Goal: Information Seeking & Learning: Find specific fact

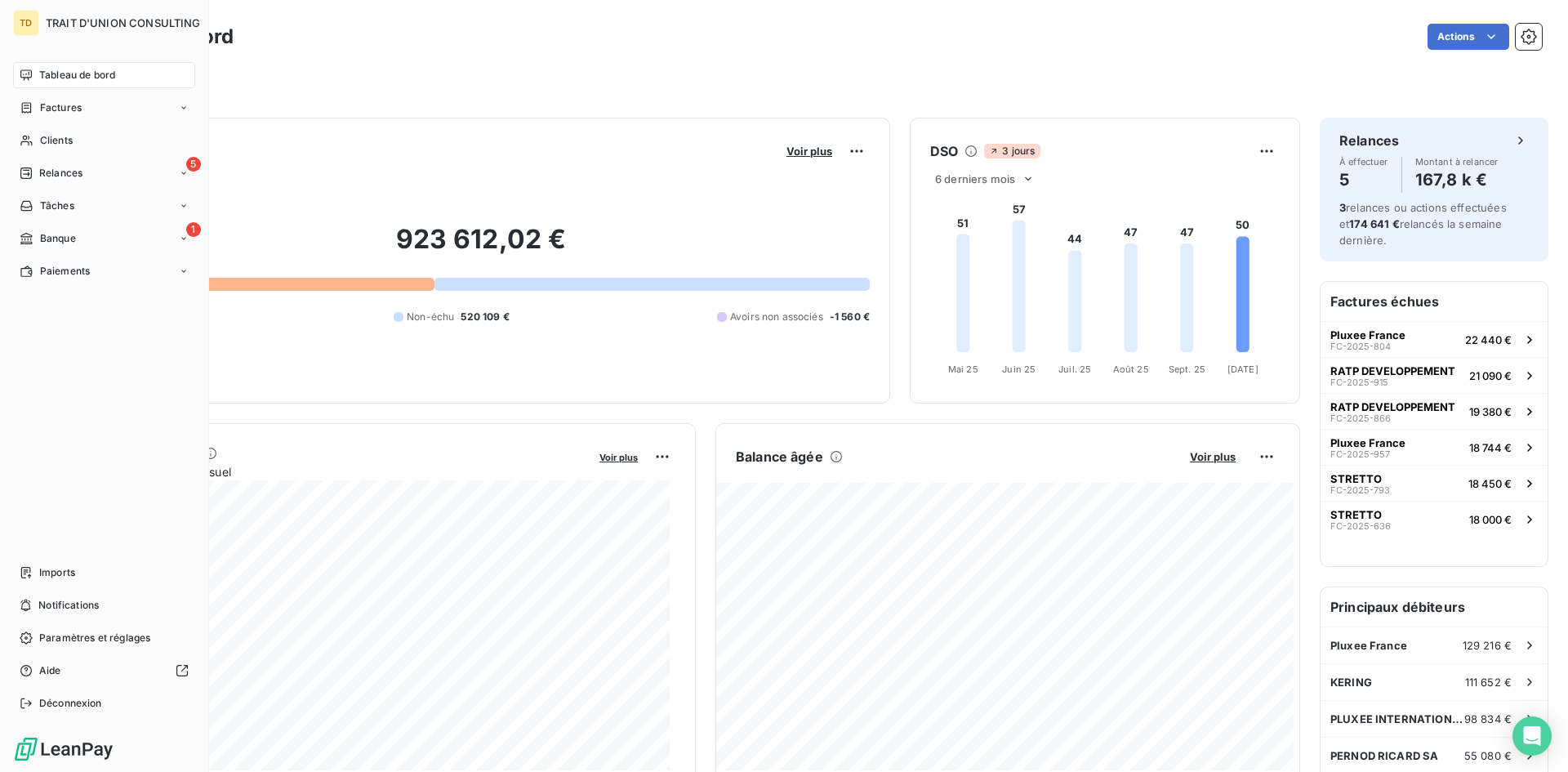
click at [66, 74] on span "Tableau de bord" at bounding box center [77, 75] width 76 height 15
click at [46, 70] on span "Tableau de bord" at bounding box center [77, 75] width 76 height 15
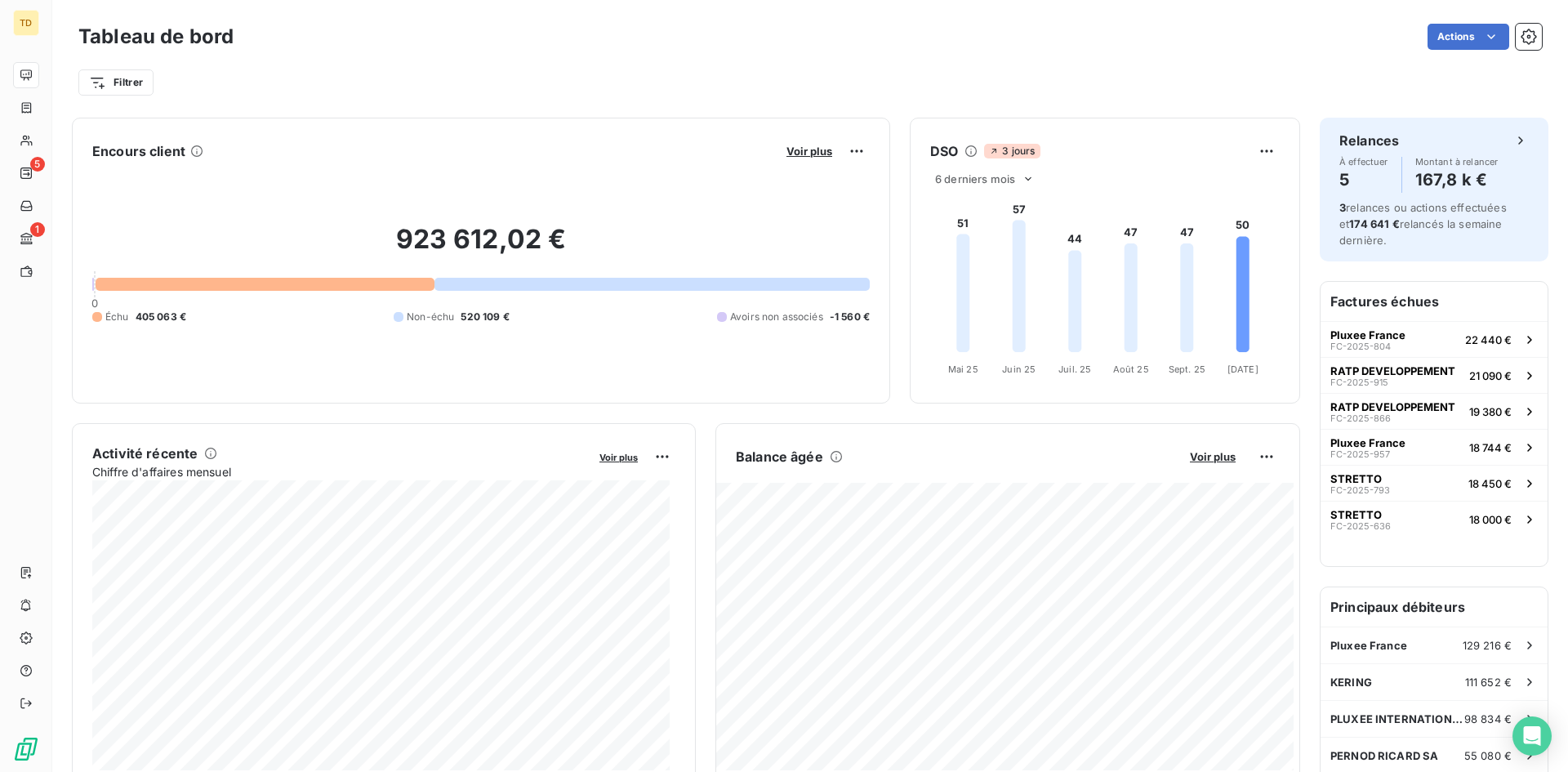
click at [776, 53] on div "Tableau de bord Actions" at bounding box center [810, 37] width 1463 height 34
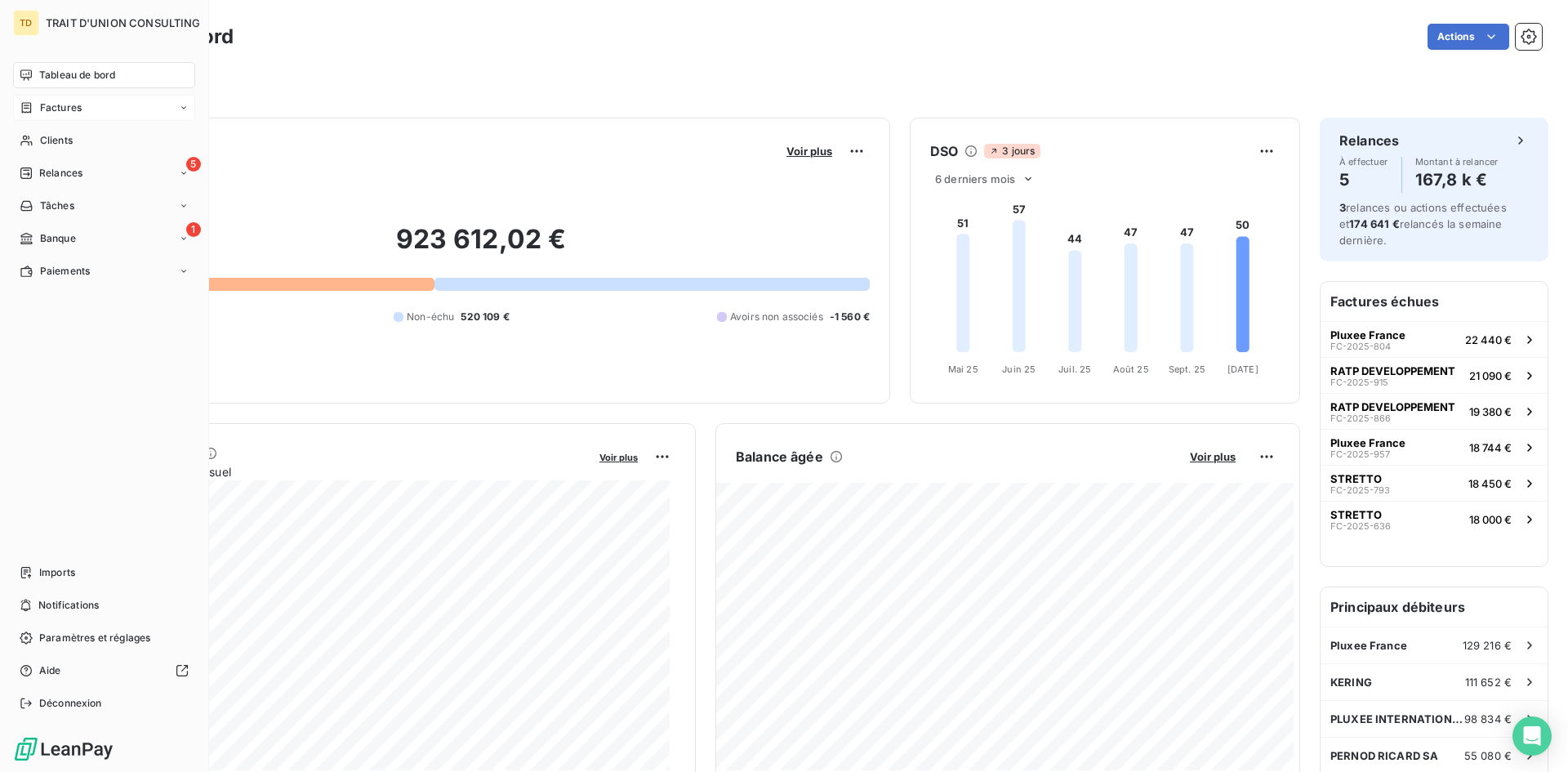
click at [52, 107] on span "Factures" at bounding box center [60, 108] width 41 height 15
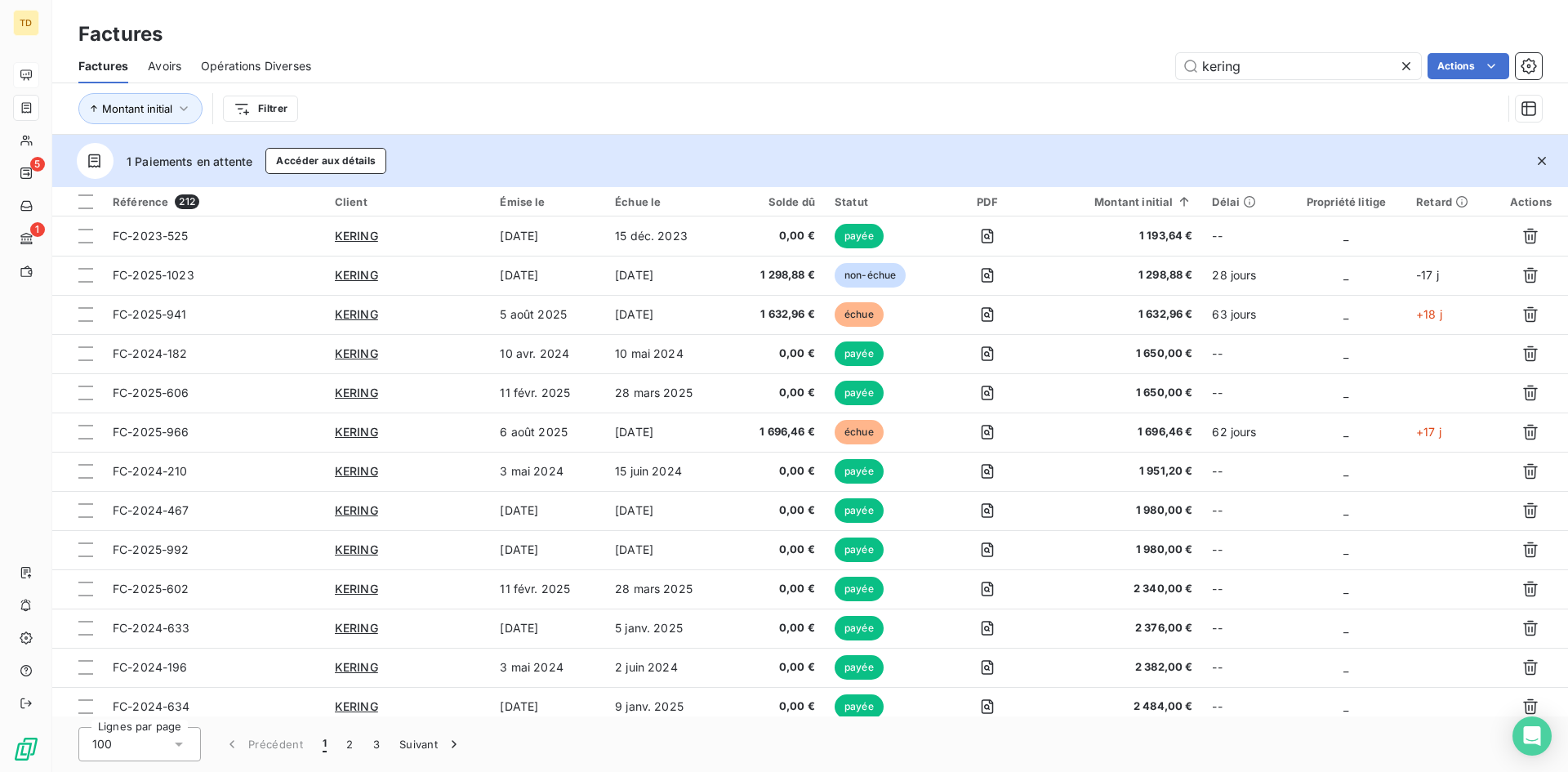
click at [1408, 72] on icon at bounding box center [1406, 66] width 16 height 16
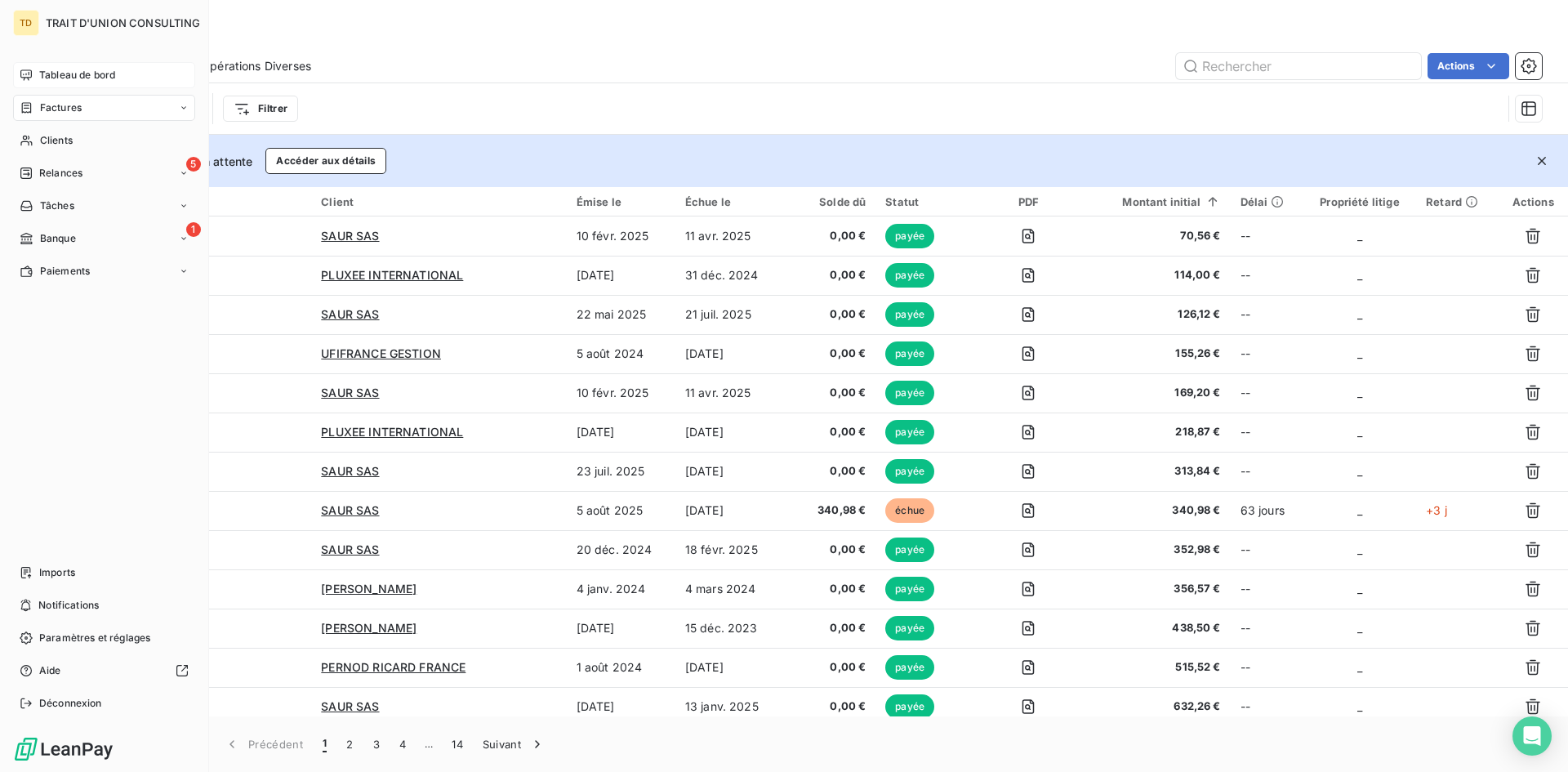
click at [19, 65] on div "Tableau de bord" at bounding box center [104, 75] width 182 height 26
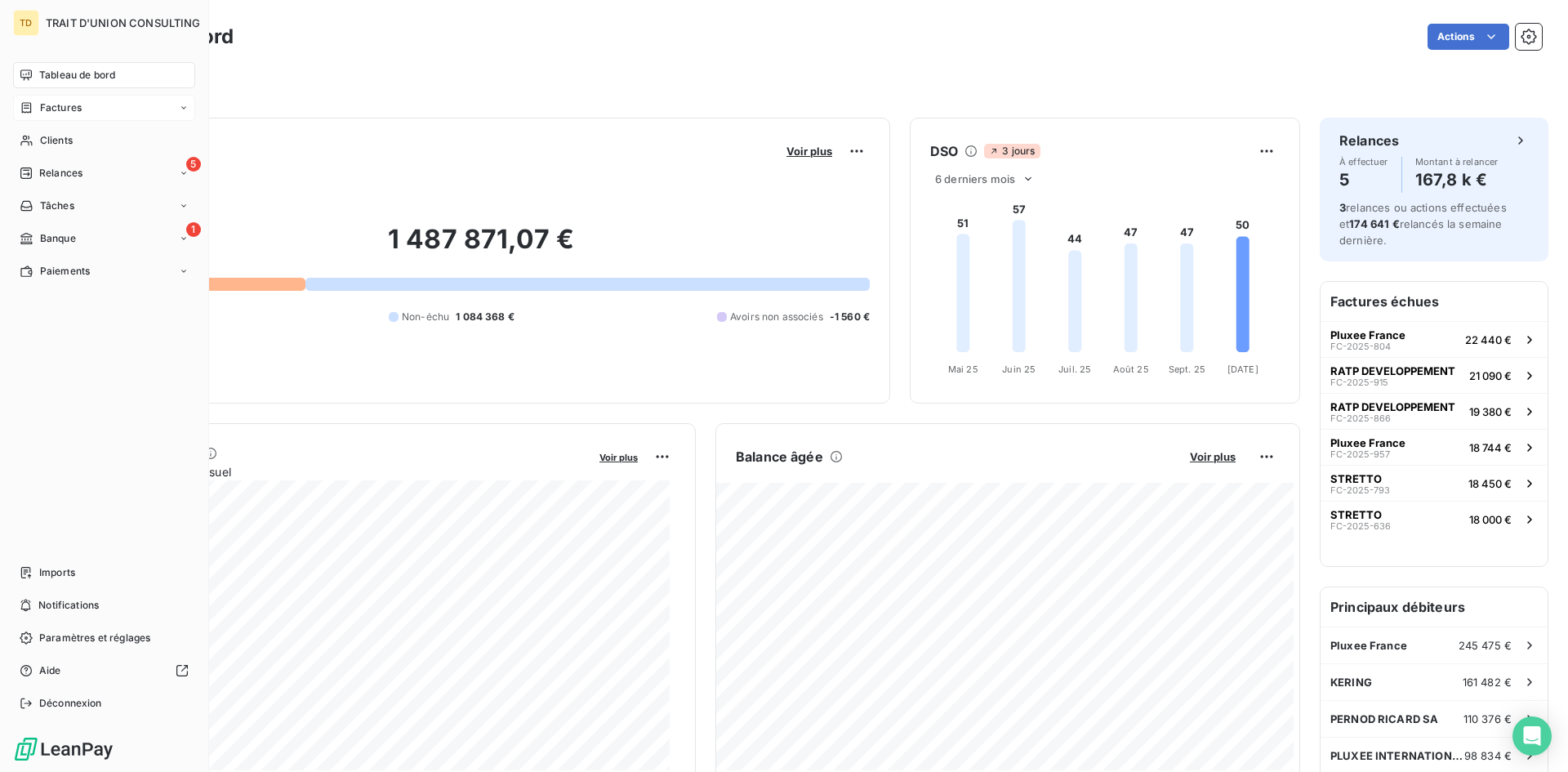
click at [91, 78] on span "Tableau de bord" at bounding box center [77, 75] width 76 height 15
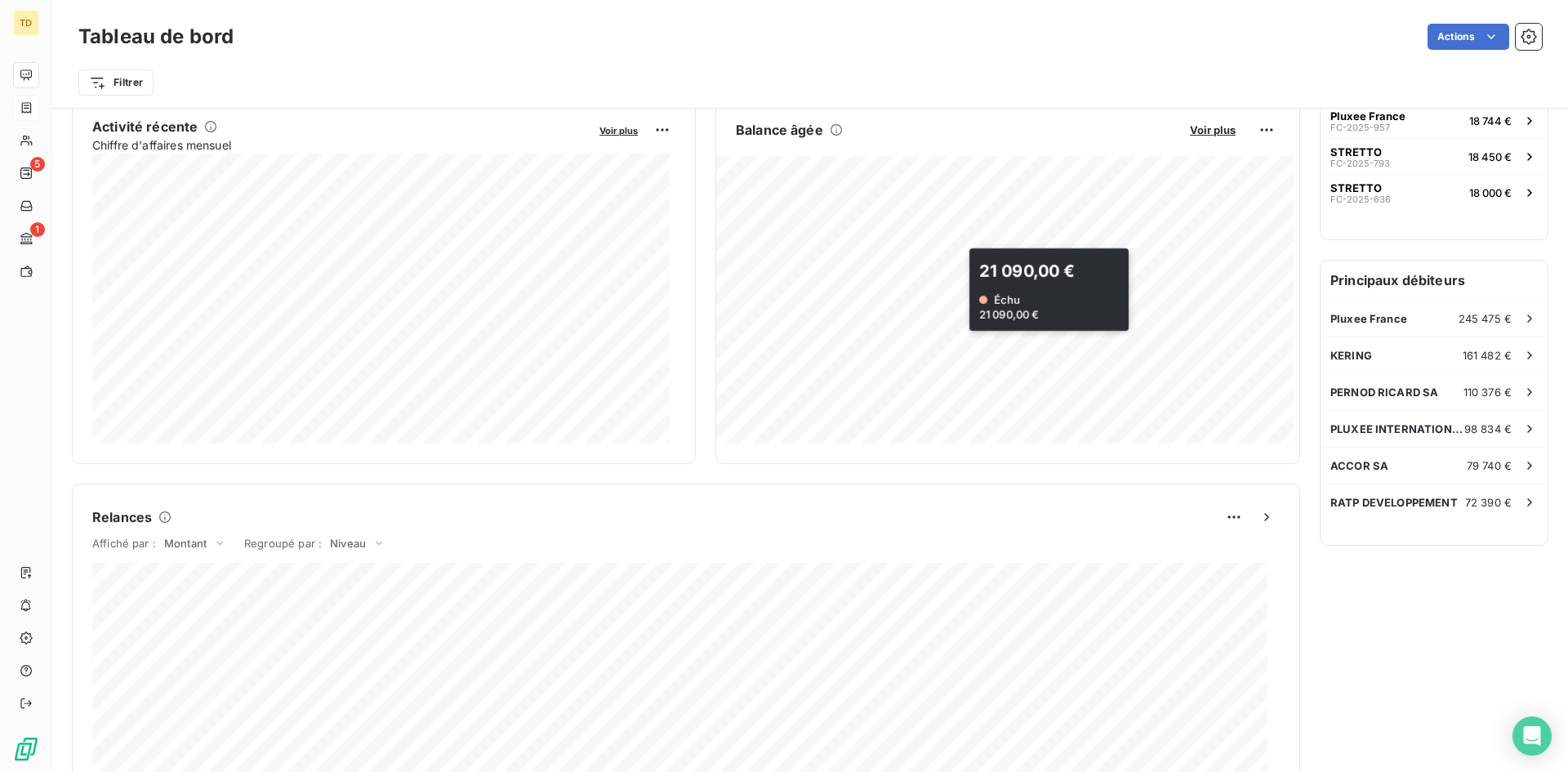
scroll to position [82, 0]
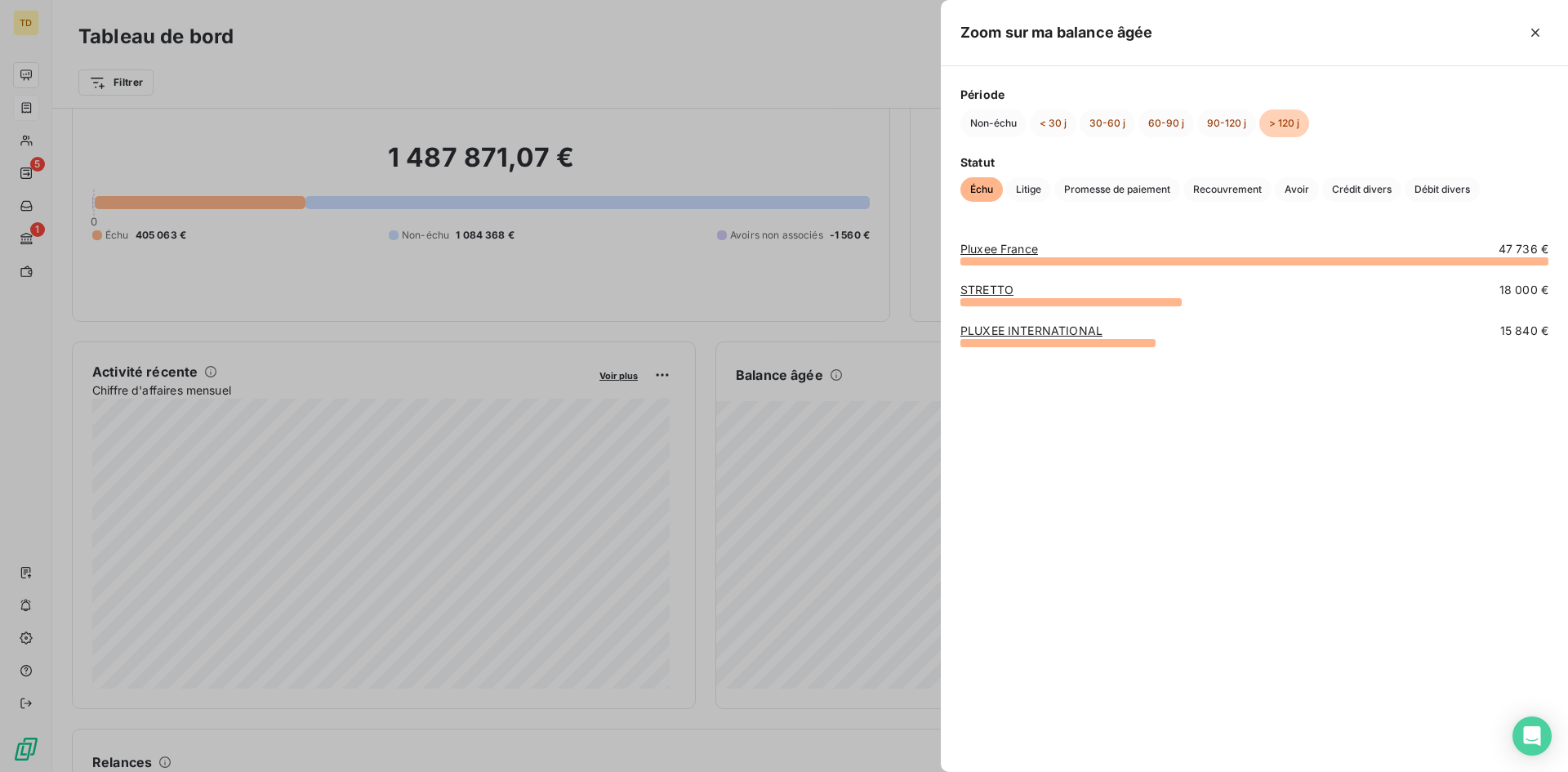
click at [974, 250] on link "Pluxee France" at bounding box center [999, 248] width 77 height 14
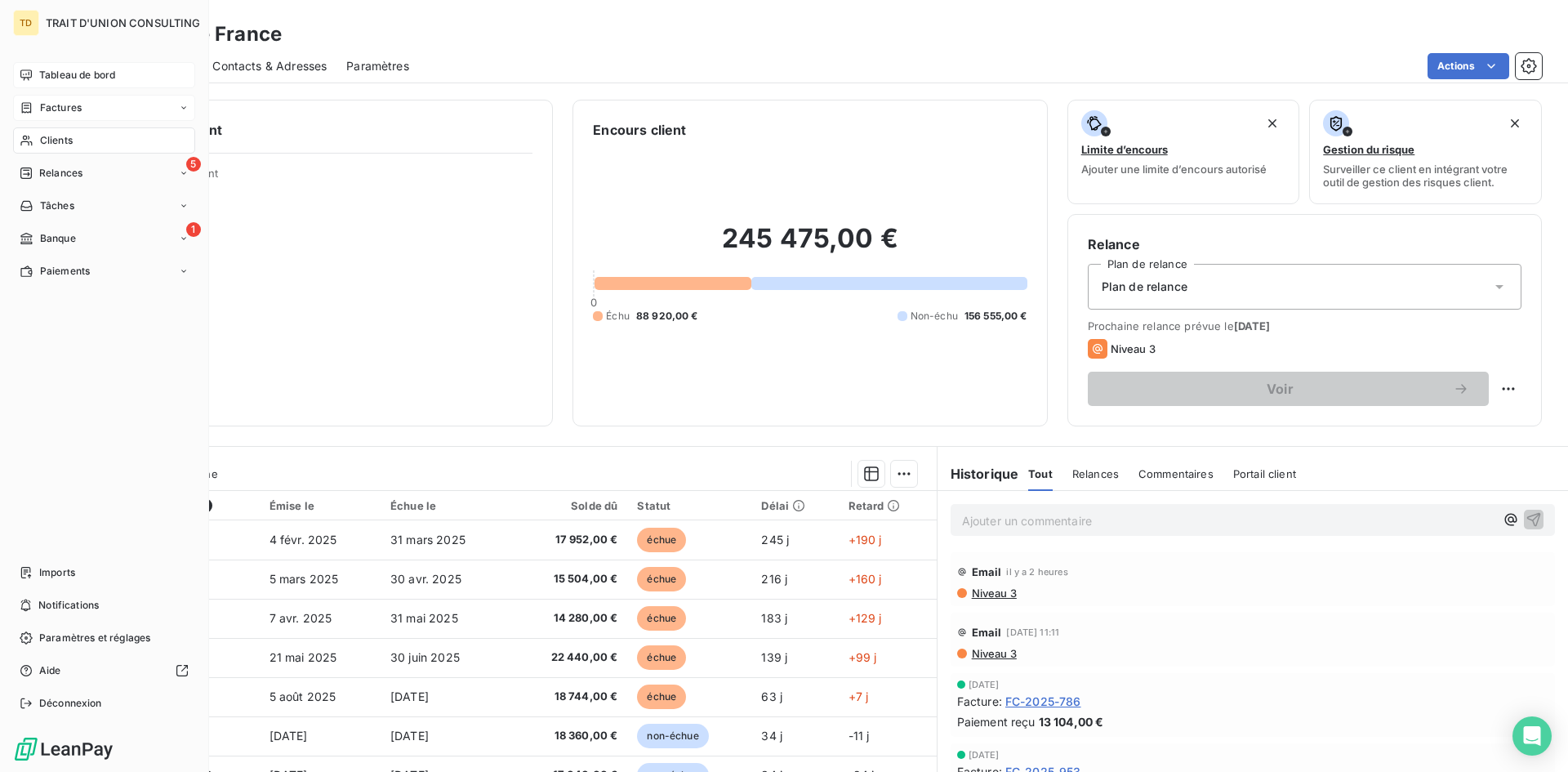
click at [28, 70] on icon at bounding box center [26, 74] width 11 height 10
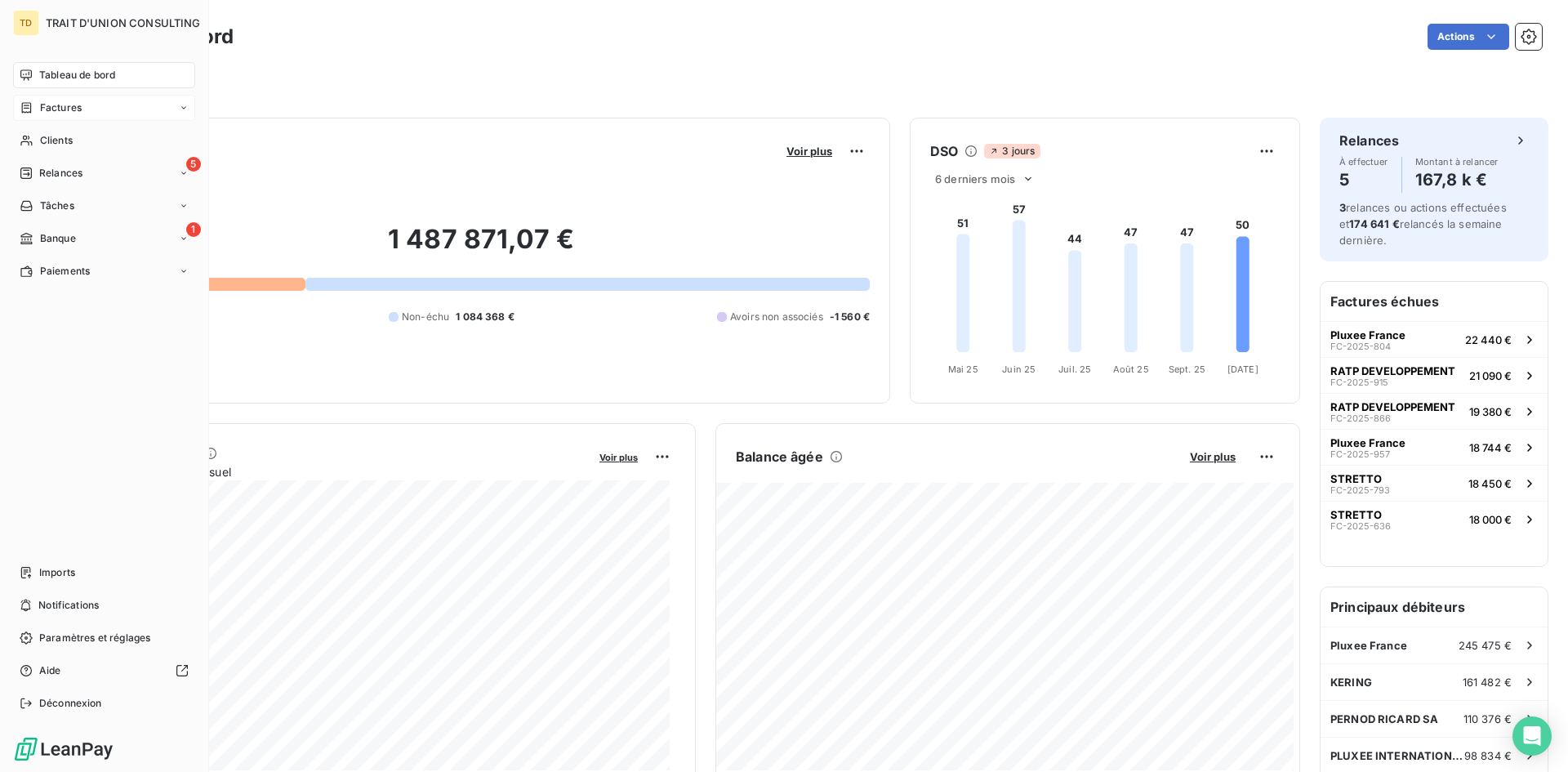
click at [27, 110] on icon at bounding box center [26, 107] width 14 height 13
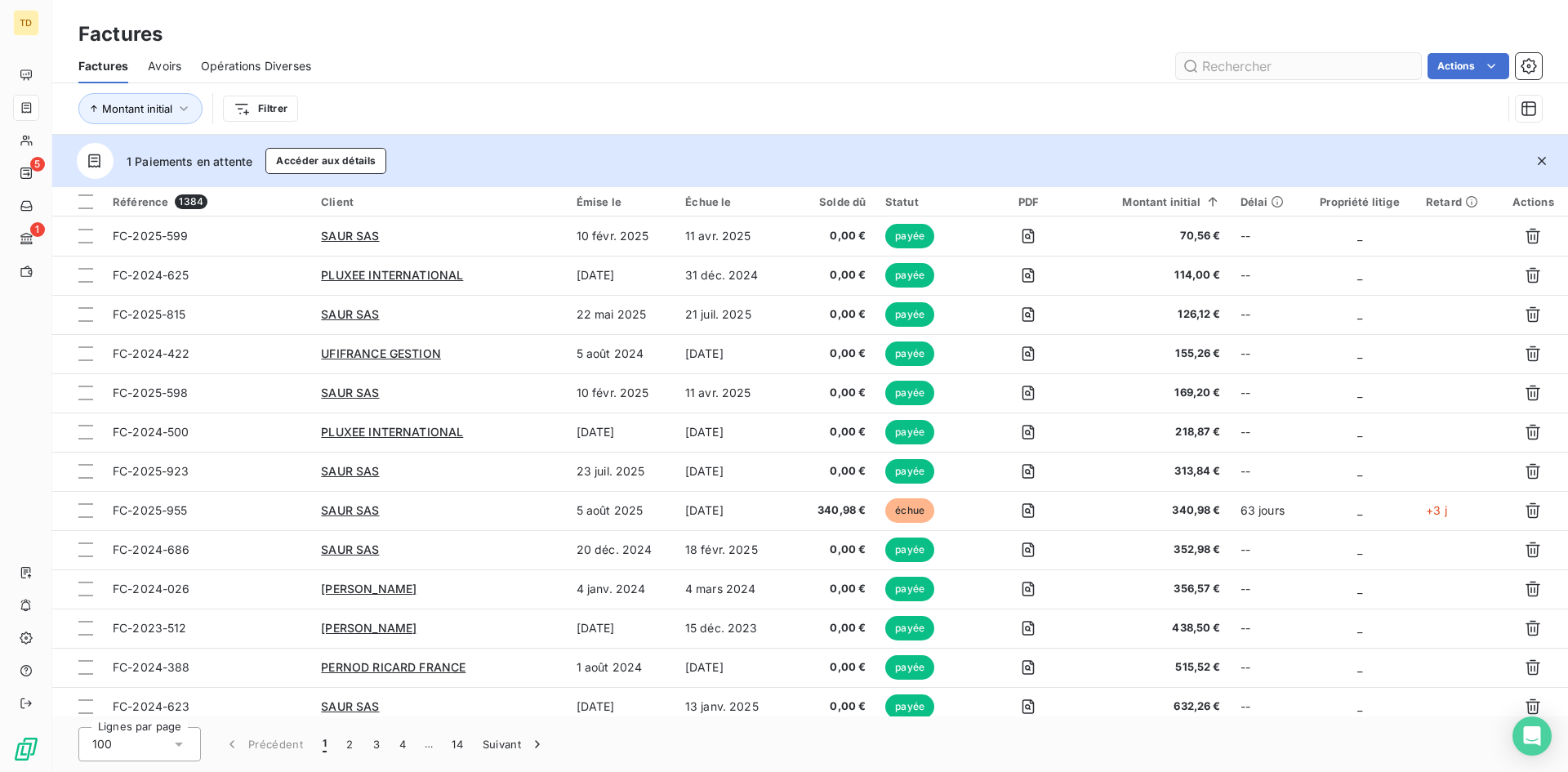
click at [1247, 68] on input "text" at bounding box center [1298, 66] width 245 height 26
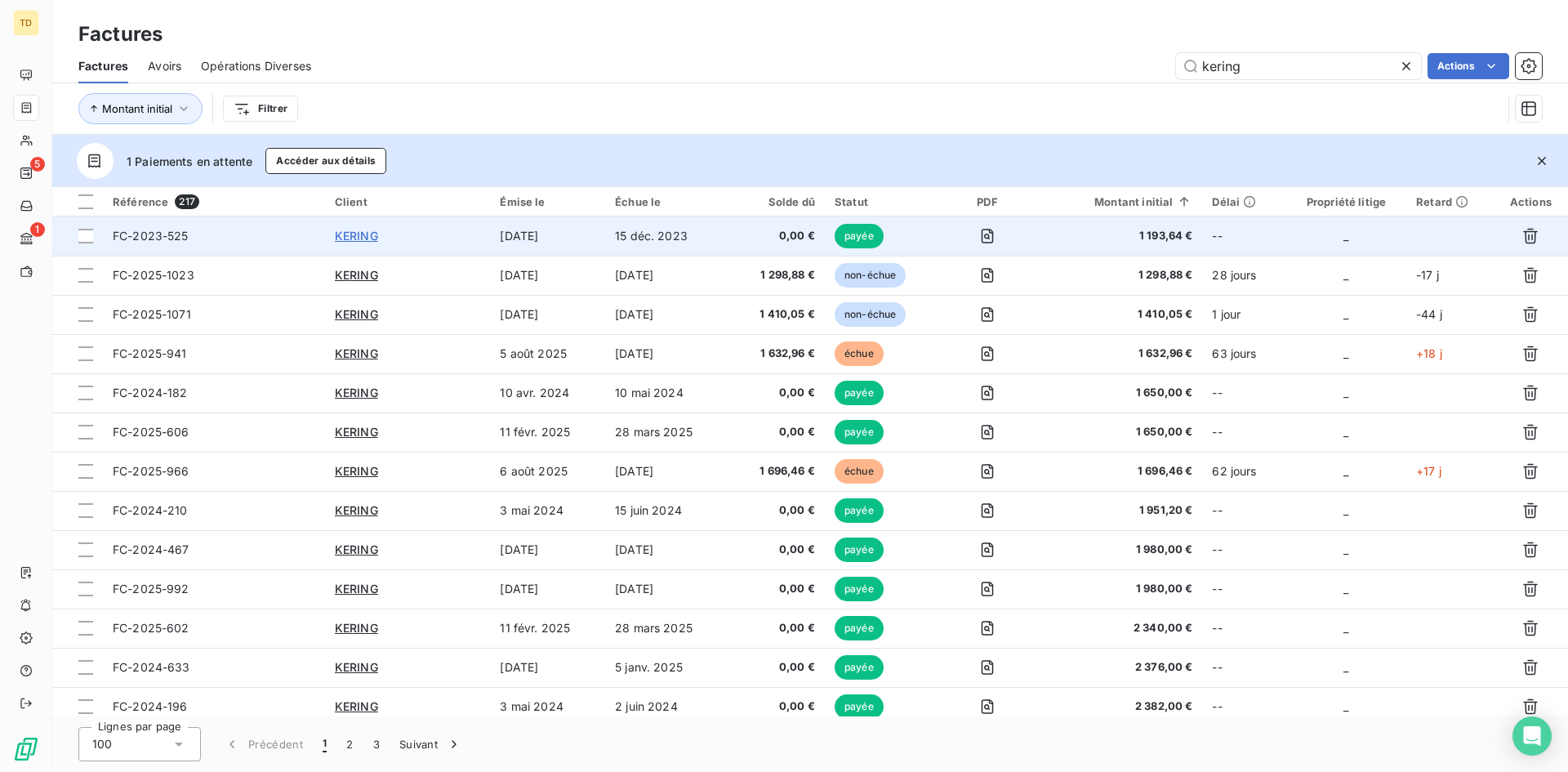
type input "kering"
click at [350, 229] on span "KERING" at bounding box center [356, 236] width 43 height 14
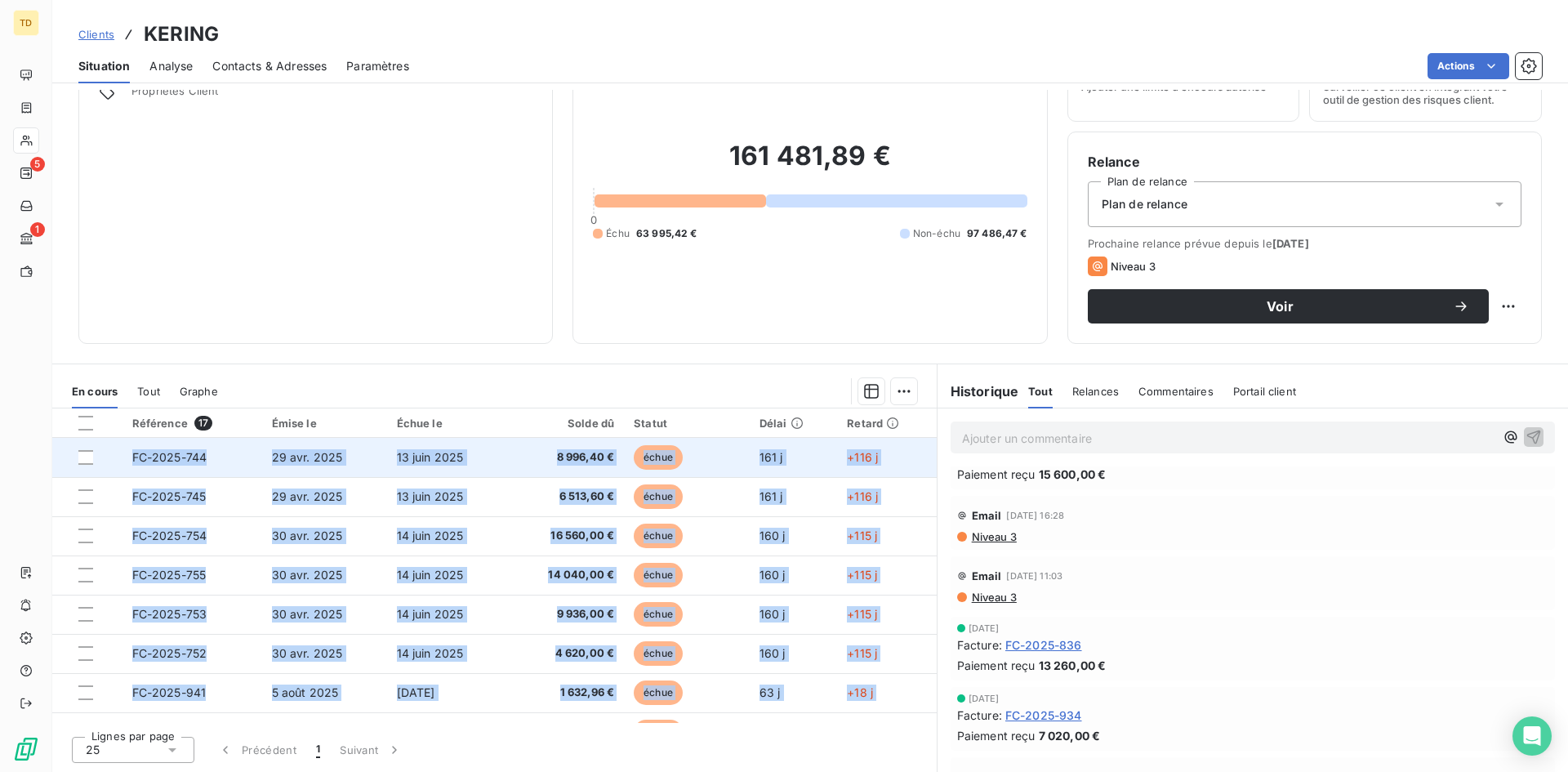
drag, startPoint x: 885, startPoint y: 651, endPoint x: 125, endPoint y: 449, distance: 786.4
click at [125, 449] on tbody "FC-2025-744 29 avr. 2025 13 juin 2025 8 996,40 € échue 161 j +116 j FC-2025-745…" at bounding box center [494, 770] width 884 height 666
copy tbody "FC-2025-744 29 avr. 2025 13 juin 2025 8 996,40 € échue 161 j +116 j FC-2025-745…"
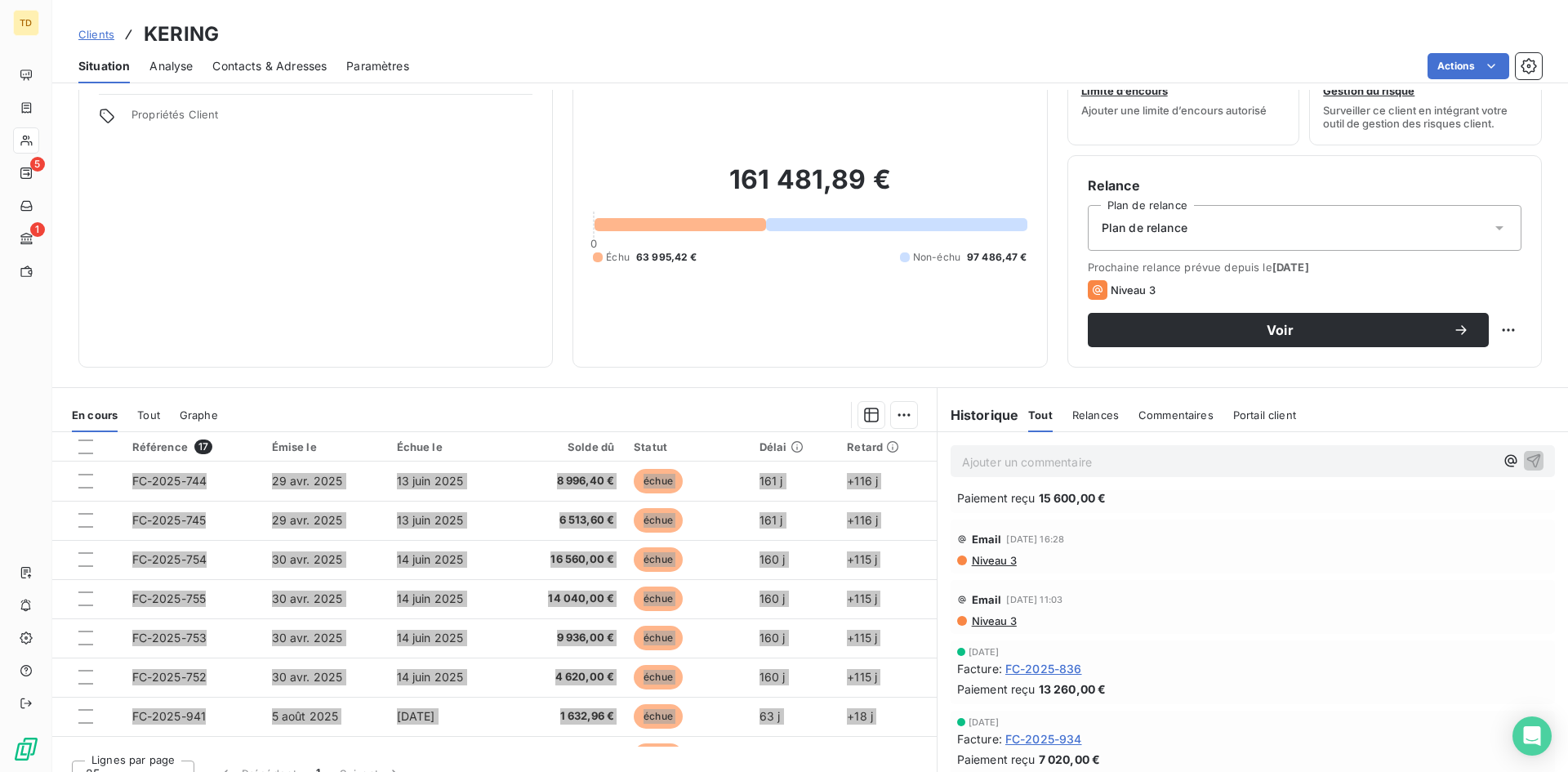
scroll to position [82, 0]
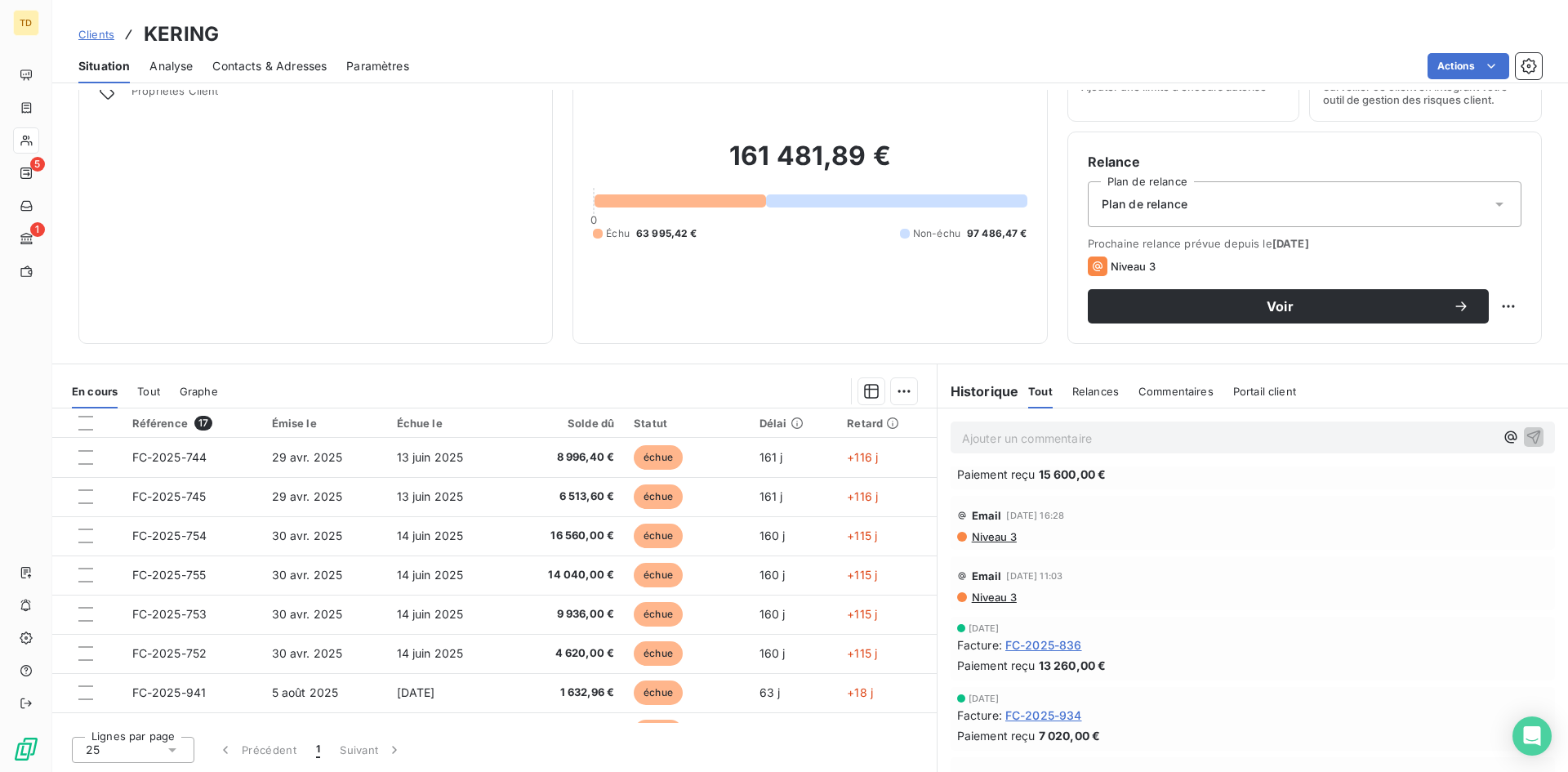
click at [301, 366] on section "En cours Tout Graphe Référence 17 Émise le Échue le Solde dû Statut Délai Retar…" at bounding box center [494, 567] width 884 height 407
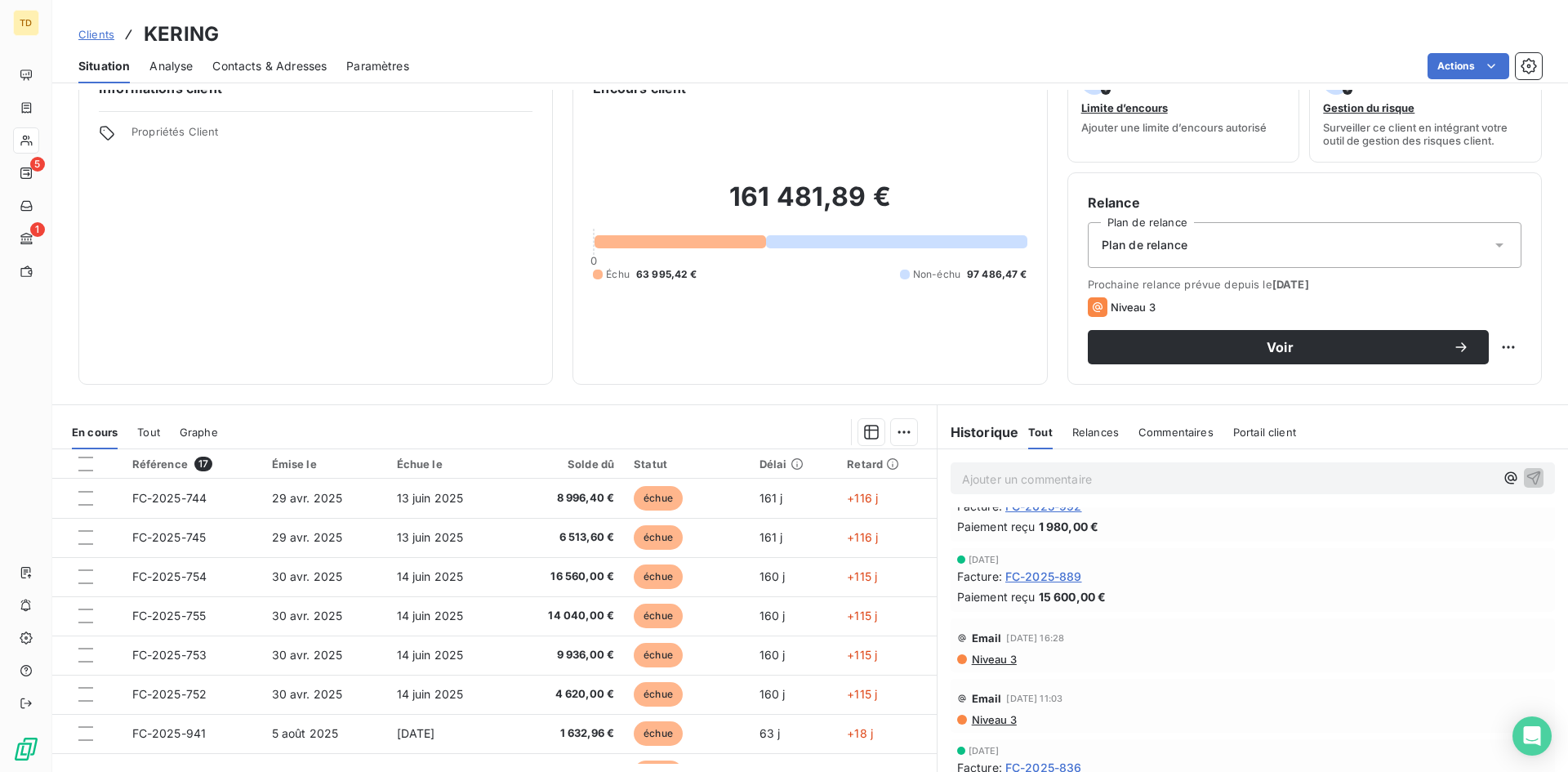
scroll to position [1, 0]
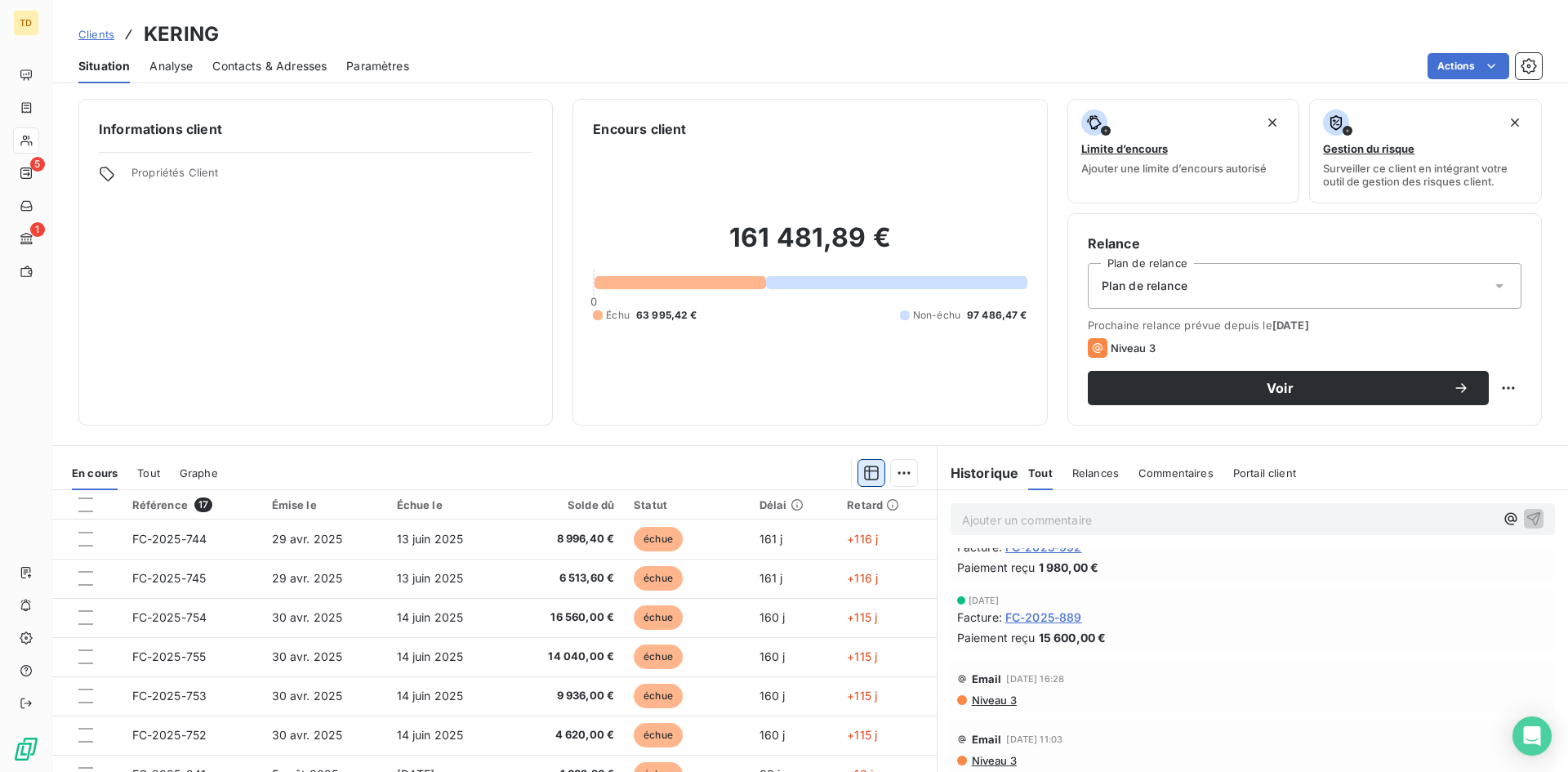
click at [864, 476] on icon "button" at bounding box center [871, 472] width 16 height 16
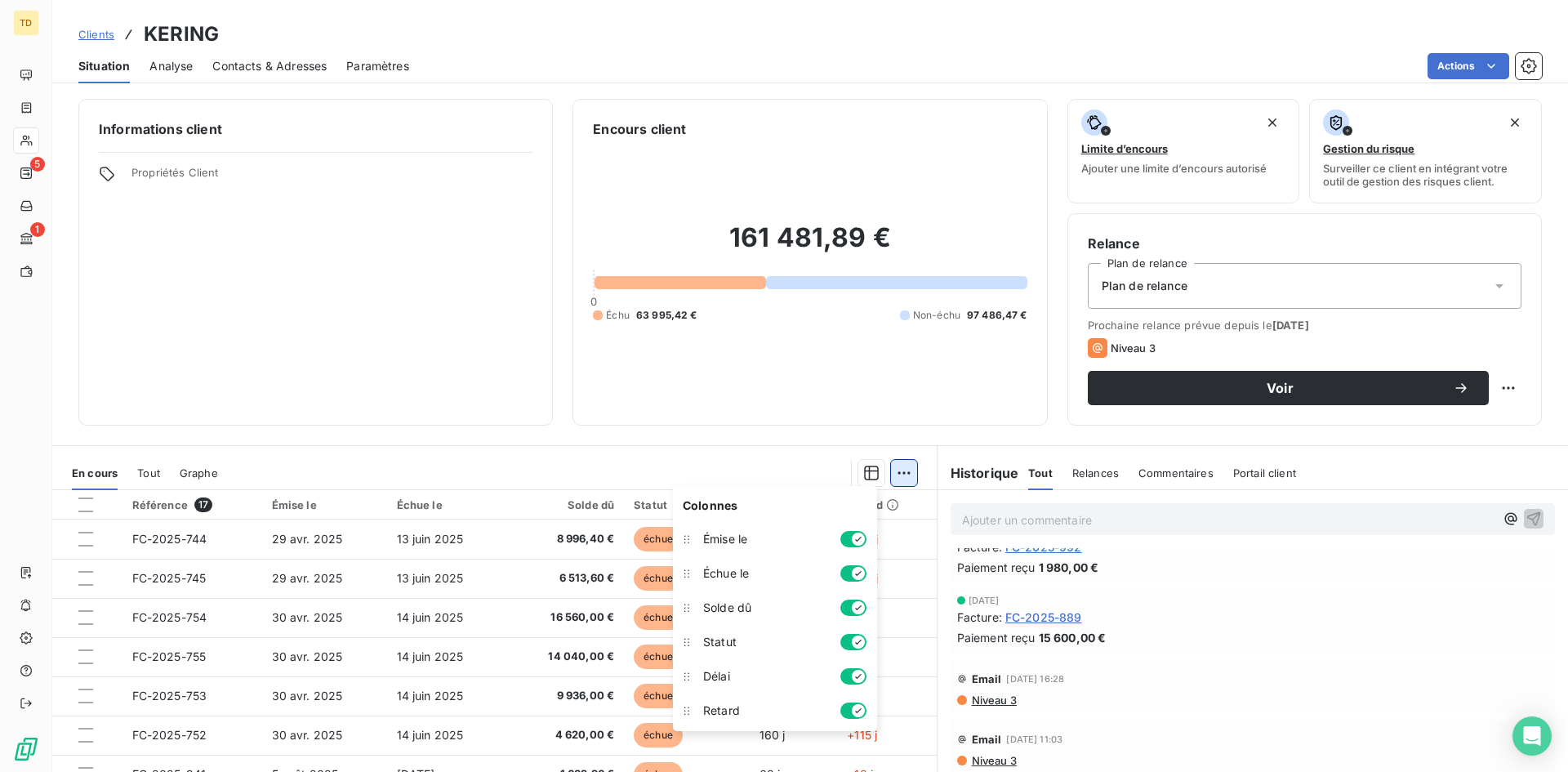
click at [895, 475] on html "TD 5 1 Clients KERING Situation Analyse Contacts & Adresses Paramètres Actions …" at bounding box center [784, 386] width 1568 height 772
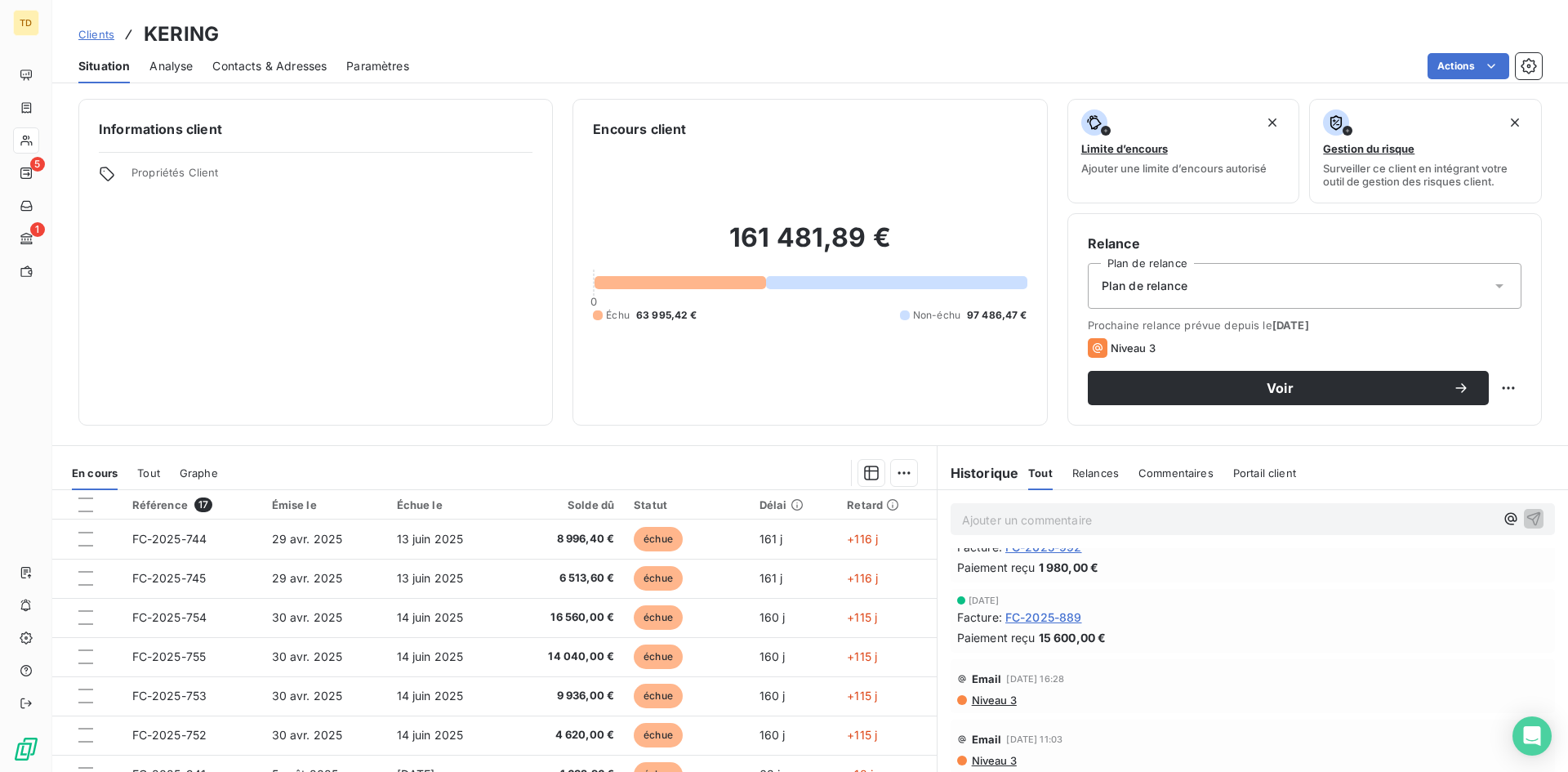
click at [484, 467] on html "TD 5 1 Clients KERING Situation Analyse Contacts & Adresses Paramètres Actions …" at bounding box center [784, 386] width 1568 height 772
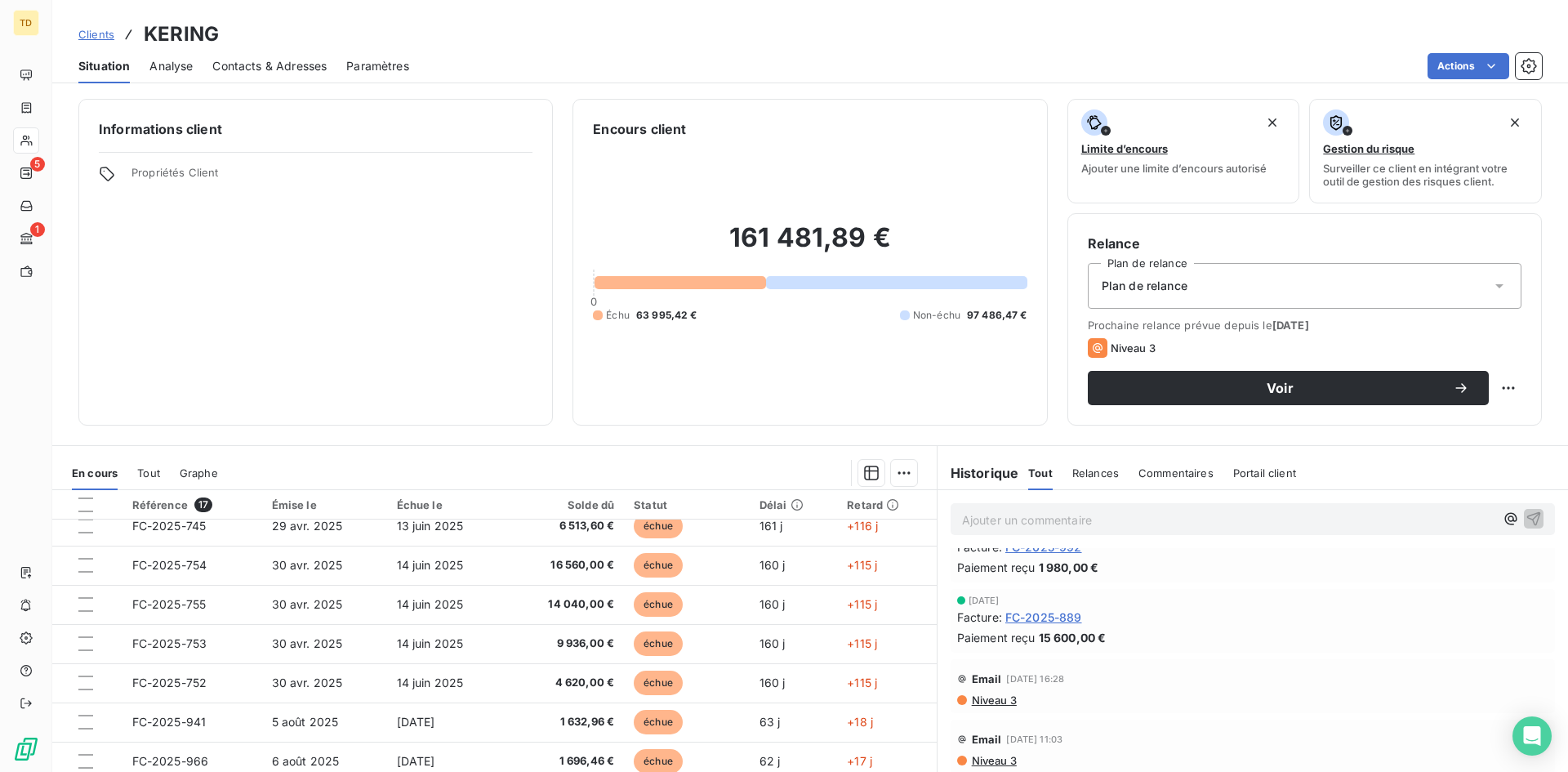
scroll to position [82, 0]
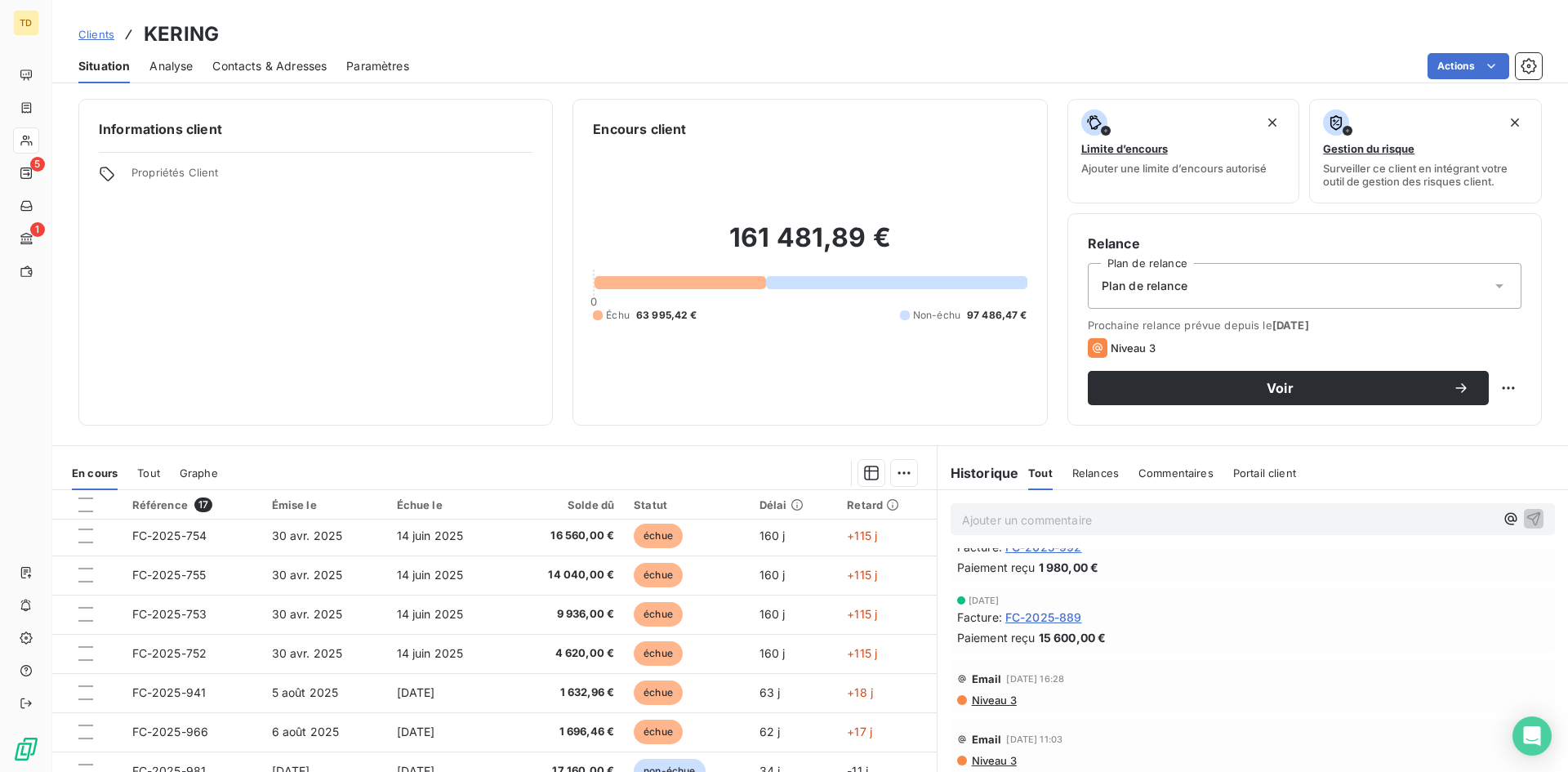
click at [143, 469] on span "Tout" at bounding box center [149, 473] width 23 height 13
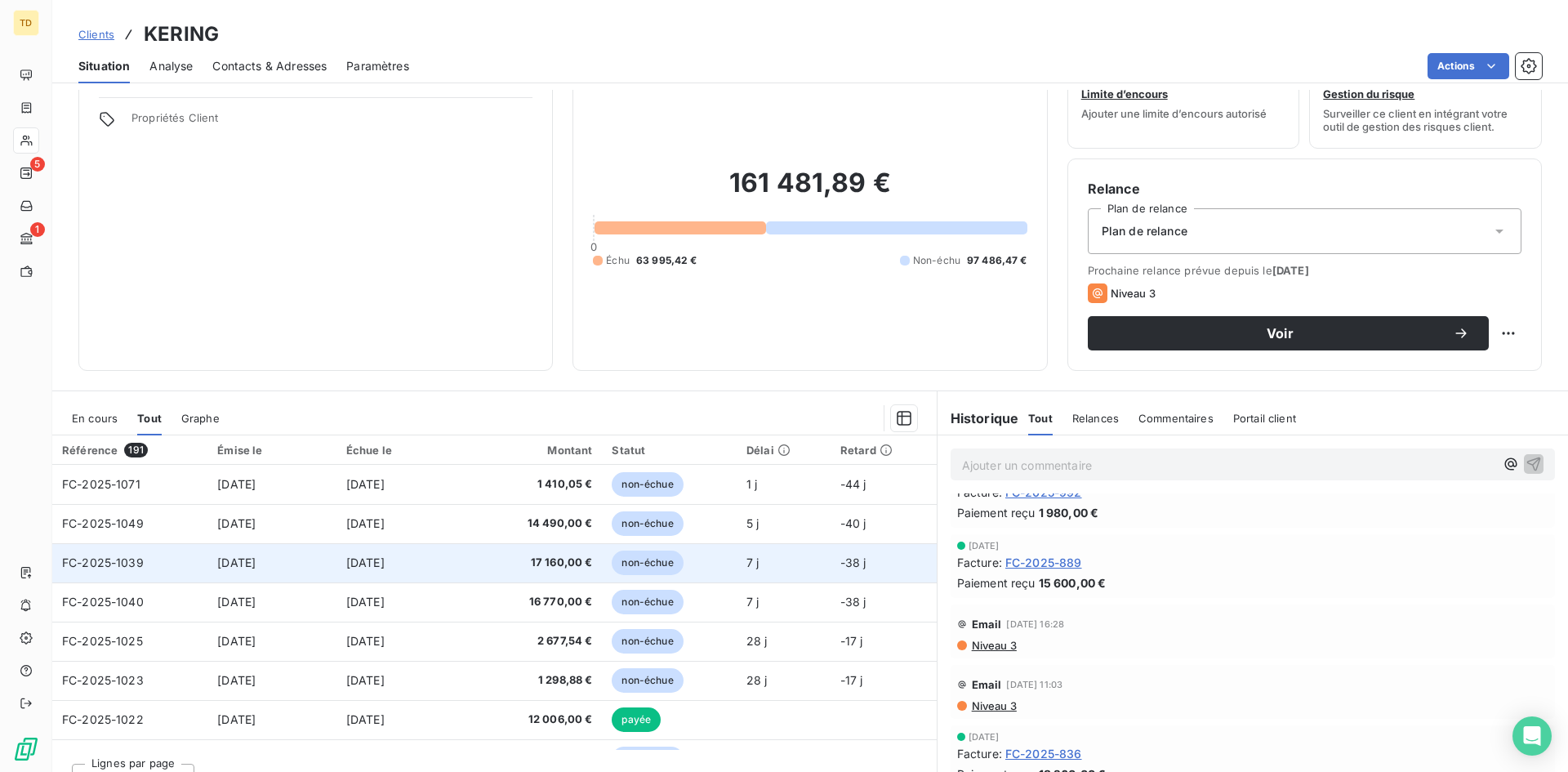
scroll to position [82, 0]
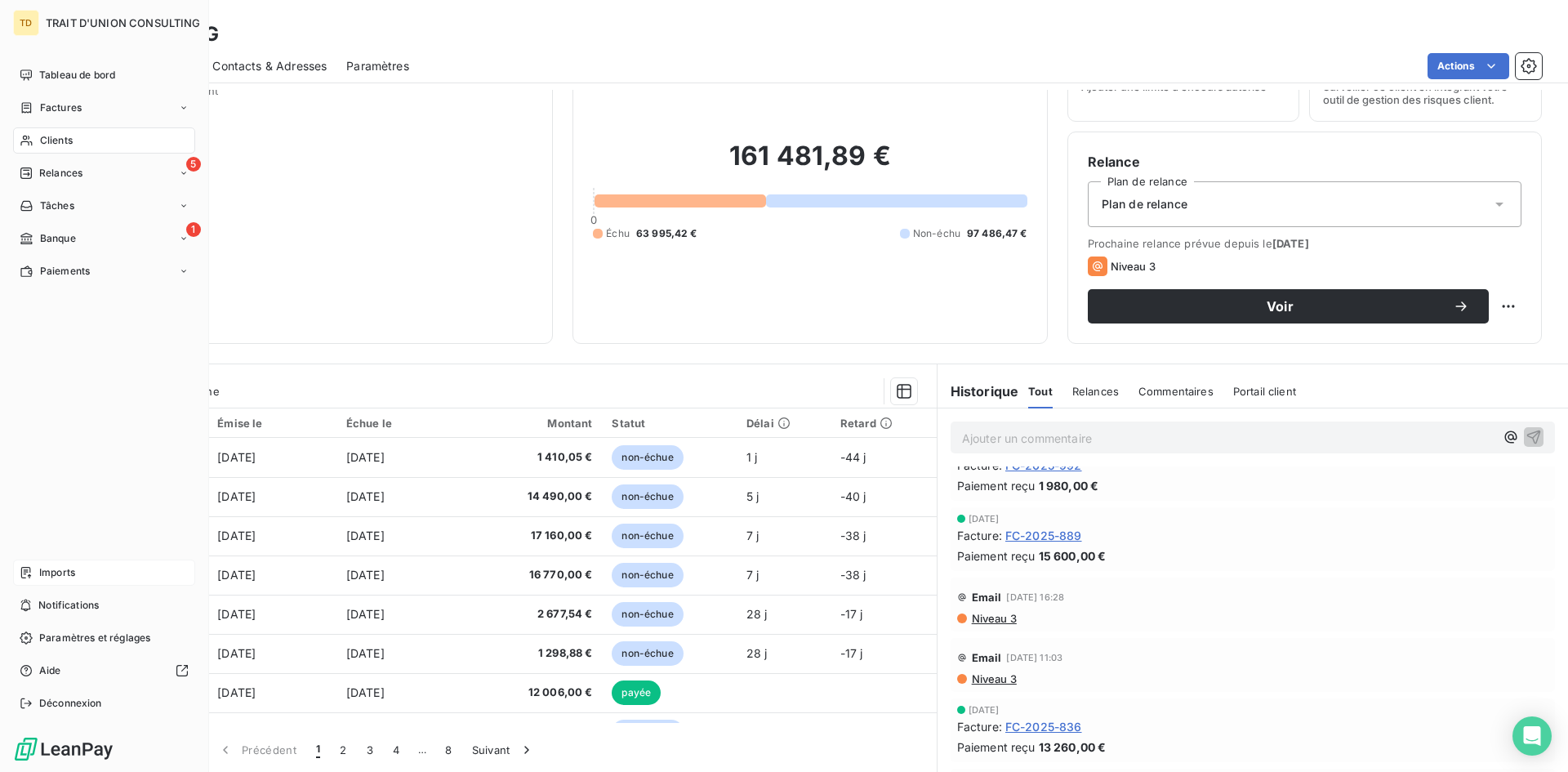
click at [59, 566] on span "Imports" at bounding box center [58, 572] width 36 height 15
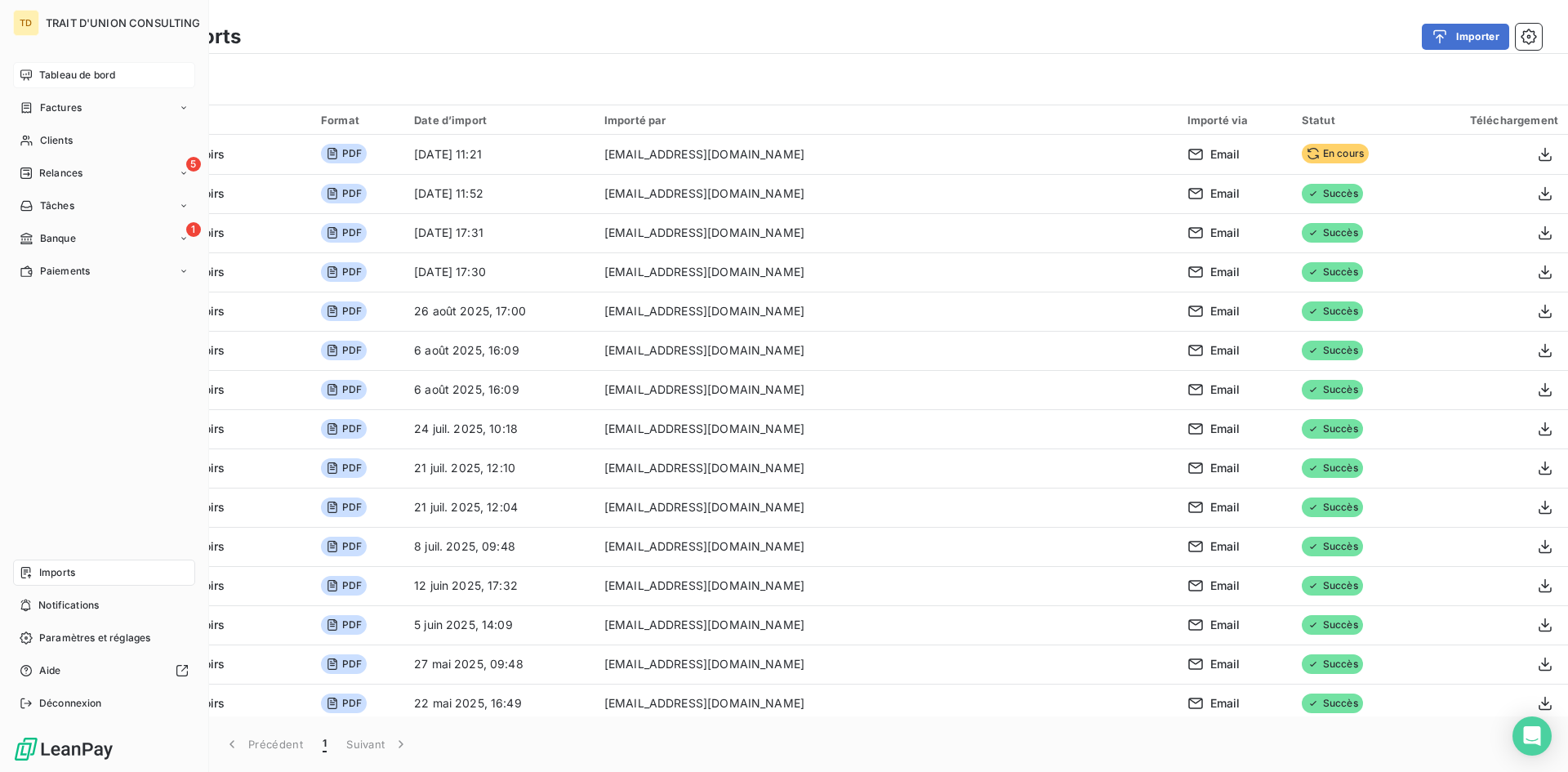
click at [68, 71] on span "Tableau de bord" at bounding box center [77, 75] width 76 height 15
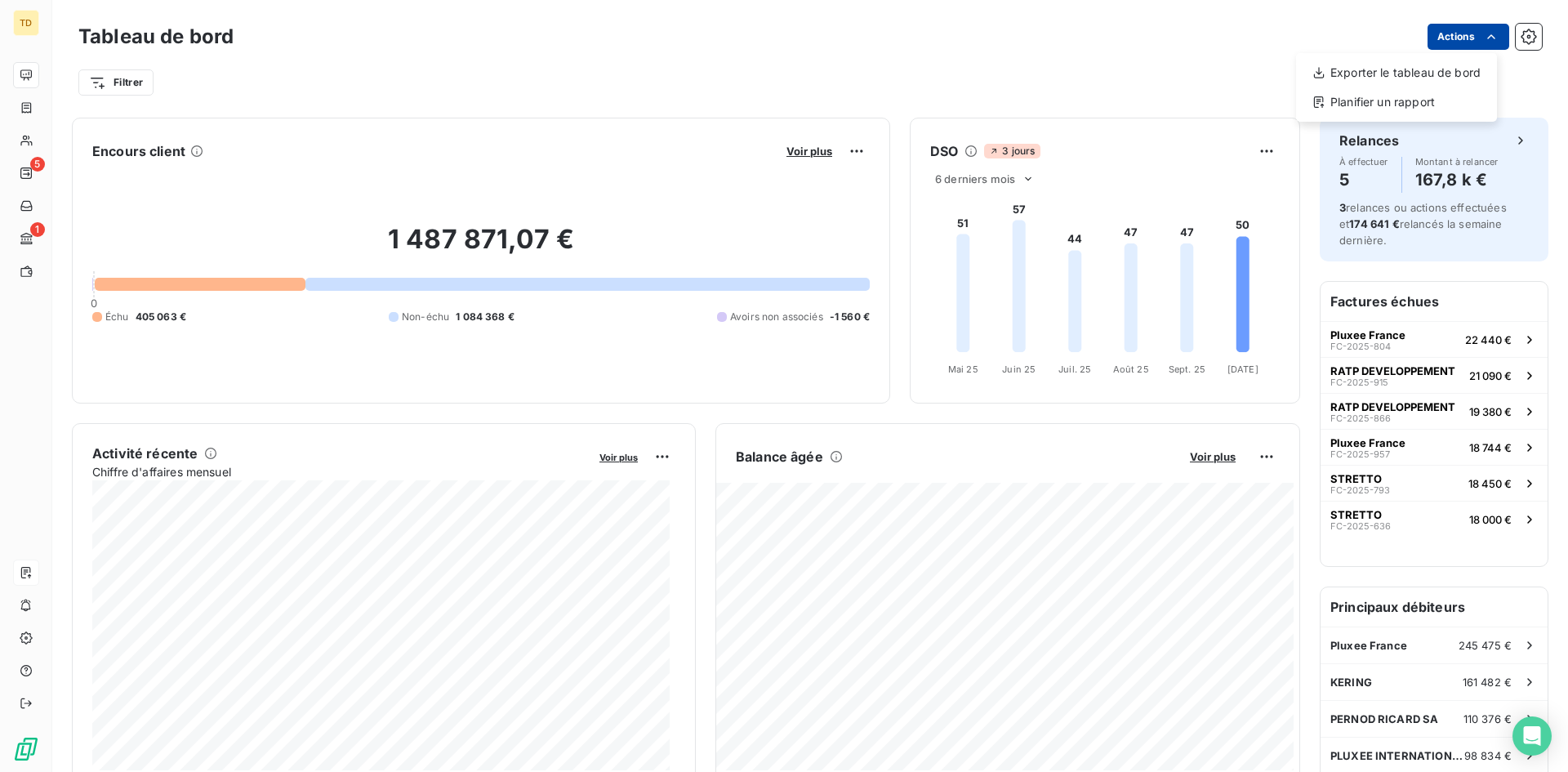
click at [1440, 48] on html "TD 5 1 Tableau de bord Actions Exporter le tableau de bord Planifier un rapport…" at bounding box center [784, 386] width 1568 height 772
click at [1510, 27] on html "TD 5 1 Tableau de bord Actions Filtrer Encours client Voir plus 1 487 871,07 € …" at bounding box center [784, 386] width 1568 height 772
click at [1521, 34] on icon "button" at bounding box center [1528, 36] width 16 height 16
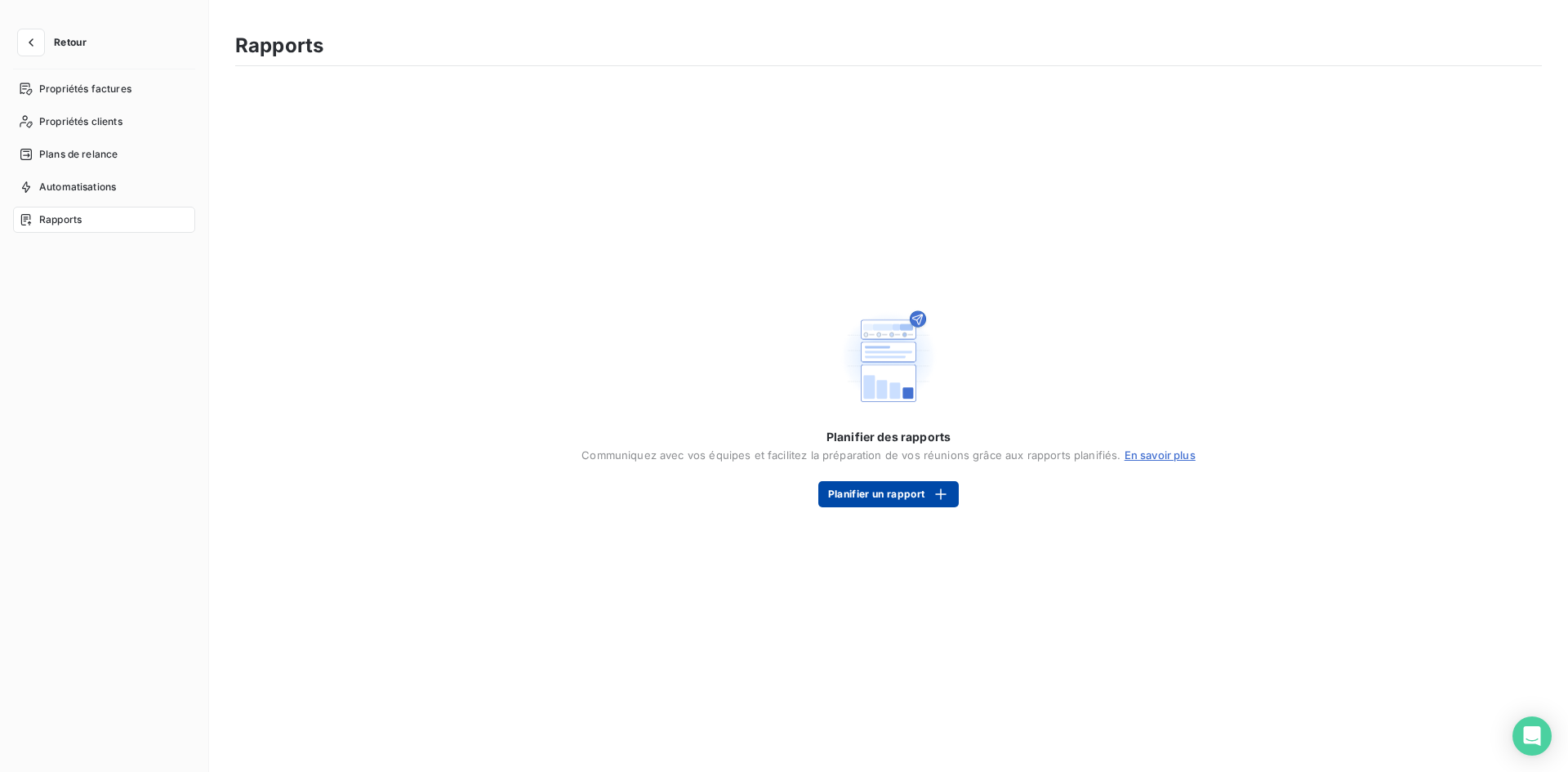
click at [858, 488] on button "Planifier un rapport" at bounding box center [888, 494] width 140 height 26
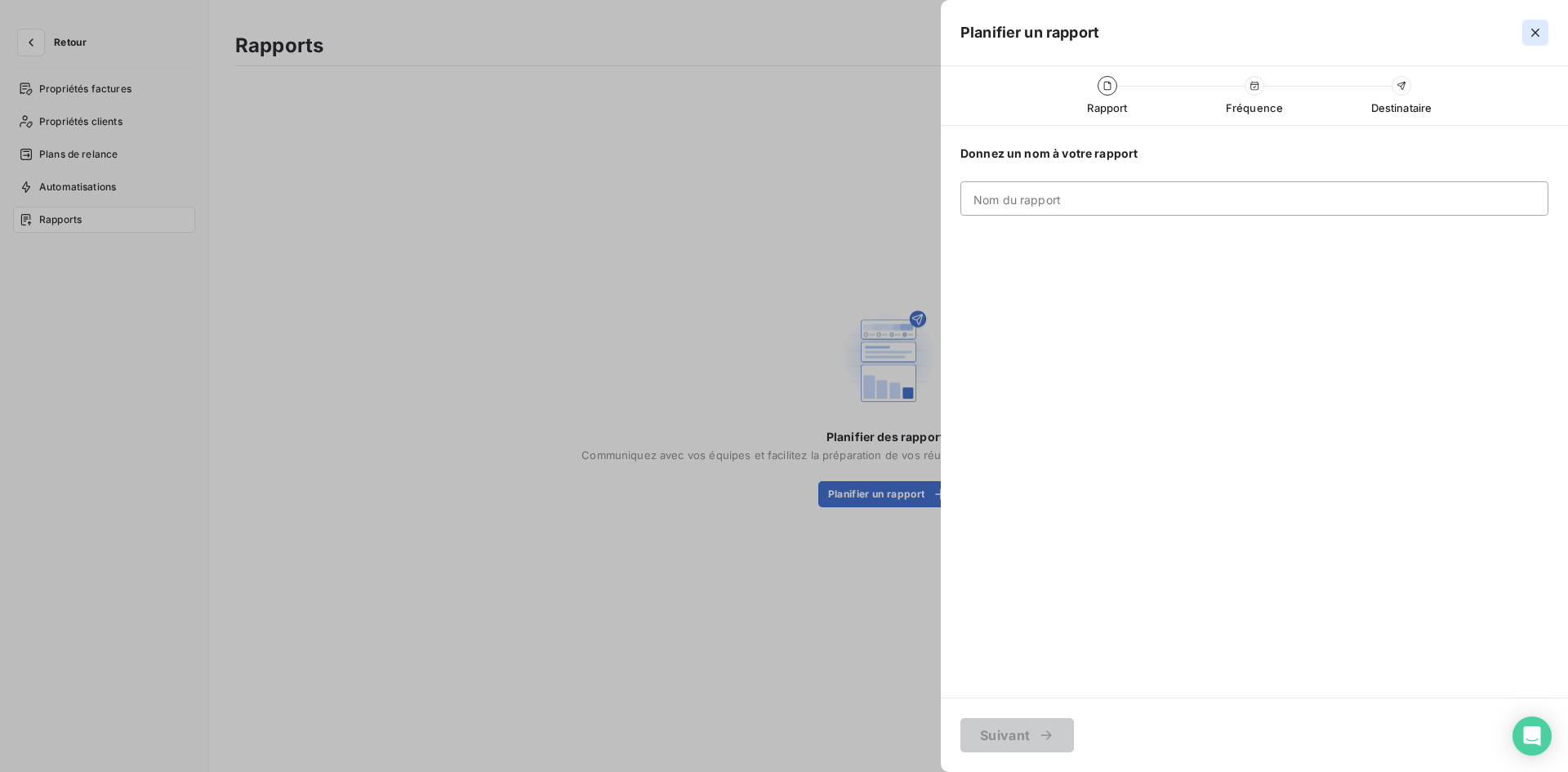
click at [1544, 30] on button "button" at bounding box center [1536, 33] width 26 height 26
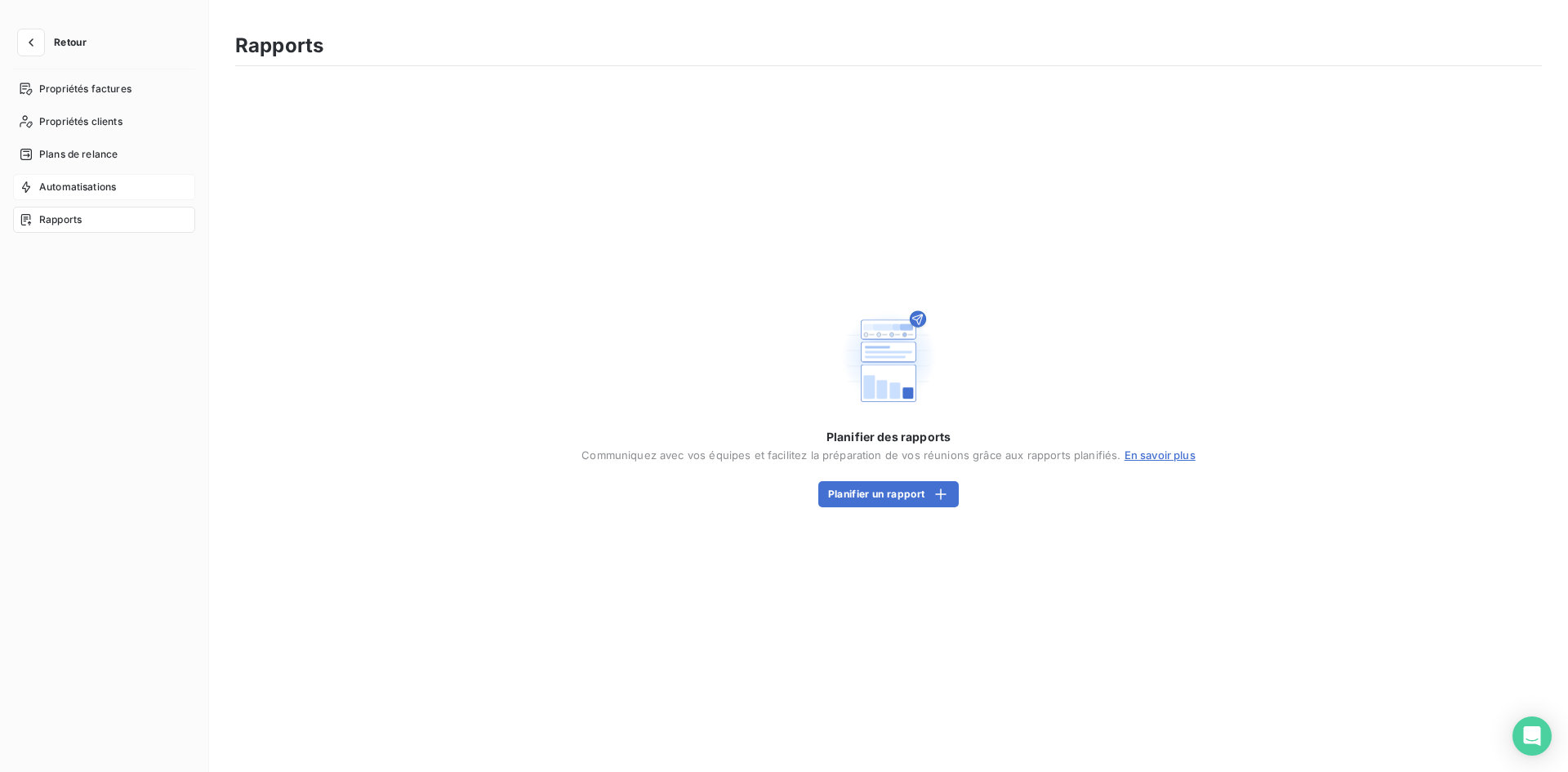
click at [74, 185] on span "Automatisations" at bounding box center [77, 188] width 76 height 15
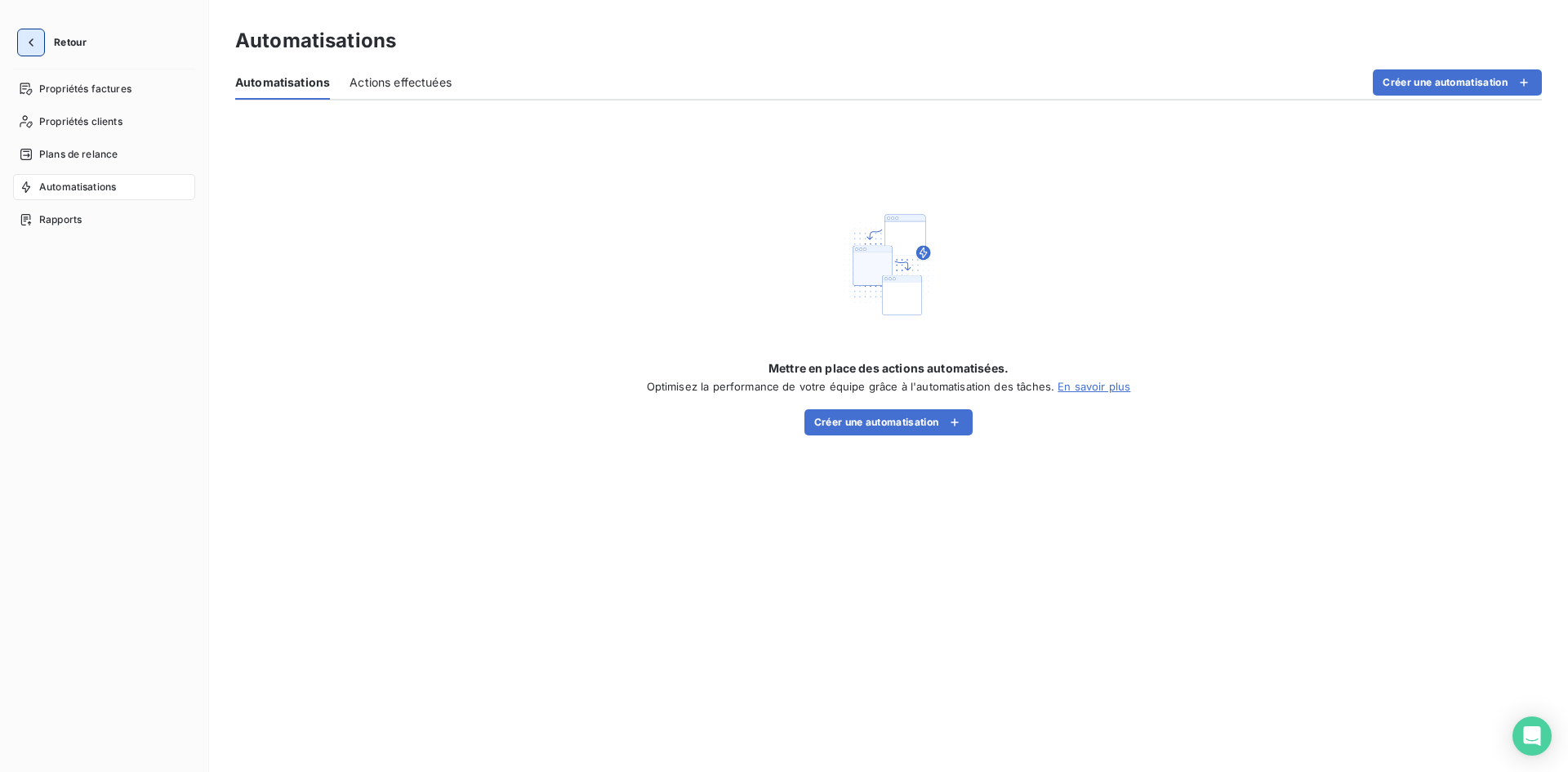
click at [33, 41] on icon "button" at bounding box center [30, 41] width 16 height 16
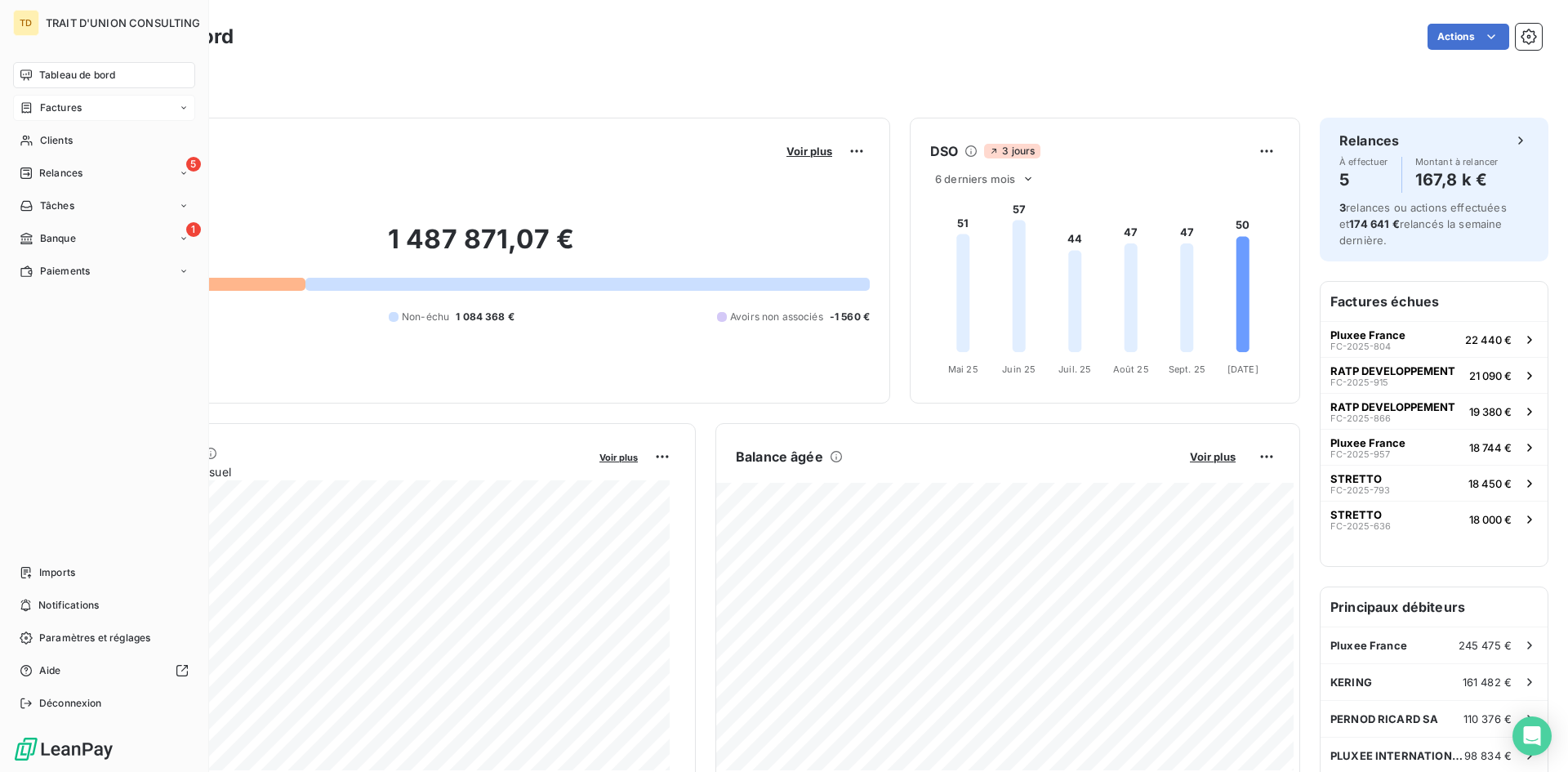
drag, startPoint x: 74, startPoint y: 104, endPoint x: 125, endPoint y: 105, distance: 51.0
click at [74, 104] on span "Factures" at bounding box center [60, 108] width 41 height 15
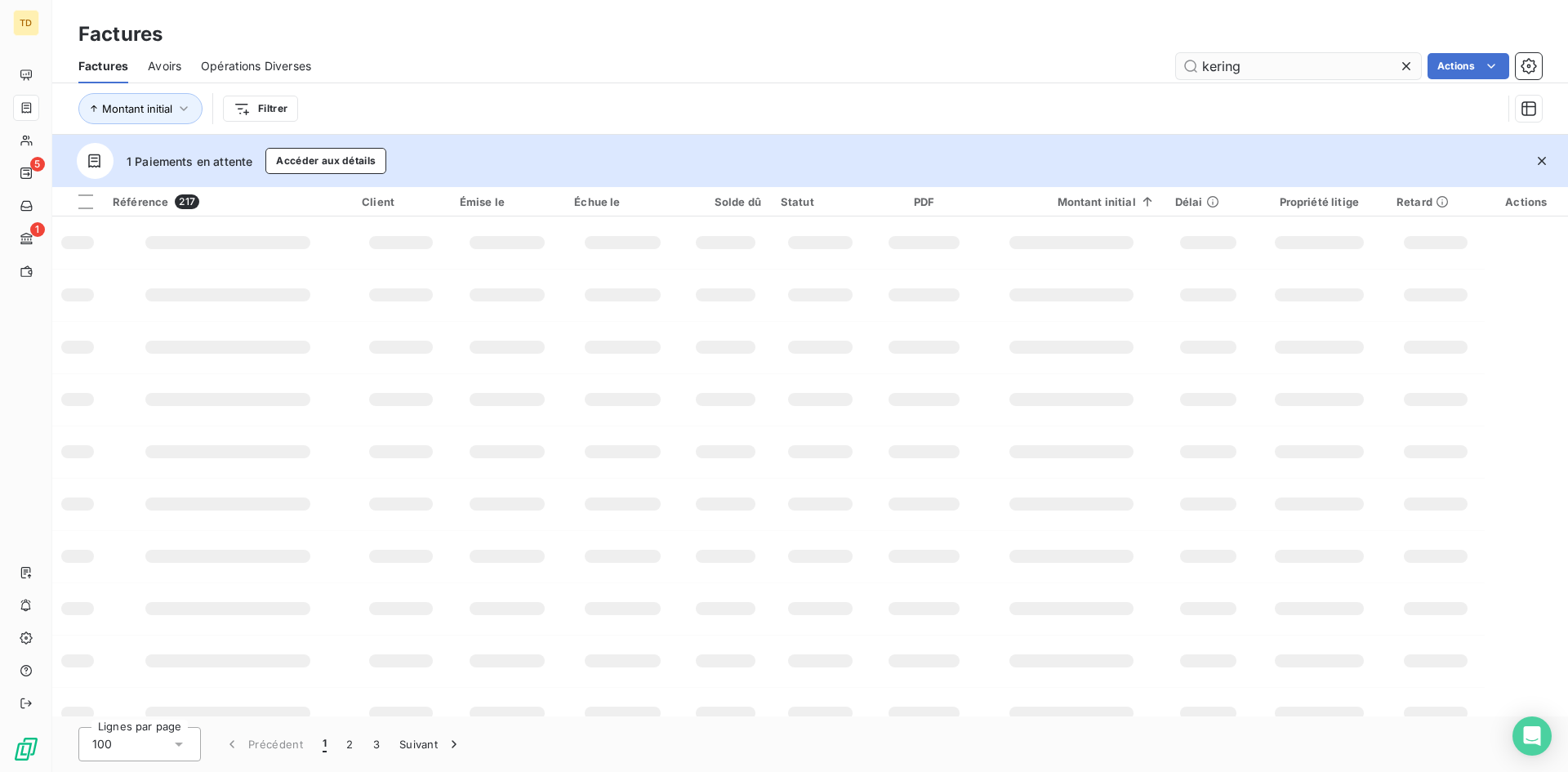
click at [1296, 56] on input "kering" at bounding box center [1298, 66] width 245 height 26
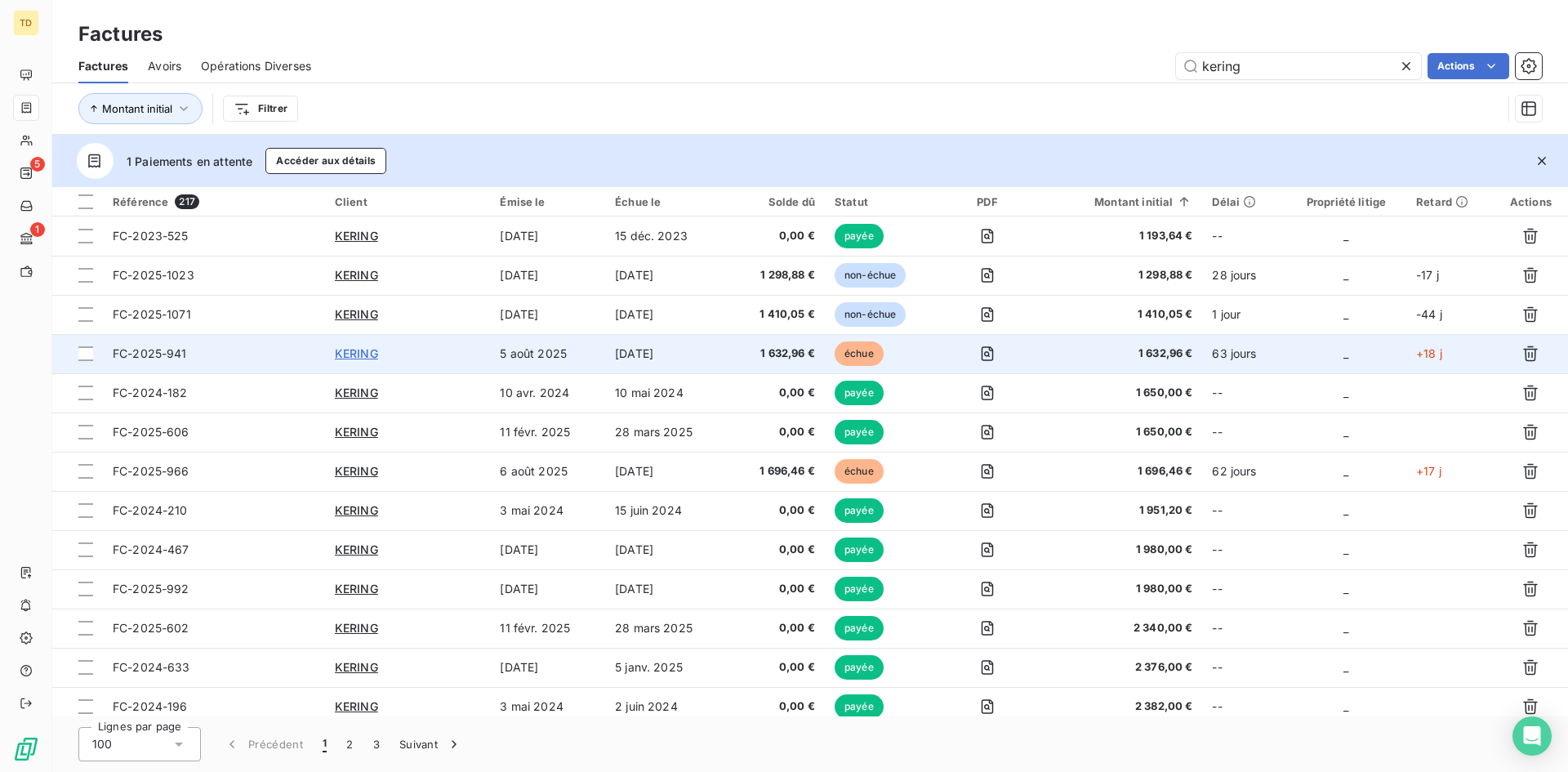
click at [354, 355] on span "KERING" at bounding box center [356, 353] width 43 height 14
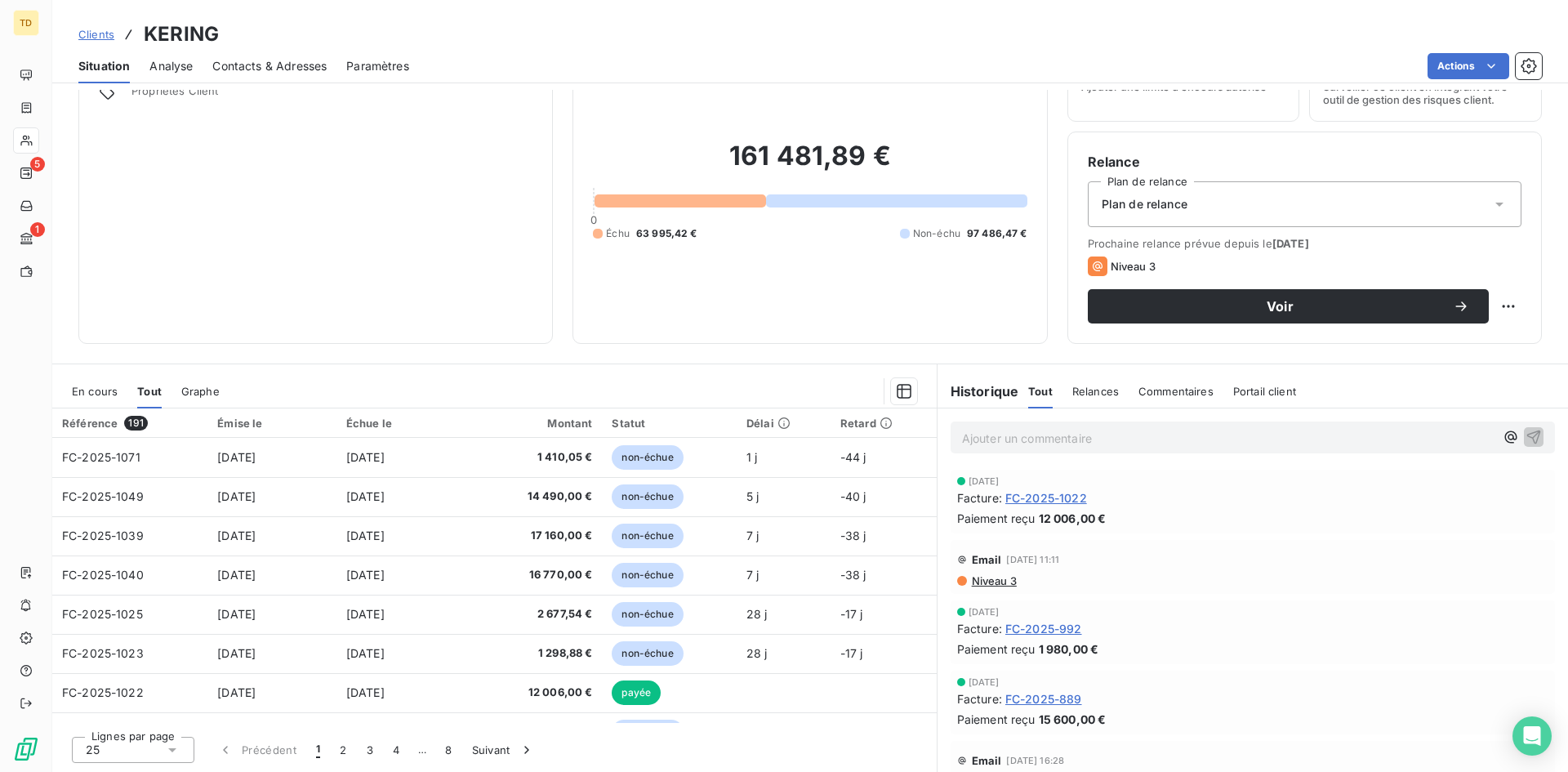
click at [633, 419] on div "Statut" at bounding box center [668, 423] width 114 height 13
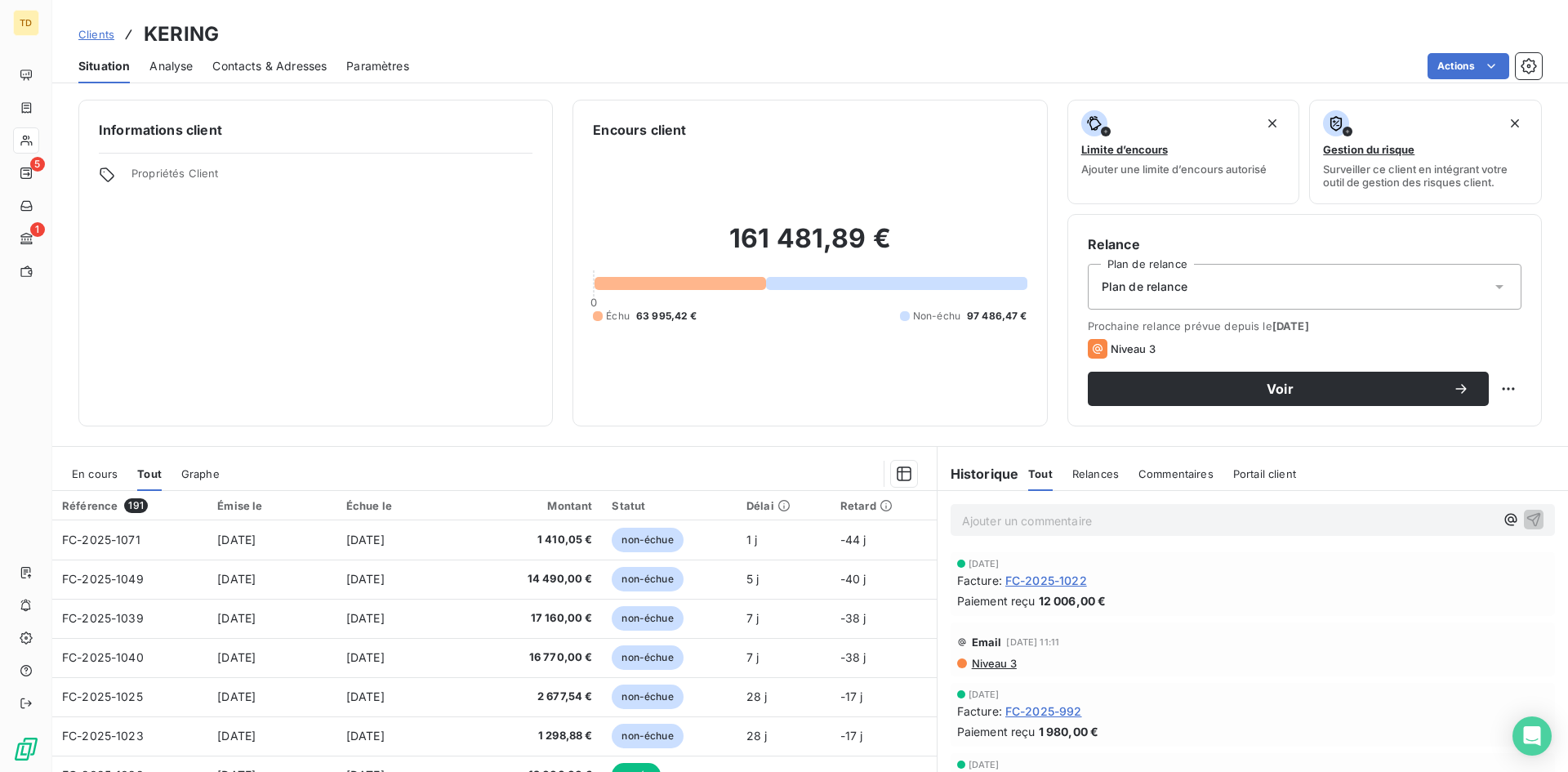
click at [182, 70] on span "Analyse" at bounding box center [172, 66] width 43 height 16
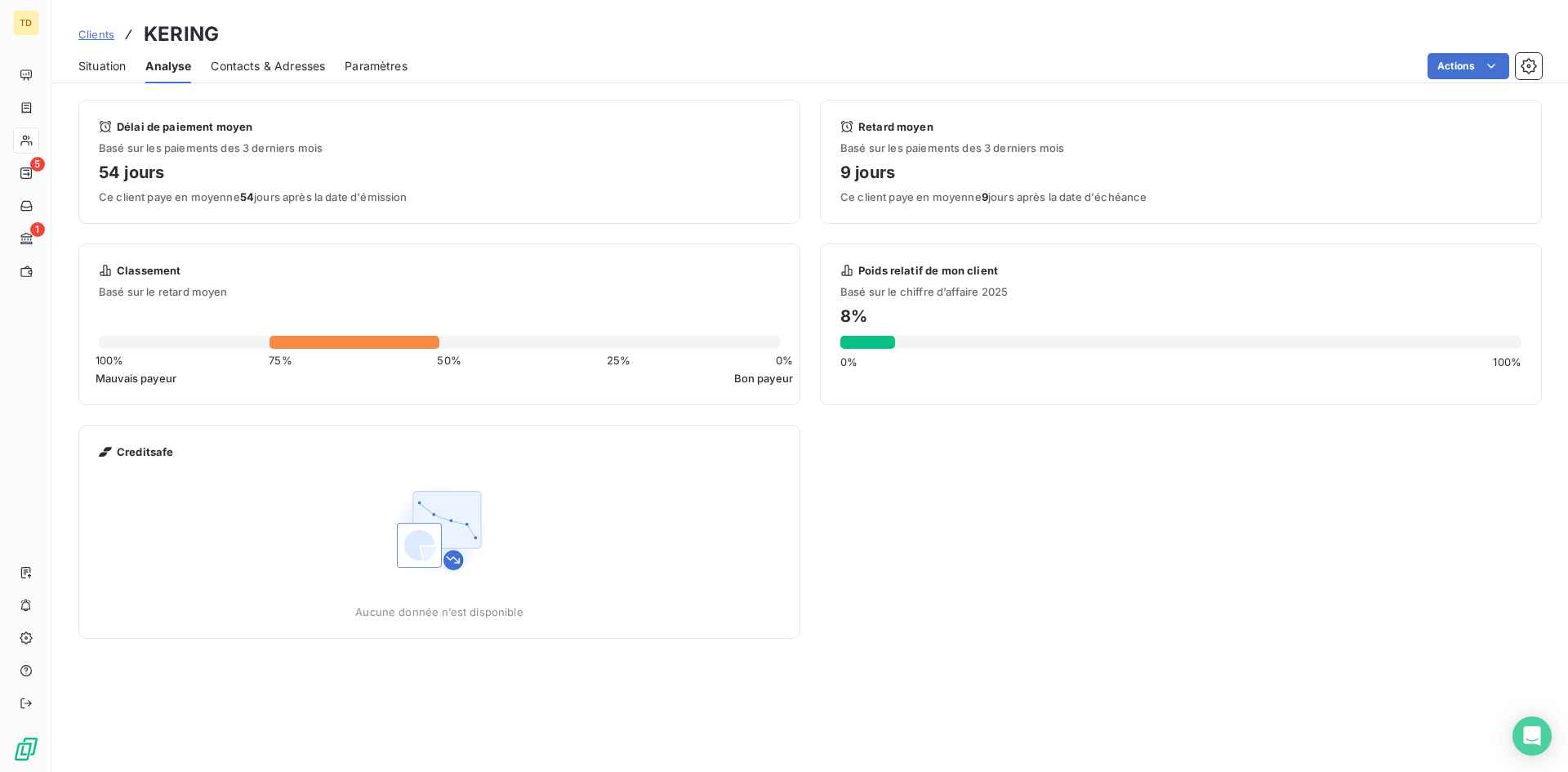
click at [372, 69] on span "Paramètres" at bounding box center [376, 66] width 63 height 16
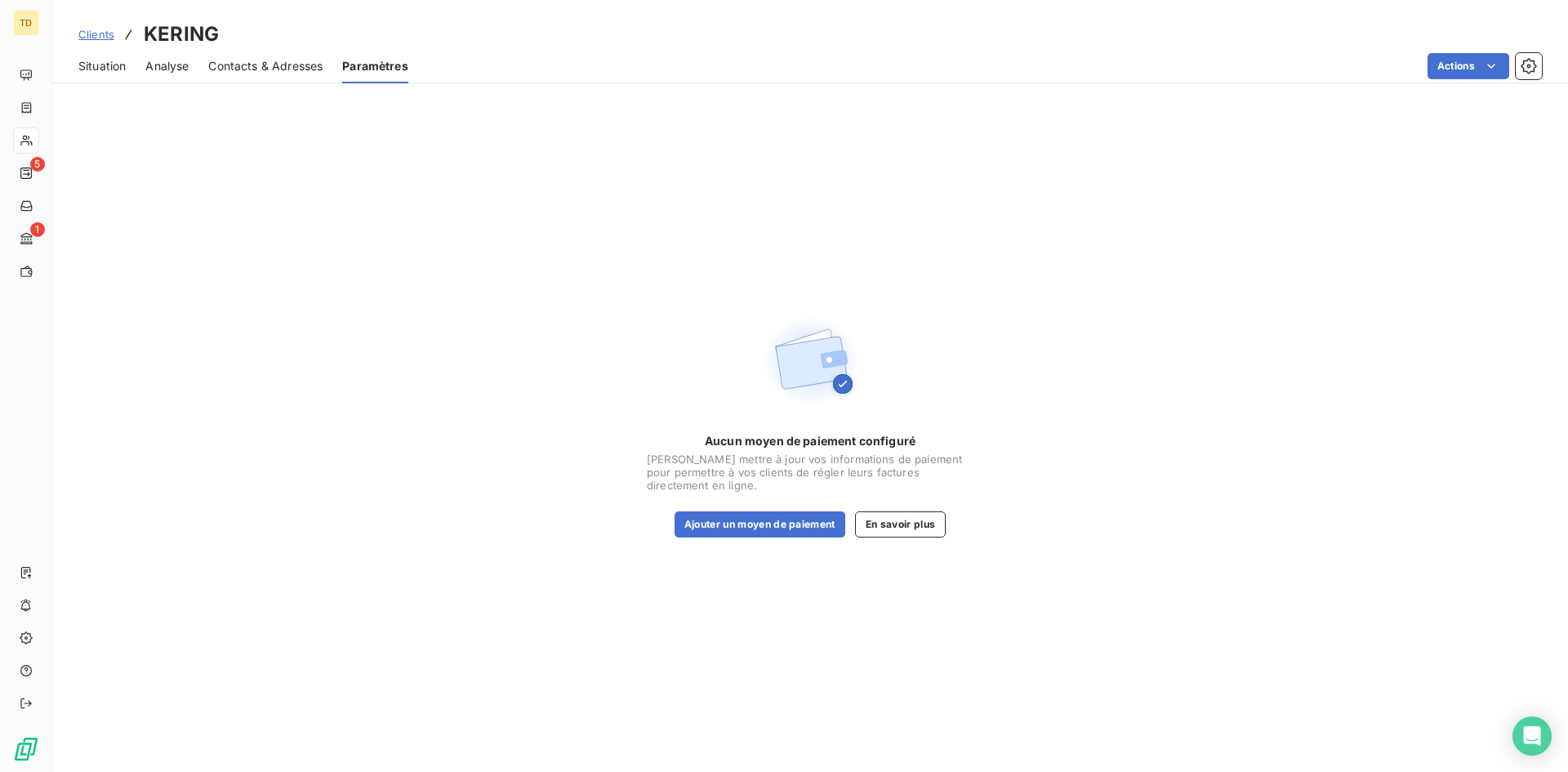
click at [107, 65] on span "Situation" at bounding box center [102, 66] width 47 height 16
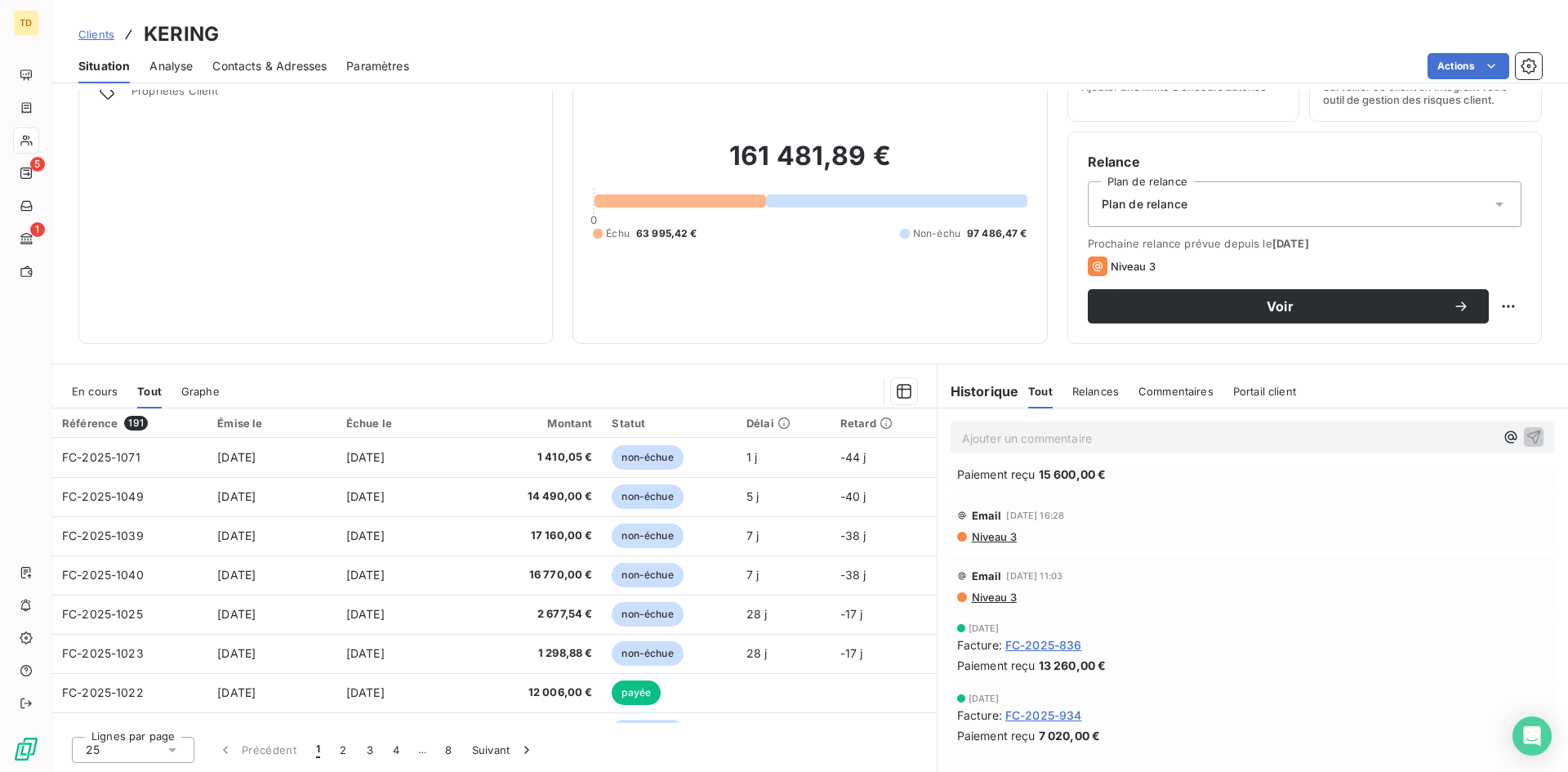
click at [107, 390] on span "En cours" at bounding box center [94, 391] width 46 height 13
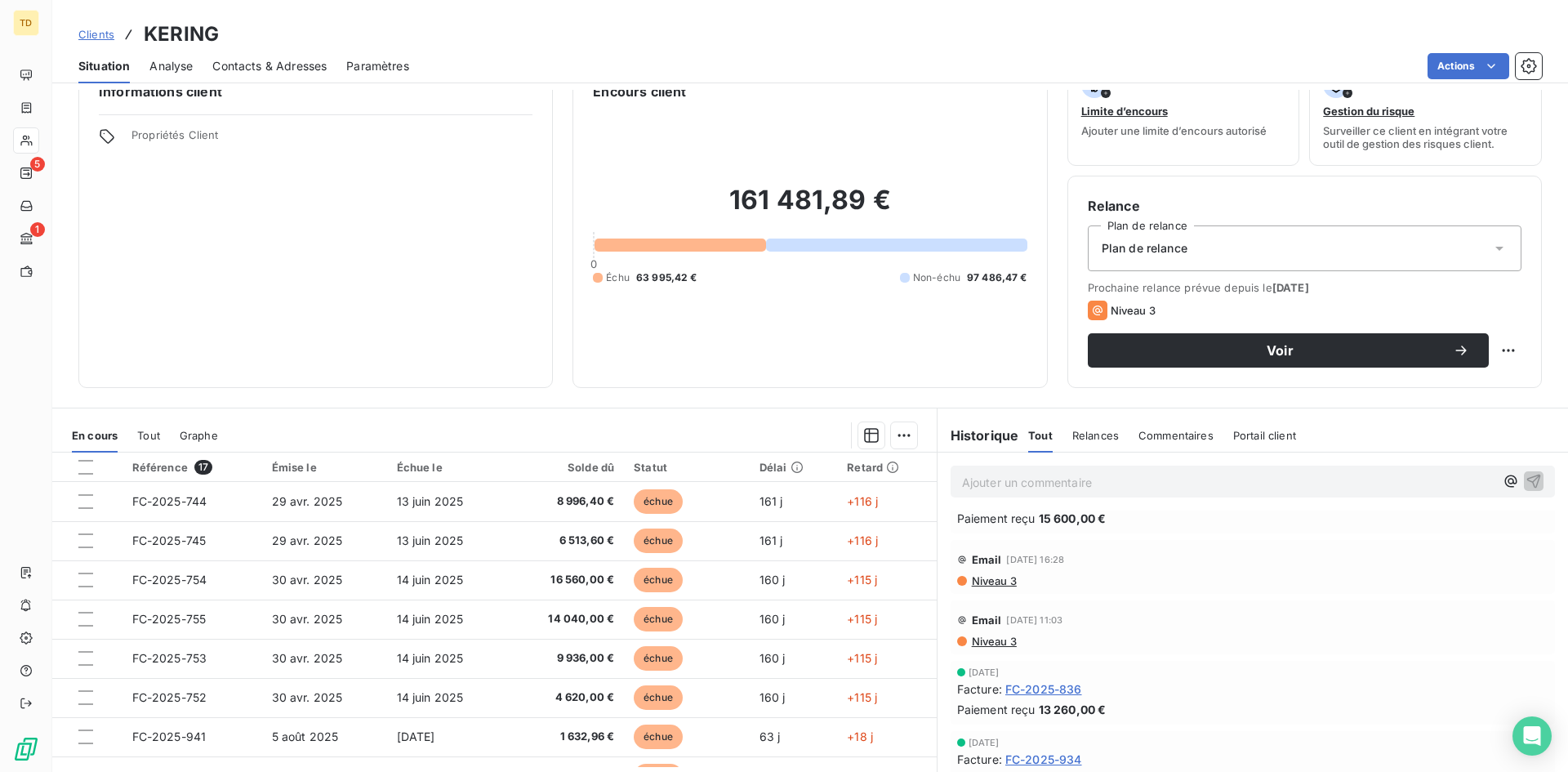
scroll to position [1, 0]
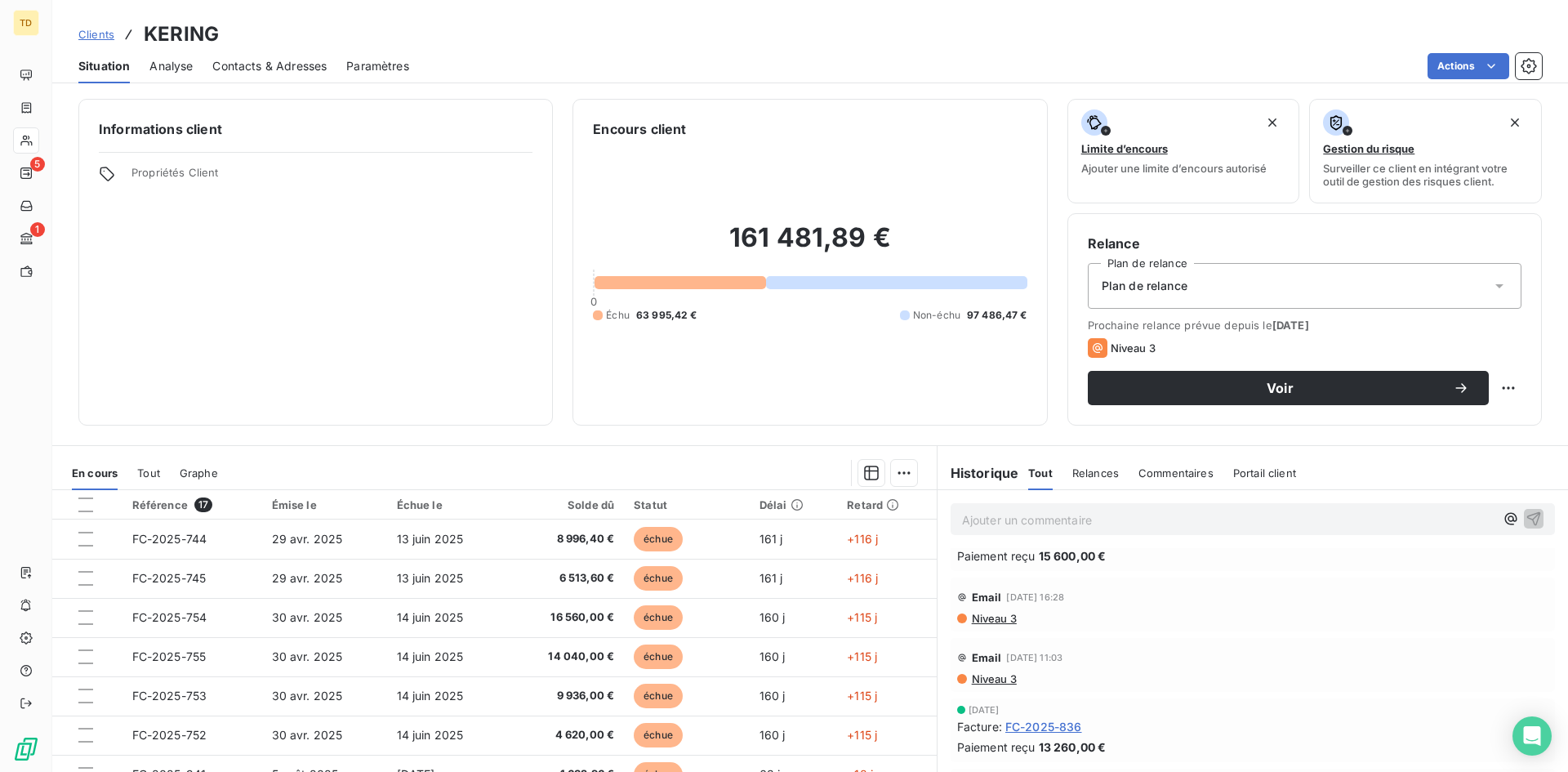
click at [203, 471] on span "Graphe" at bounding box center [199, 473] width 39 height 13
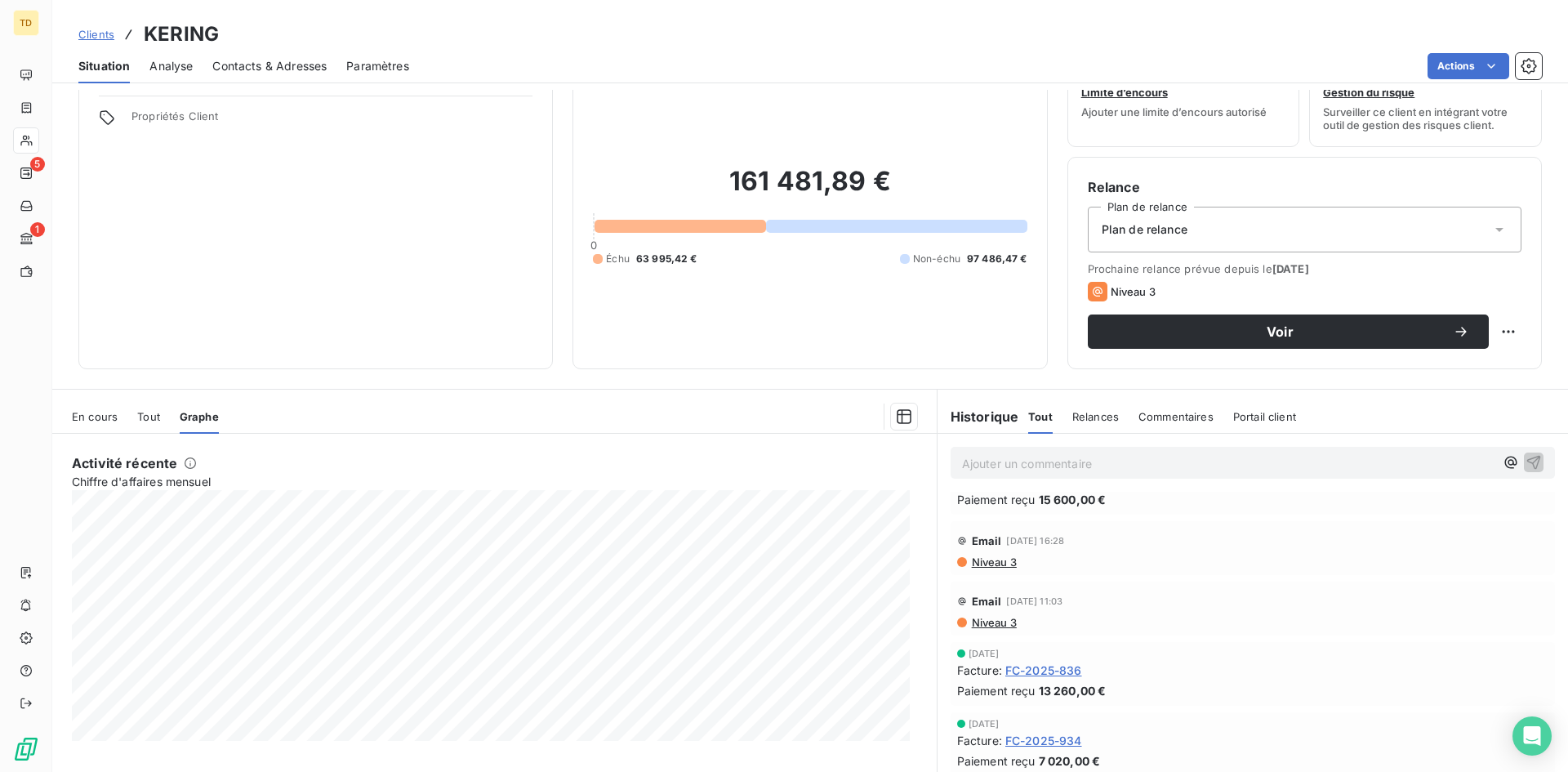
scroll to position [82, 0]
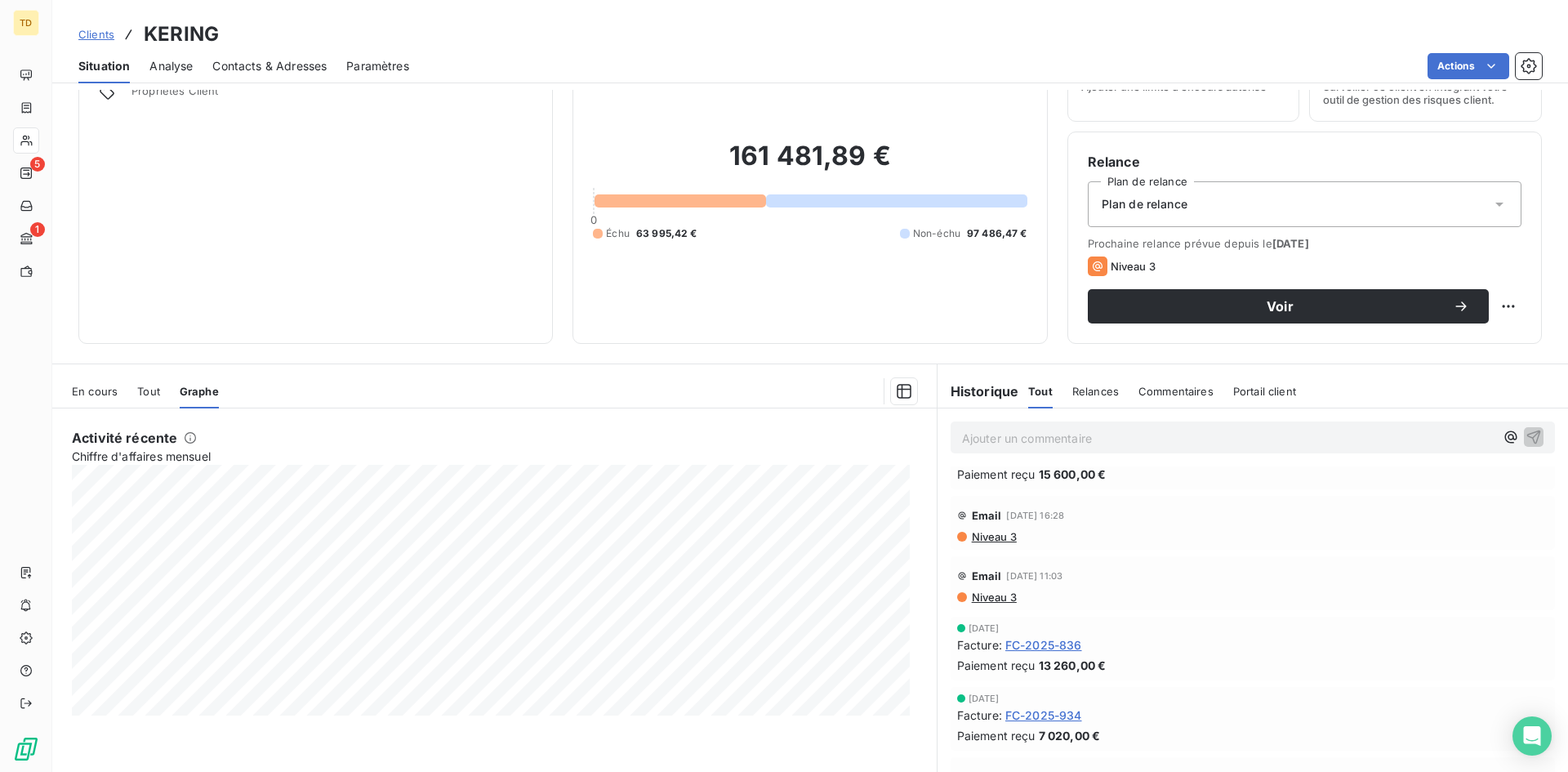
click at [106, 395] on span "En cours" at bounding box center [94, 391] width 46 height 13
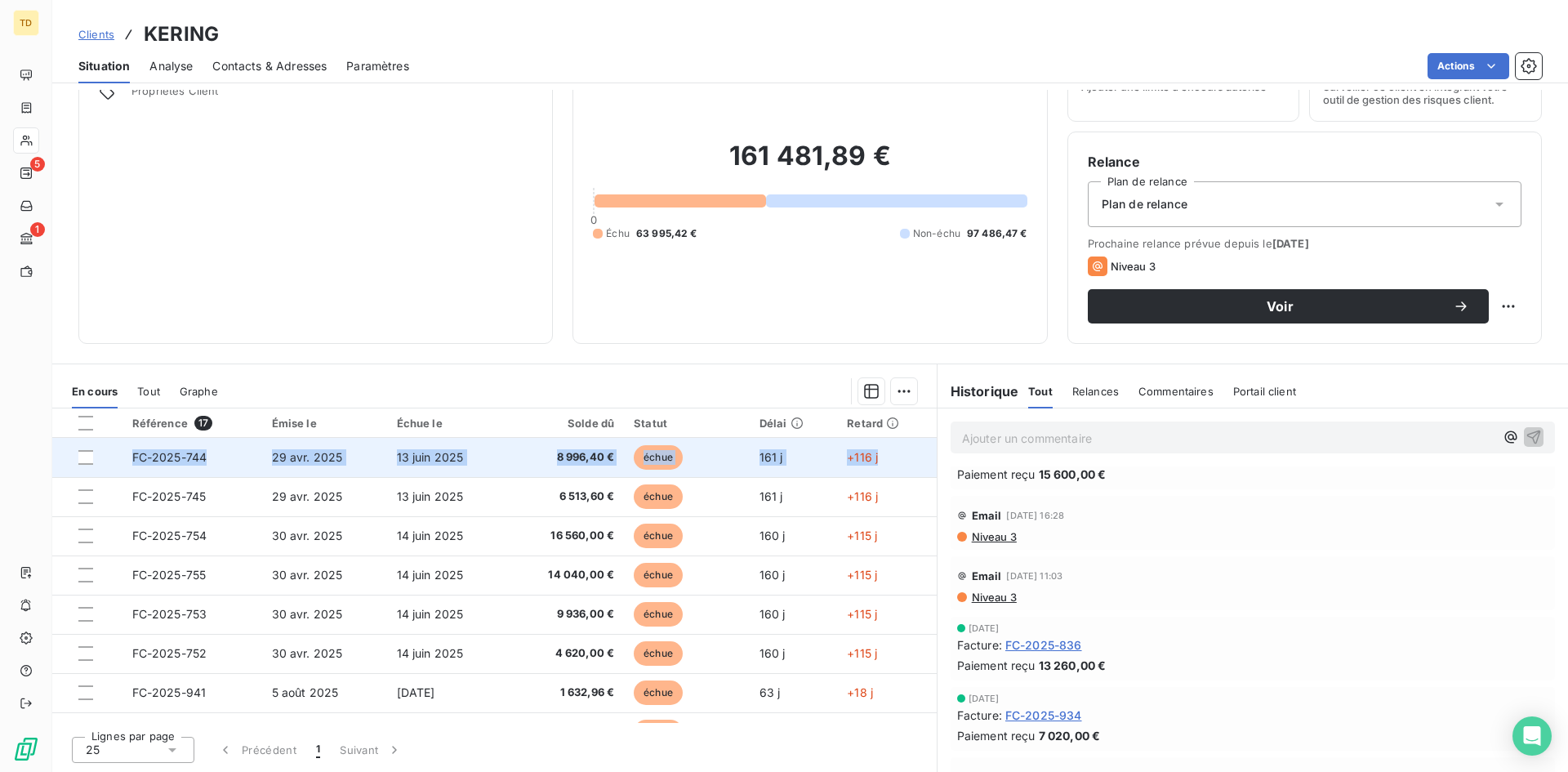
drag, startPoint x: 131, startPoint y: 456, endPoint x: 870, endPoint y: 465, distance: 739.1
click at [870, 465] on tr "FC-2025-744 29 avr. 2025 13 juin 2025 8 996,40 € échue 161 j +116 j" at bounding box center [494, 457] width 884 height 40
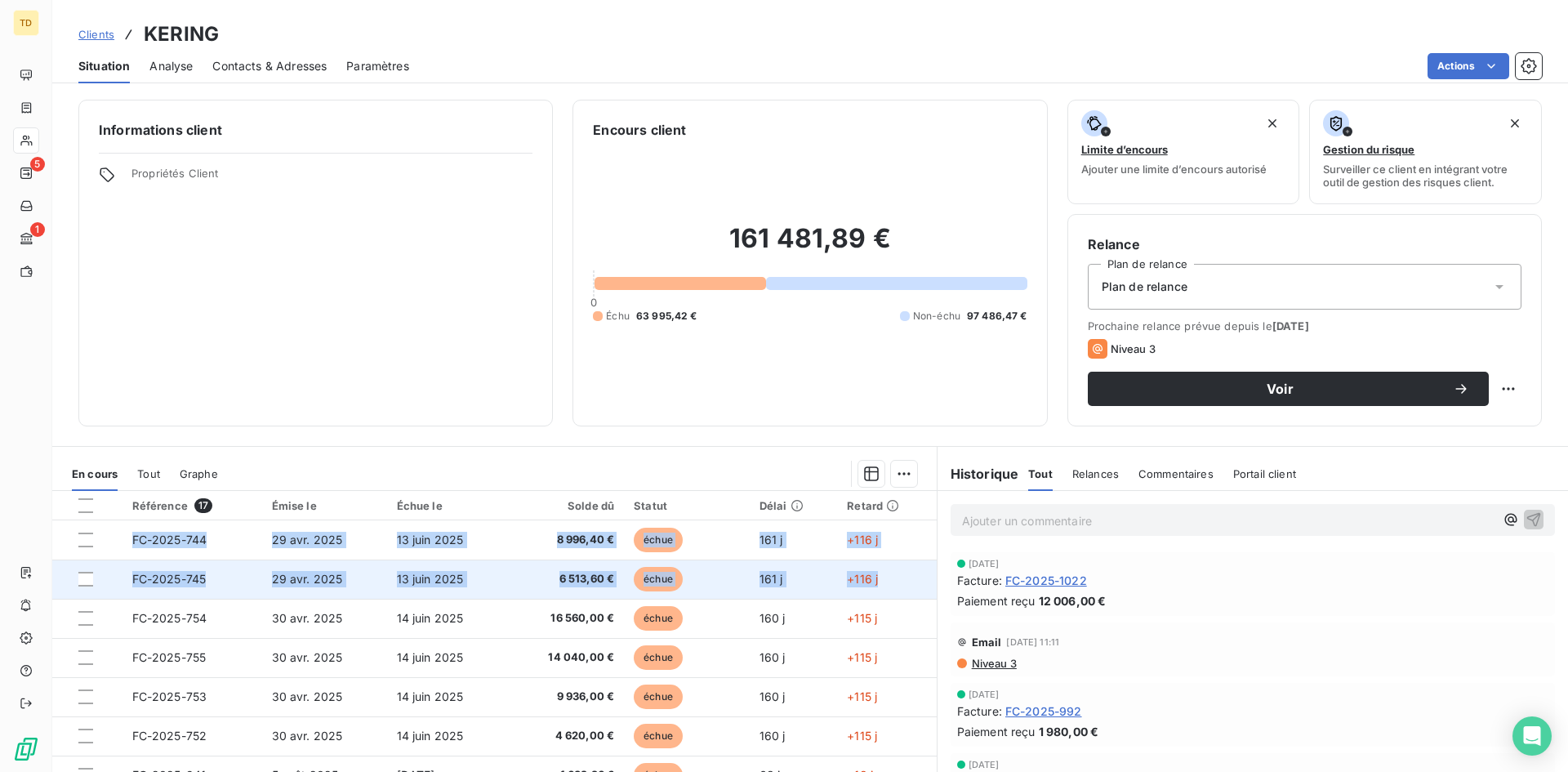
drag, startPoint x: 132, startPoint y: 539, endPoint x: 895, endPoint y: 585, distance: 764.4
copy tbody "FC-2025-744 29 avr. 2025 13 juin 2025 8 996,40 € échue 161 j +116 j FC-2025-745…"
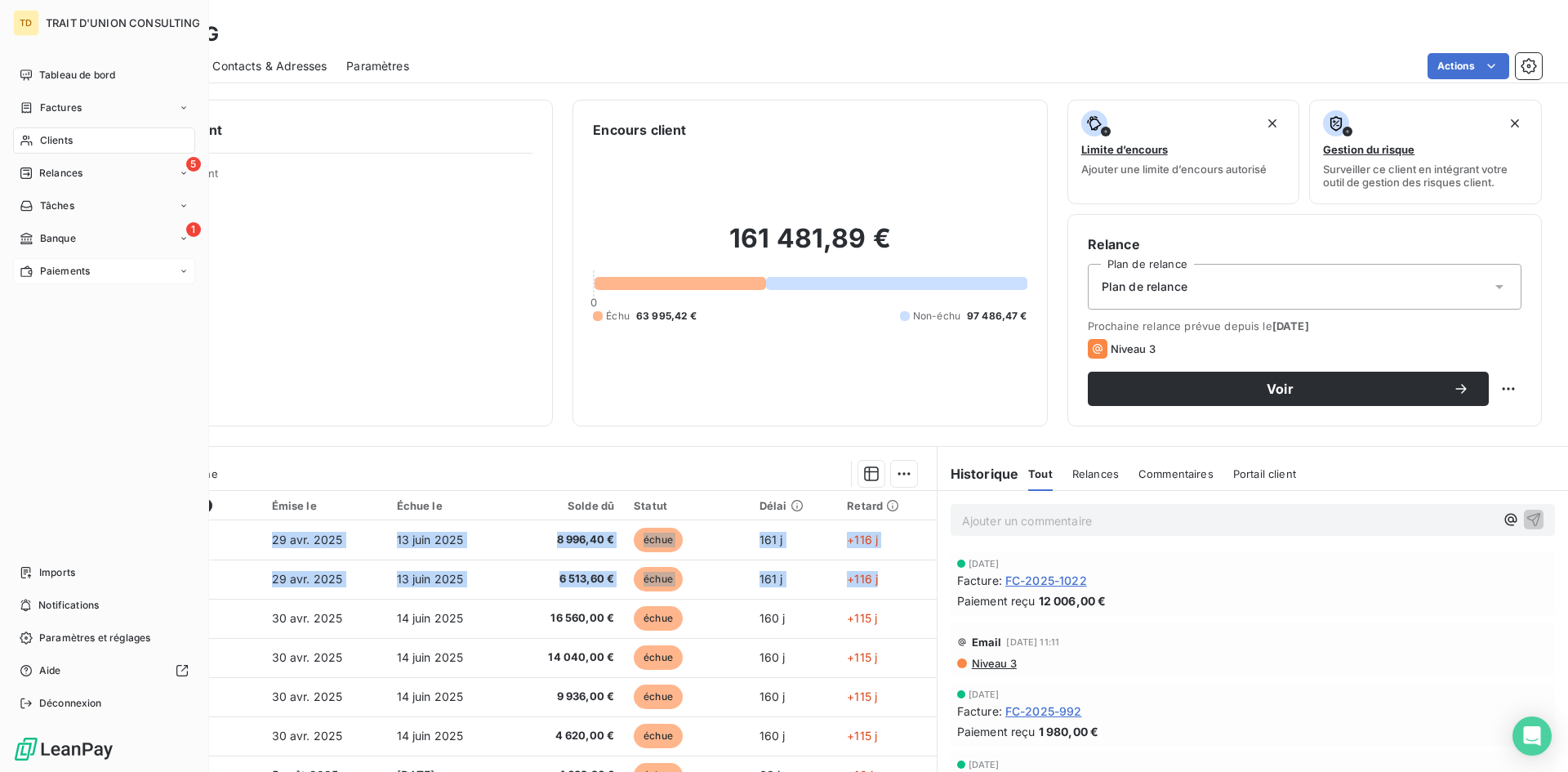
click at [23, 269] on icon at bounding box center [26, 271] width 11 height 11
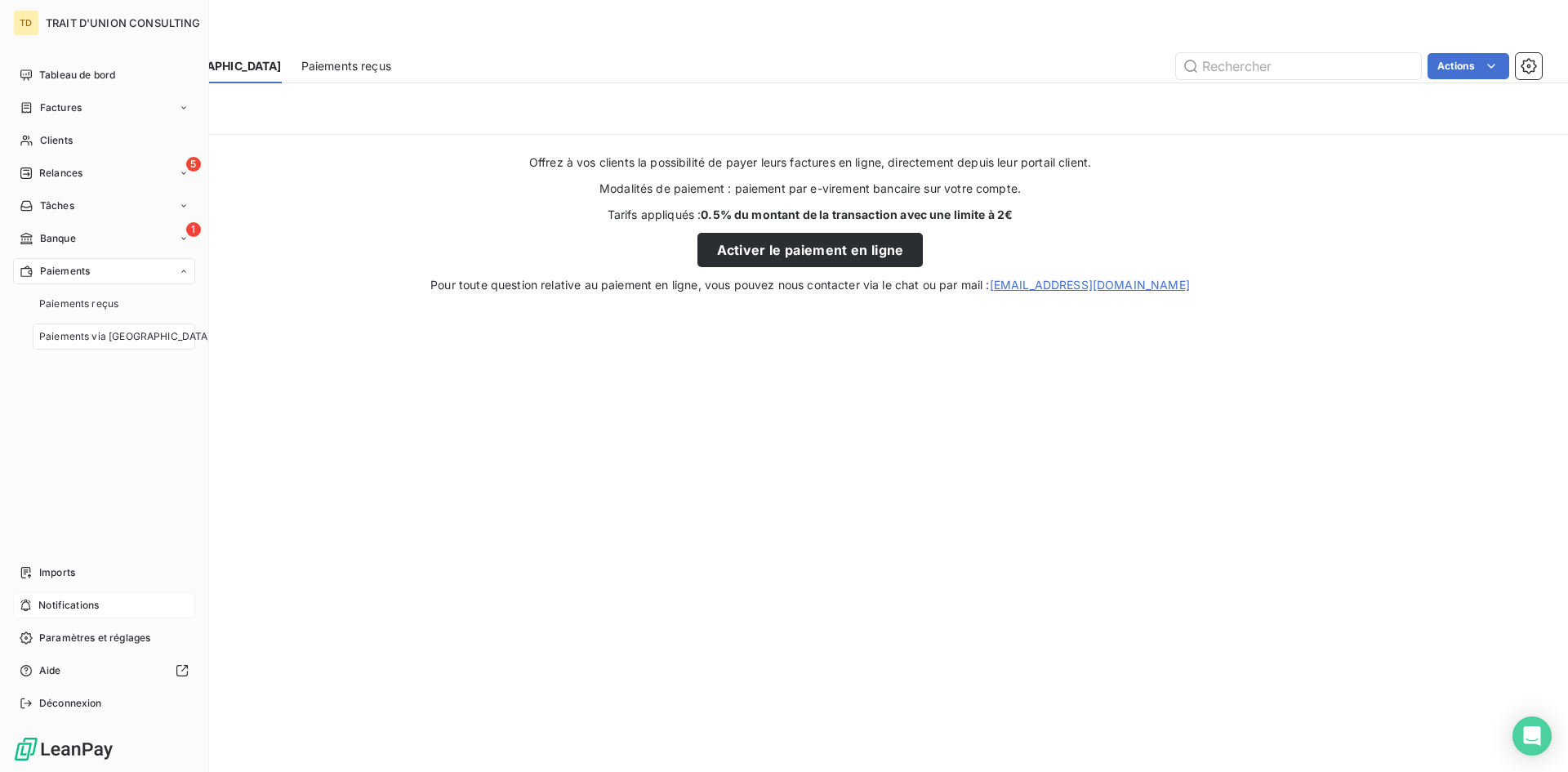
click at [74, 607] on span "Notifications" at bounding box center [69, 605] width 60 height 15
click at [64, 579] on span "Imports" at bounding box center [58, 572] width 36 height 15
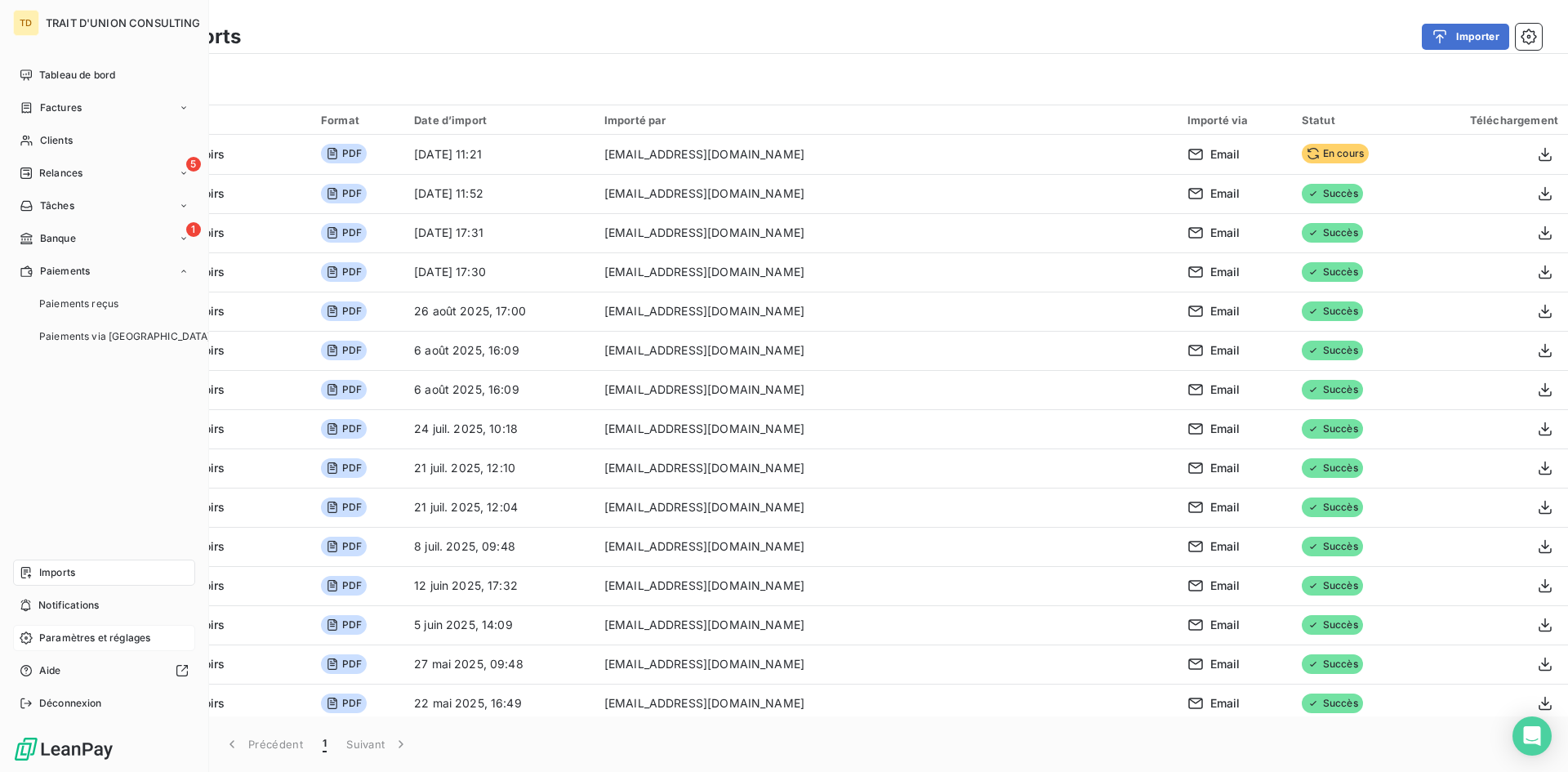
click at [53, 640] on span "Paramètres et réglages" at bounding box center [95, 638] width 111 height 15
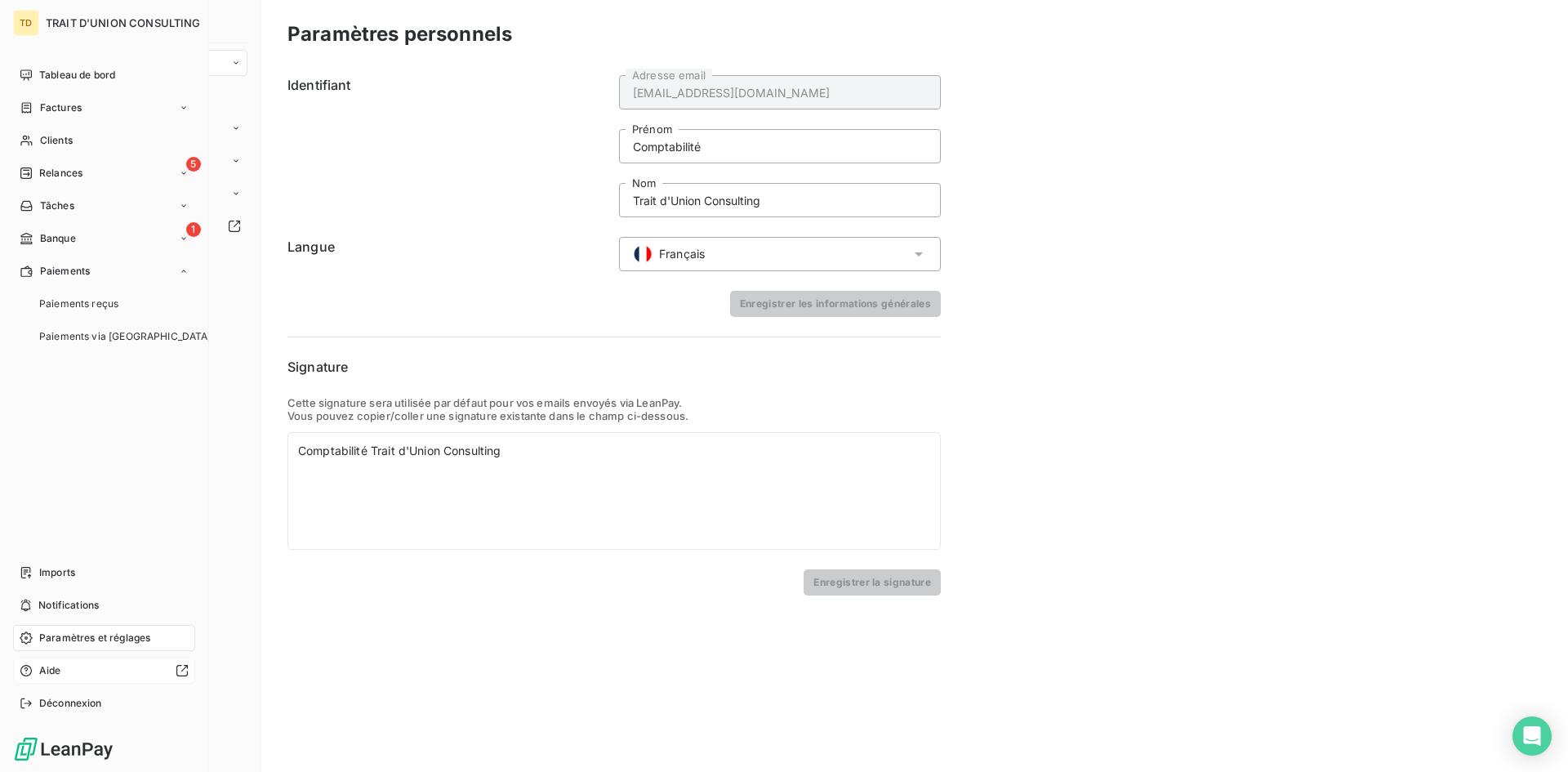
click at [54, 666] on span "Aide" at bounding box center [50, 670] width 22 height 15
click at [62, 72] on span "Tableau de bord" at bounding box center [77, 75] width 76 height 15
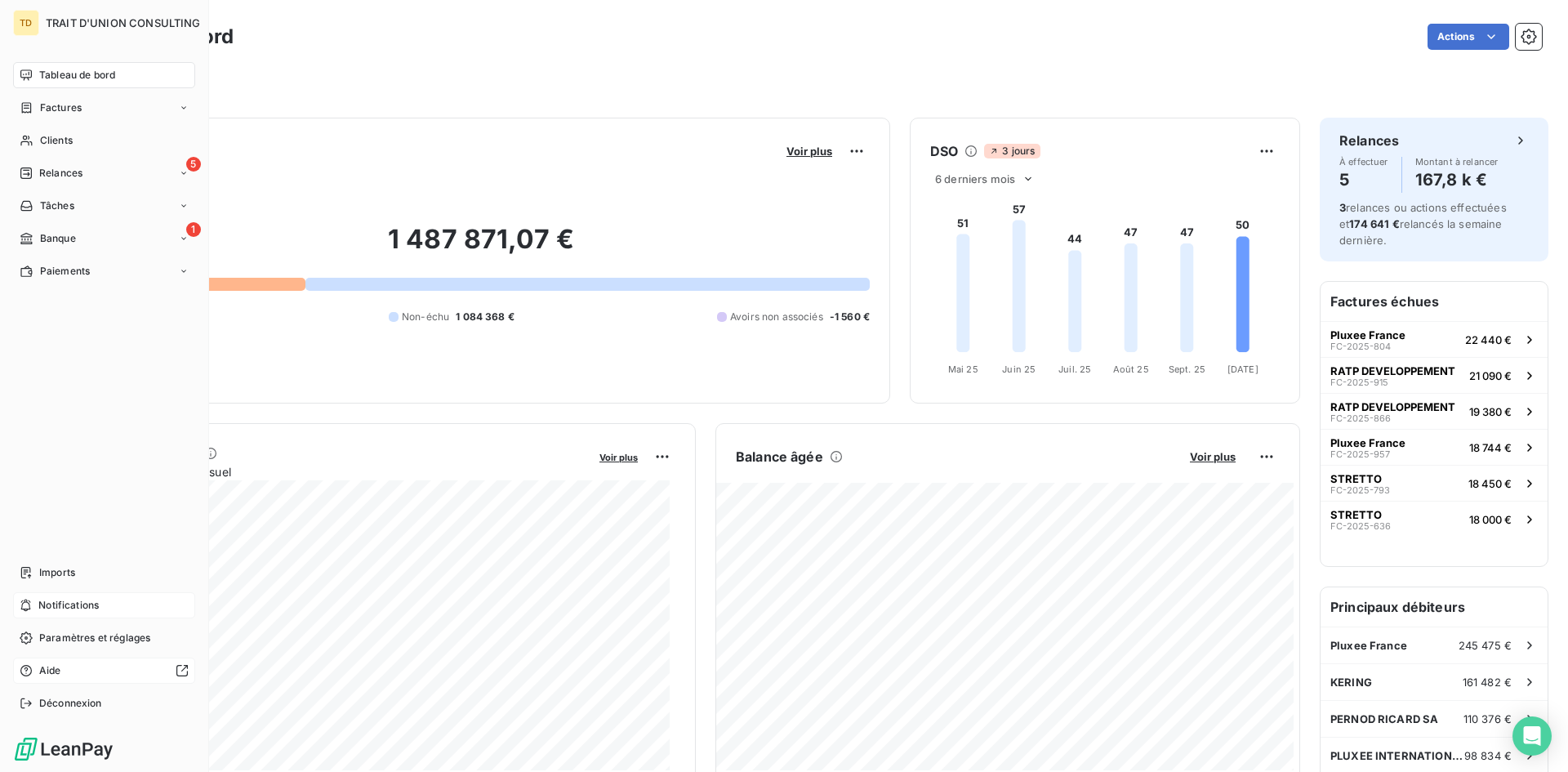
click at [38, 609] on div "Notifications" at bounding box center [104, 605] width 182 height 26
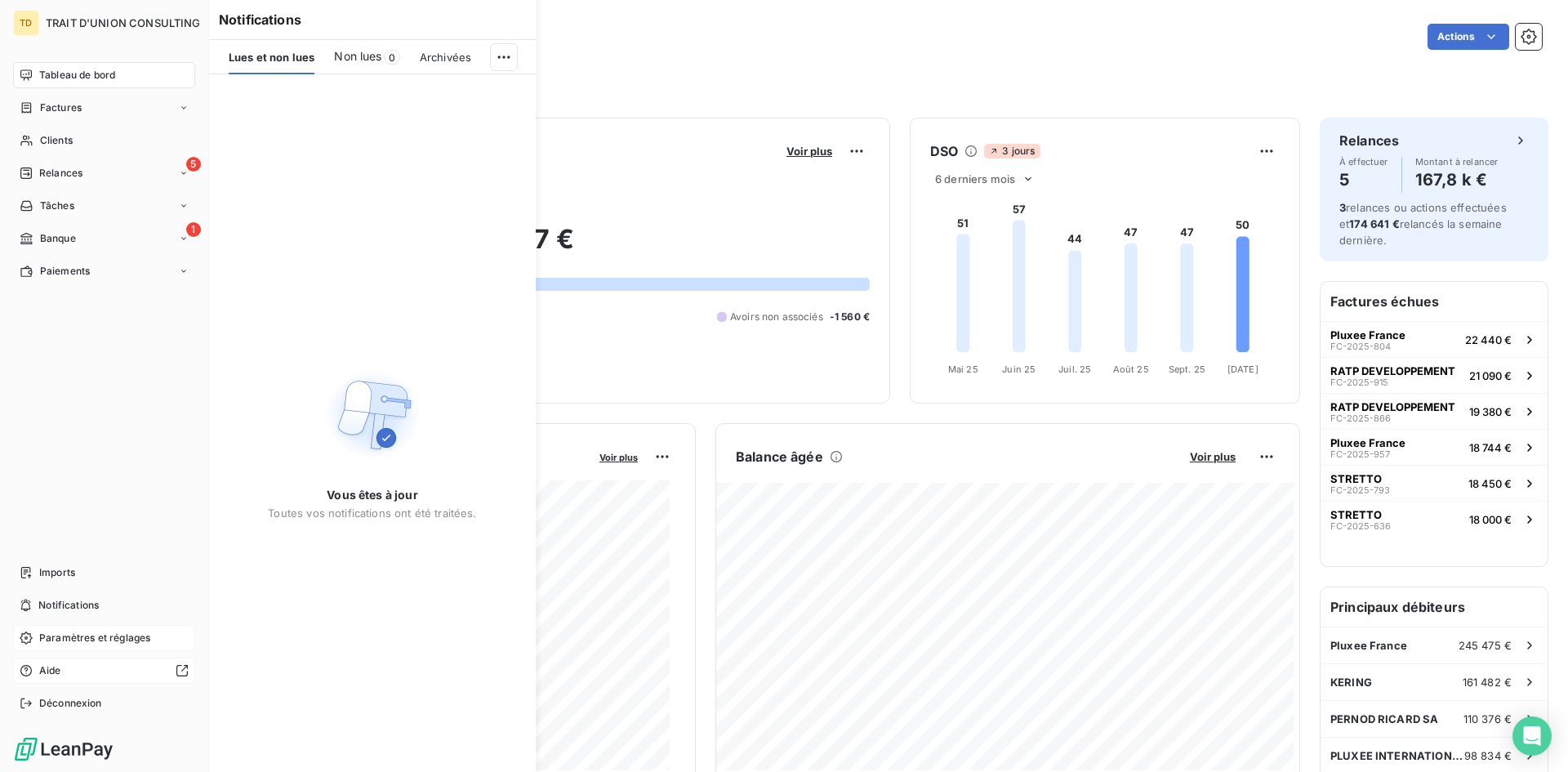
click at [76, 644] on span "Paramètres et réglages" at bounding box center [95, 638] width 111 height 15
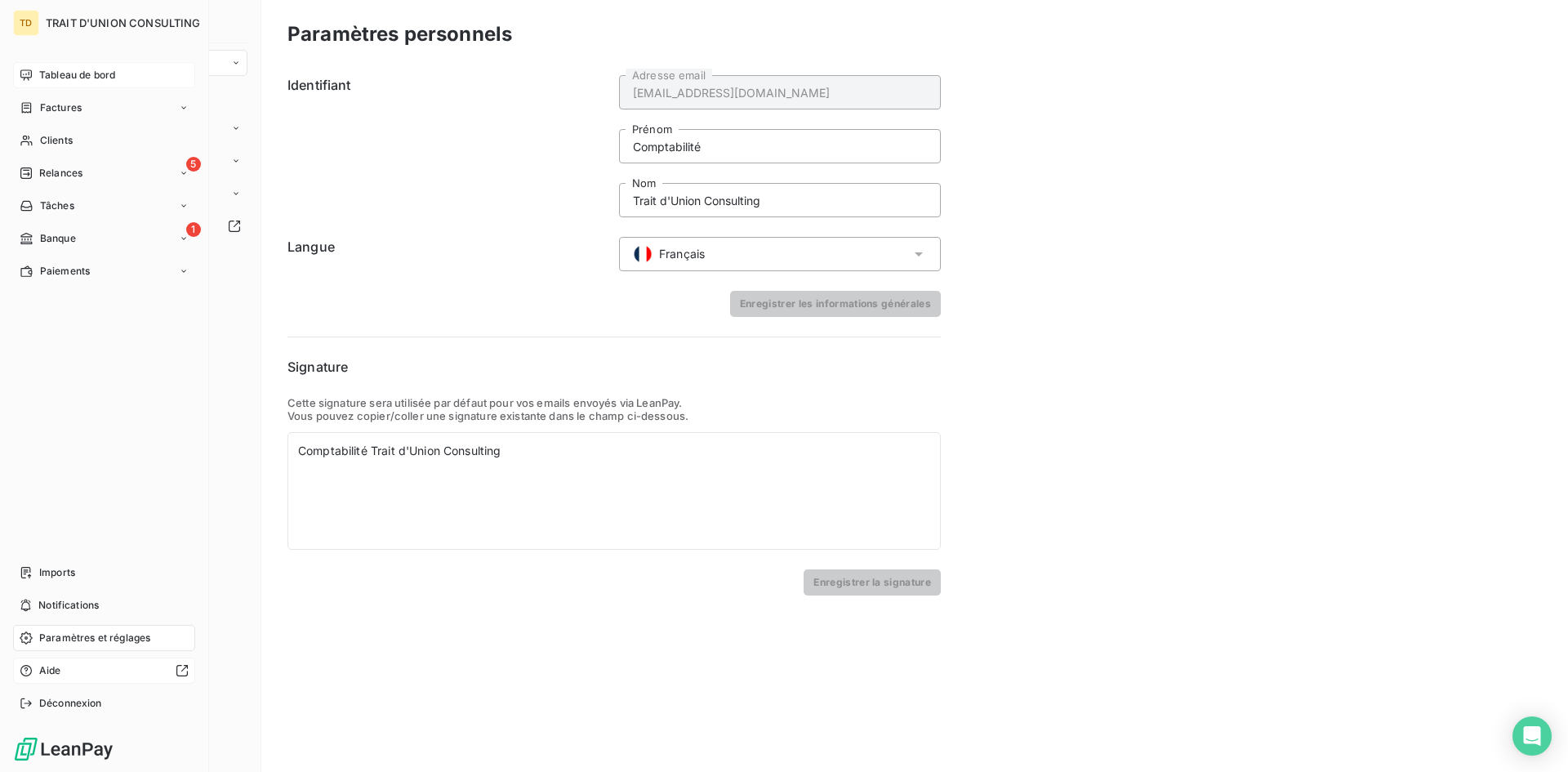
click at [64, 677] on div "Aide" at bounding box center [104, 670] width 182 height 26
click at [50, 65] on div "Tableau de bord" at bounding box center [104, 75] width 182 height 26
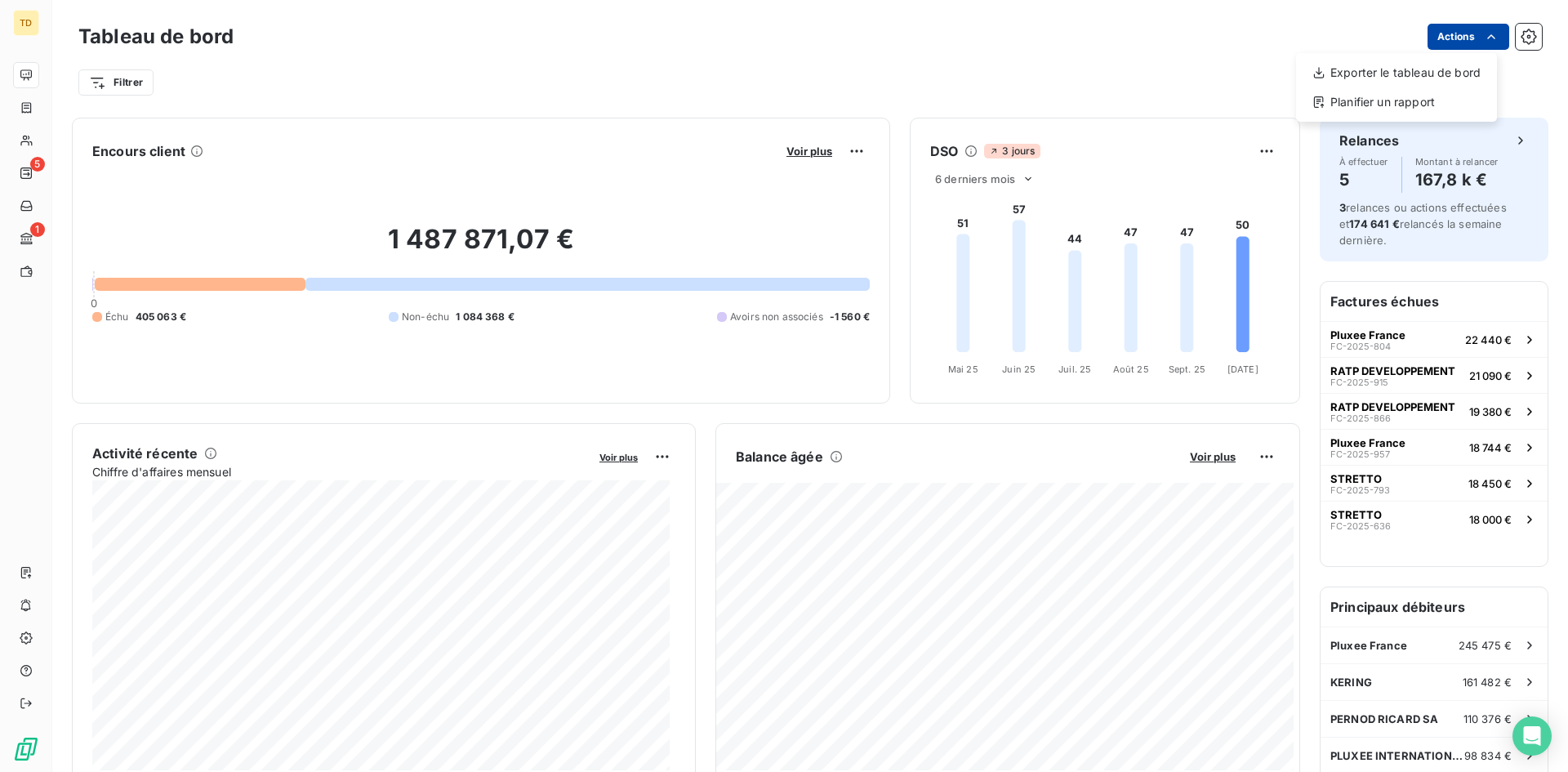
click at [1477, 45] on html "TD 5 1 Tableau de bord Actions Exporter le tableau de bord Planifier un rapport…" at bounding box center [784, 386] width 1568 height 772
click at [1379, 104] on div "Planifier un rapport" at bounding box center [1396, 102] width 188 height 26
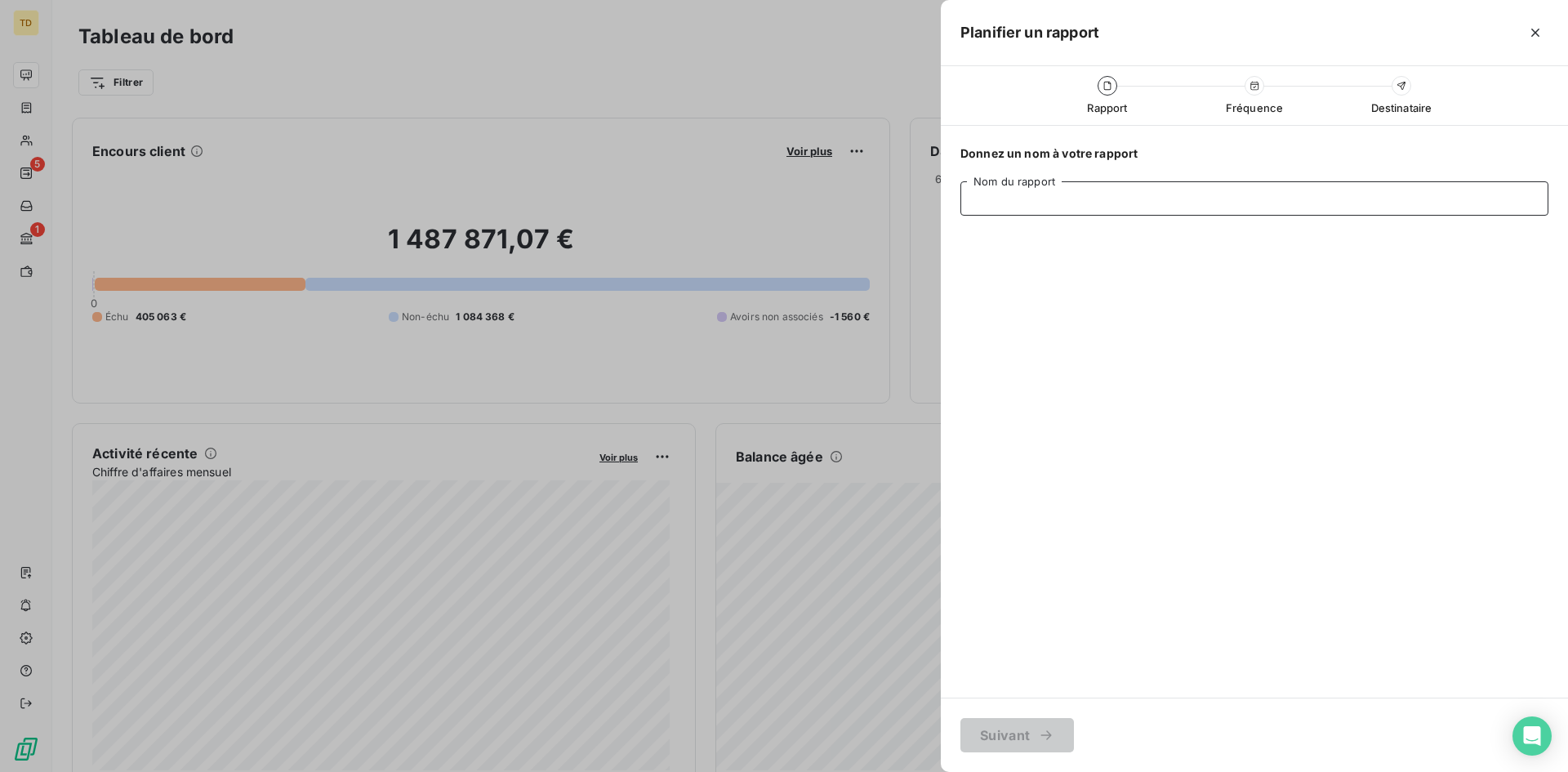
click at [1001, 199] on input "Nom du rapport" at bounding box center [1255, 198] width 588 height 34
click at [1048, 205] on input "Kering" at bounding box center [1255, 198] width 588 height 34
type input "Kering 2025"
click at [1004, 723] on button "Suivant" at bounding box center [1017, 734] width 113 height 34
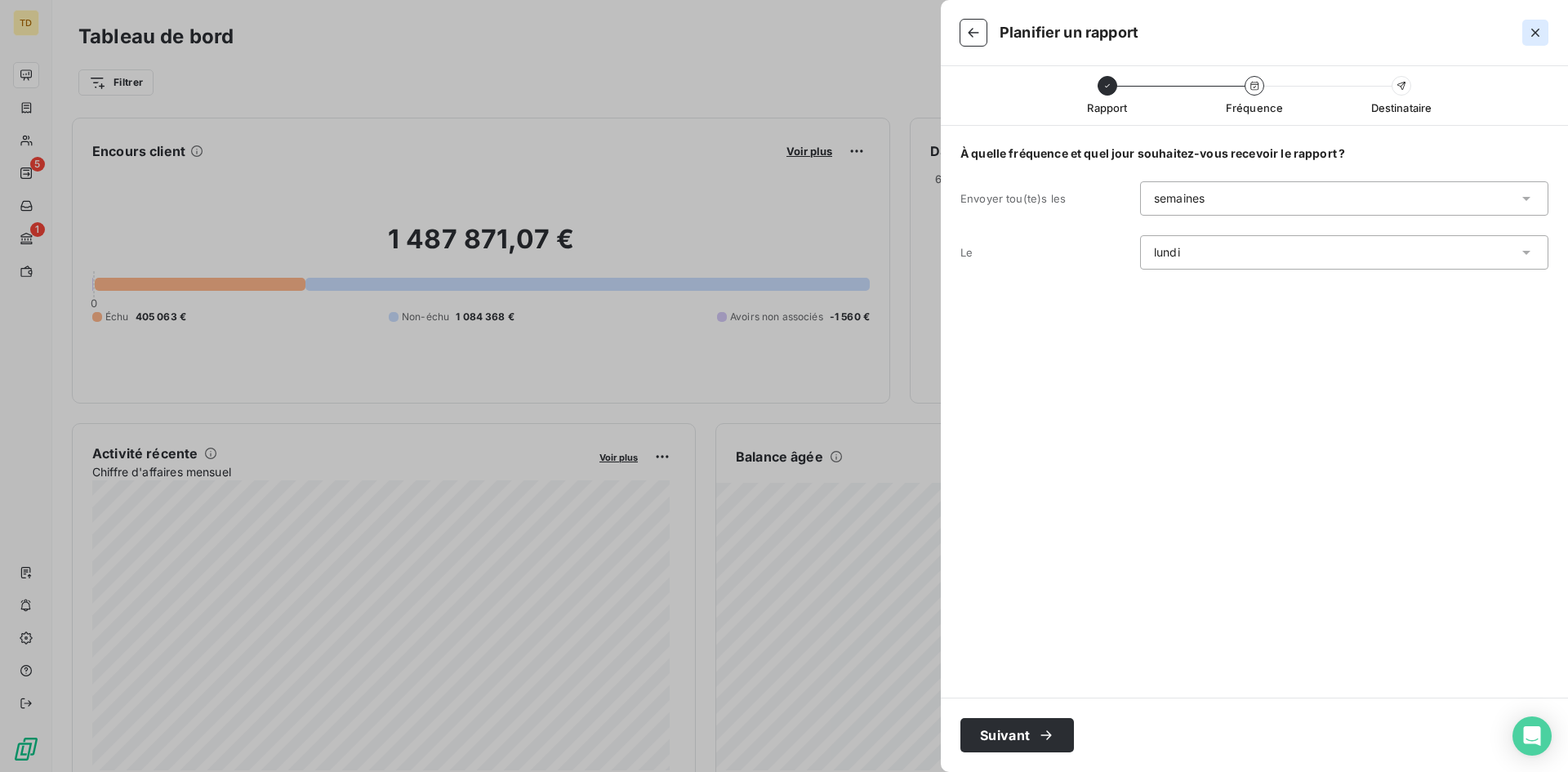
click at [1531, 38] on icon "button" at bounding box center [1535, 32] width 16 height 16
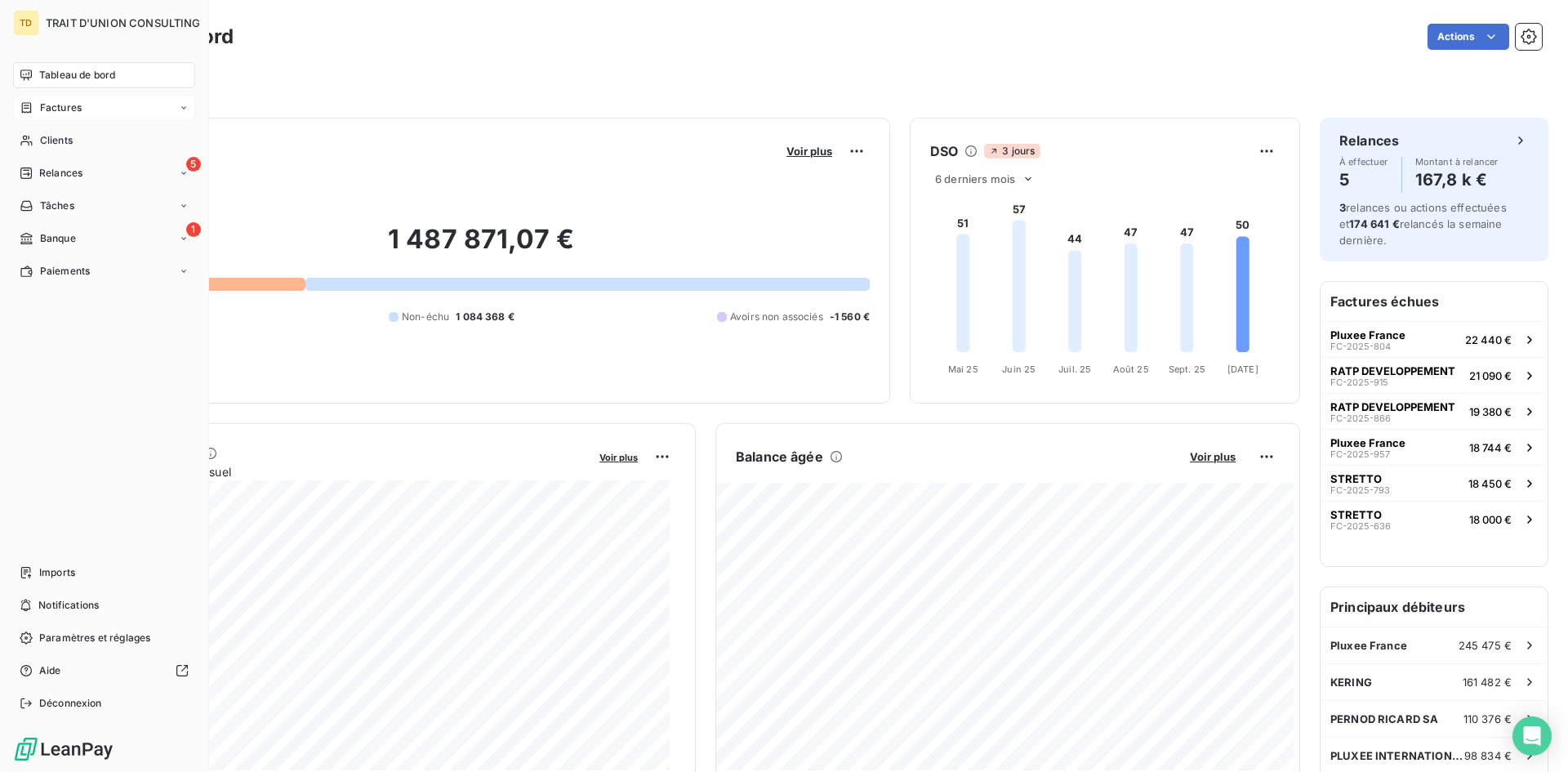
click at [65, 113] on span "Factures" at bounding box center [60, 108] width 41 height 15
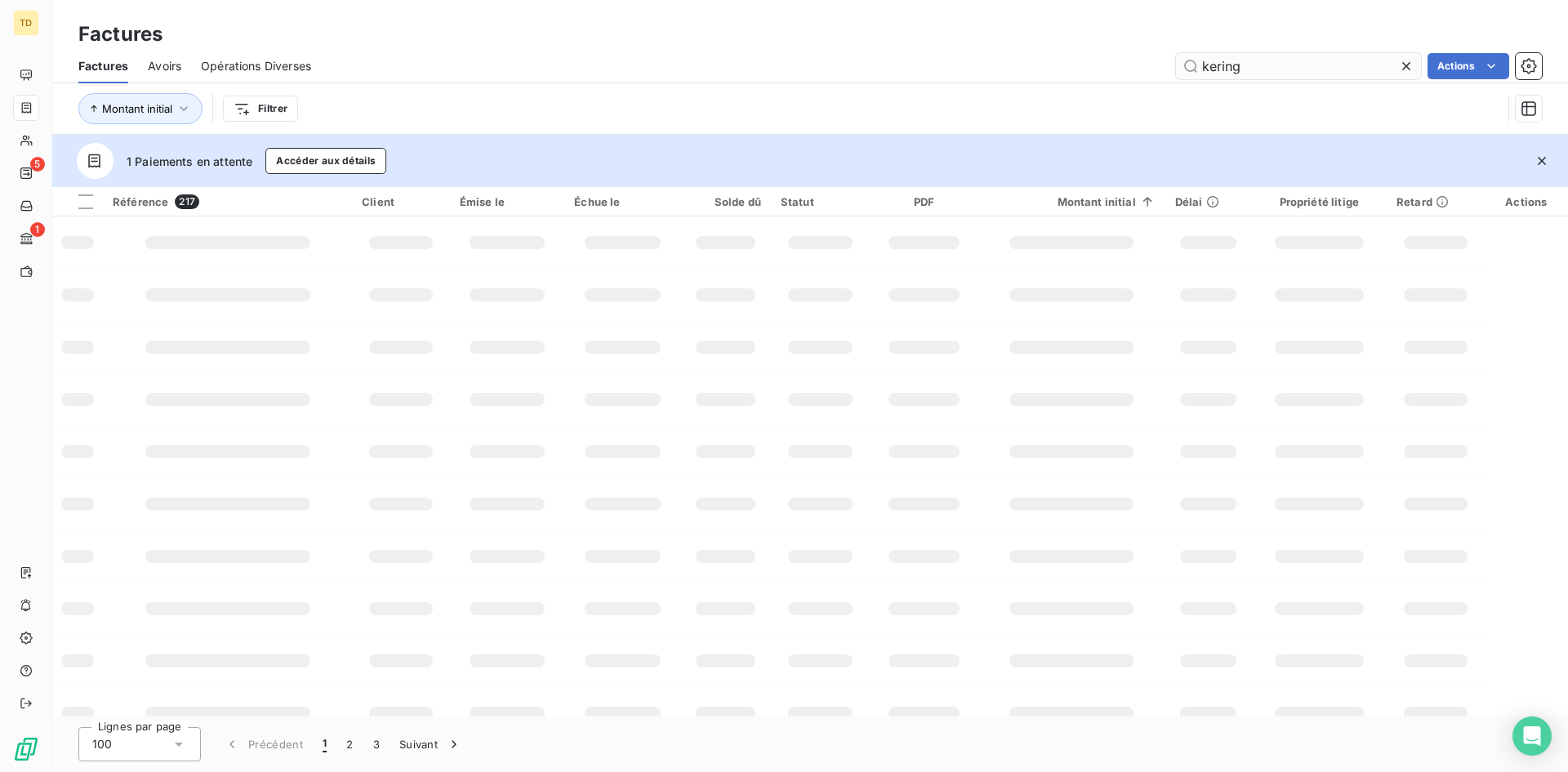
click at [1273, 72] on input "kering" at bounding box center [1298, 66] width 245 height 26
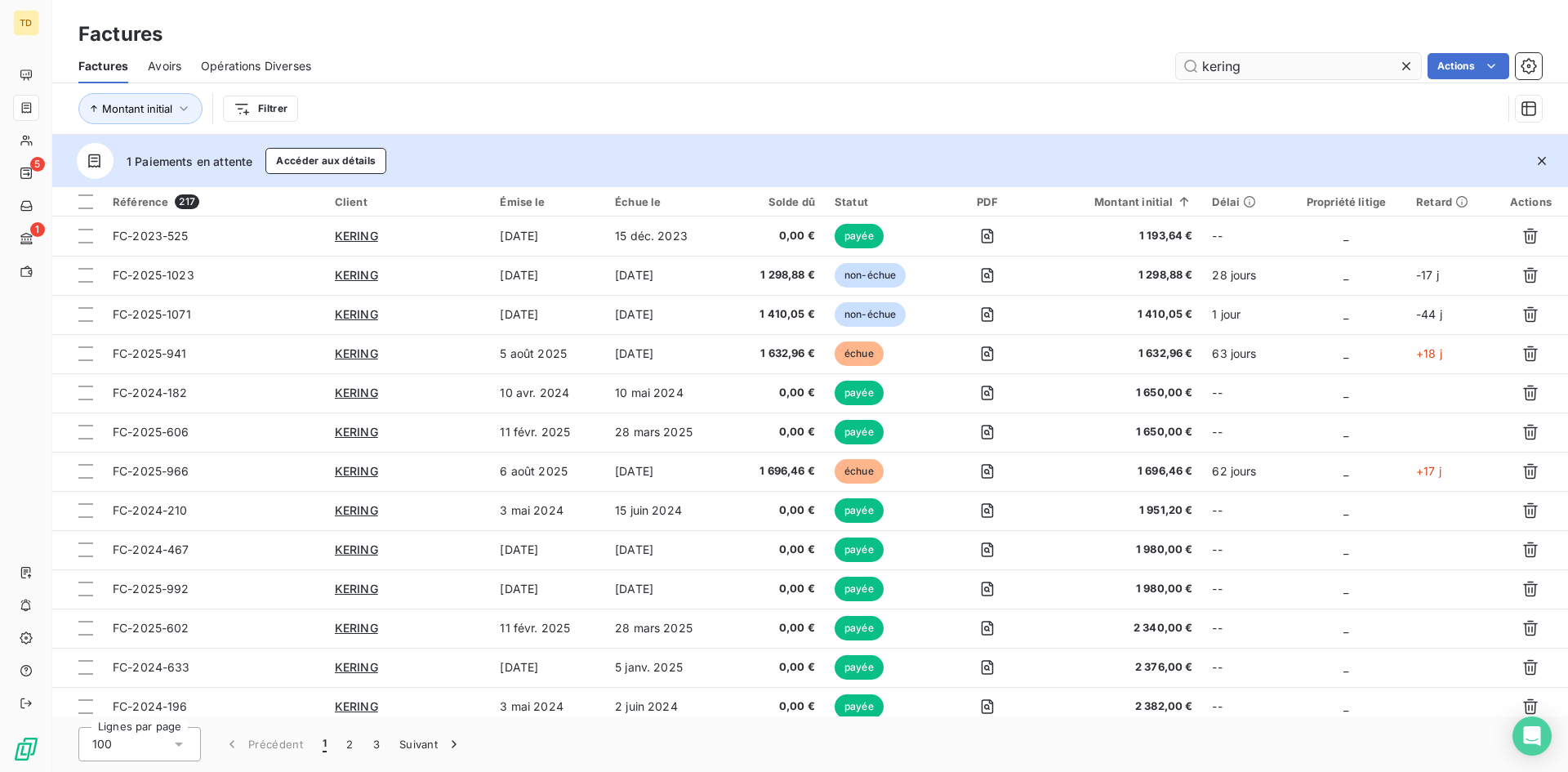
click at [1267, 70] on input "kering" at bounding box center [1298, 66] width 245 height 26
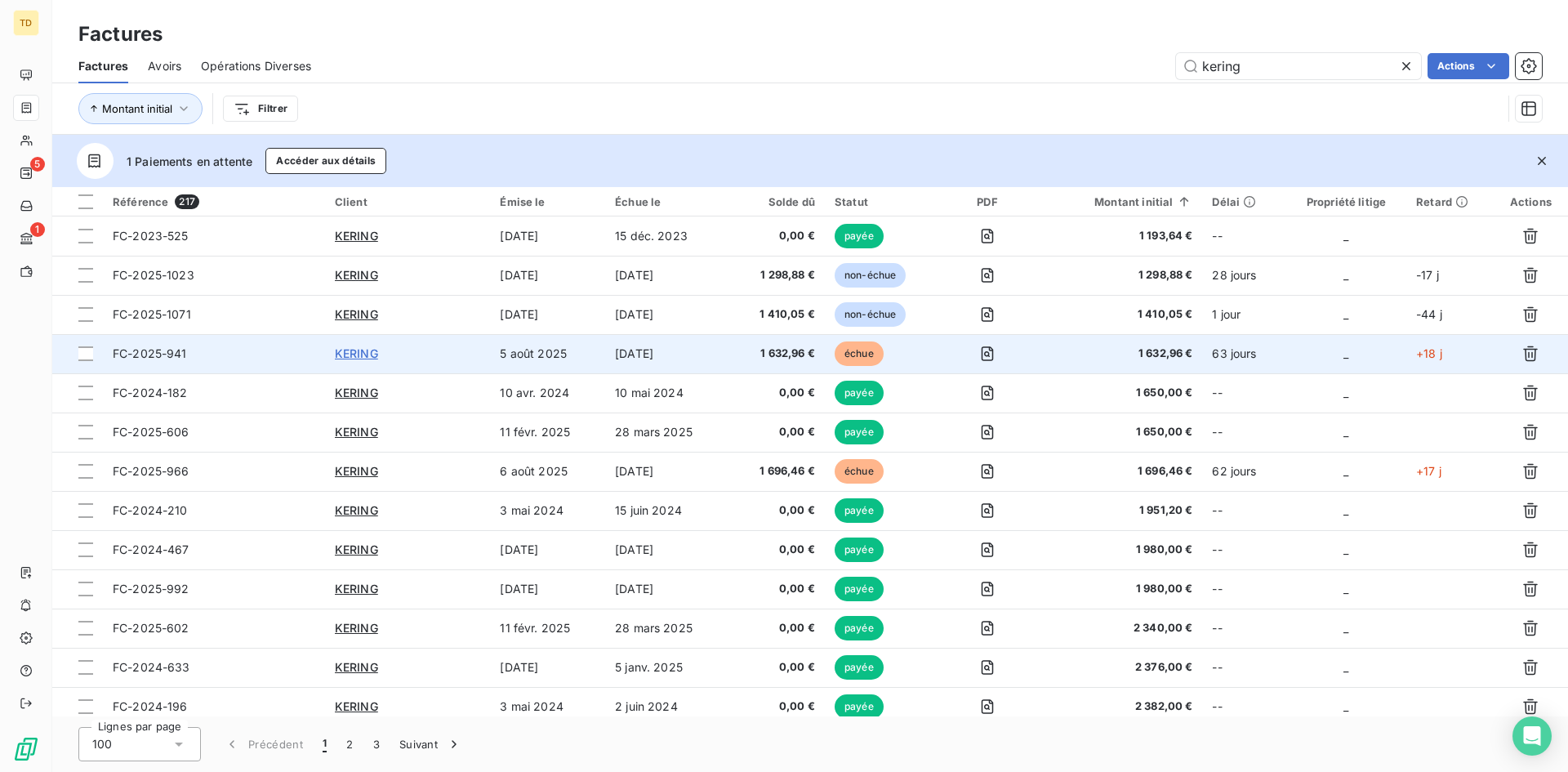
click at [355, 355] on span "KERING" at bounding box center [356, 353] width 43 height 14
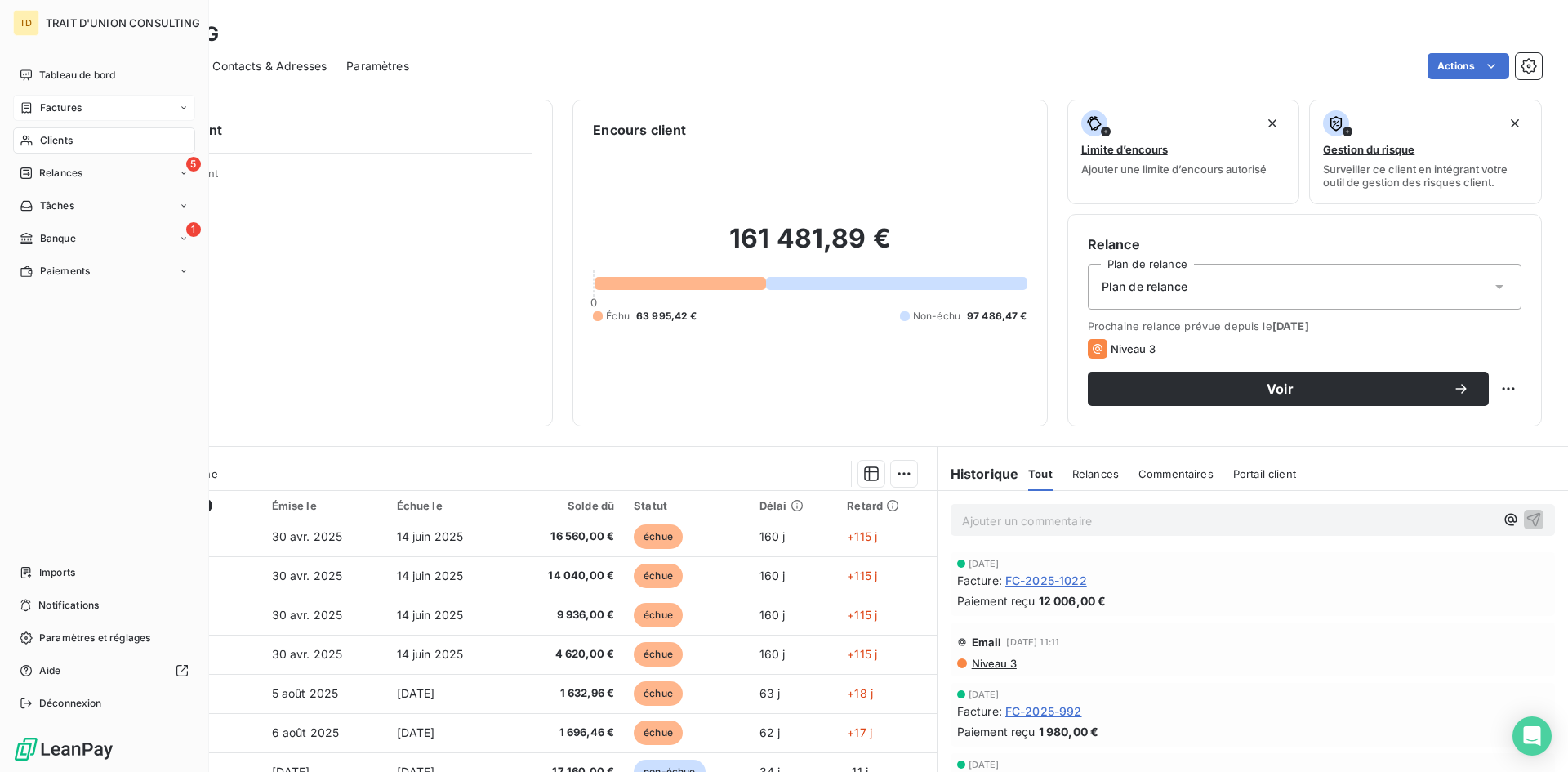
click at [78, 112] on span "Factures" at bounding box center [60, 108] width 41 height 15
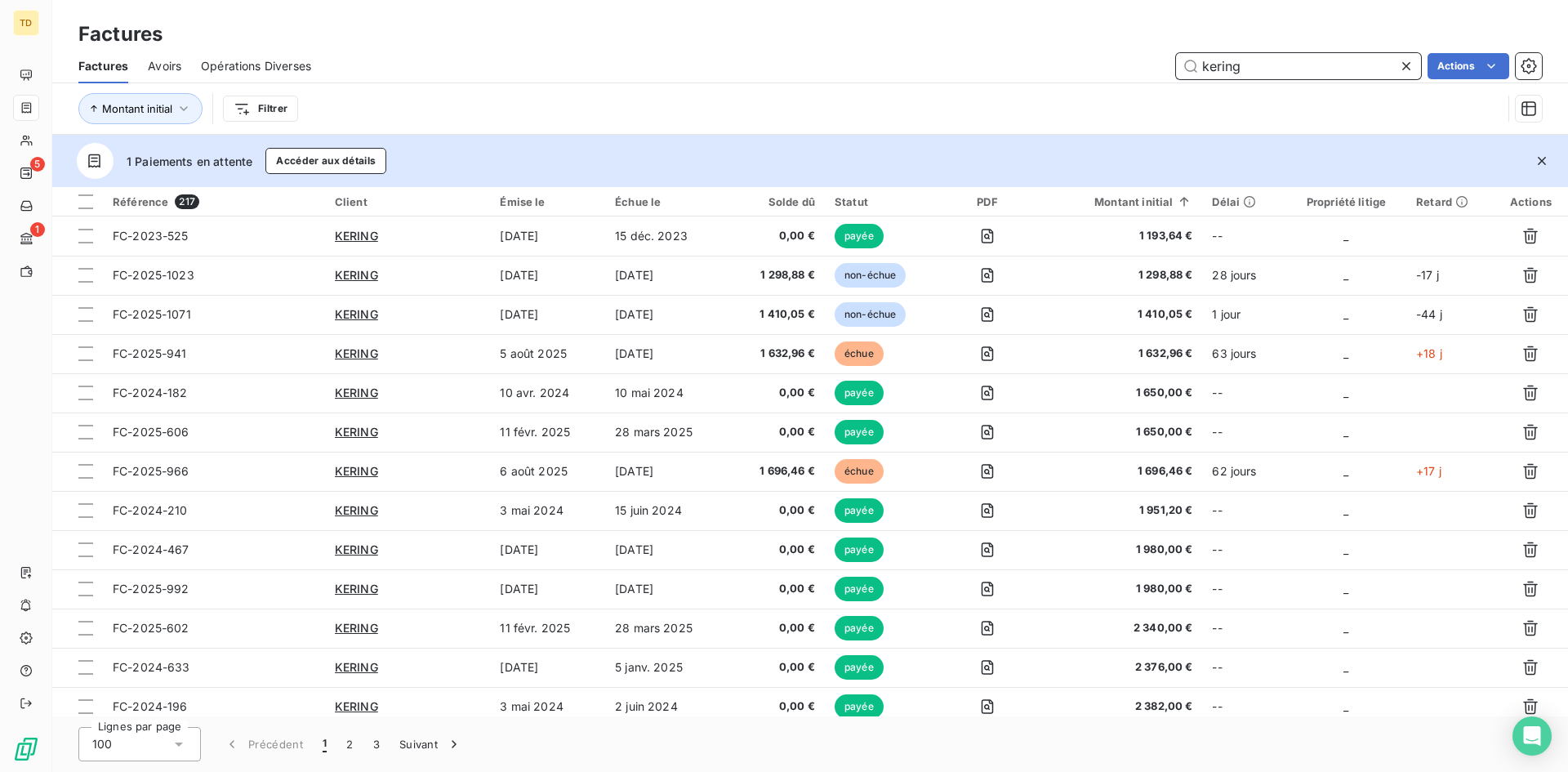
drag, startPoint x: 1252, startPoint y: 74, endPoint x: 1139, endPoint y: 79, distance: 113.1
click at [1139, 79] on div "Factures Avoirs Opérations Diverses kering Actions" at bounding box center [810, 66] width 1516 height 34
paste input "FC-2025-744"
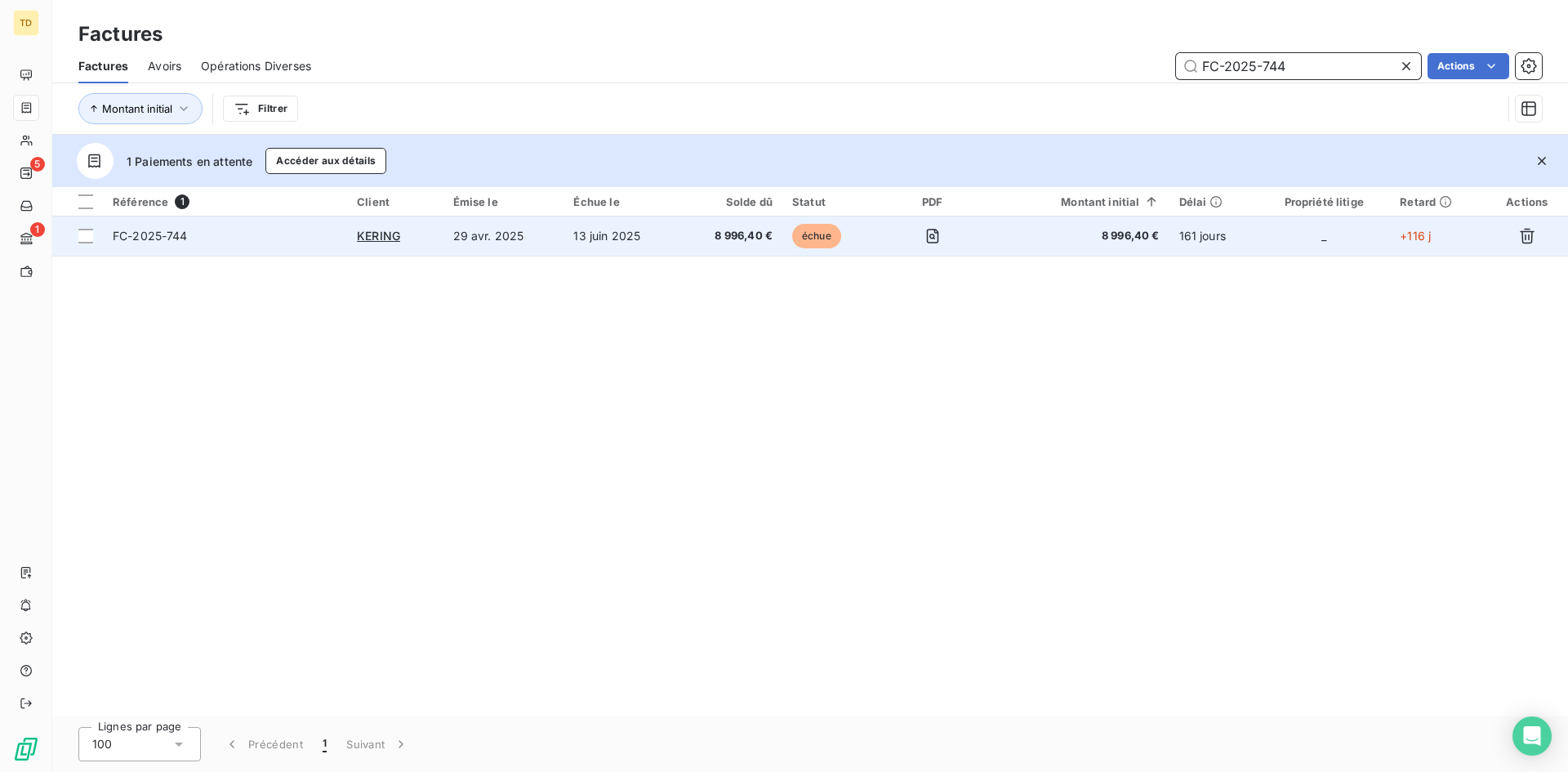
type input "FC-2025-744"
click at [656, 233] on td "13 juin 2025" at bounding box center [621, 237] width 115 height 40
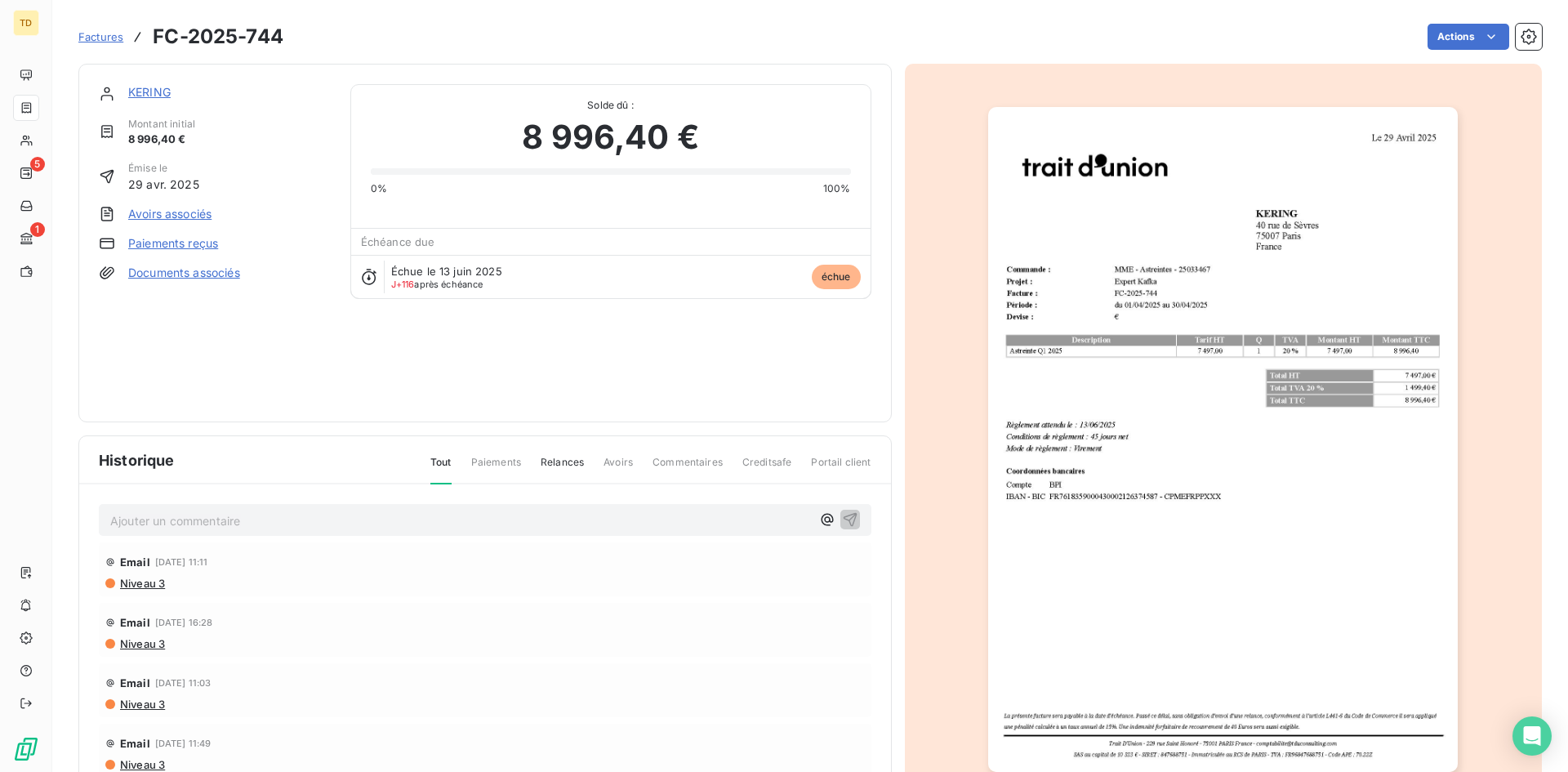
click at [1089, 367] on img "button" at bounding box center [1223, 438] width 470 height 665
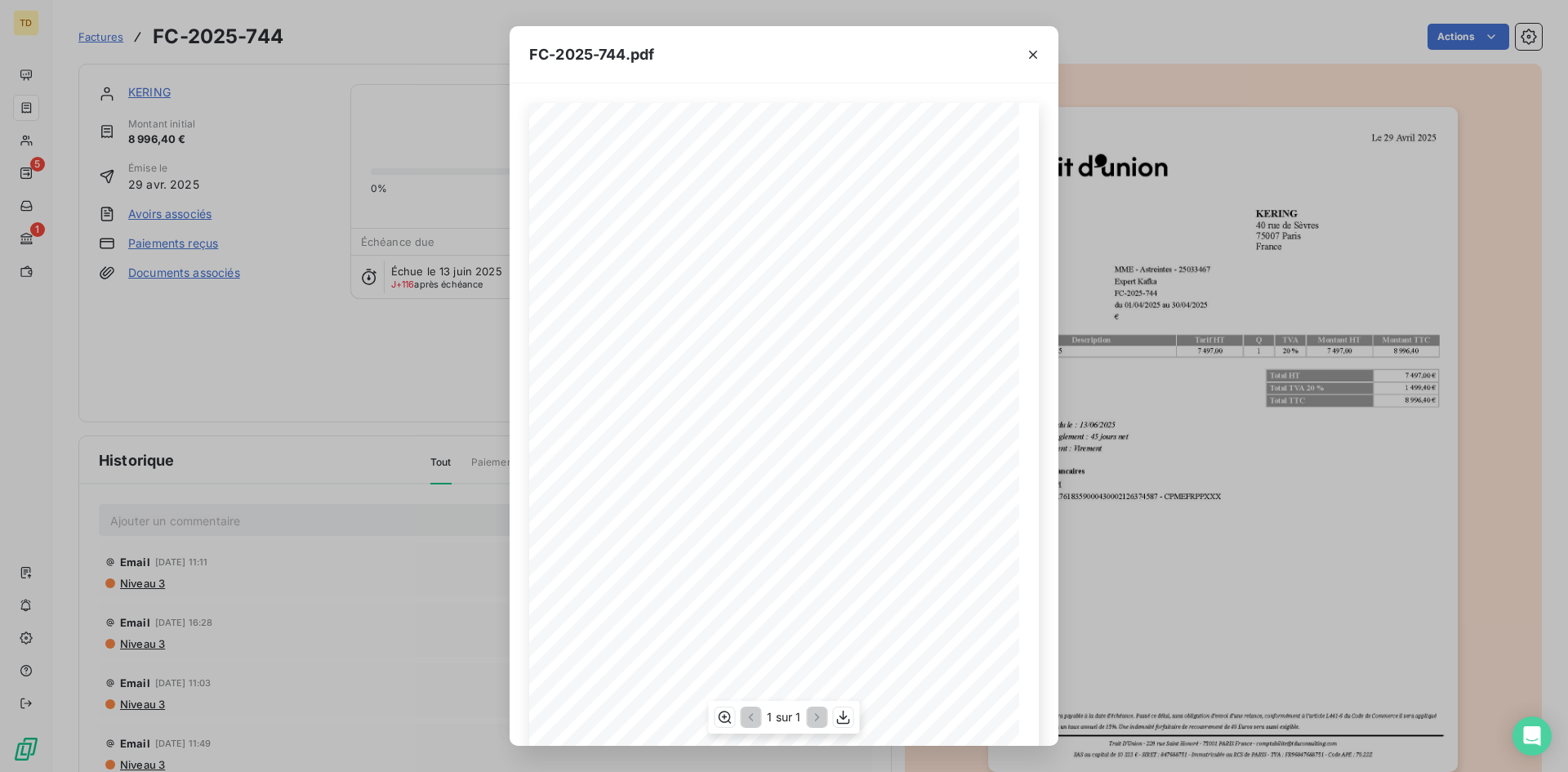
click at [682, 274] on span "MME - Astreintes - 25033467" at bounding box center [721, 271] width 100 height 8
drag, startPoint x: 709, startPoint y: 298, endPoint x: 656, endPoint y: 300, distance: 53.0
click at [656, 300] on div "La présente facture sera payable à la date d'échéance. Passé [PERSON_NAME], san…" at bounding box center [784, 449] width 490 height 693
drag, startPoint x: 765, startPoint y: 272, endPoint x: 729, endPoint y: 276, distance: 36.2
click at [729, 276] on span "MME - Astreintes - 25033467" at bounding box center [721, 271] width 100 height 8
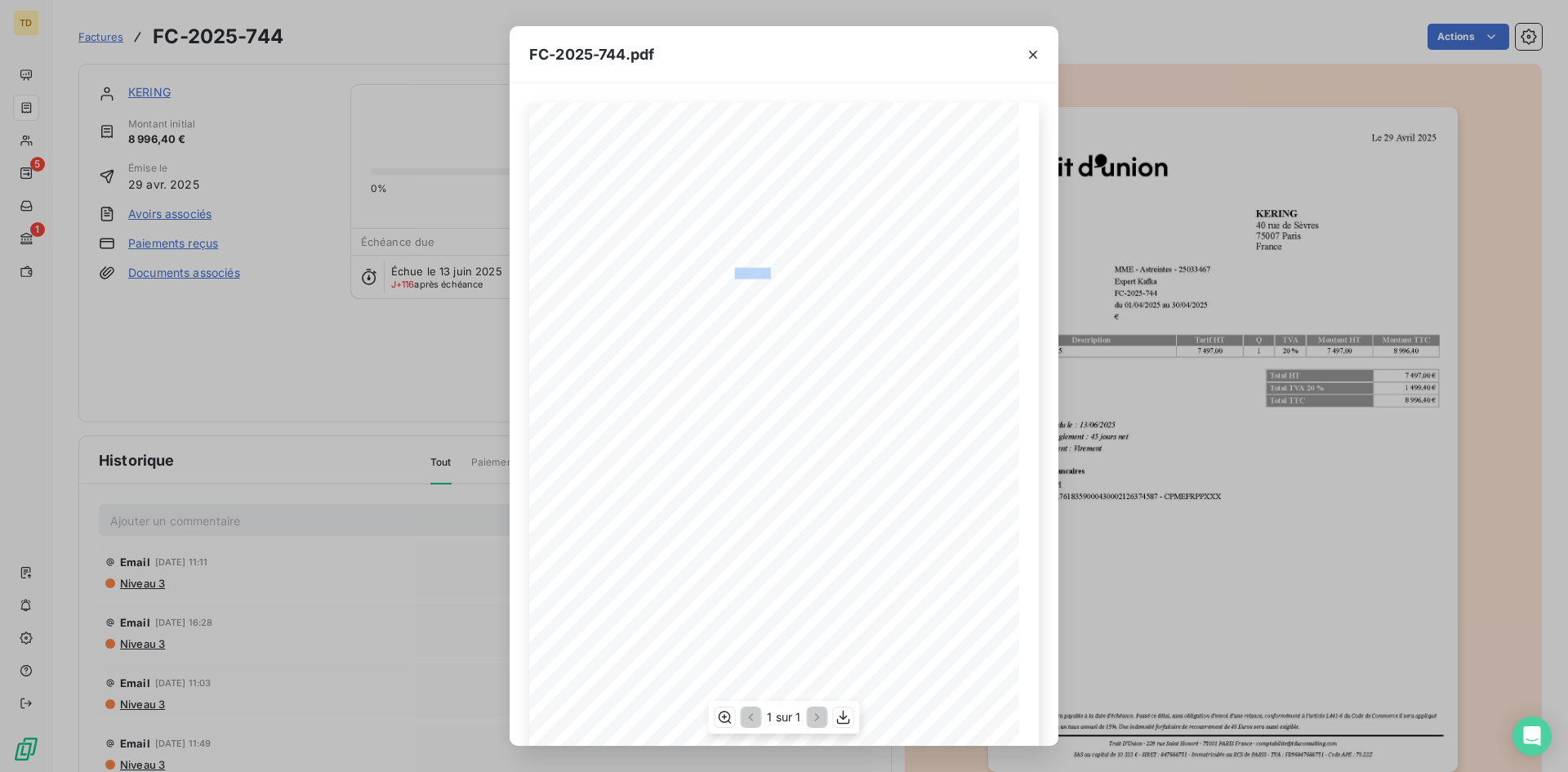
copy span "25033467"
click at [1037, 52] on icon "button" at bounding box center [1032, 54] width 16 height 16
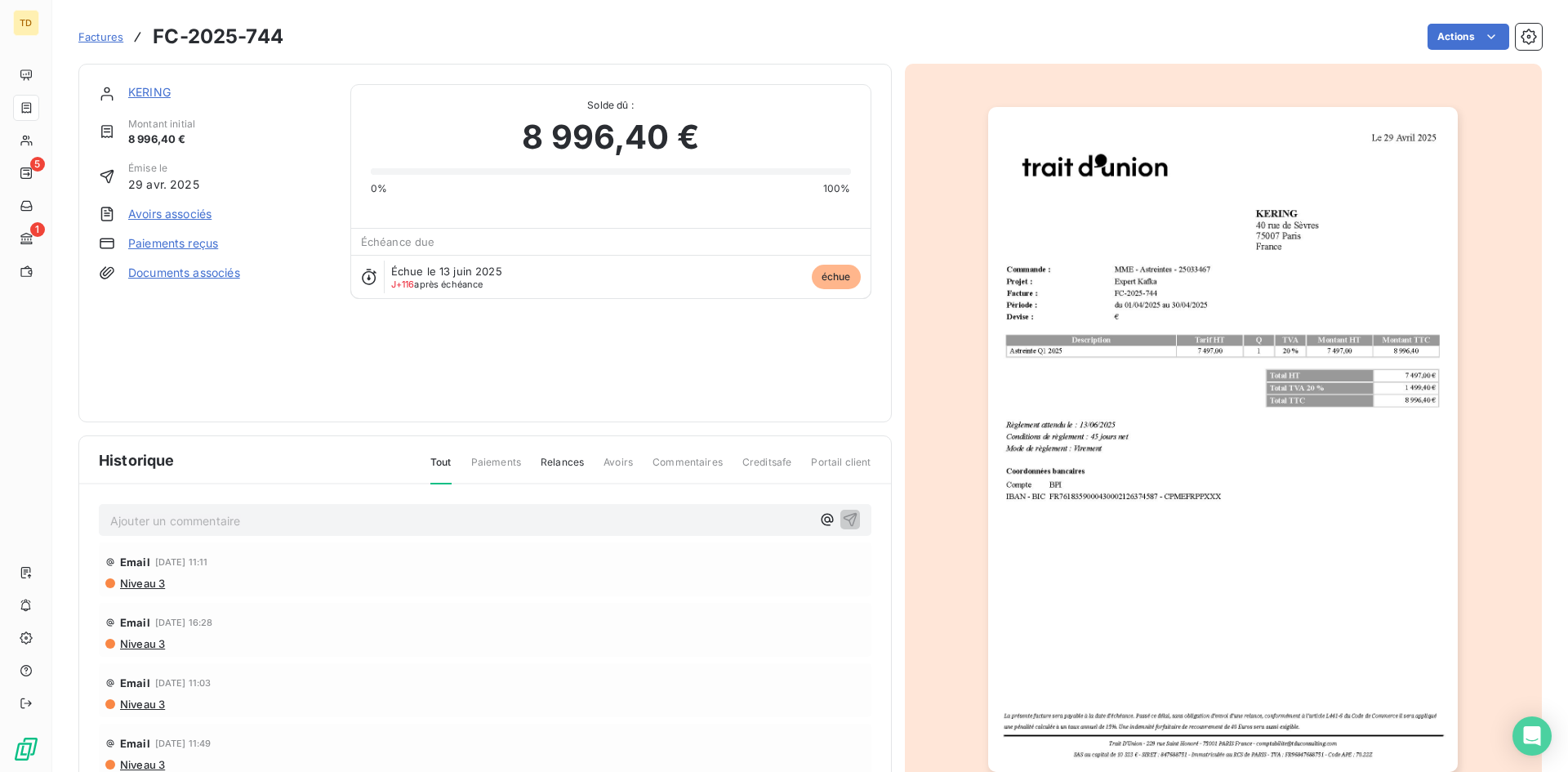
click at [94, 34] on span "Factures" at bounding box center [101, 37] width 45 height 13
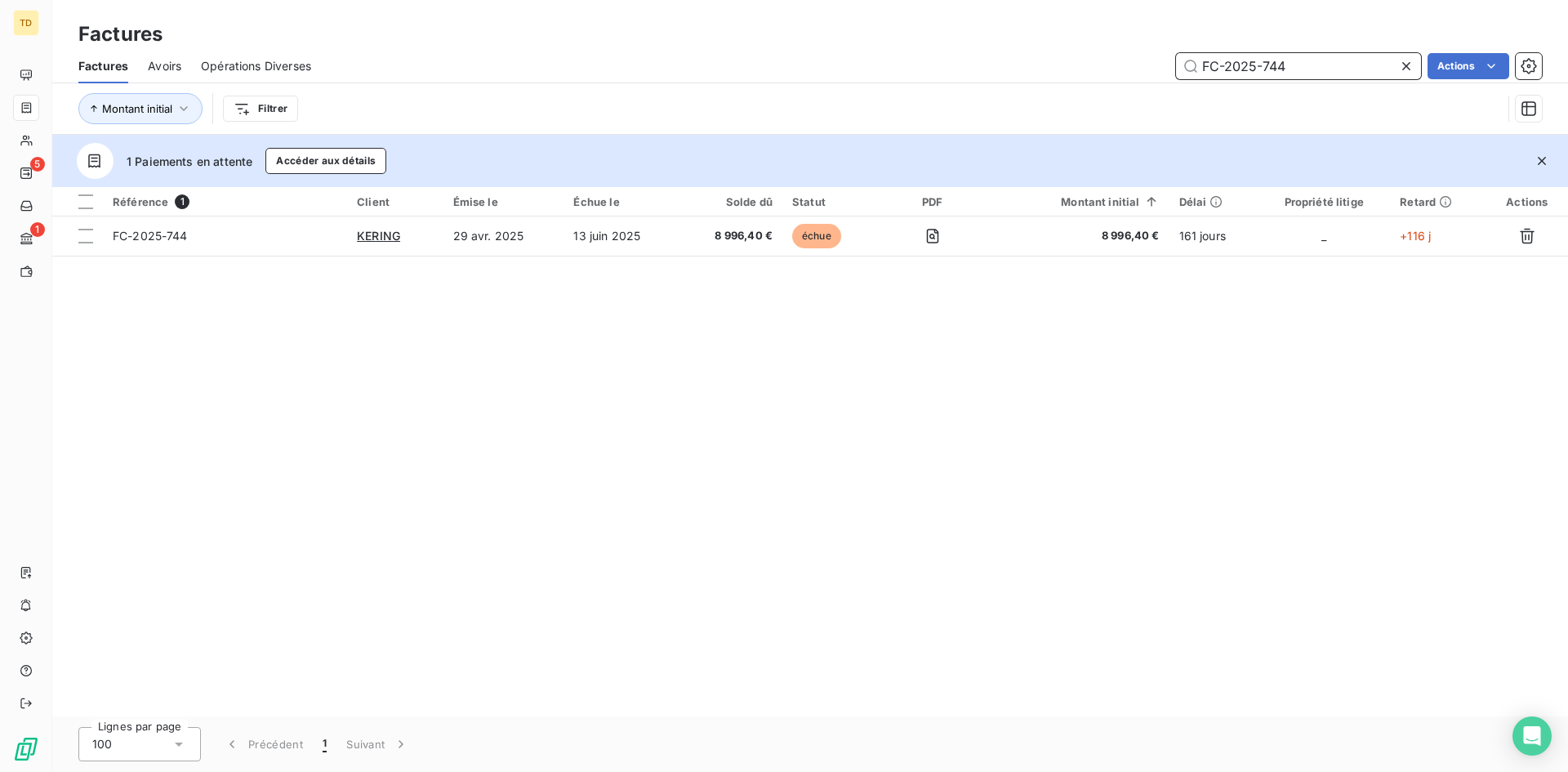
click at [1324, 62] on input "FC-2025-744" at bounding box center [1298, 66] width 245 height 26
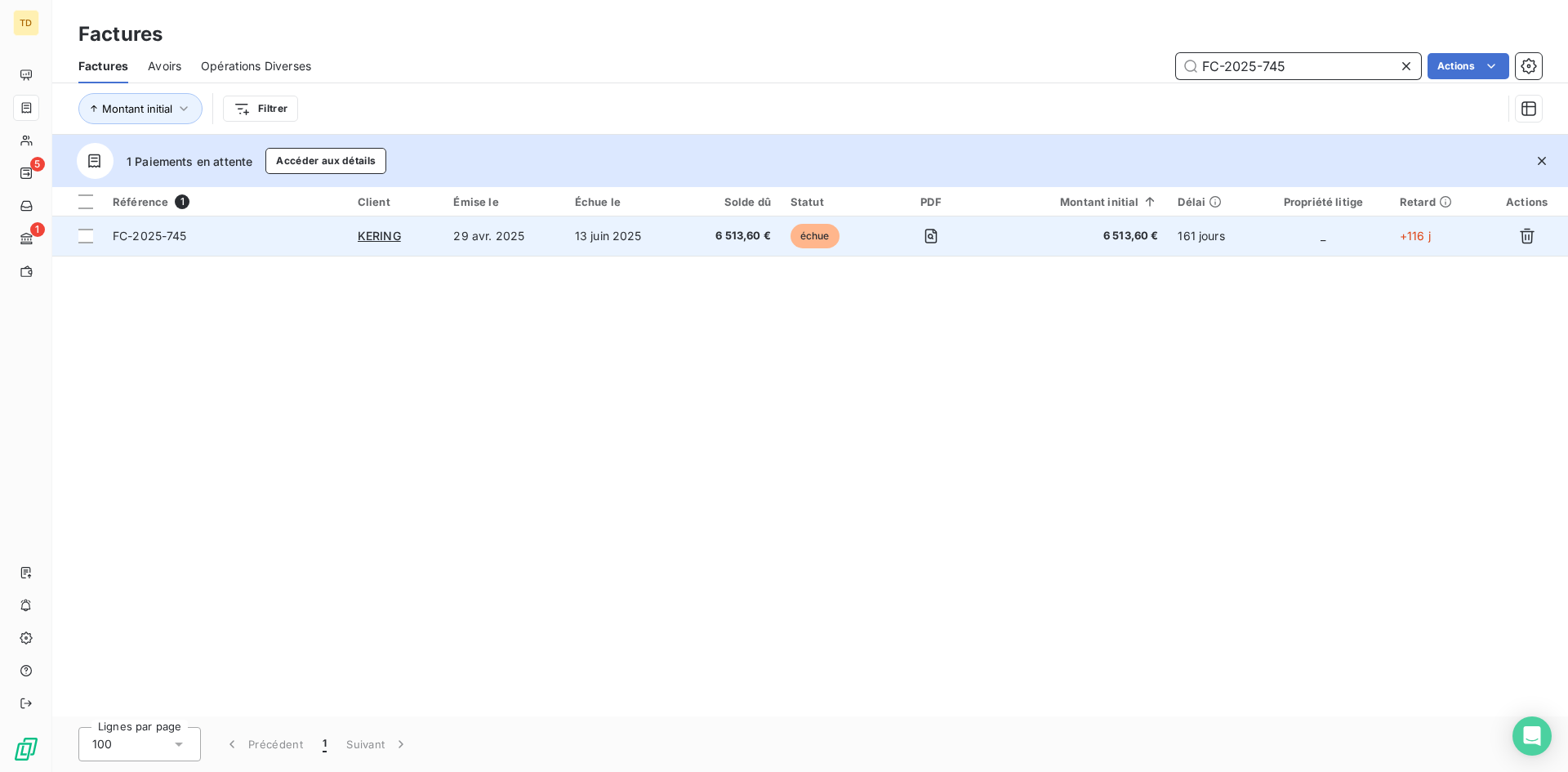
type input "FC-2025-745"
click at [498, 238] on td "29 avr. 2025" at bounding box center [503, 237] width 121 height 40
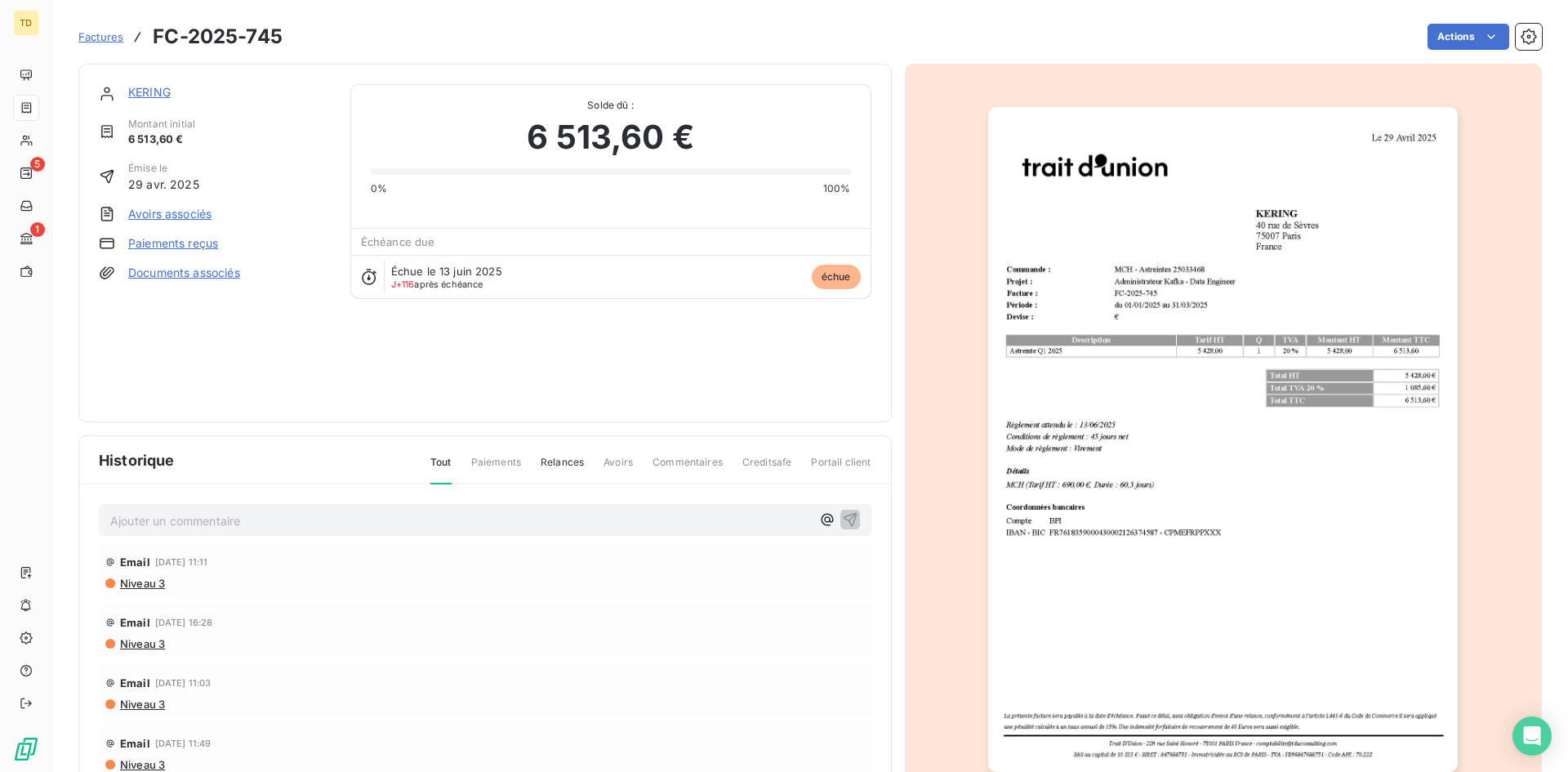
click at [1111, 271] on img "button" at bounding box center [1223, 438] width 470 height 665
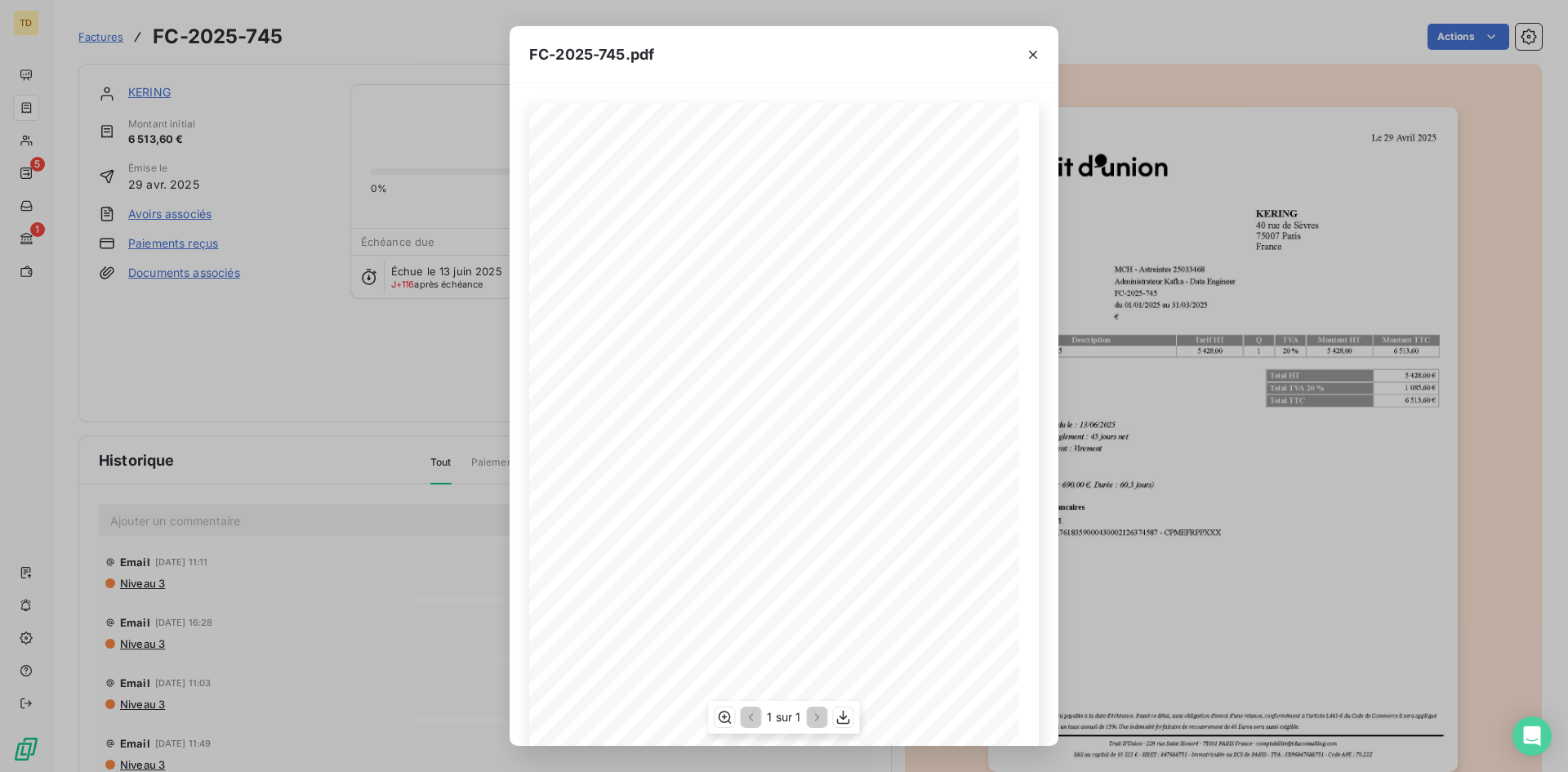
click at [726, 275] on div "La présente facture sera payable à la date d'échéance. Passé [PERSON_NAME], san…" at bounding box center [784, 449] width 510 height 693
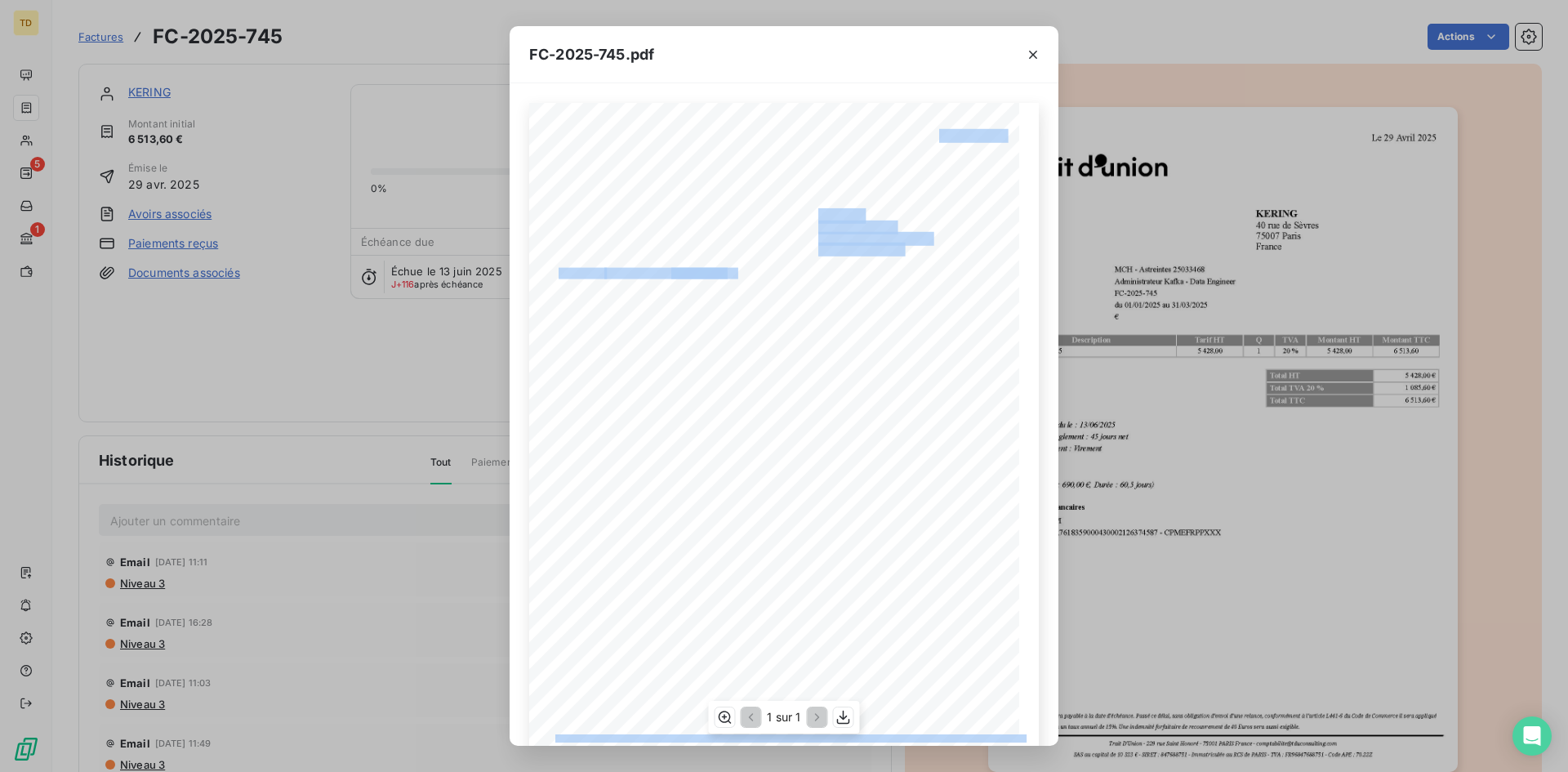
click at [761, 273] on div "La présente facture sera payable à la date d'échéance. Passé [PERSON_NAME], san…" at bounding box center [784, 449] width 510 height 693
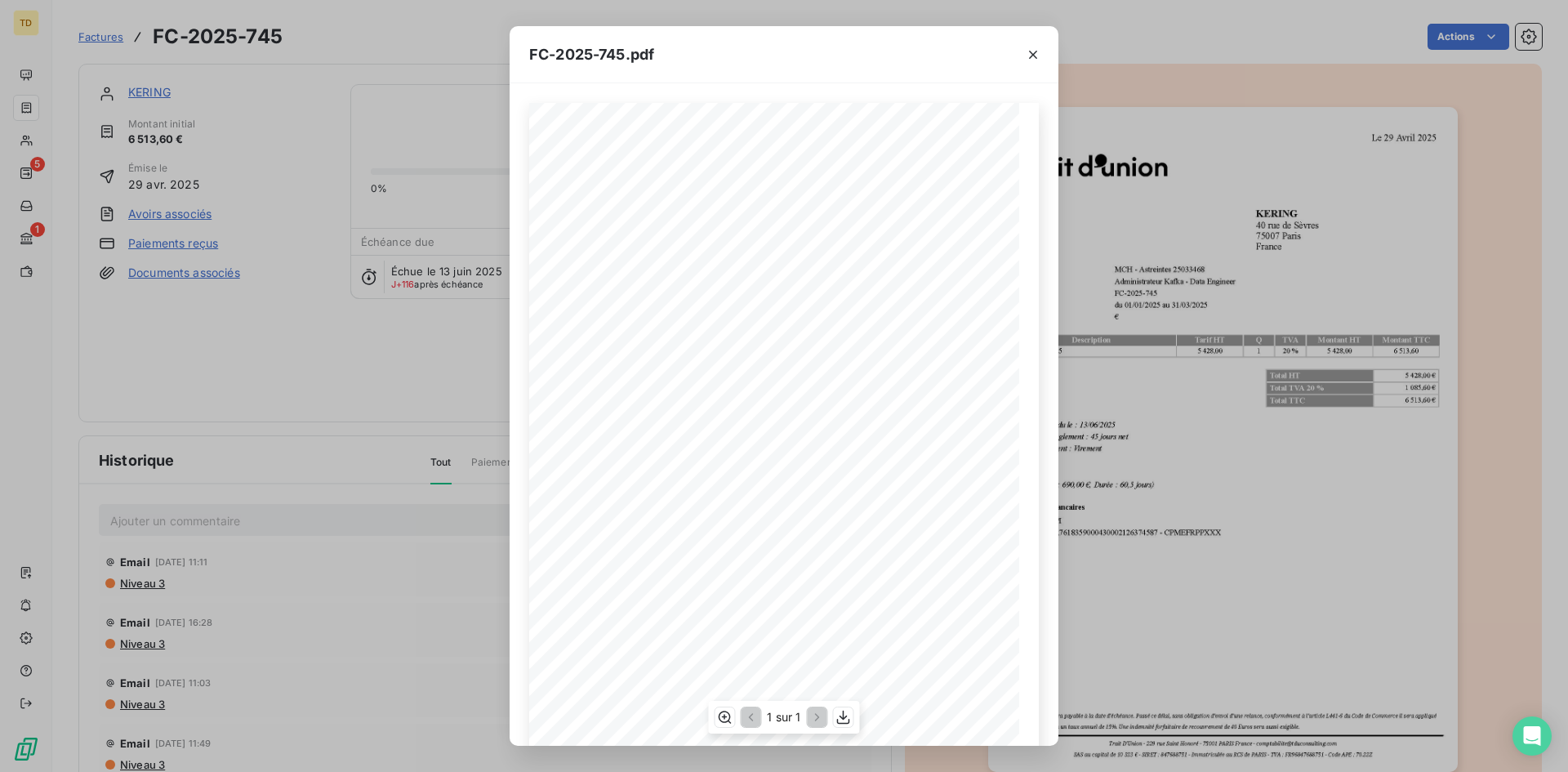
click at [757, 273] on span "MCH - Astreintes 25033468" at bounding box center [718, 271] width 92 height 8
drag, startPoint x: 754, startPoint y: 271, endPoint x: 722, endPoint y: 276, distance: 32.4
click at [722, 276] on span "MCH - Astreintes 25033468" at bounding box center [718, 271] width 92 height 8
copy span "2503346"
click at [779, 288] on span "Administrateur Kafka - Data Engineer" at bounding box center [734, 284] width 127 height 8
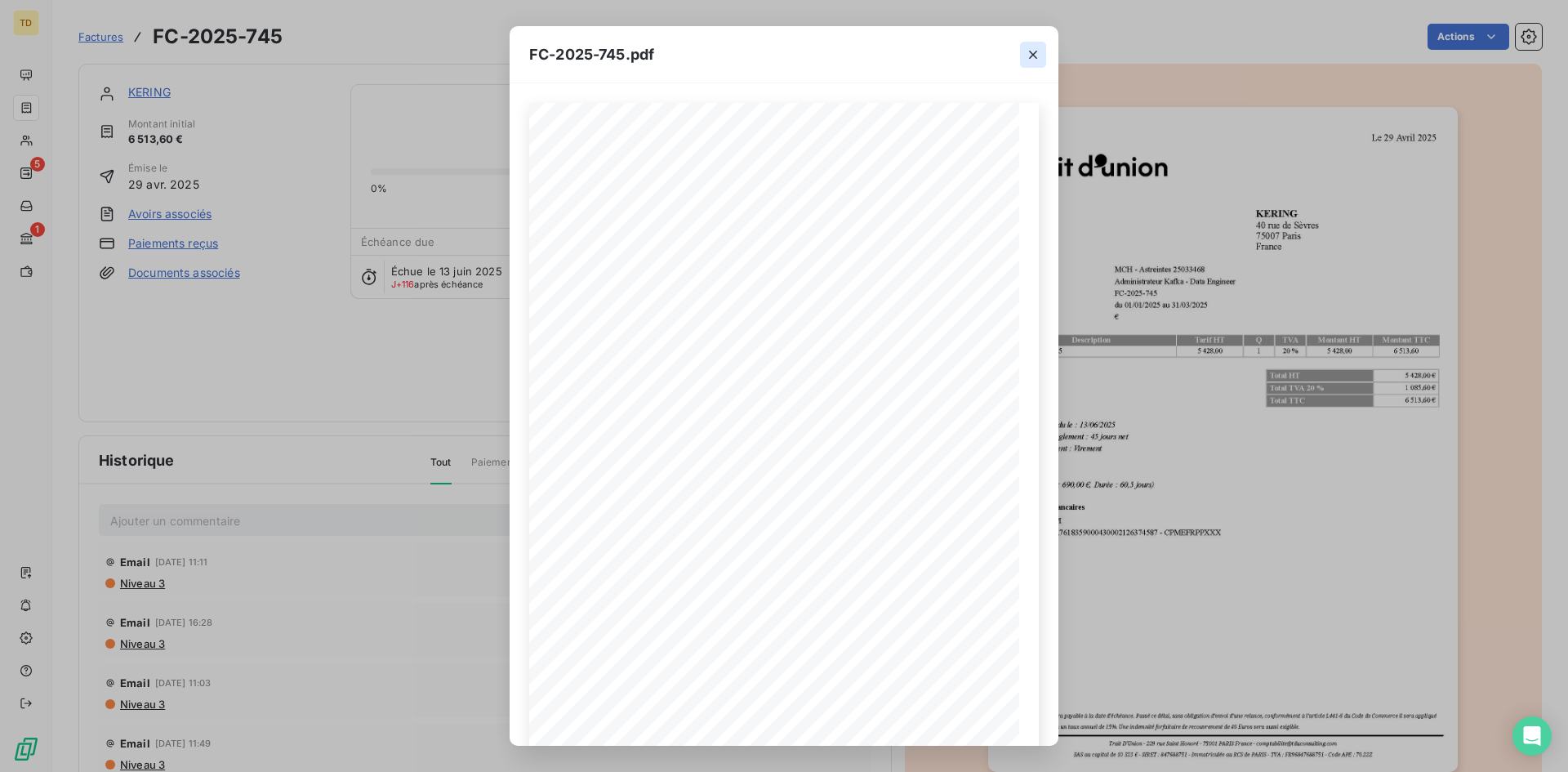
click at [1041, 49] on icon "button" at bounding box center [1032, 54] width 16 height 16
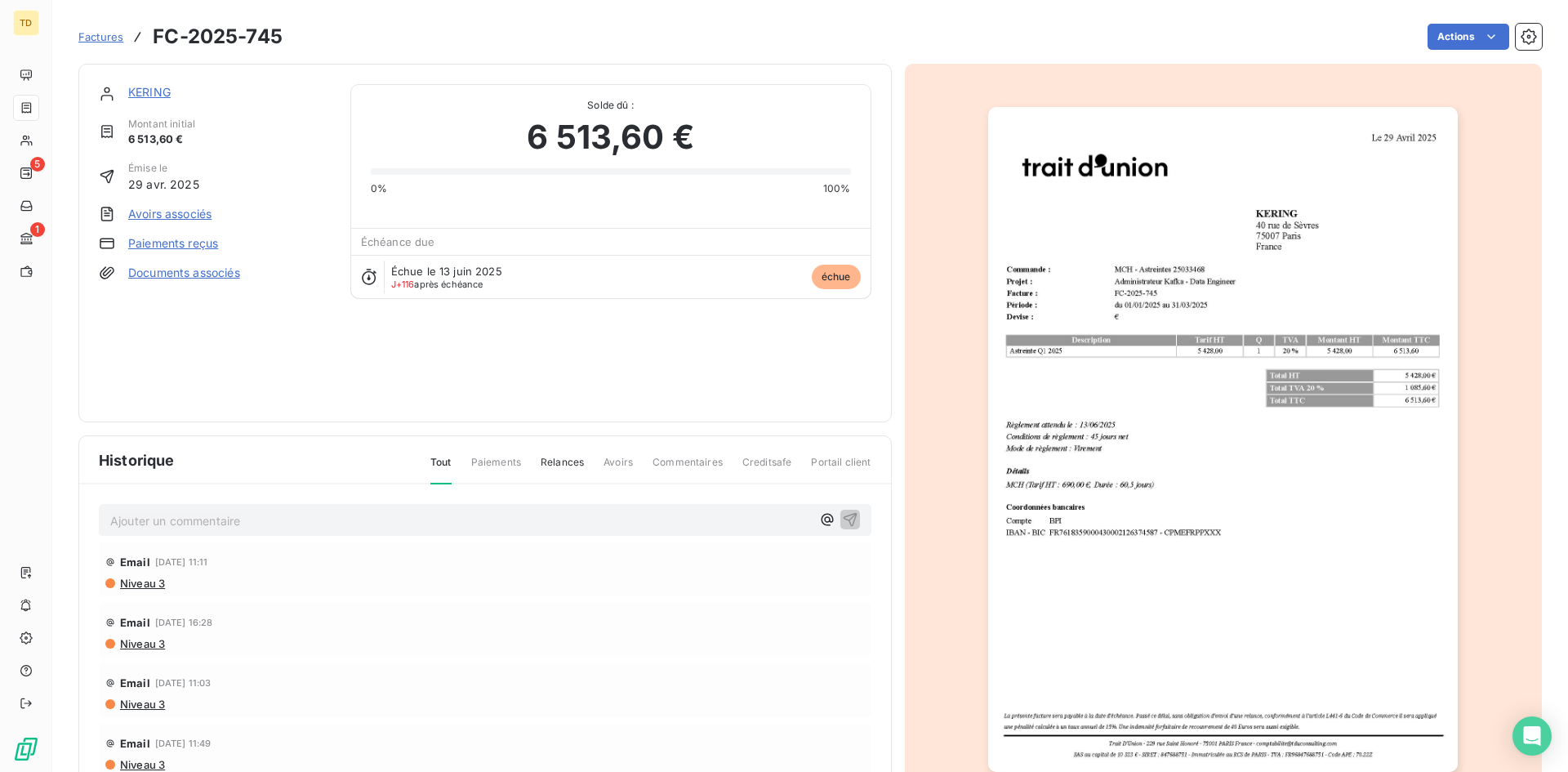
drag, startPoint x: 97, startPoint y: 39, endPoint x: 242, endPoint y: 39, distance: 145.0
click at [97, 39] on span "Factures" at bounding box center [101, 37] width 45 height 13
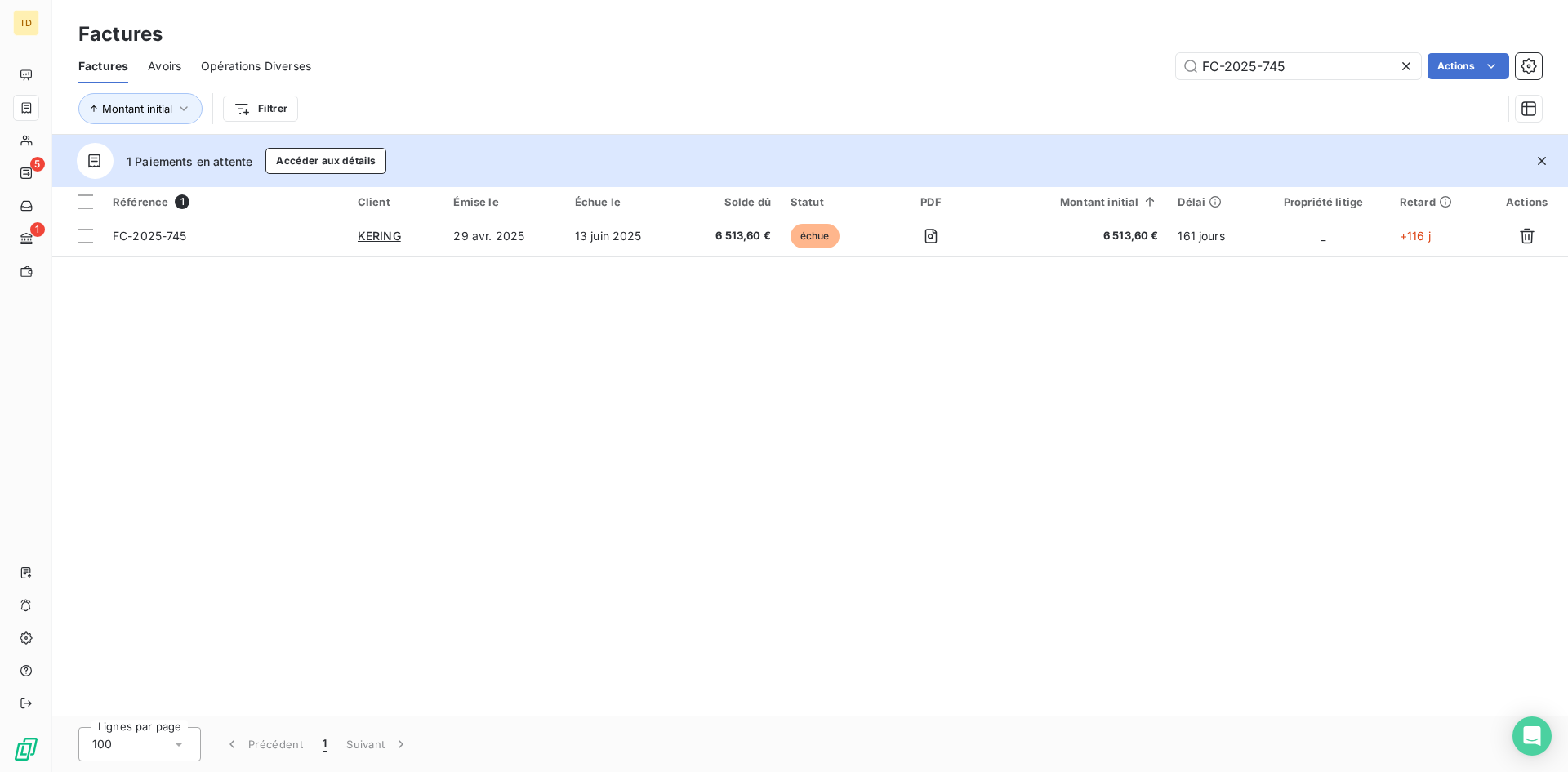
drag, startPoint x: 1283, startPoint y: 73, endPoint x: 1046, endPoint y: 72, distance: 237.0
click at [1046, 72] on div "FC-2025-745 Actions" at bounding box center [936, 66] width 1212 height 26
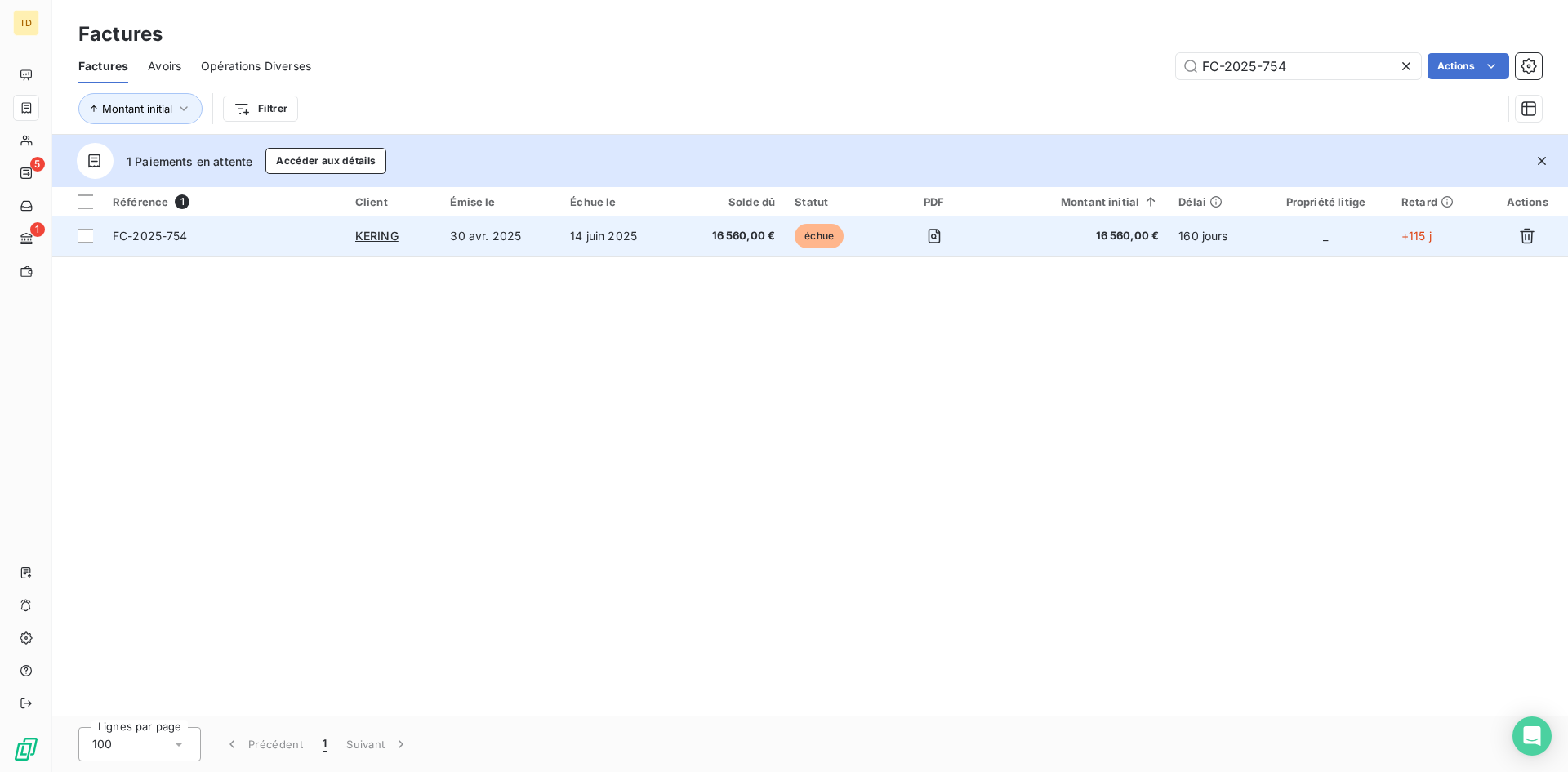
type input "FC-2025-754"
click at [520, 229] on td "30 avr. 2025" at bounding box center [500, 237] width 120 height 40
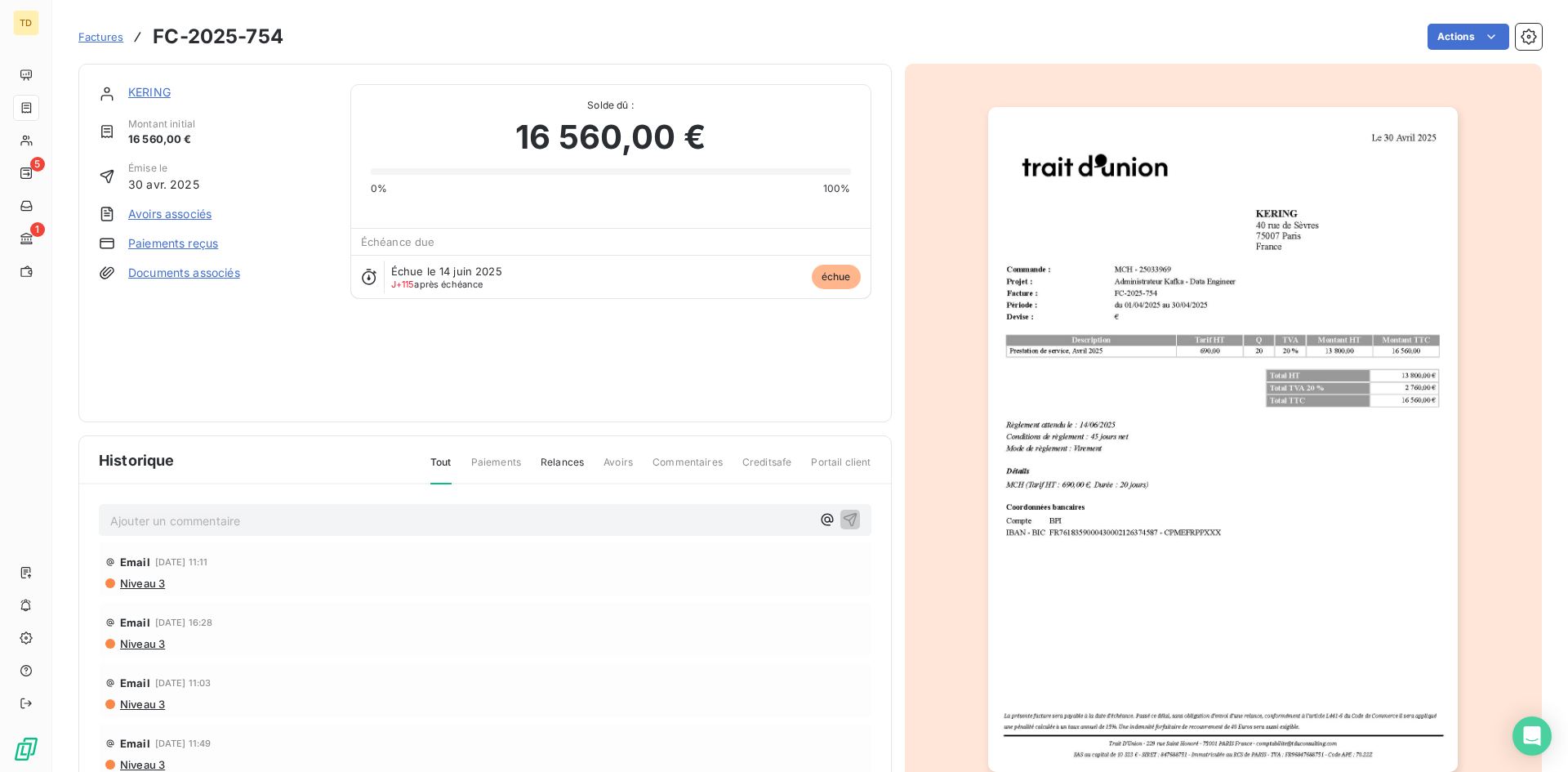
click at [1255, 235] on img "button" at bounding box center [1223, 438] width 470 height 665
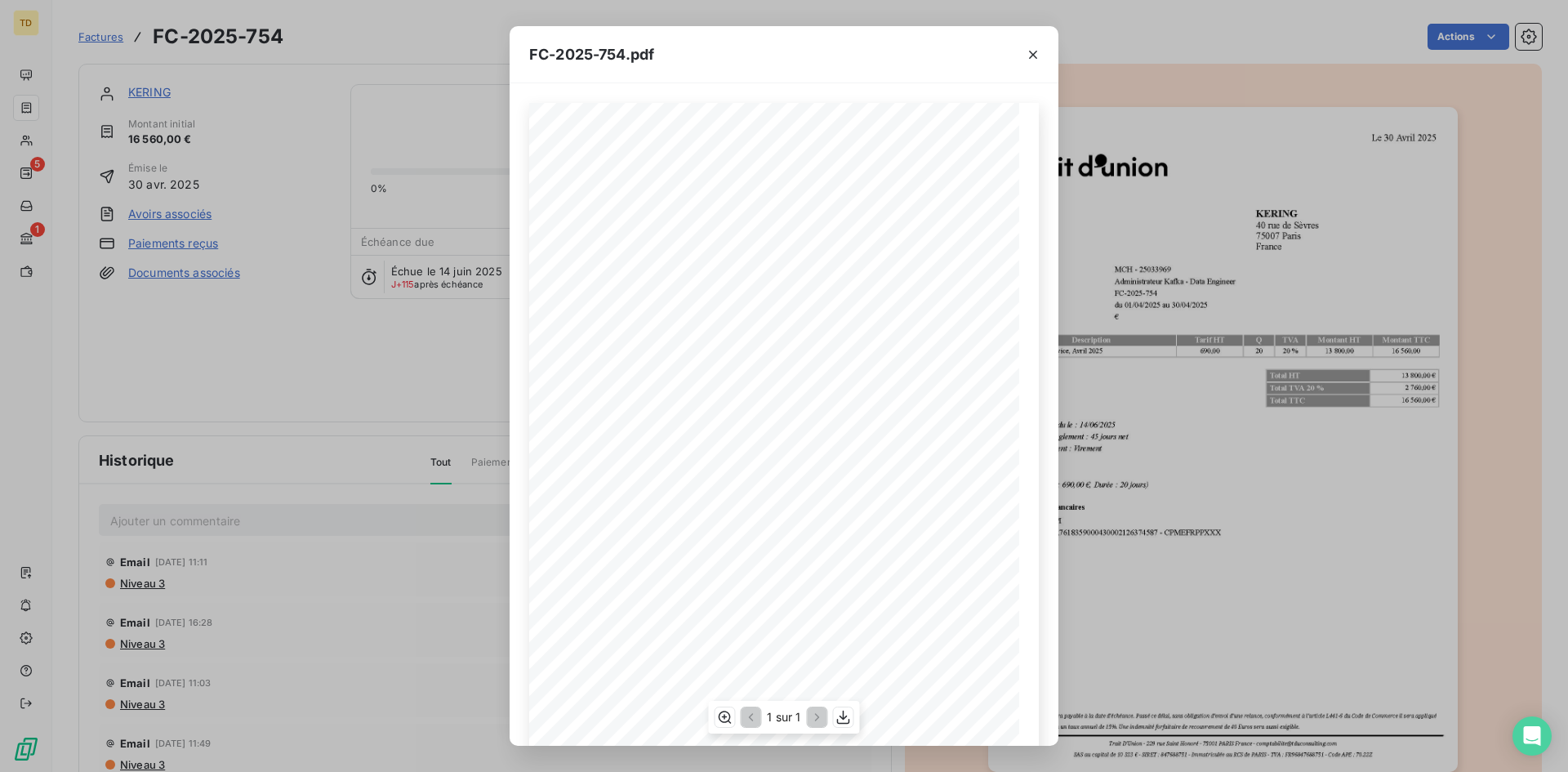
click at [687, 274] on div "La présente facture sera payable à la date d'échéance. Passé [PERSON_NAME], san…" at bounding box center [784, 449] width 510 height 693
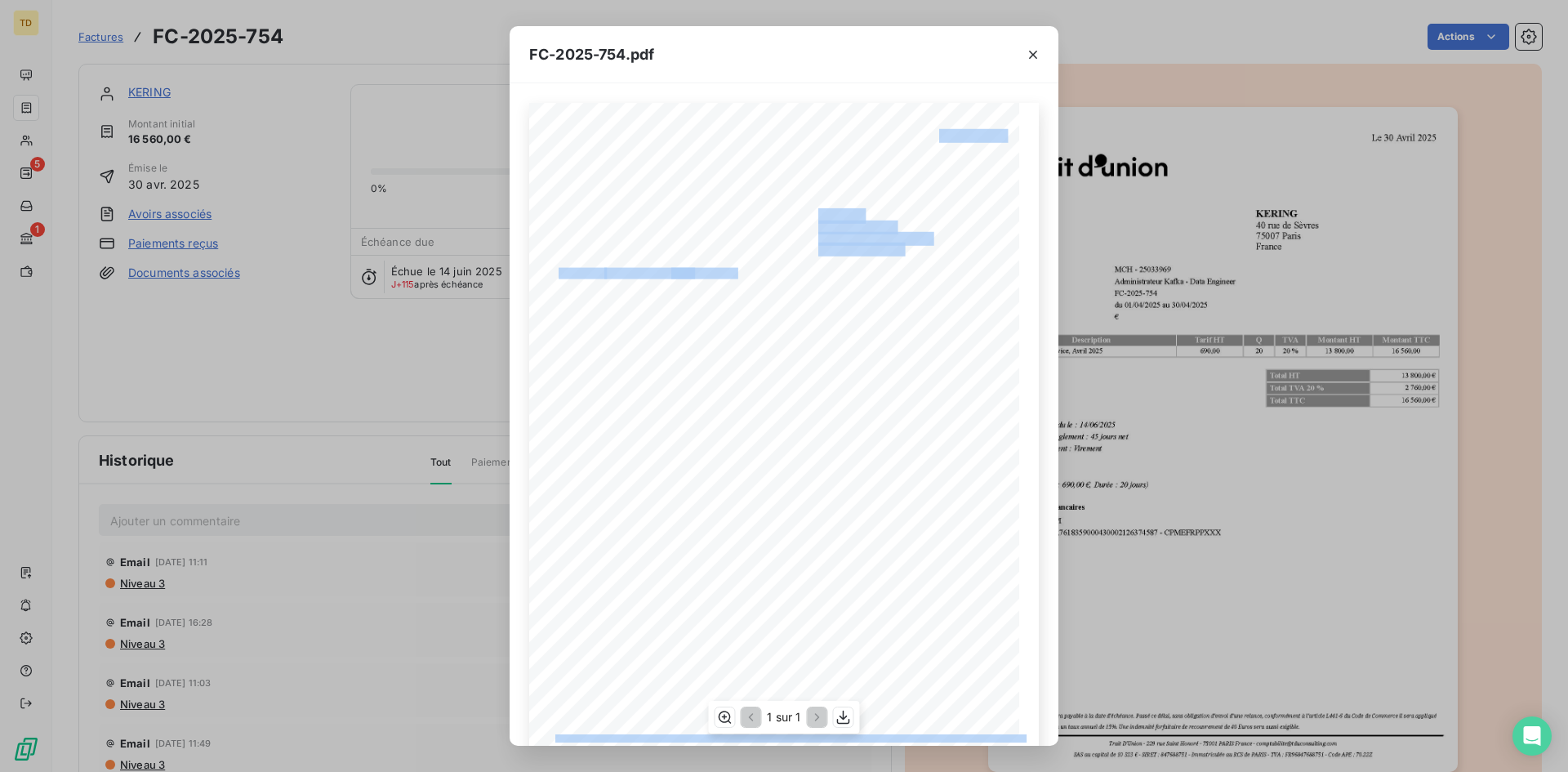
click at [731, 272] on div "La présente facture sera payable à la date d'échéance. Passé [PERSON_NAME], san…" at bounding box center [784, 449] width 510 height 693
drag, startPoint x: 688, startPoint y: 275, endPoint x: 754, endPoint y: 315, distance: 77.2
click at [754, 315] on div "La présente facture sera payable à la date d'échéance. Passé [PERSON_NAME], san…" at bounding box center [784, 449] width 510 height 693
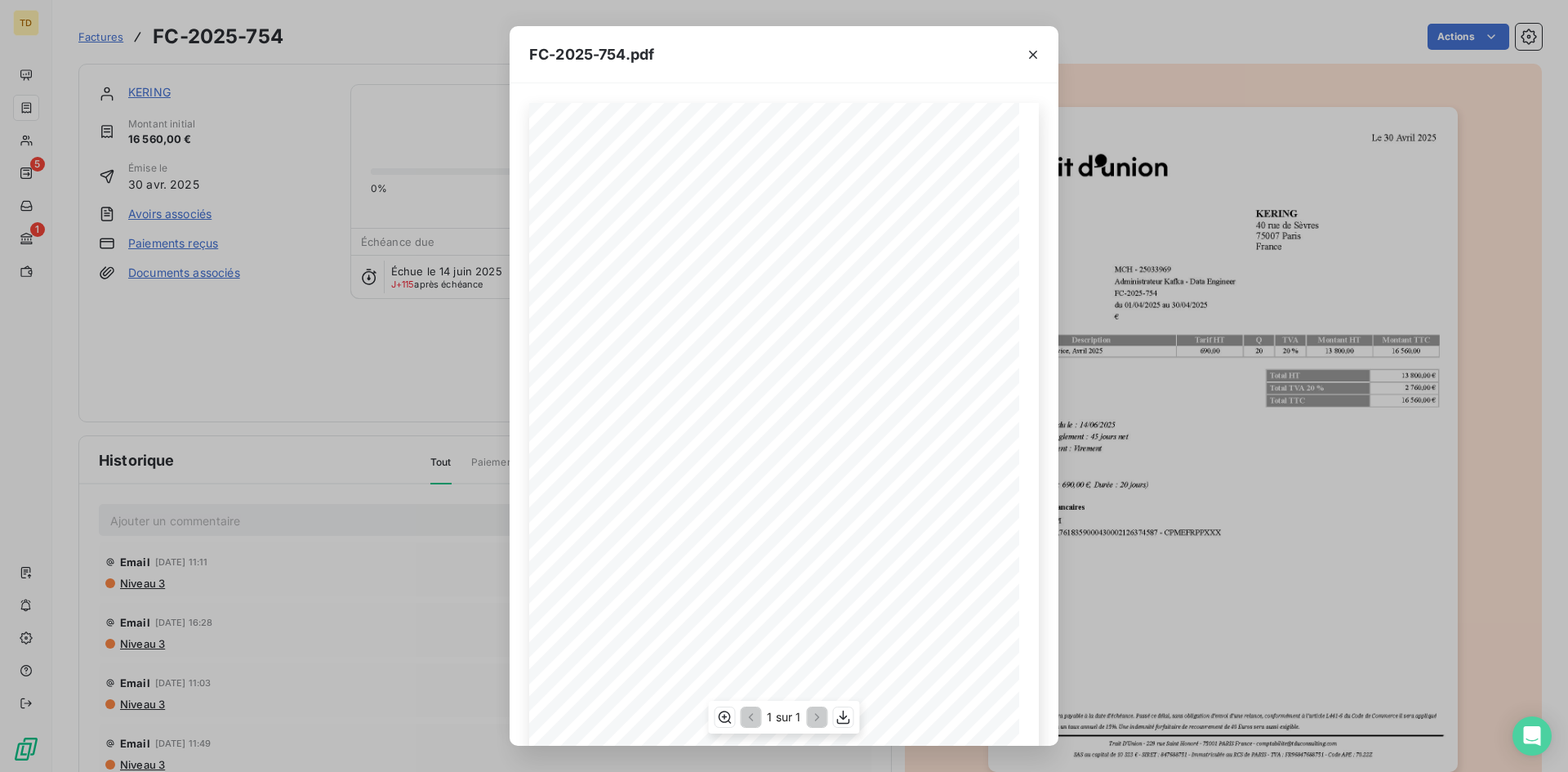
click at [690, 296] on span "FC-2025-754" at bounding box center [694, 296] width 45 height 8
drag, startPoint x: 718, startPoint y: 271, endPoint x: 690, endPoint y: 271, distance: 28.0
click at [690, 271] on span "MCH - 25033969" at bounding box center [700, 271] width 58 height 8
copy span "2503396"
click at [828, 214] on span "KERING" at bounding box center [840, 213] width 44 height 10
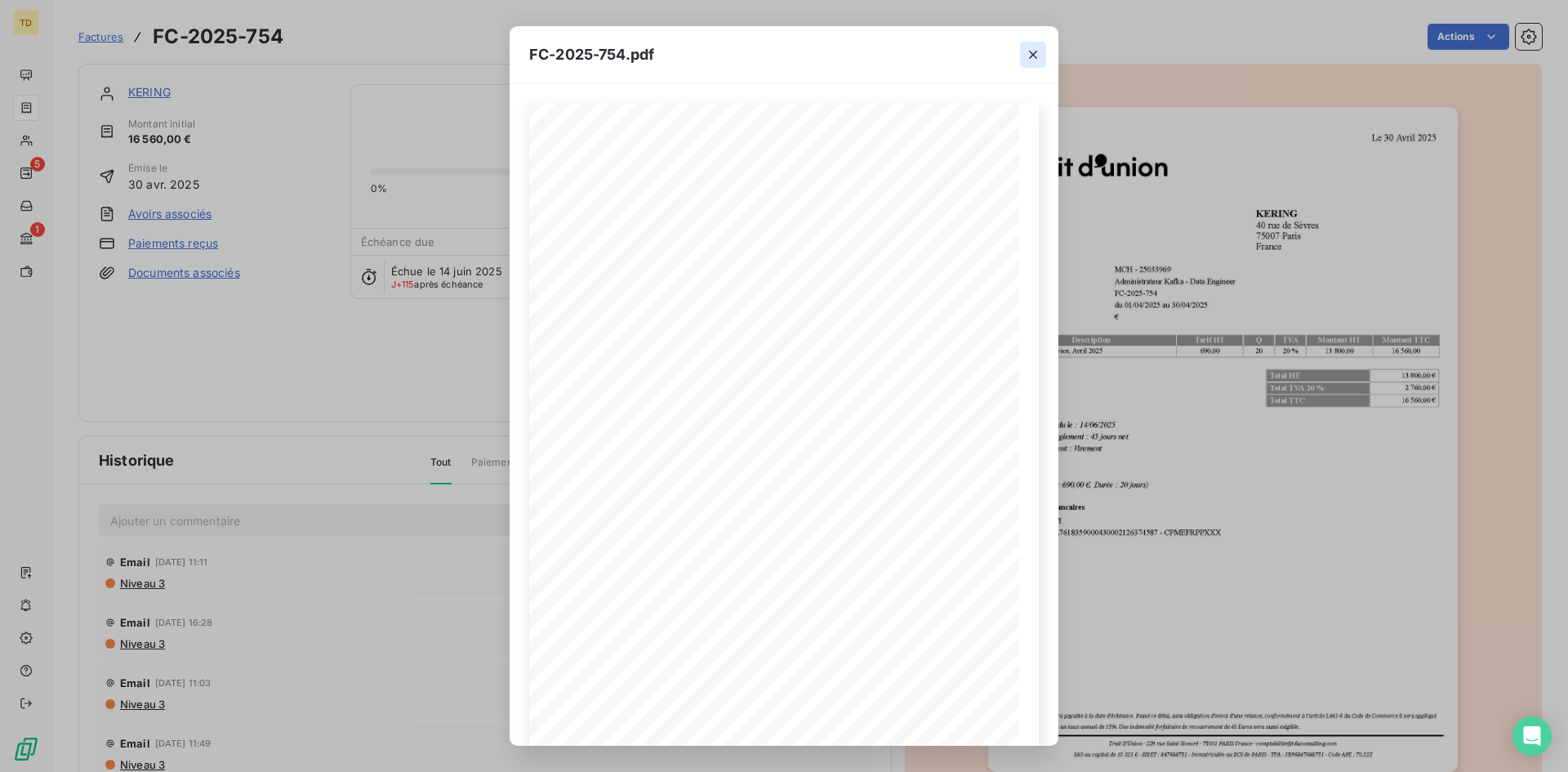
click at [1025, 53] on icon "button" at bounding box center [1032, 54] width 16 height 16
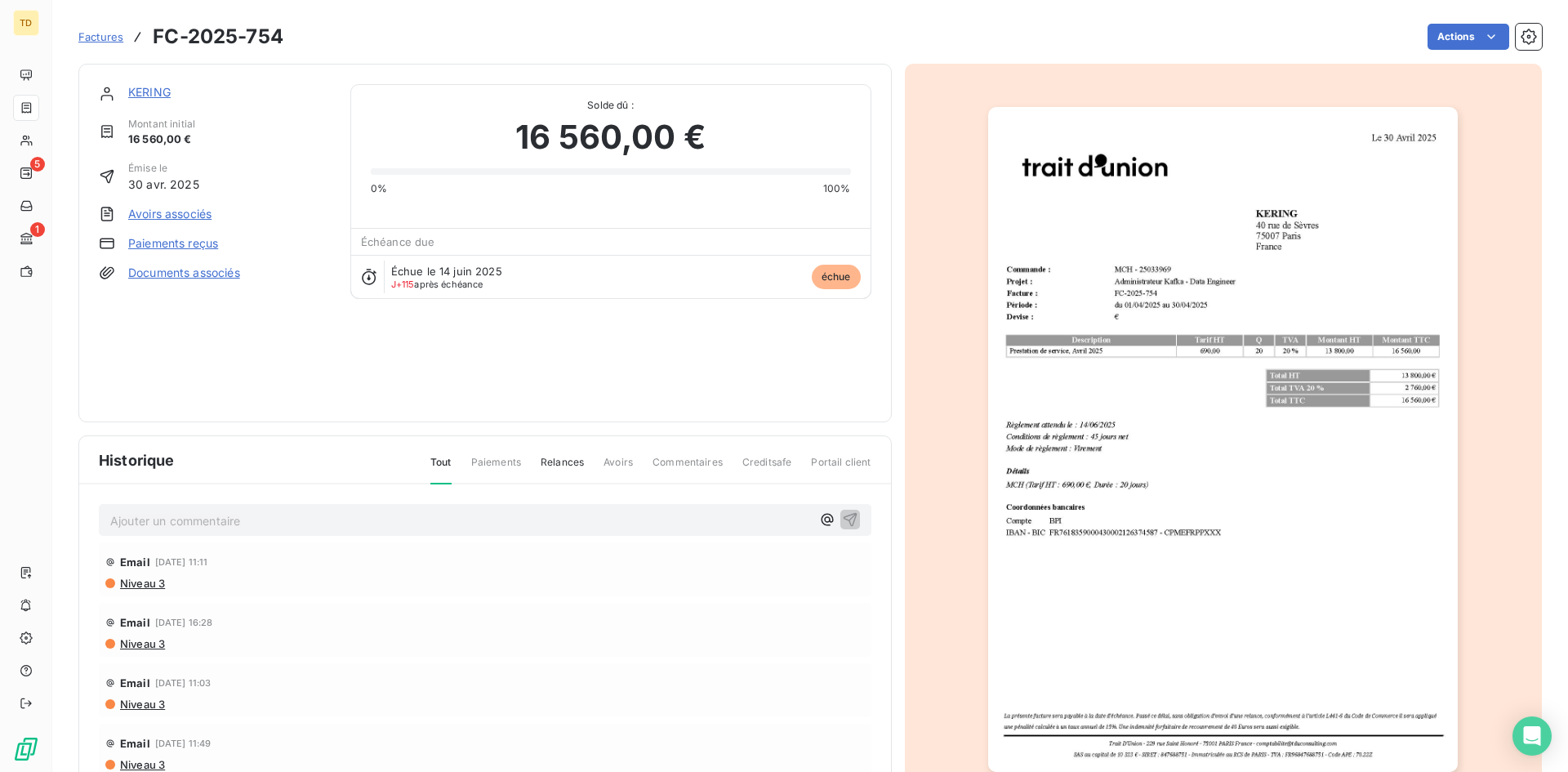
click at [91, 33] on span "Factures" at bounding box center [101, 37] width 45 height 13
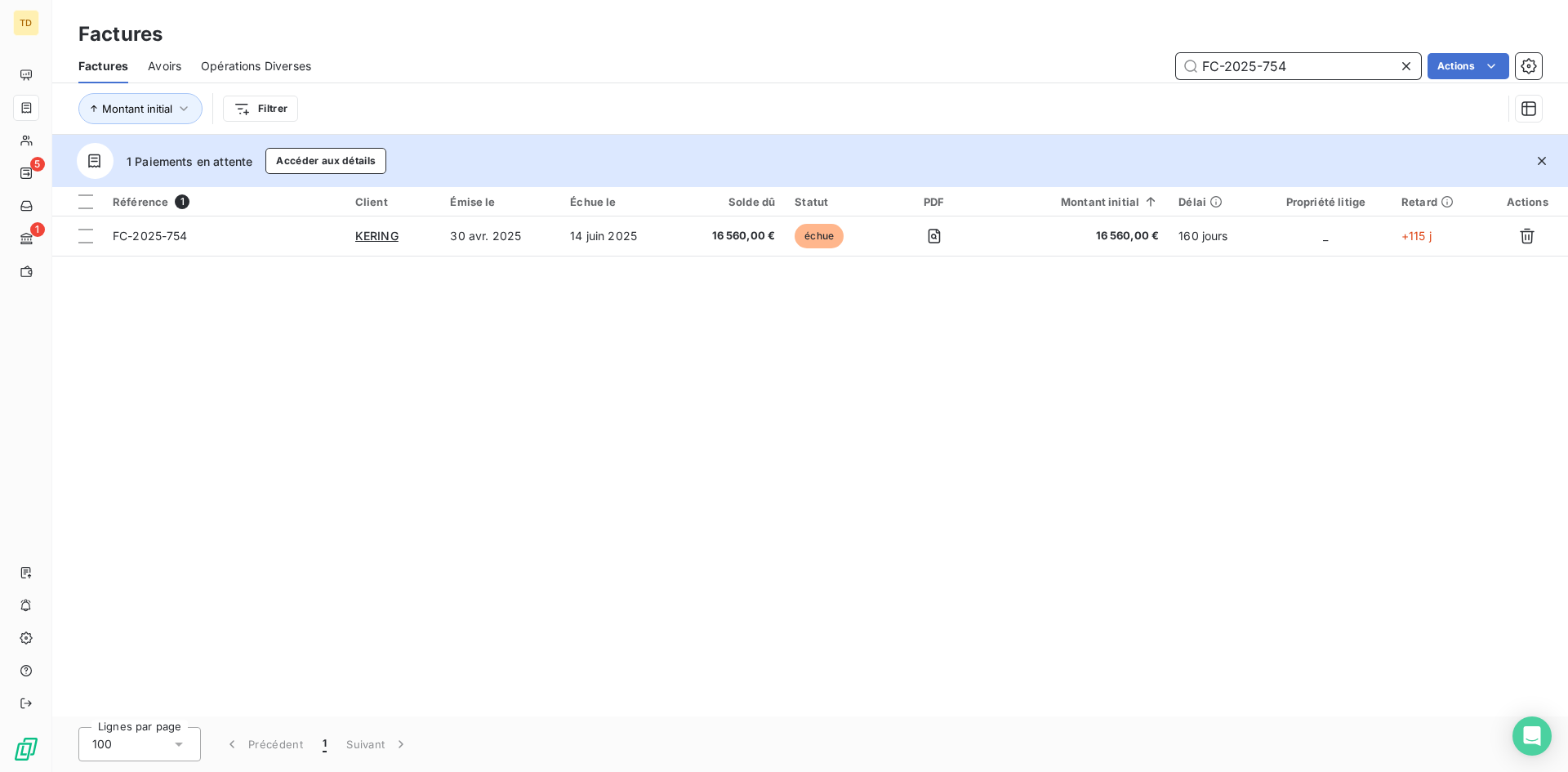
drag, startPoint x: 1310, startPoint y: 71, endPoint x: 1072, endPoint y: 71, distance: 238.0
click at [1072, 71] on div "FC-2025-754 Actions" at bounding box center [936, 66] width 1212 height 26
paste input "5"
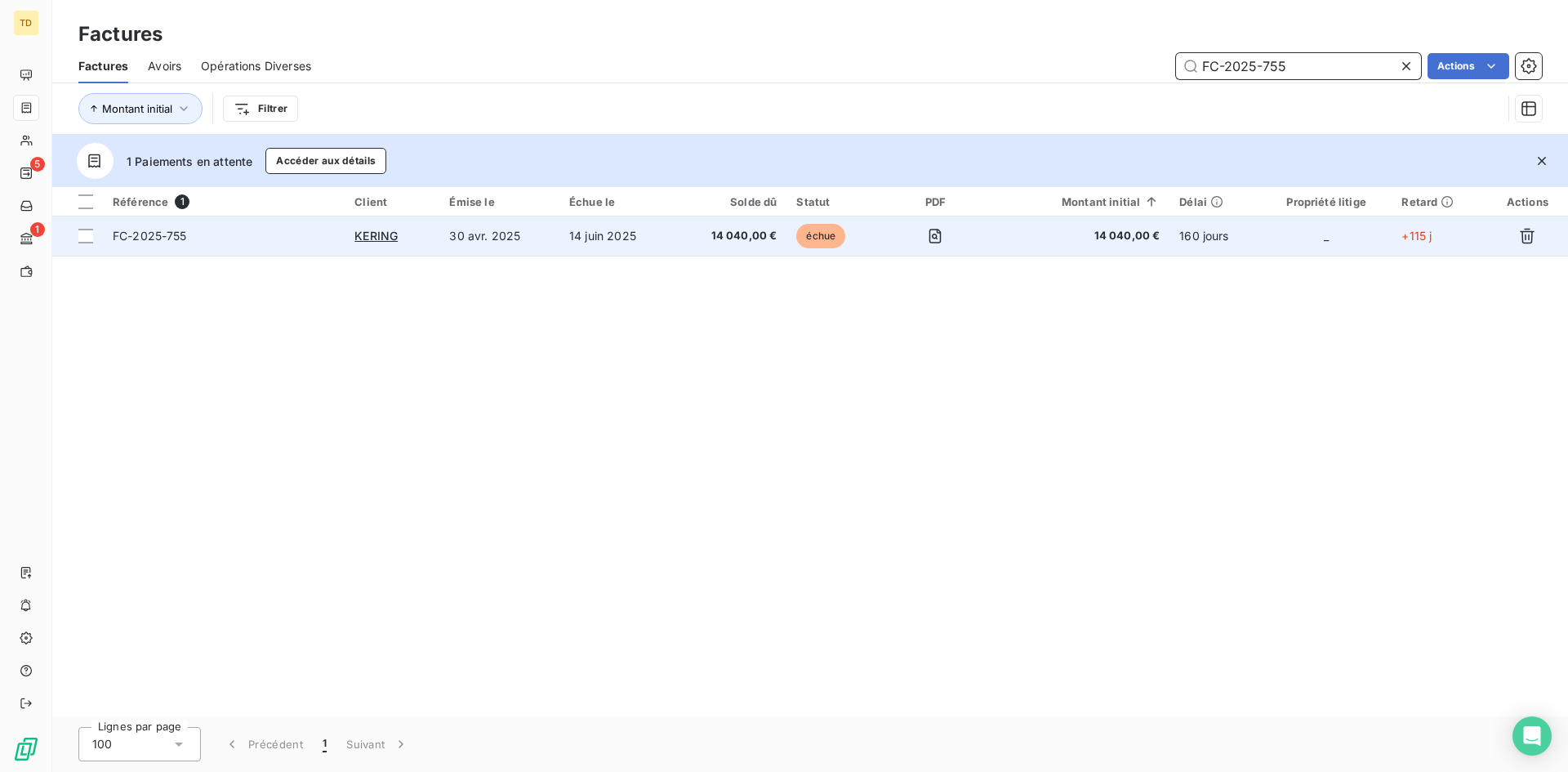
type input "FC-2025-755"
click at [700, 248] on td "14 040,00 €" at bounding box center [731, 237] width 113 height 40
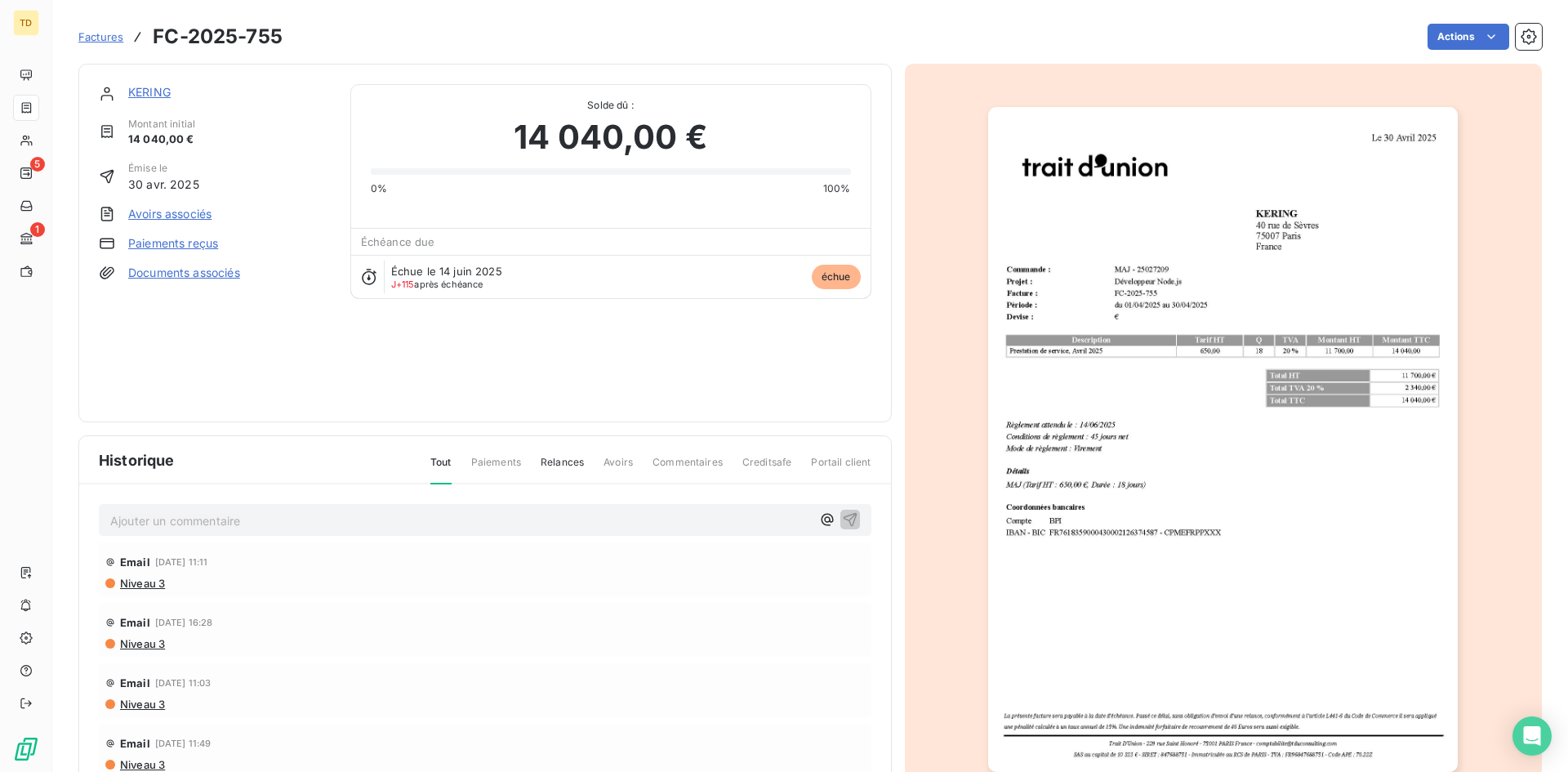
click at [1155, 423] on img "button" at bounding box center [1223, 438] width 470 height 665
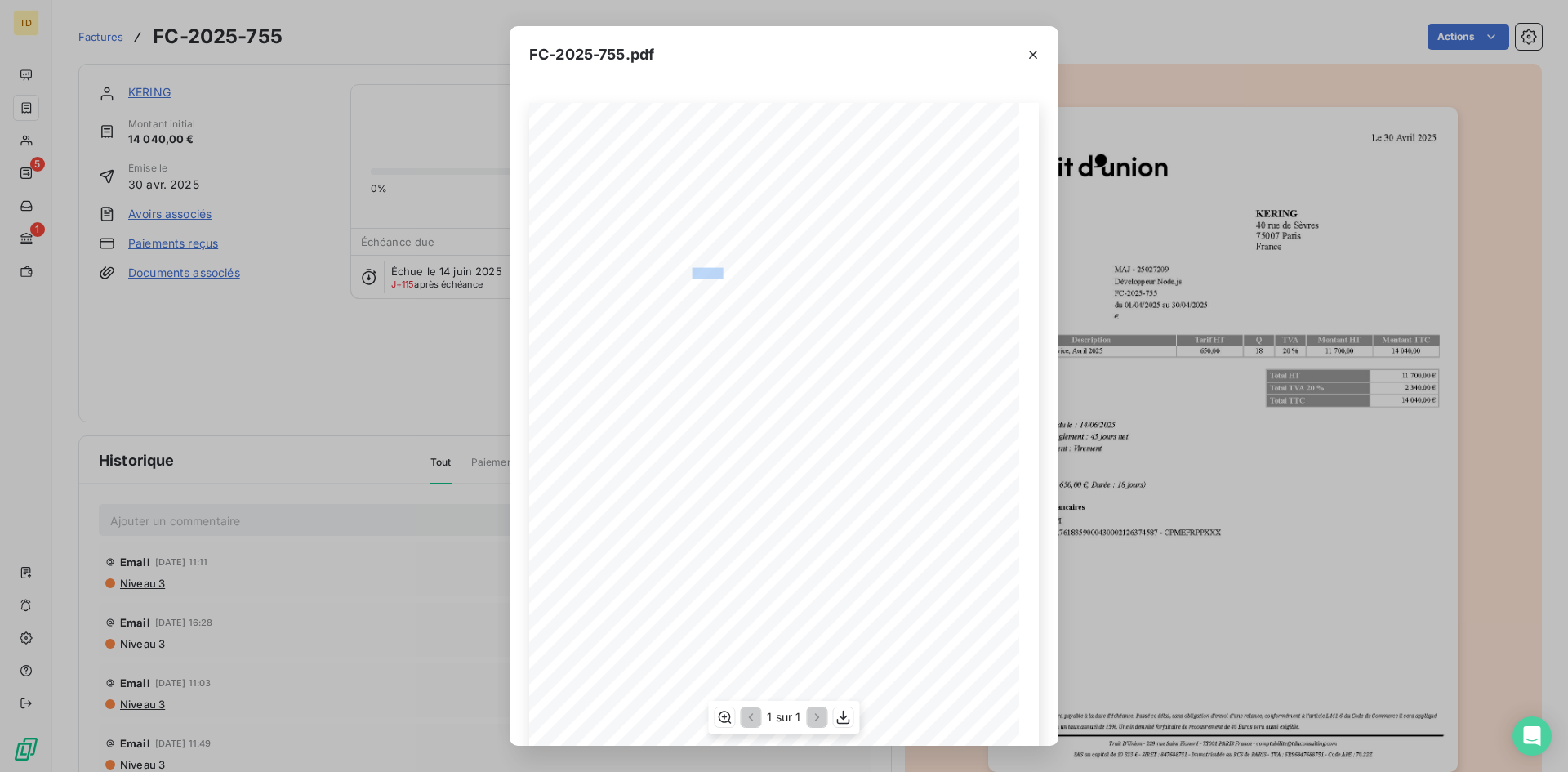
drag, startPoint x: 718, startPoint y: 271, endPoint x: 686, endPoint y: 273, distance: 32.1
click at [686, 273] on span "MAJ - 25027209" at bounding box center [700, 271] width 57 height 8
copy span "2502720"
click at [696, 301] on span "FC-2025-755" at bounding box center [694, 296] width 45 height 8
click at [1031, 57] on icon "button" at bounding box center [1032, 55] width 8 height 8
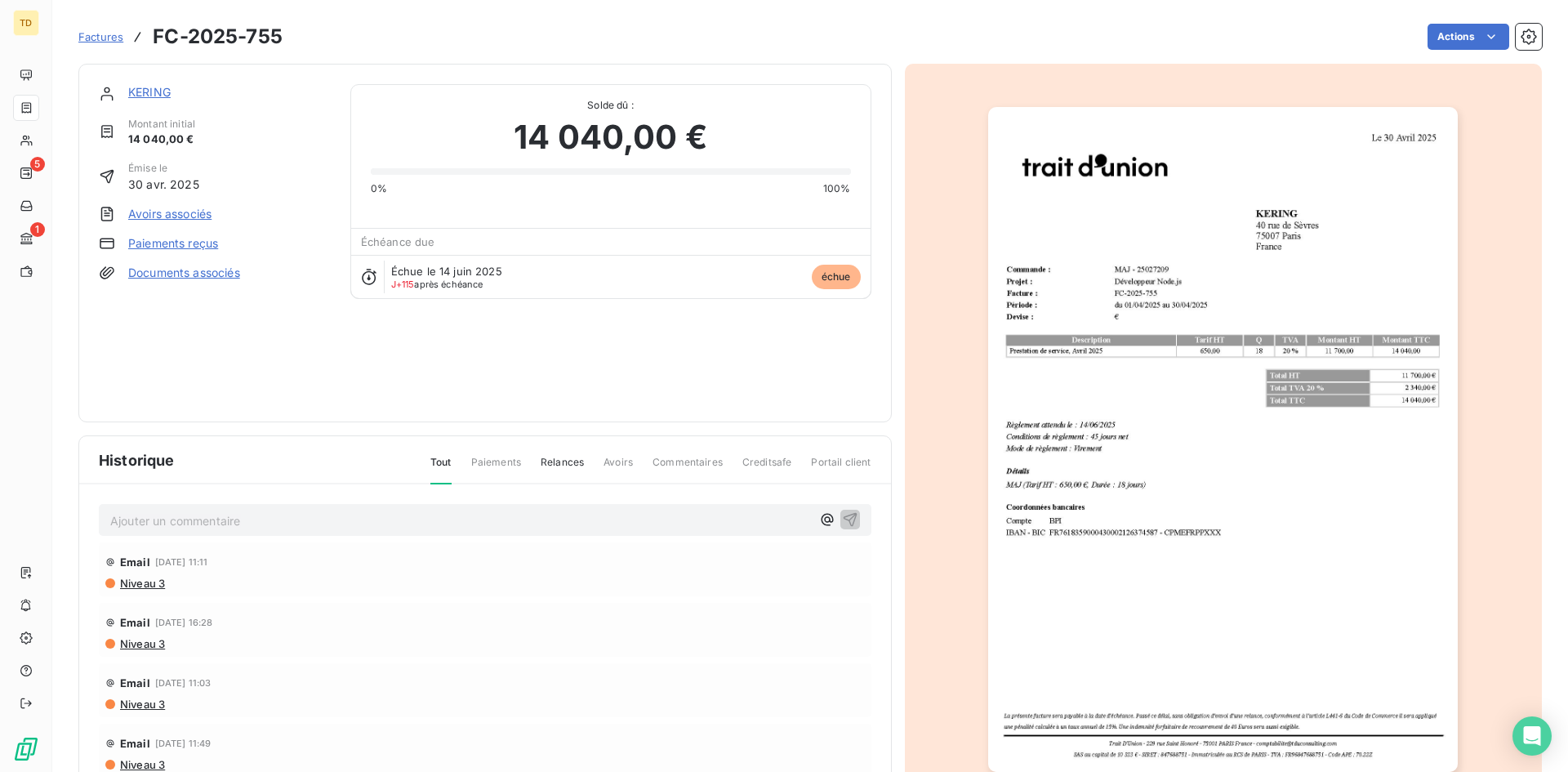
click at [106, 35] on span "Factures" at bounding box center [101, 37] width 45 height 13
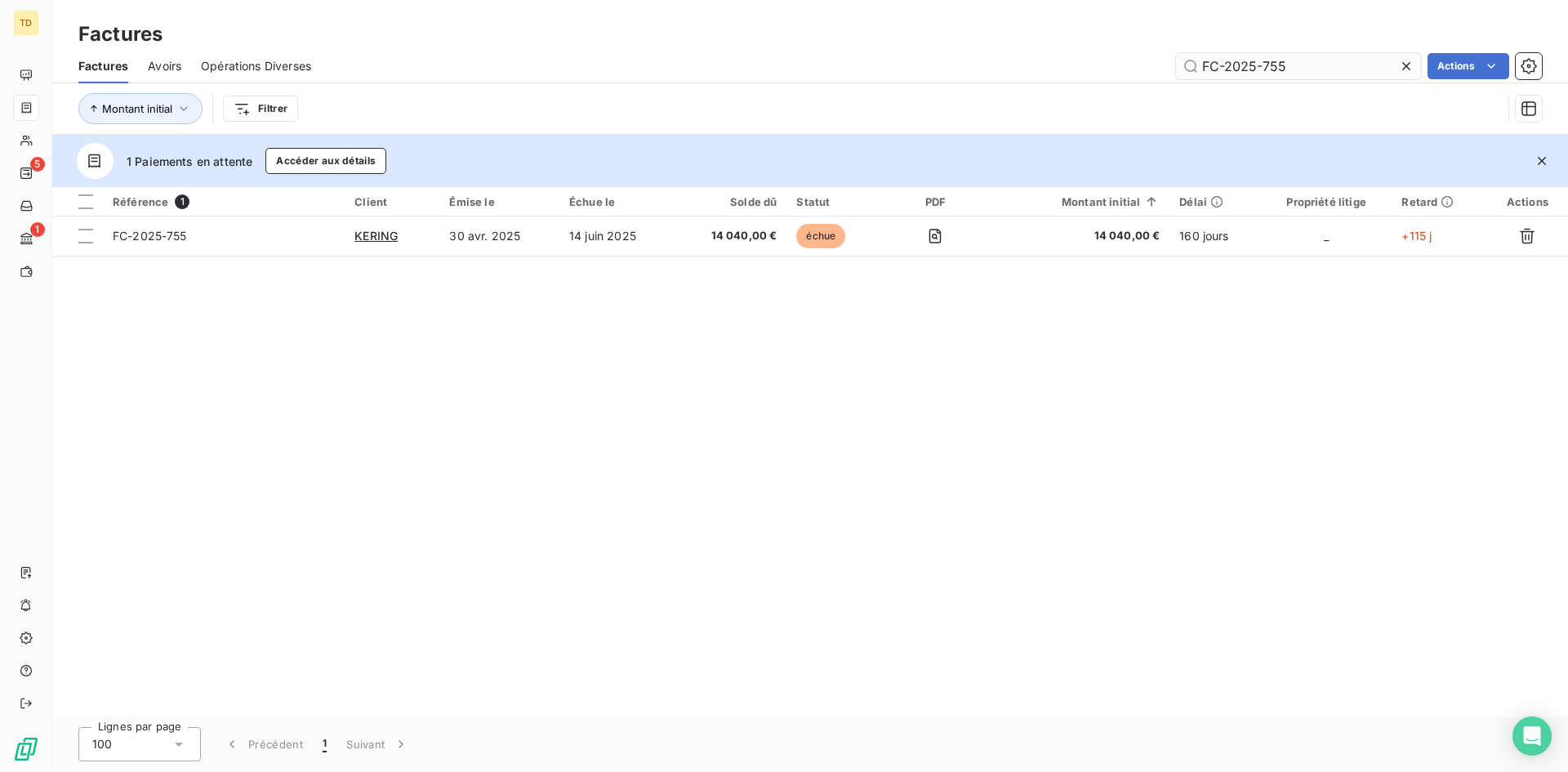
click at [1291, 59] on input "FC-2025-755" at bounding box center [1298, 66] width 245 height 26
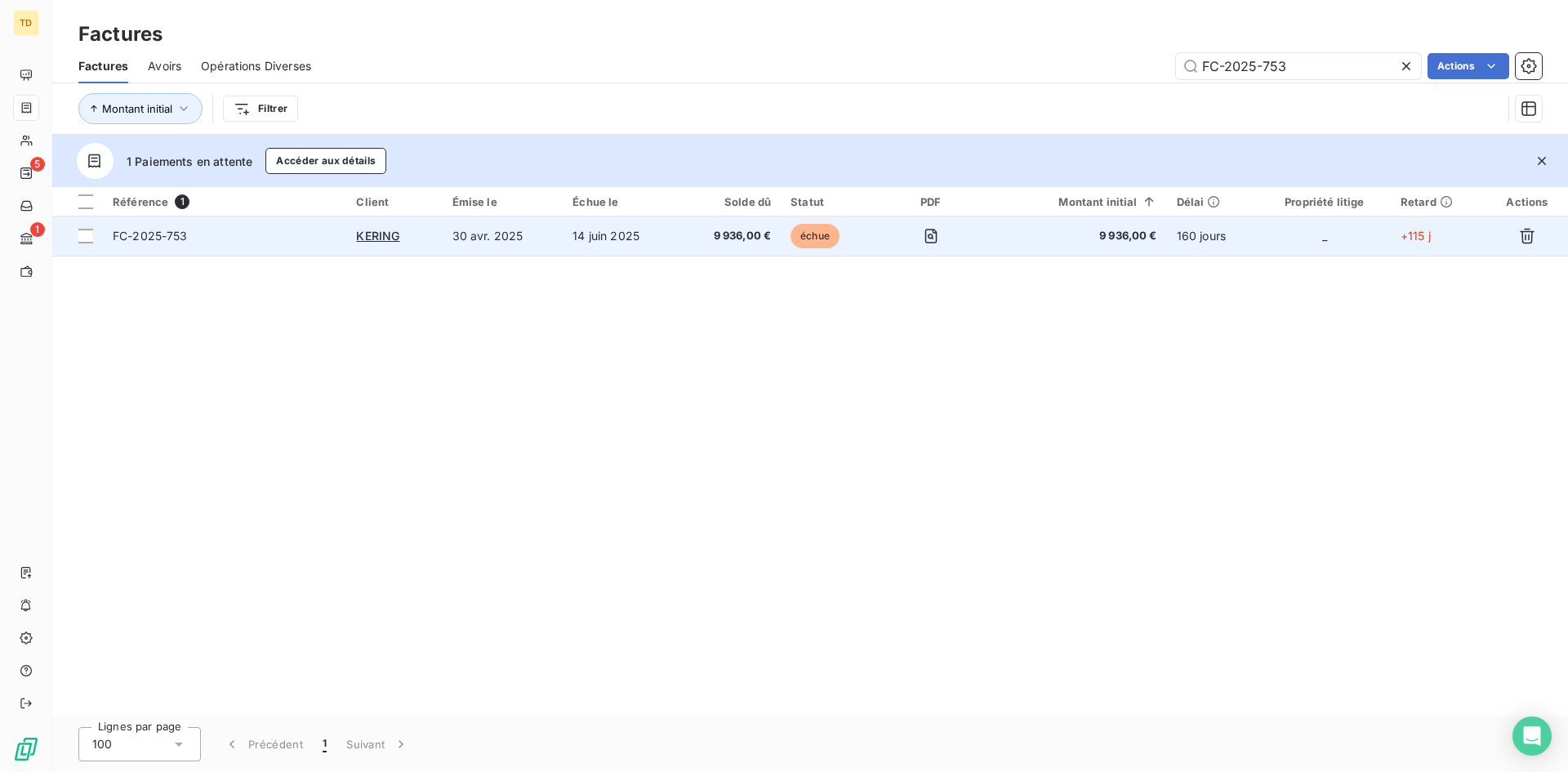
type input "FC-2025-753"
click at [695, 237] on span "9 936,00 €" at bounding box center [729, 236] width 83 height 16
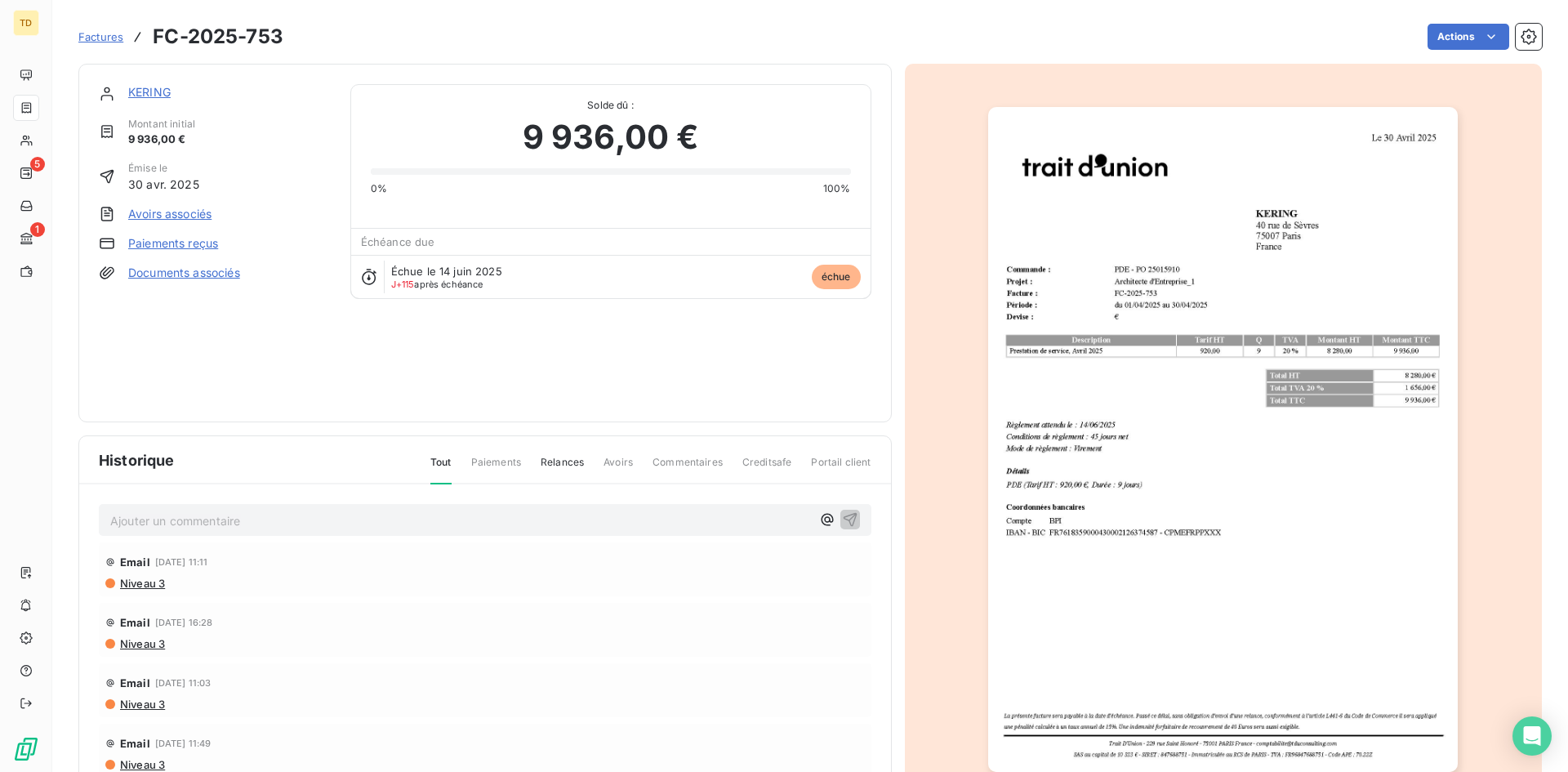
click at [1306, 251] on img "button" at bounding box center [1223, 438] width 470 height 665
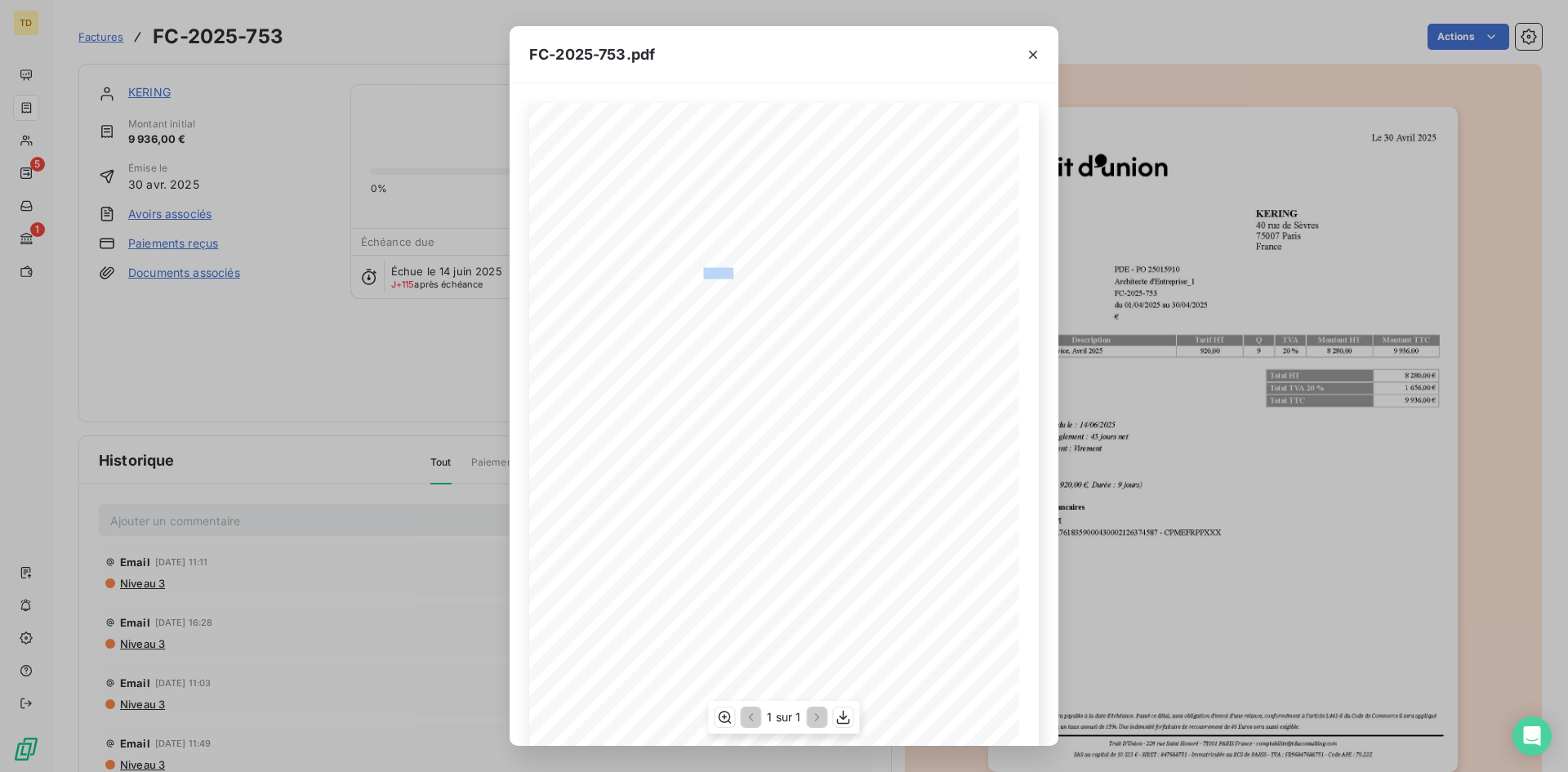
drag, startPoint x: 730, startPoint y: 273, endPoint x: 697, endPoint y: 275, distance: 33.1
click at [697, 275] on span "PDE - PO 25015910" at bounding box center [704, 271] width 67 height 8
drag, startPoint x: 676, startPoint y: 287, endPoint x: 674, endPoint y: 300, distance: 13.2
click at [675, 293] on div "La présente facture sera payable à la date d'échéance. Passé [PERSON_NAME], san…" at bounding box center [784, 449] width 490 height 693
click at [674, 300] on span "FC-2025-753" at bounding box center [694, 296] width 45 height 8
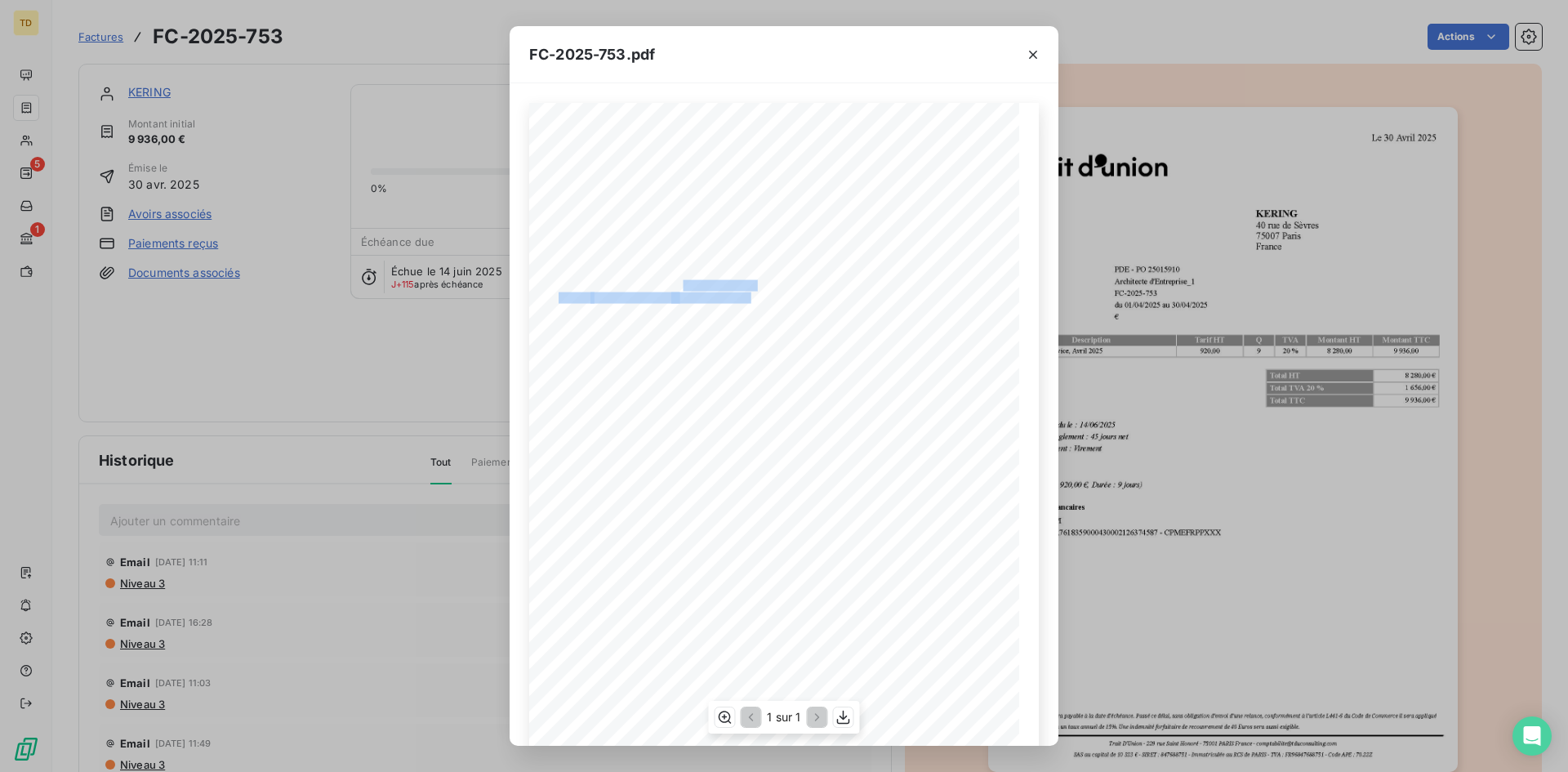
click at [693, 288] on span "Architecte d'Entreprise_1" at bounding box center [713, 284] width 84 height 8
click at [730, 274] on span "PDE - PO 25015910" at bounding box center [704, 271] width 67 height 8
drag, startPoint x: 733, startPoint y: 271, endPoint x: 700, endPoint y: 274, distance: 33.1
click at [700, 274] on span "PDE - PO 25015910" at bounding box center [704, 271] width 67 height 8
copy span "25015910"
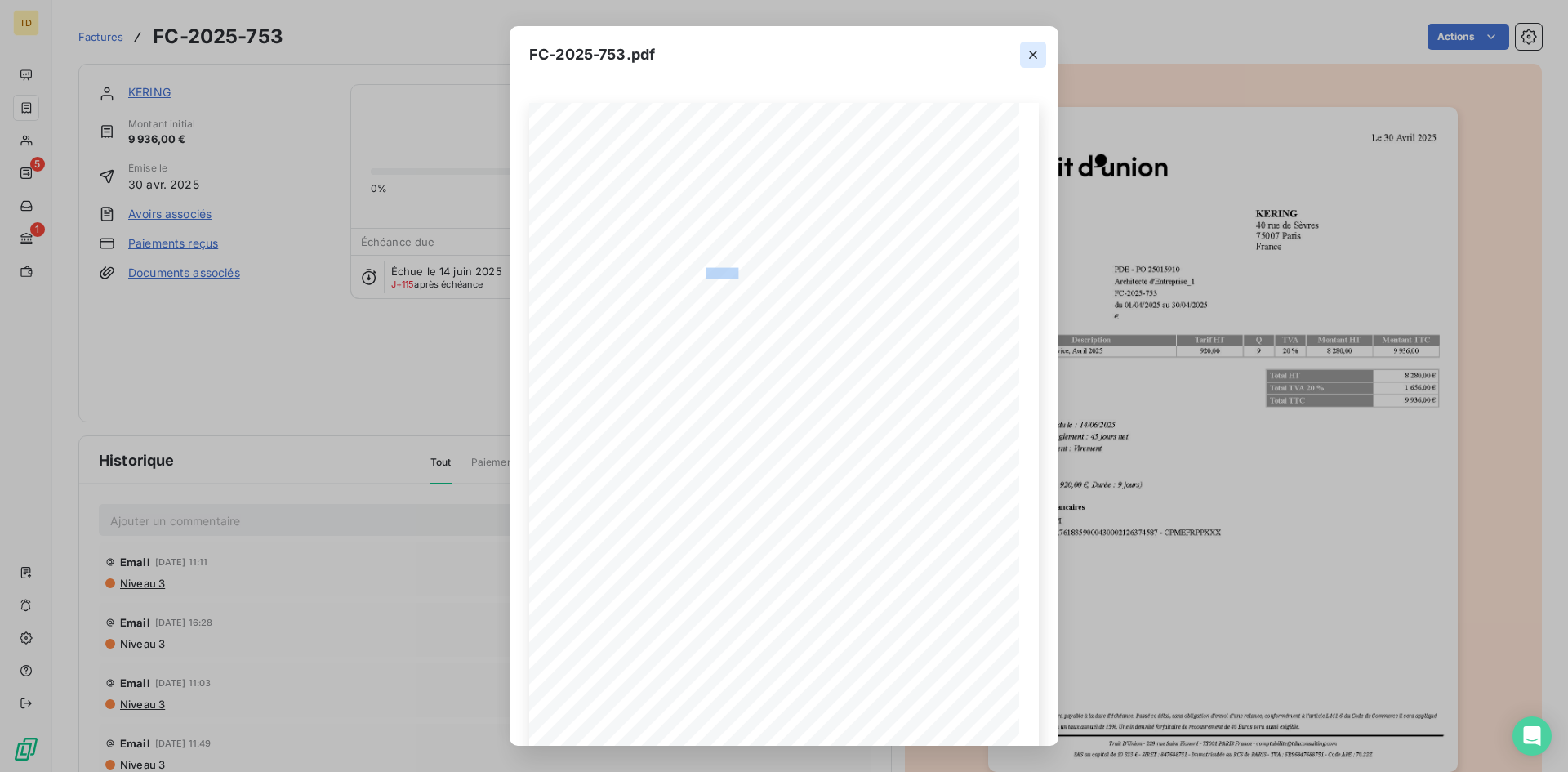
click at [1030, 54] on icon "button" at bounding box center [1032, 54] width 16 height 16
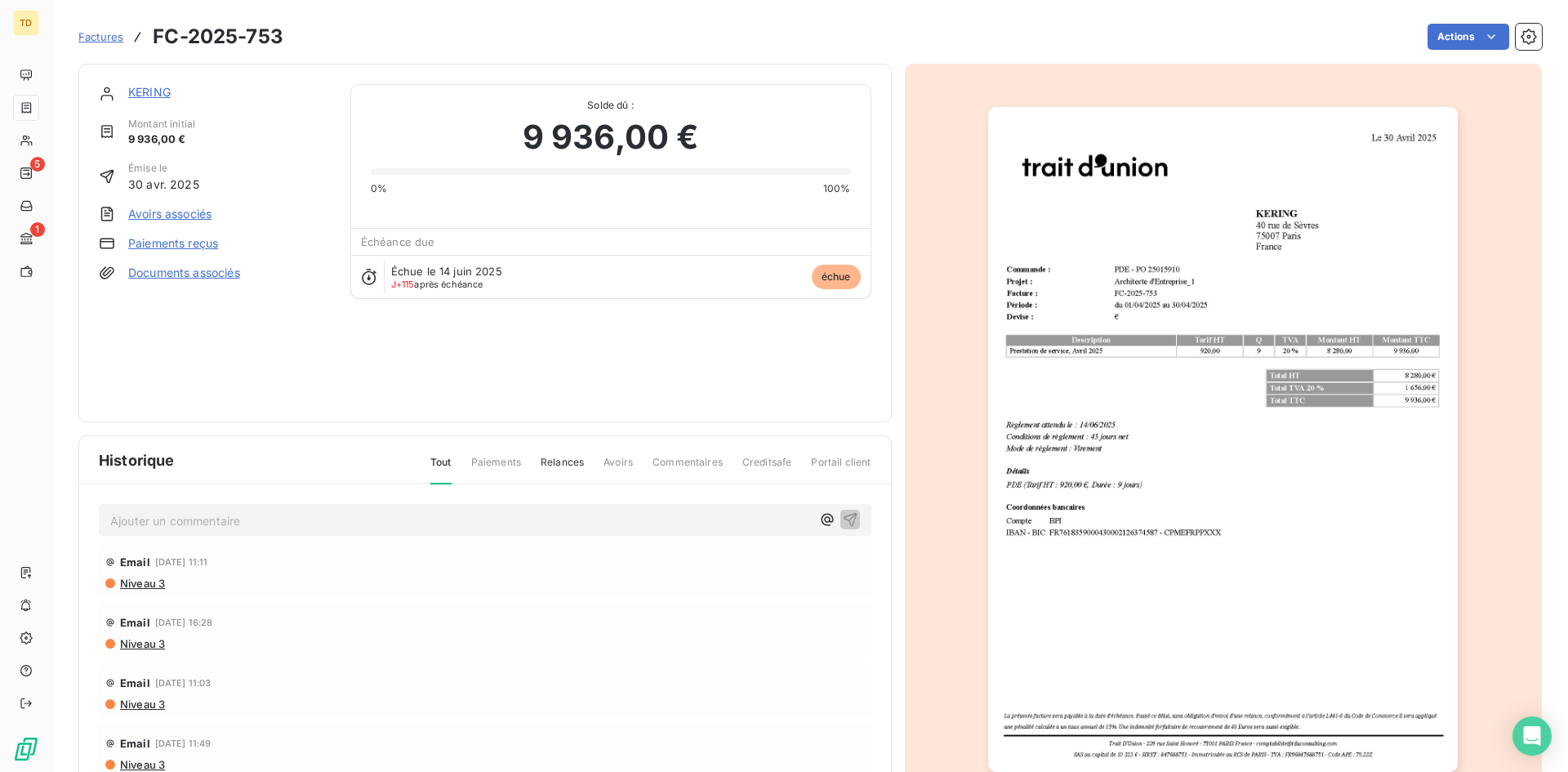
click at [99, 39] on span "Factures" at bounding box center [101, 37] width 45 height 13
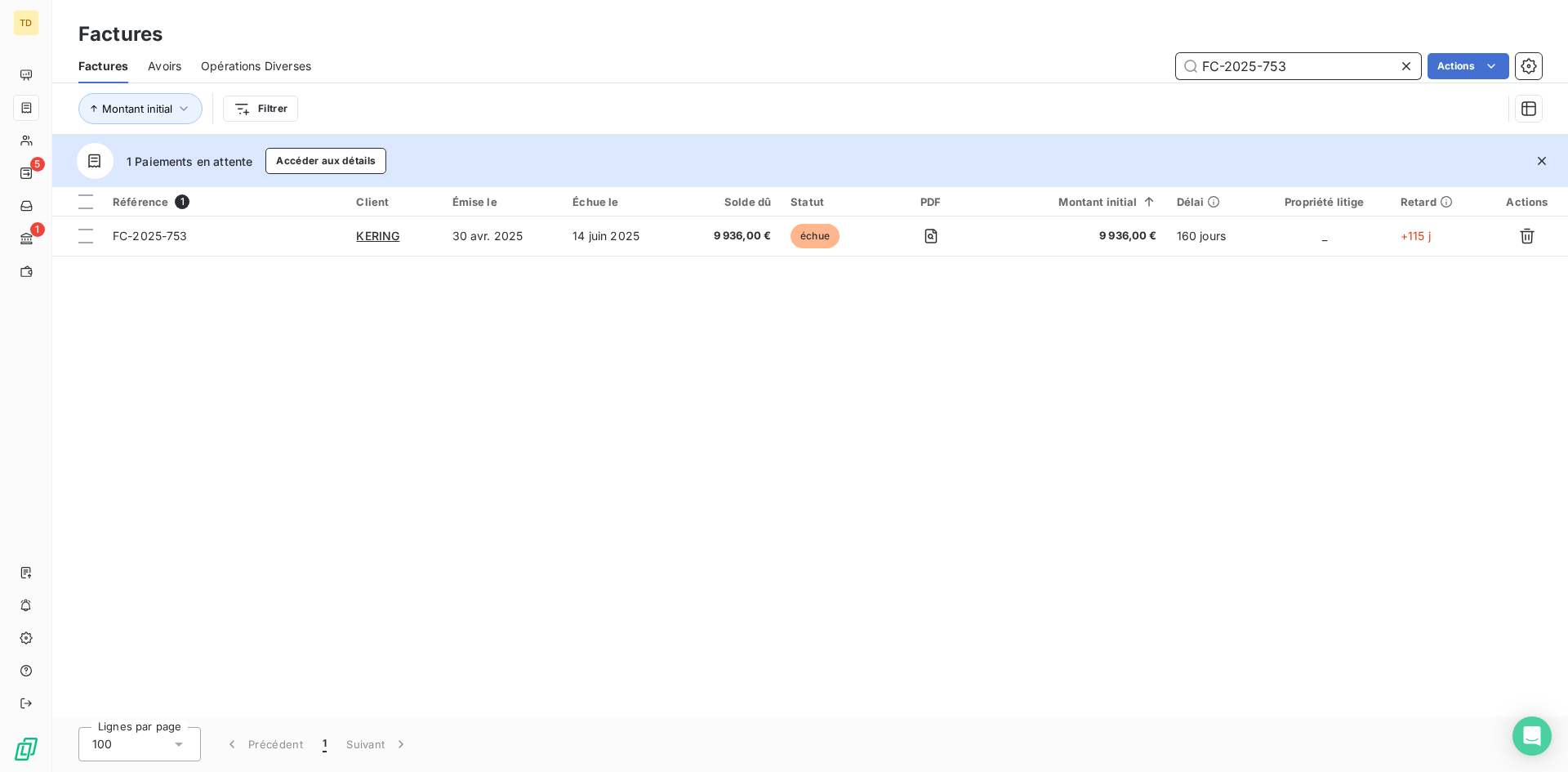
click at [1319, 69] on input "FC-2025-753" at bounding box center [1298, 66] width 245 height 26
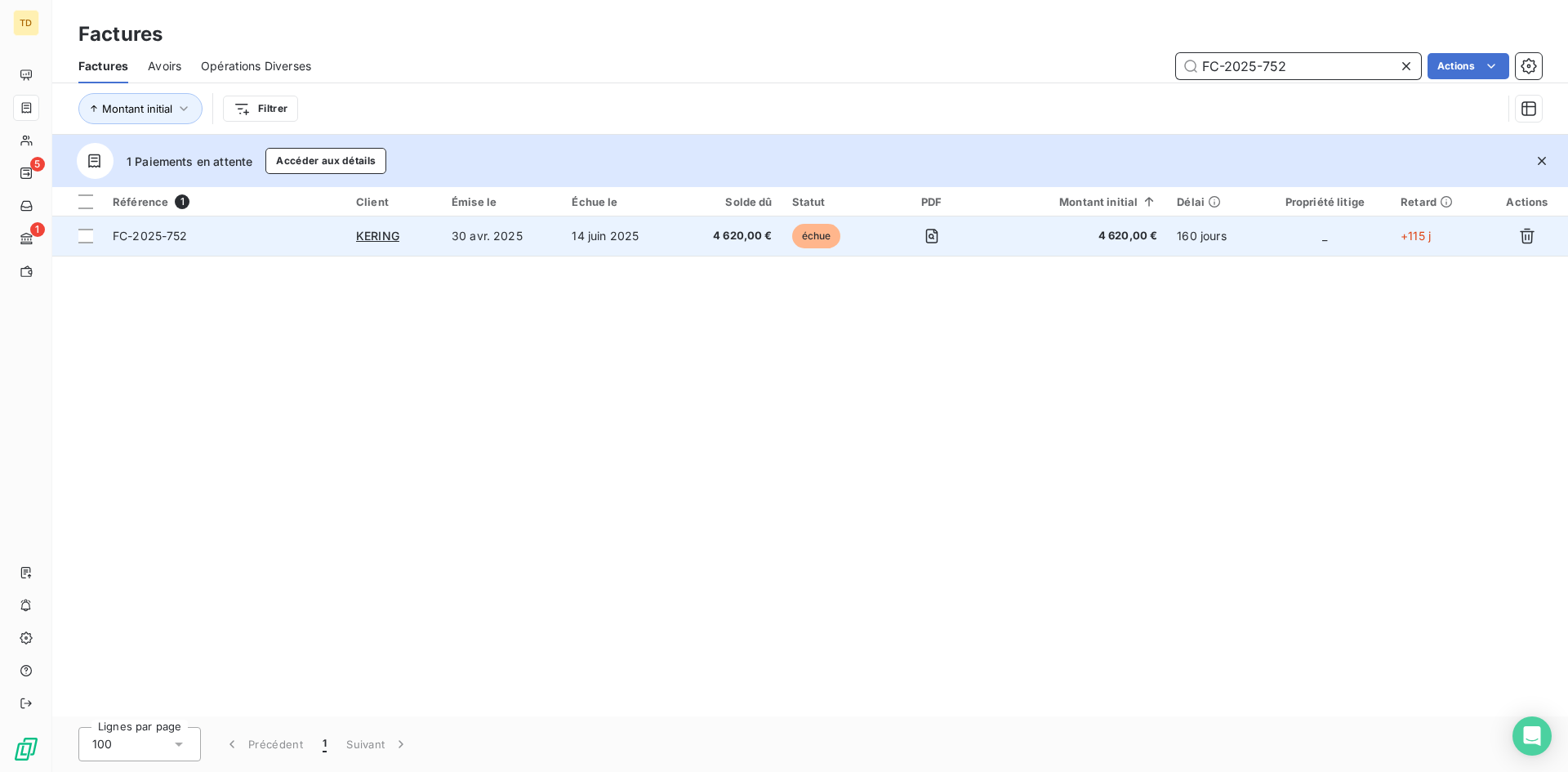
type input "FC-2025-752"
click at [646, 234] on td "14 juin 2025" at bounding box center [619, 237] width 115 height 40
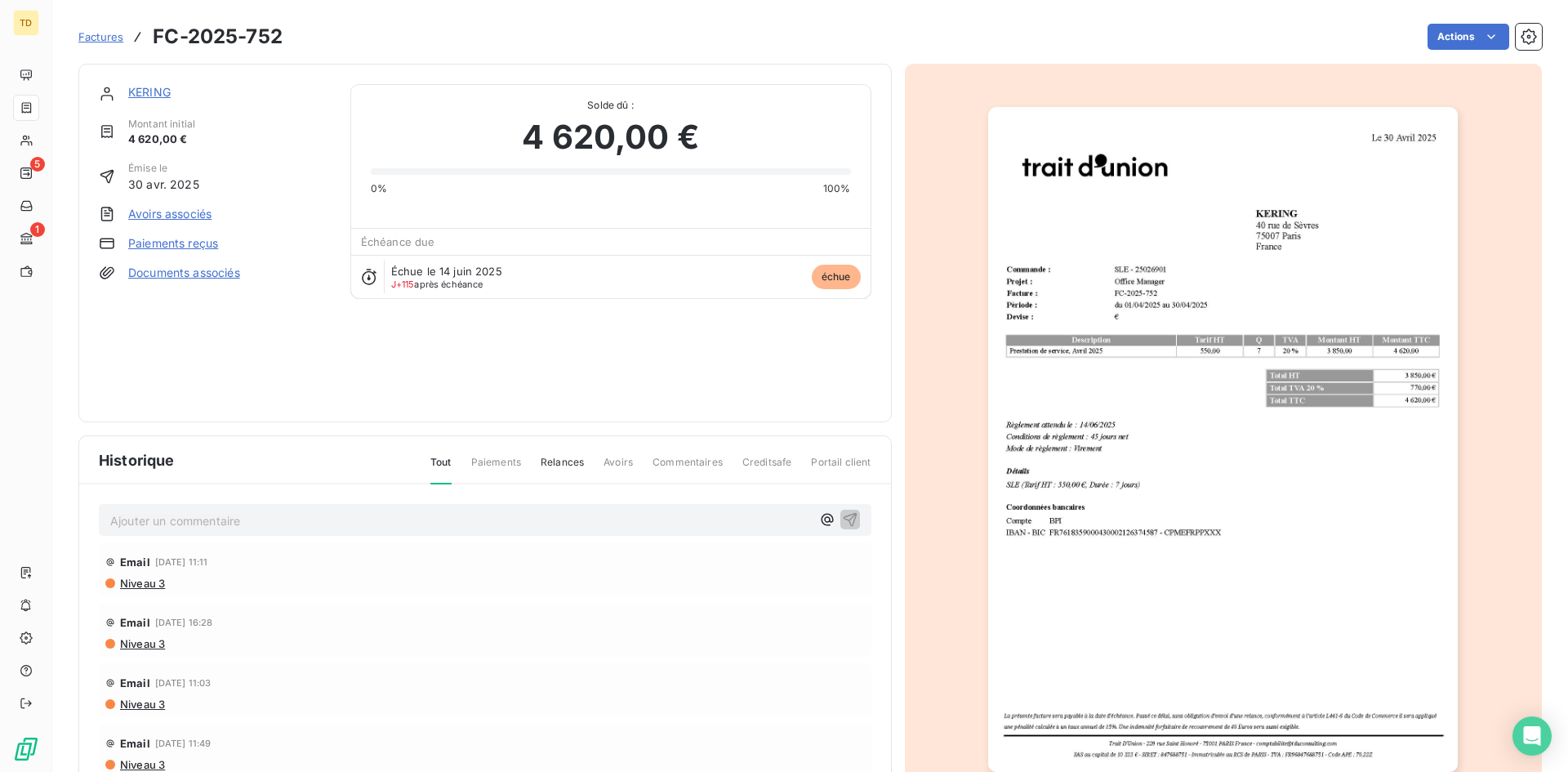
click at [1069, 282] on img "button" at bounding box center [1223, 438] width 470 height 665
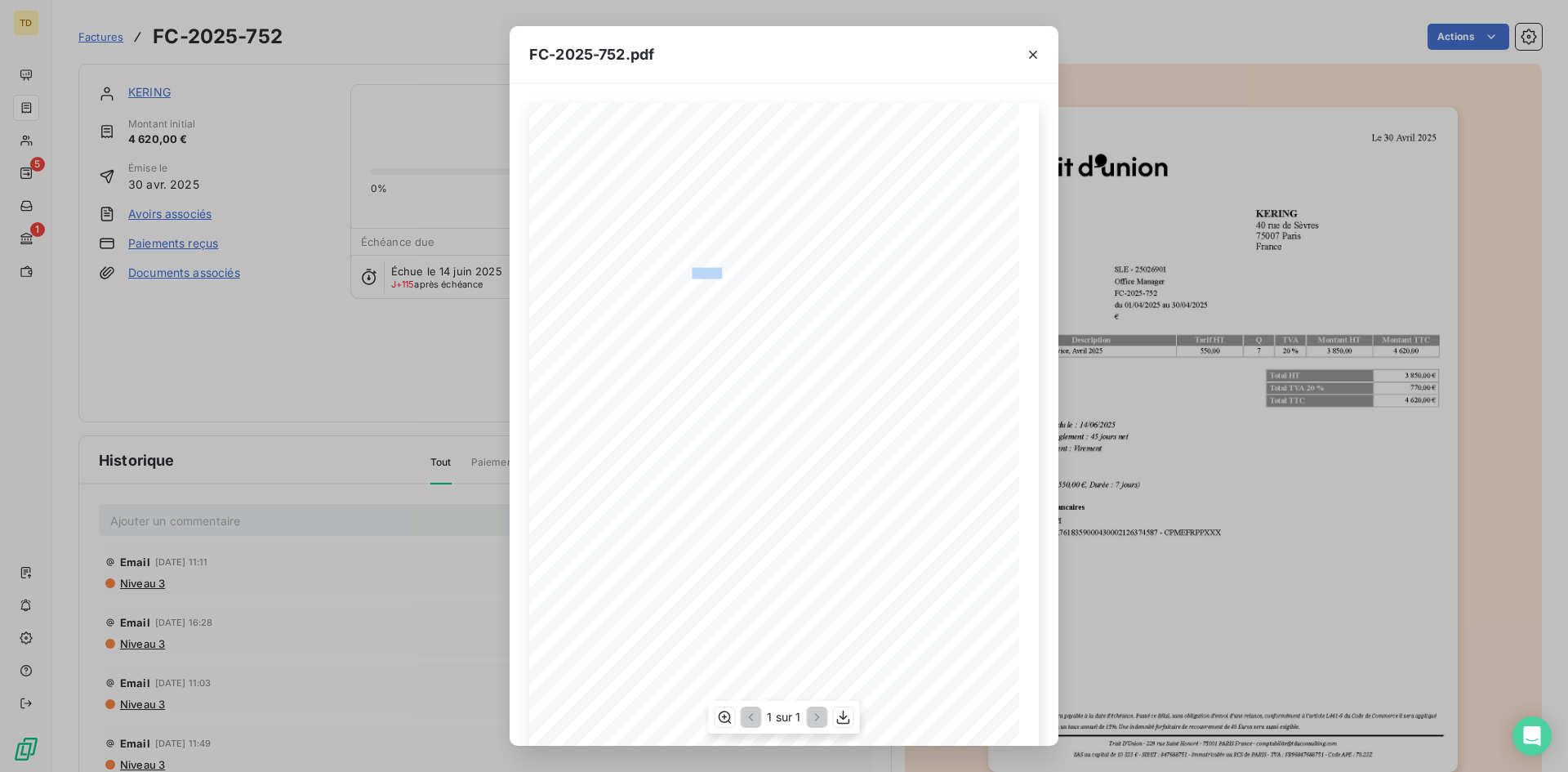
drag, startPoint x: 717, startPoint y: 275, endPoint x: 687, endPoint y: 271, distance: 30.3
click at [687, 271] on span "SLE - 25026901" at bounding box center [698, 271] width 54 height 8
copy span "2502690"
click at [845, 233] on span "75007 [GEOGRAPHIC_DATA]" at bounding box center [875, 237] width 113 height 9
click at [1031, 58] on icon "button" at bounding box center [1032, 54] width 16 height 16
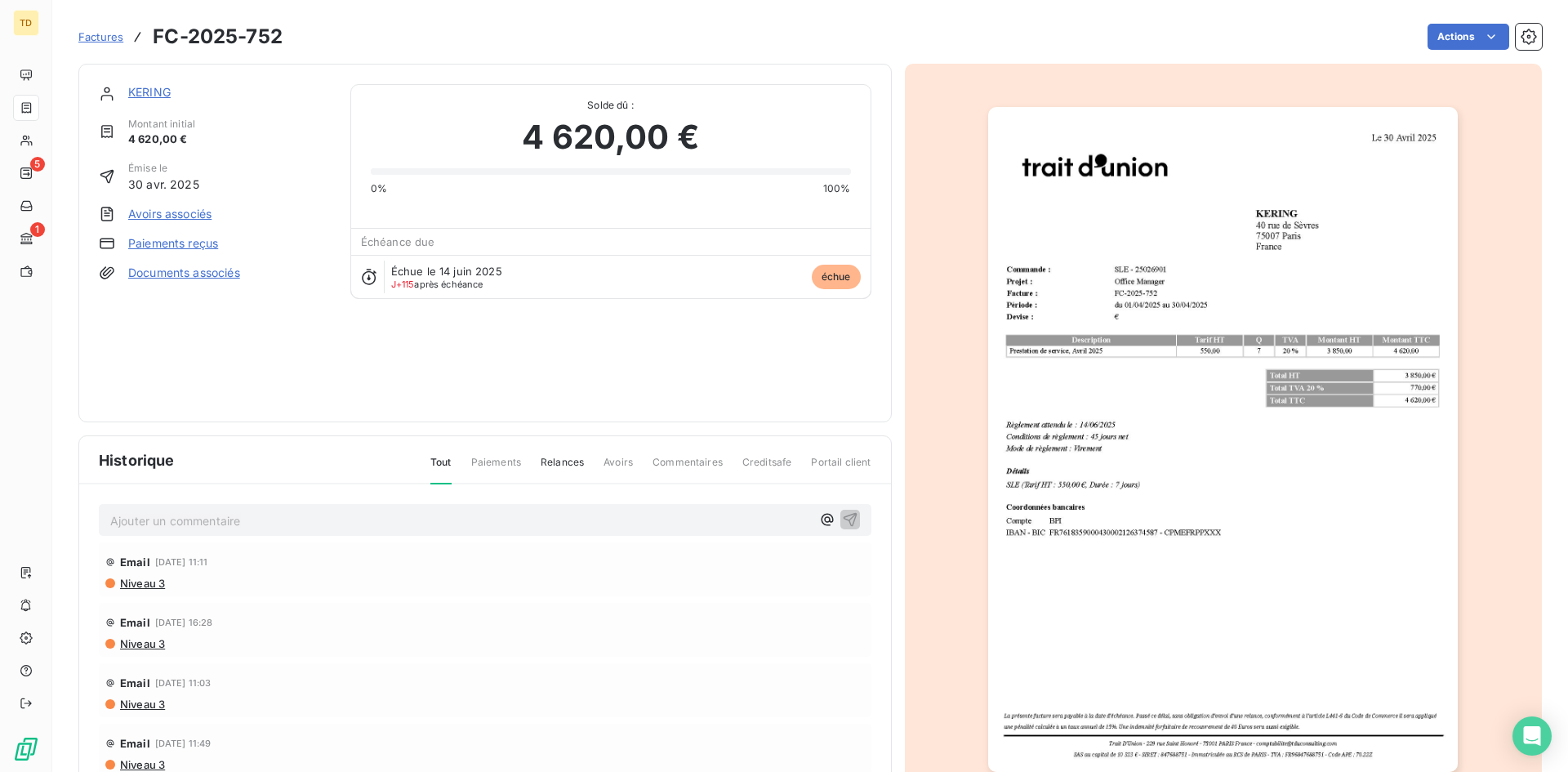
click at [103, 38] on span "Factures" at bounding box center [101, 37] width 45 height 13
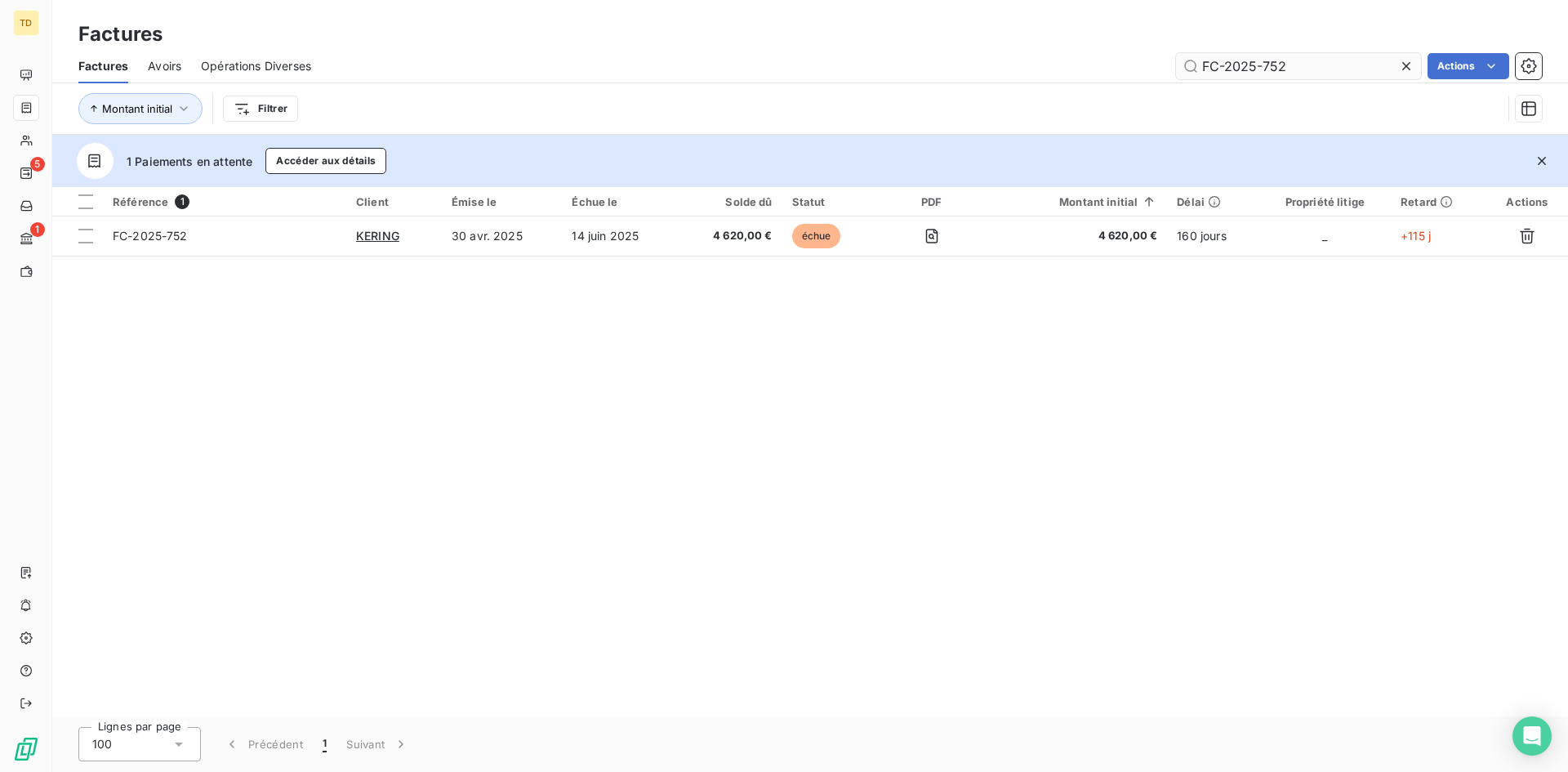
drag, startPoint x: 1320, startPoint y: 58, endPoint x: 1271, endPoint y: 63, distance: 49.3
click at [1271, 63] on input "FC-2025-752" at bounding box center [1298, 66] width 245 height 26
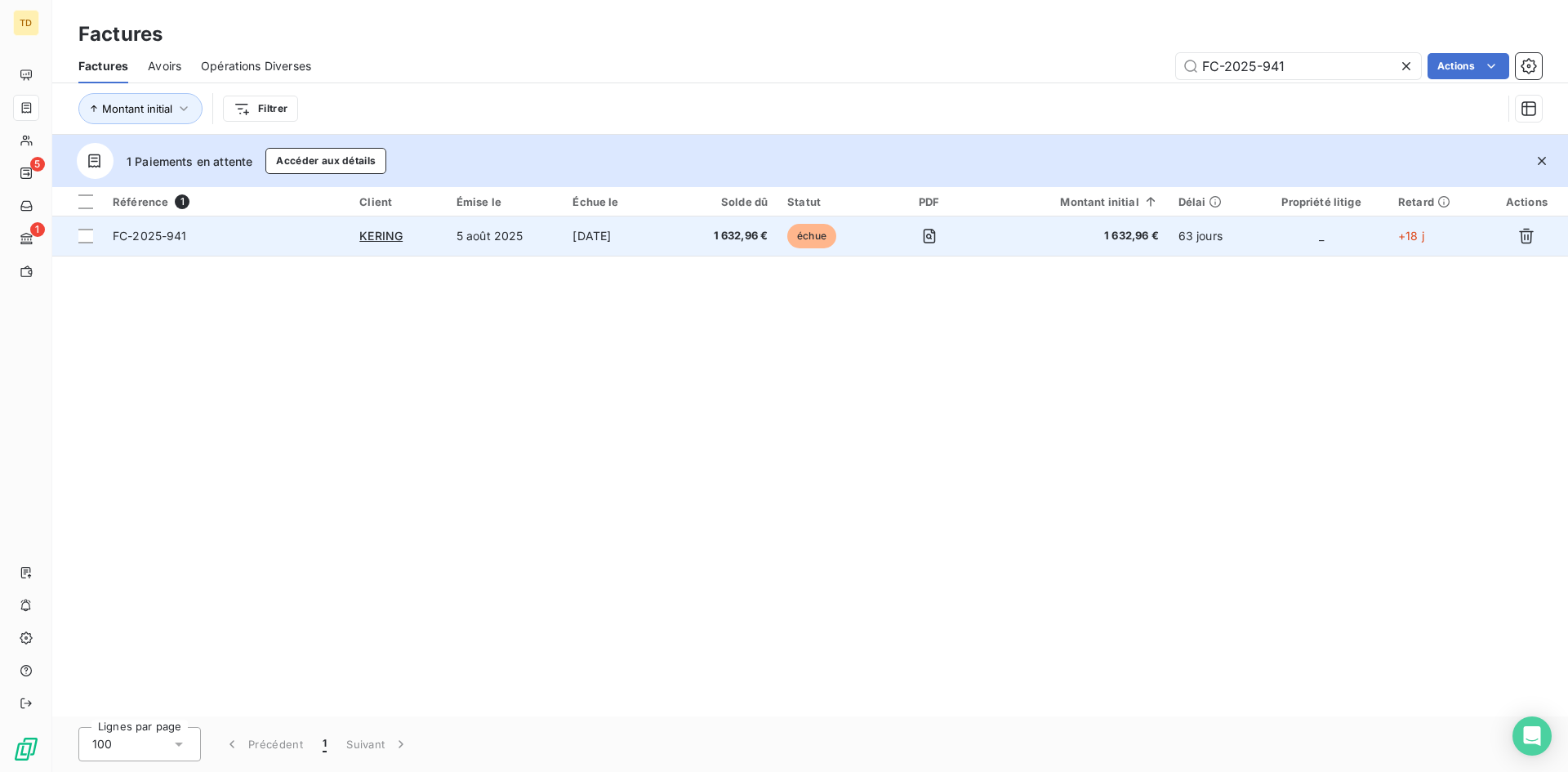
type input "FC-2025-941"
click at [695, 225] on td "1 632,96 €" at bounding box center [728, 237] width 100 height 40
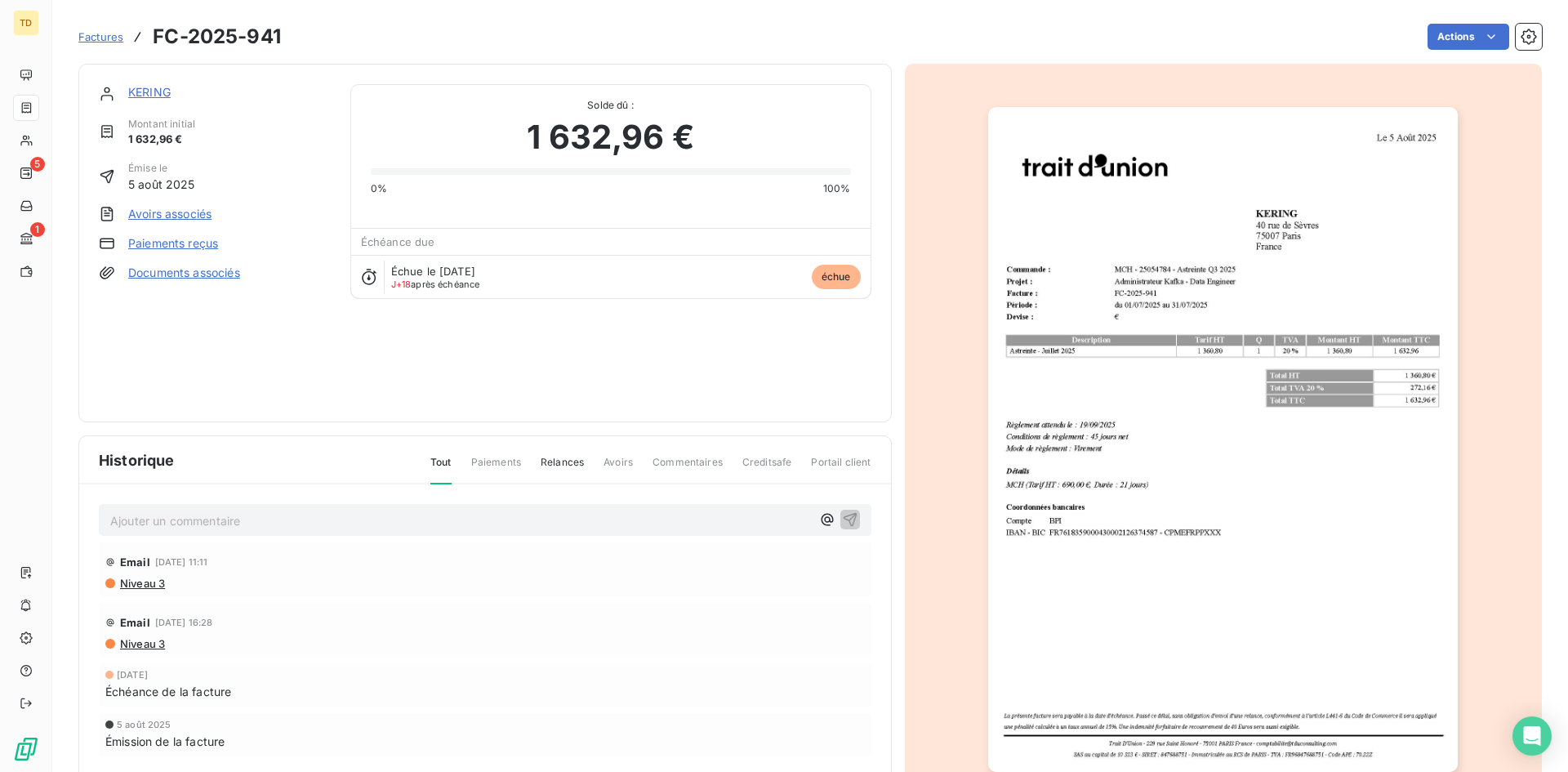
click at [1121, 328] on img "button" at bounding box center [1223, 438] width 470 height 665
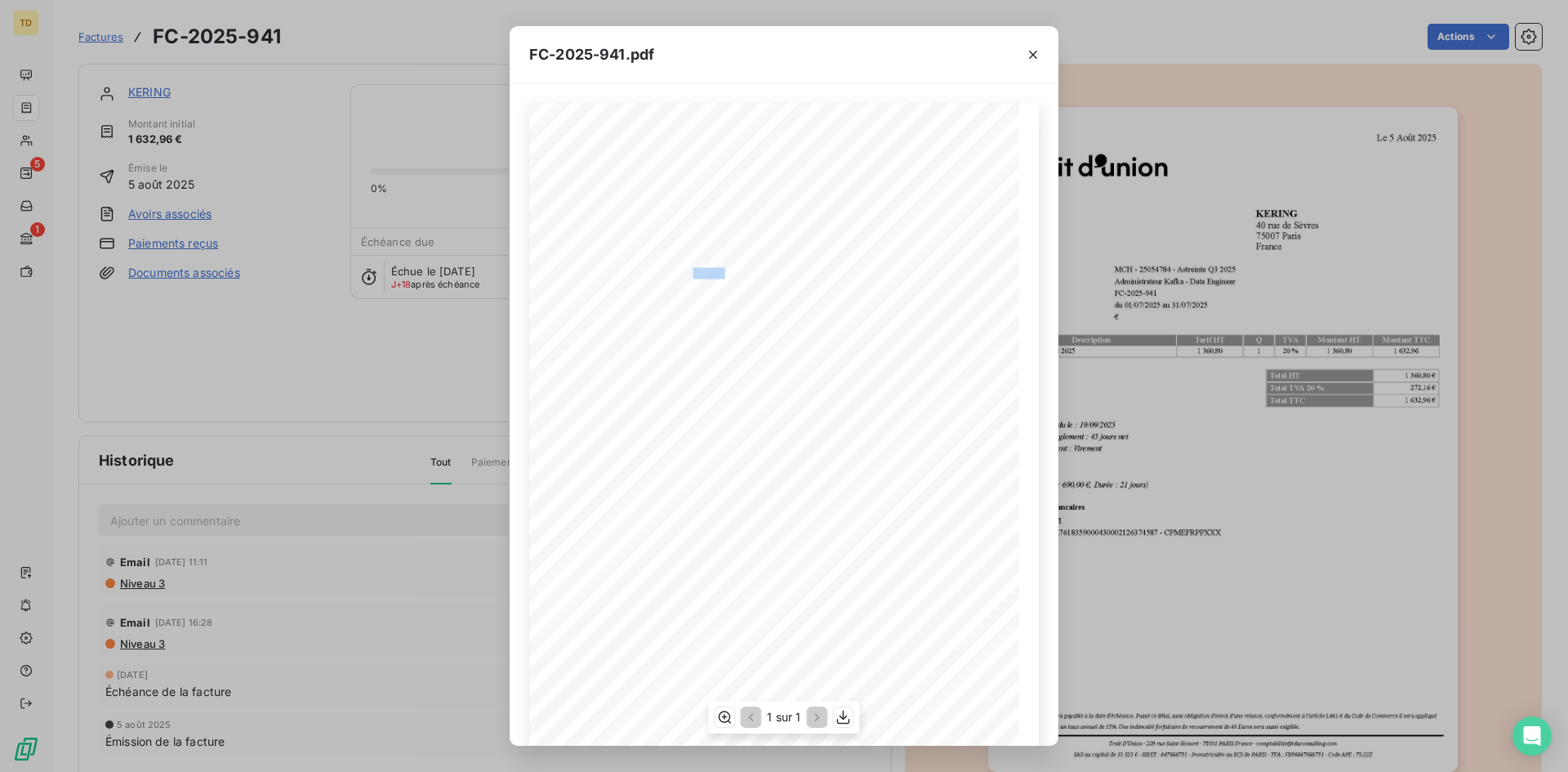
drag, startPoint x: 720, startPoint y: 274, endPoint x: 687, endPoint y: 276, distance: 33.1
click at [687, 276] on span "MCH - 25054784 - Astreinte Q3 2025" at bounding box center [734, 271] width 126 height 8
copy span "2505478"
click at [746, 287] on span "Administrateur Kafka - Data Engineer" at bounding box center [734, 284] width 127 height 8
click at [1030, 50] on icon "button" at bounding box center [1032, 54] width 16 height 16
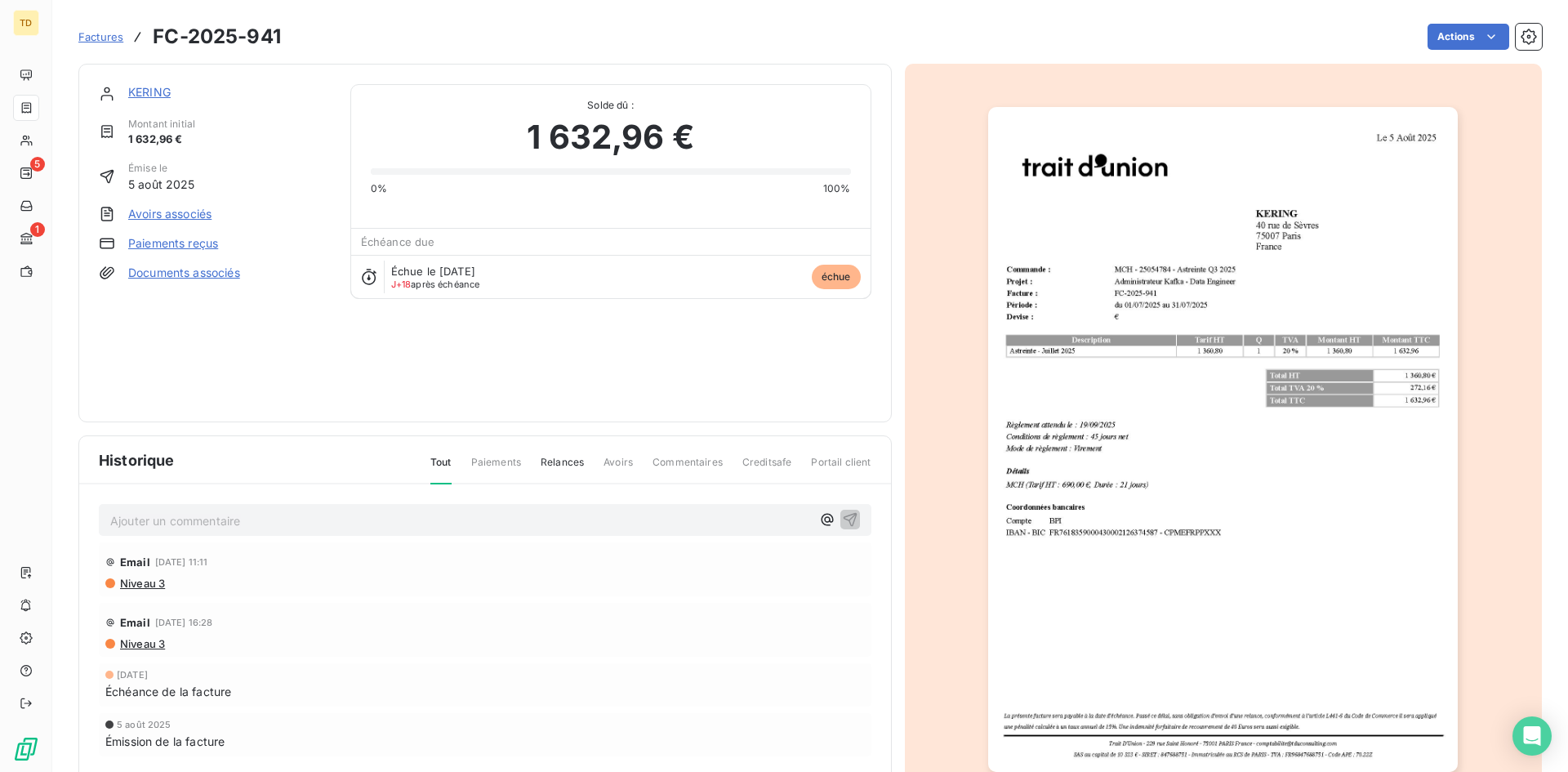
drag, startPoint x: 89, startPoint y: 34, endPoint x: 112, endPoint y: 34, distance: 23.0
click at [89, 34] on span "Factures" at bounding box center [101, 37] width 45 height 13
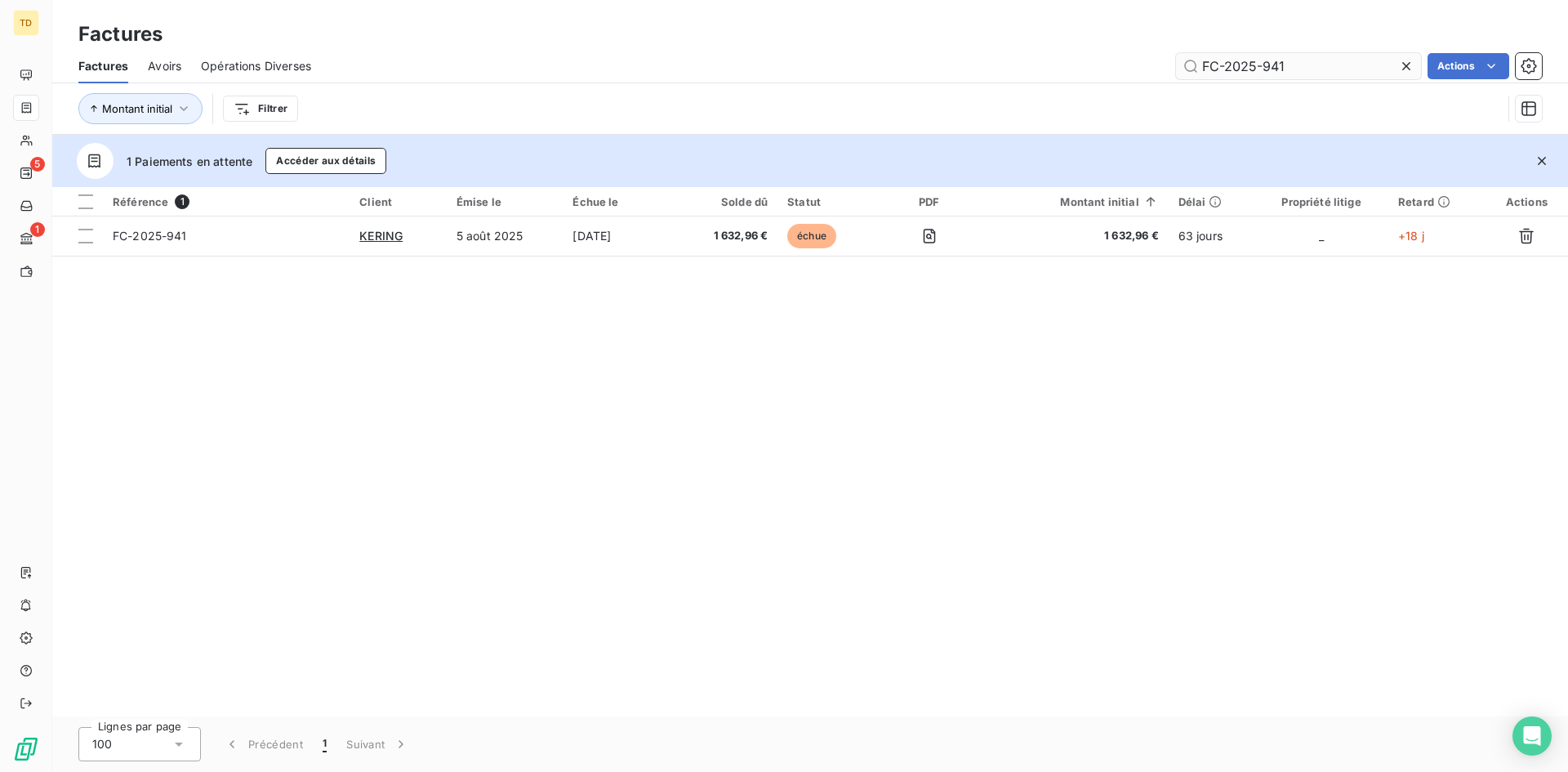
drag, startPoint x: 1288, startPoint y: 71, endPoint x: 1273, endPoint y: 68, distance: 15.3
click at [1273, 68] on input "FC-2025-941" at bounding box center [1298, 66] width 245 height 26
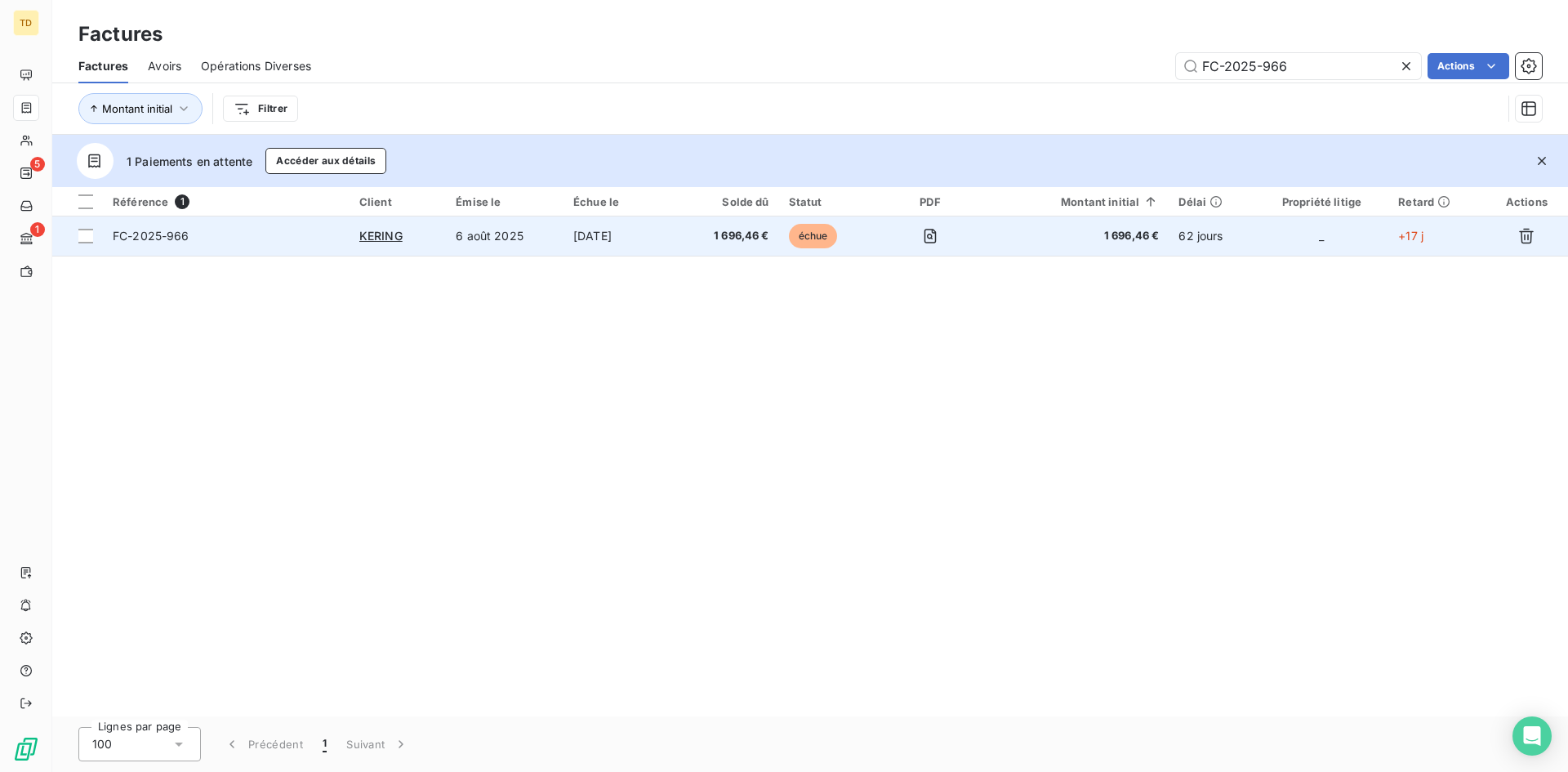
type input "FC-2025-966"
click at [712, 233] on span "1 696,46 €" at bounding box center [728, 236] width 81 height 16
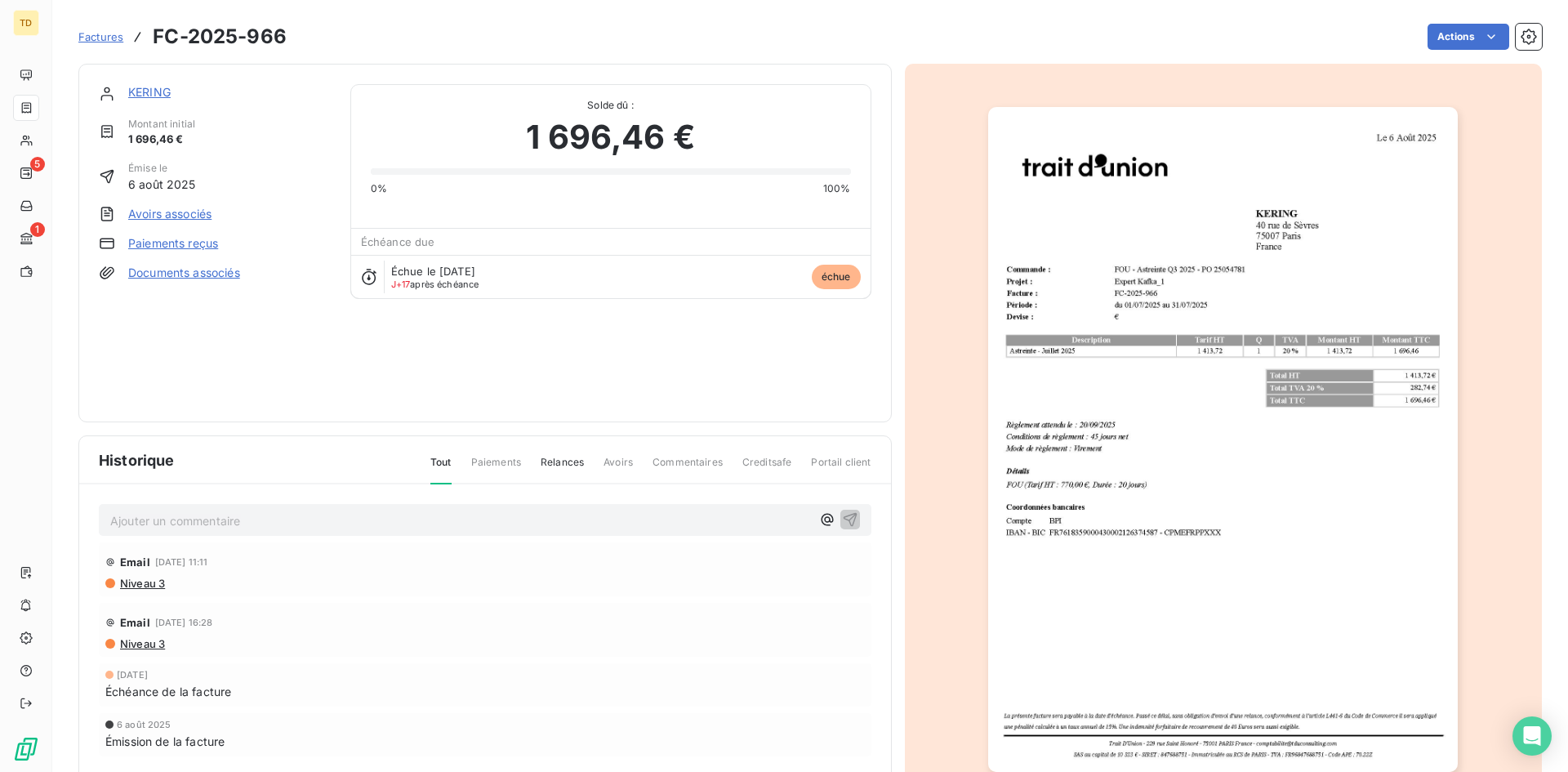
click at [1200, 365] on img "button" at bounding box center [1223, 438] width 470 height 665
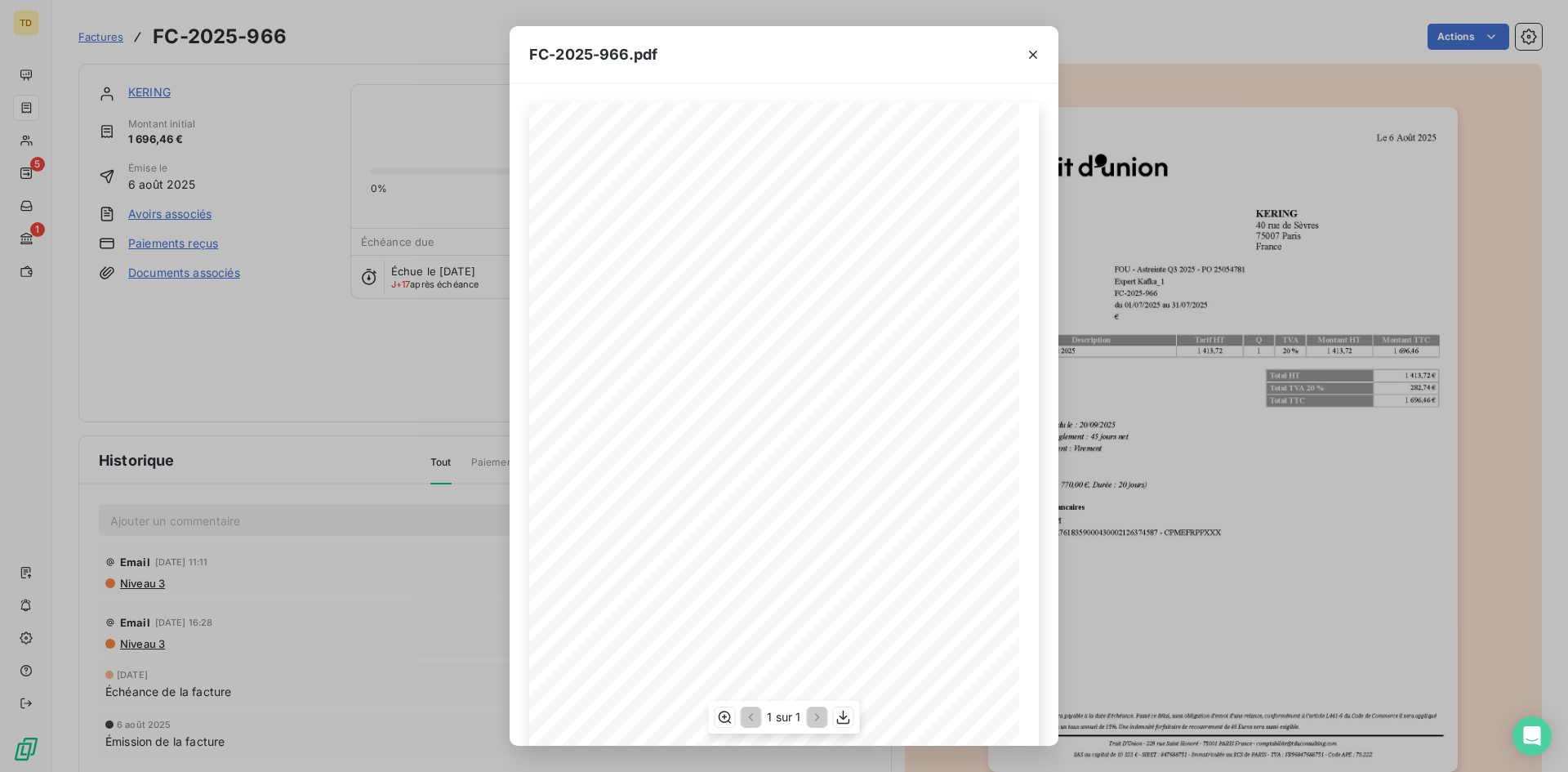
click at [671, 276] on span "FOU - Astreinte Q3 2025 - PO 25054781" at bounding box center [740, 271] width 138 height 8
drag, startPoint x: 798, startPoint y: 271, endPoint x: 765, endPoint y: 278, distance: 33.7
click at [765, 276] on span "FOU - Astreinte Q3 2025 - PO 25054781" at bounding box center [740, 271] width 138 height 8
copy span "2505478"
click at [774, 268] on span "FOU - Astreinte Q3 2025 - PO 25054781" at bounding box center [740, 271] width 138 height 8
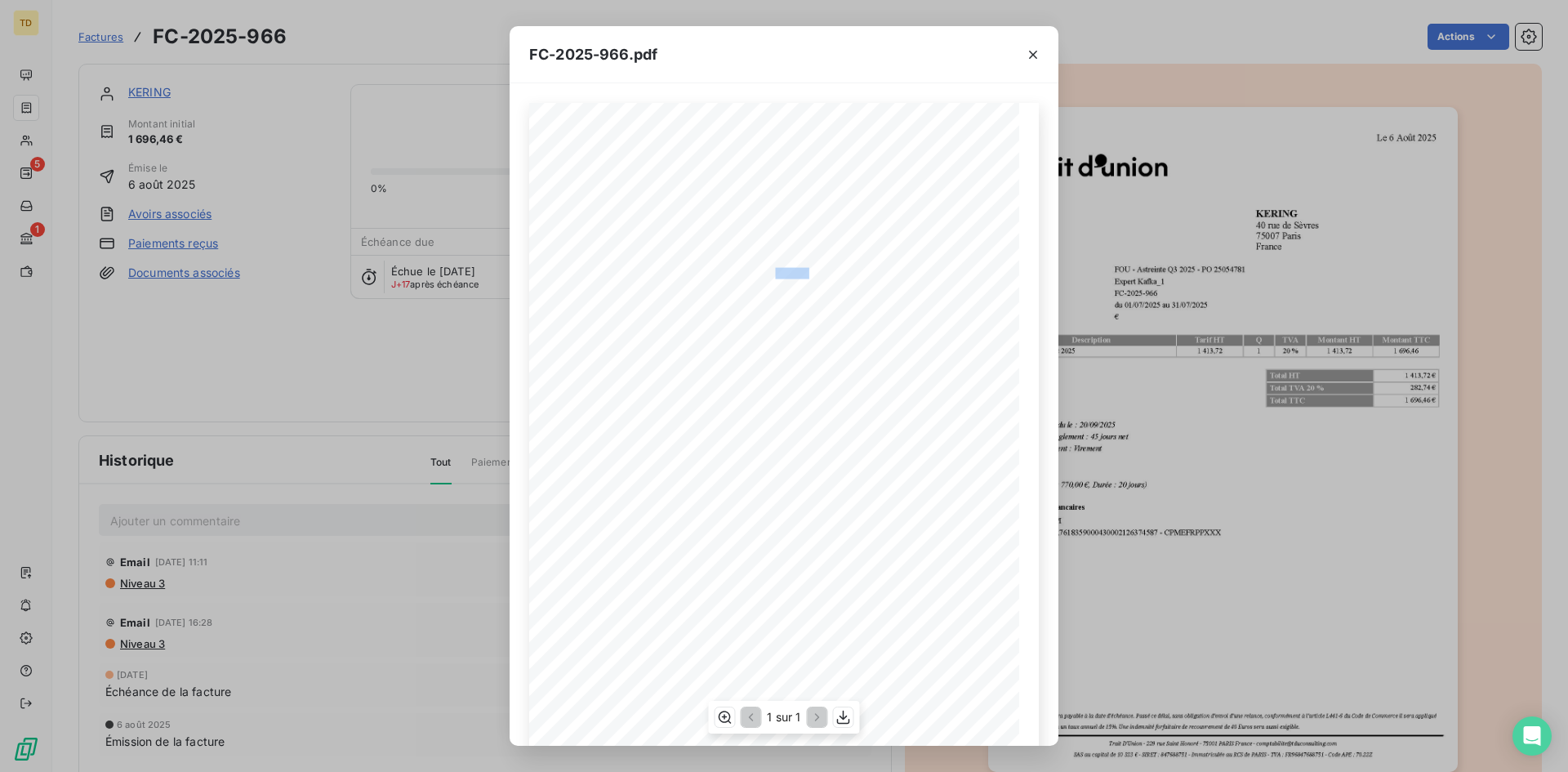
click at [774, 268] on span "FOU - Astreinte Q3 2025 - PO 25054781" at bounding box center [740, 271] width 138 height 8
click at [618, 320] on span at bounding box center [631, 320] width 89 height 8
click at [1041, 50] on icon "button" at bounding box center [1032, 54] width 16 height 16
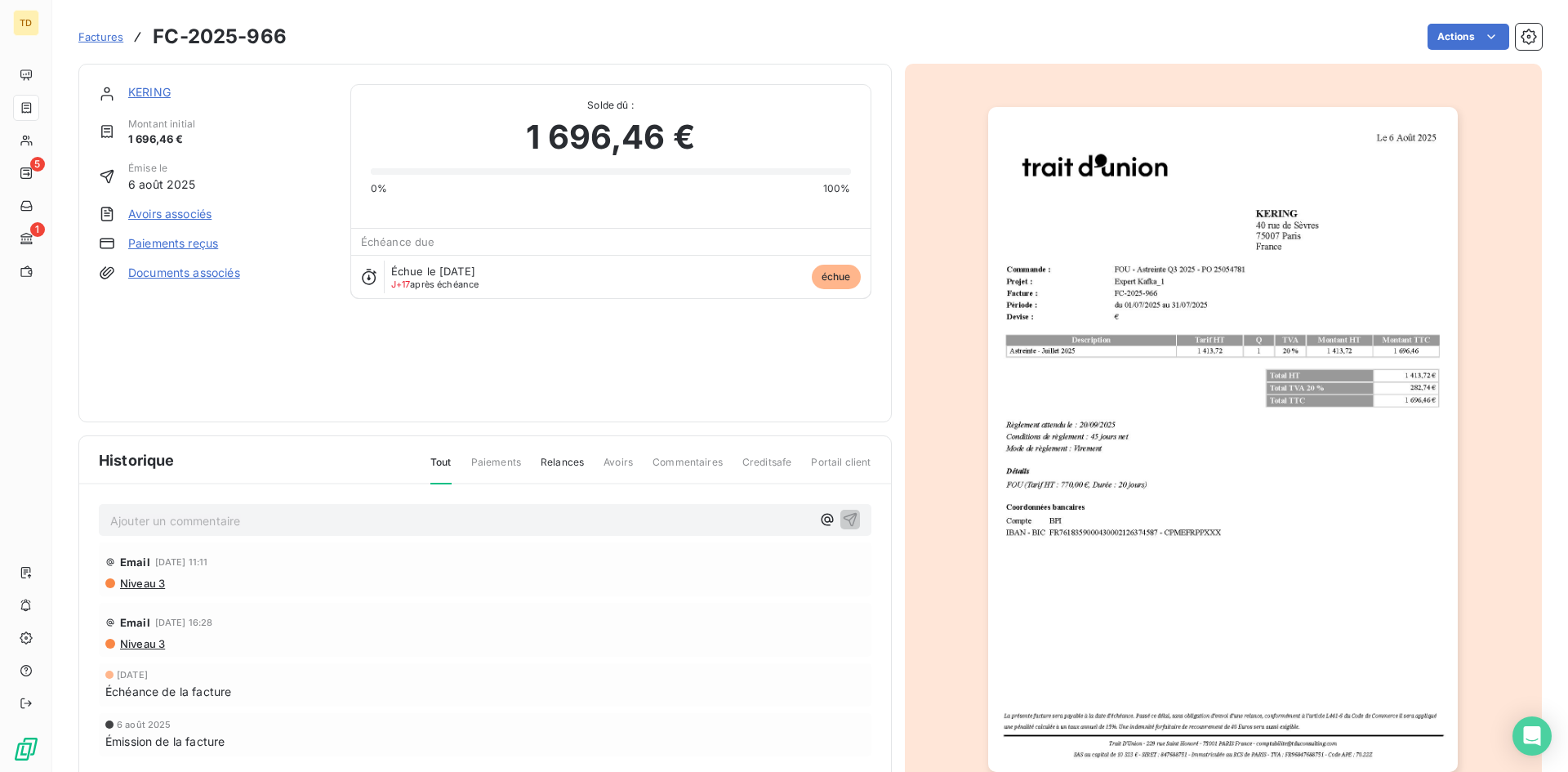
drag, startPoint x: 94, startPoint y: 32, endPoint x: 124, endPoint y: 33, distance: 30.0
click at [94, 32] on span "Factures" at bounding box center [101, 37] width 45 height 13
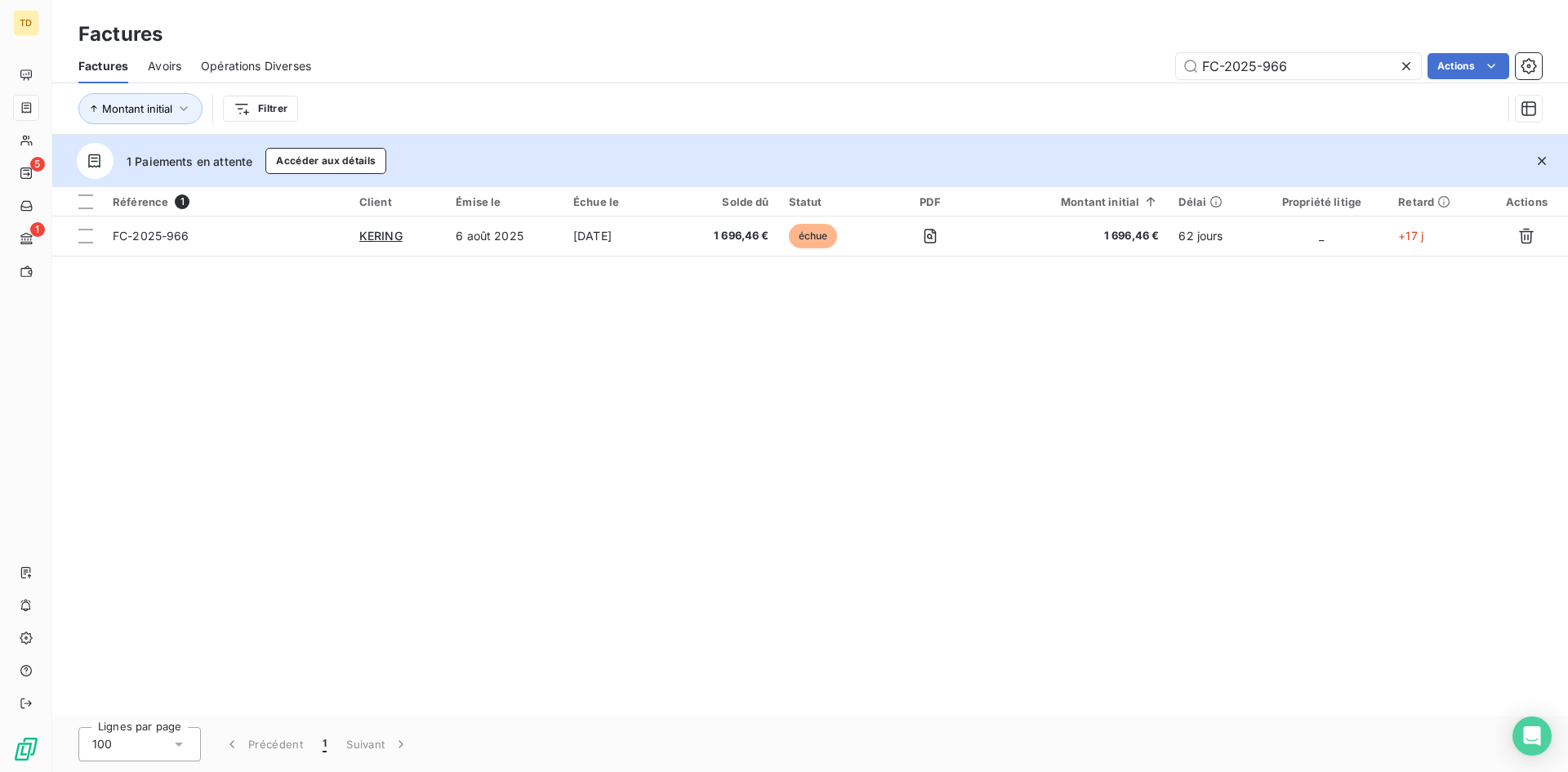
drag, startPoint x: 1306, startPoint y: 64, endPoint x: 949, endPoint y: 67, distance: 357.0
click at [949, 67] on div "FC-2025-966 Actions" at bounding box center [936, 66] width 1212 height 26
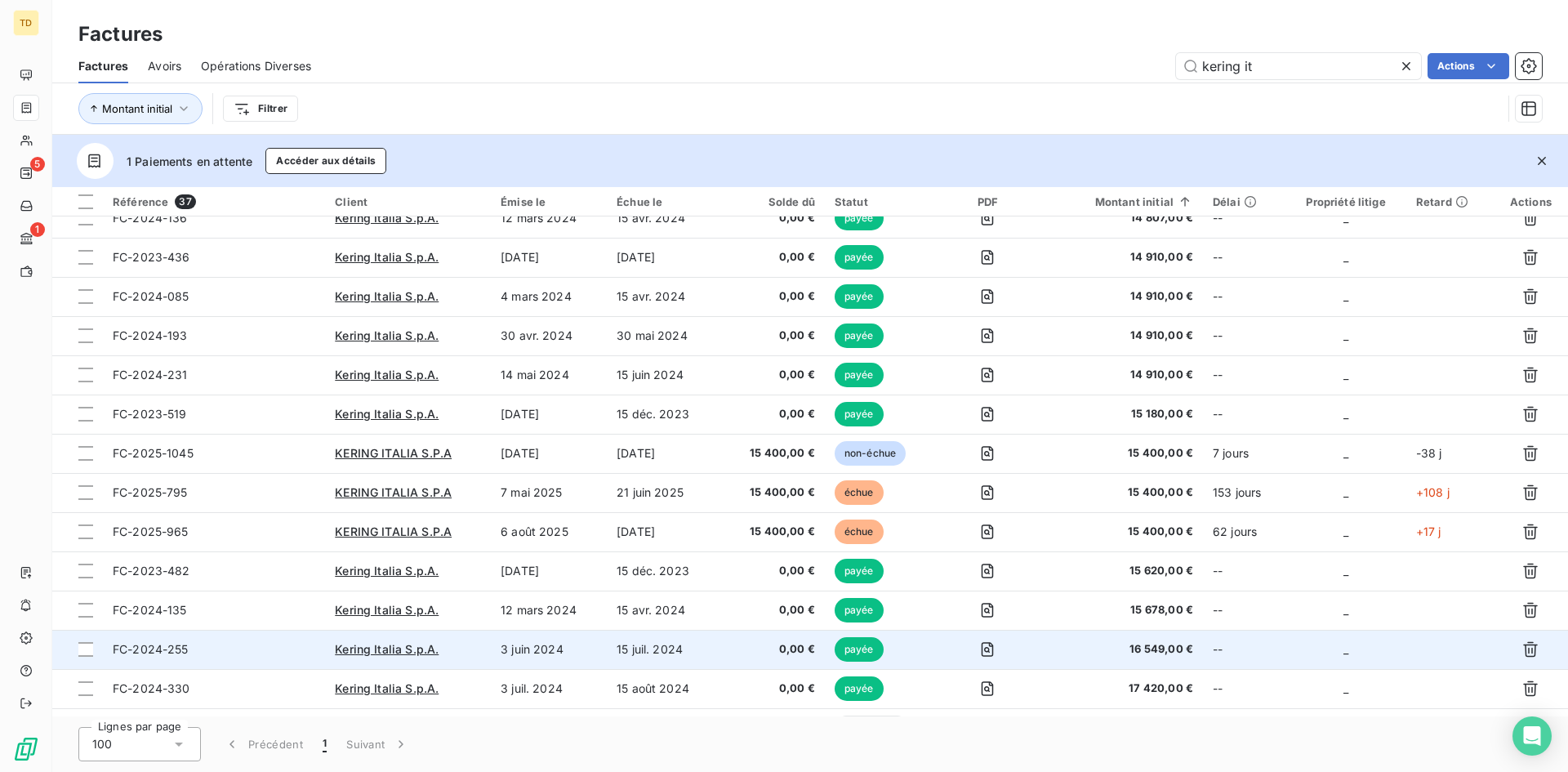
scroll to position [706, 0]
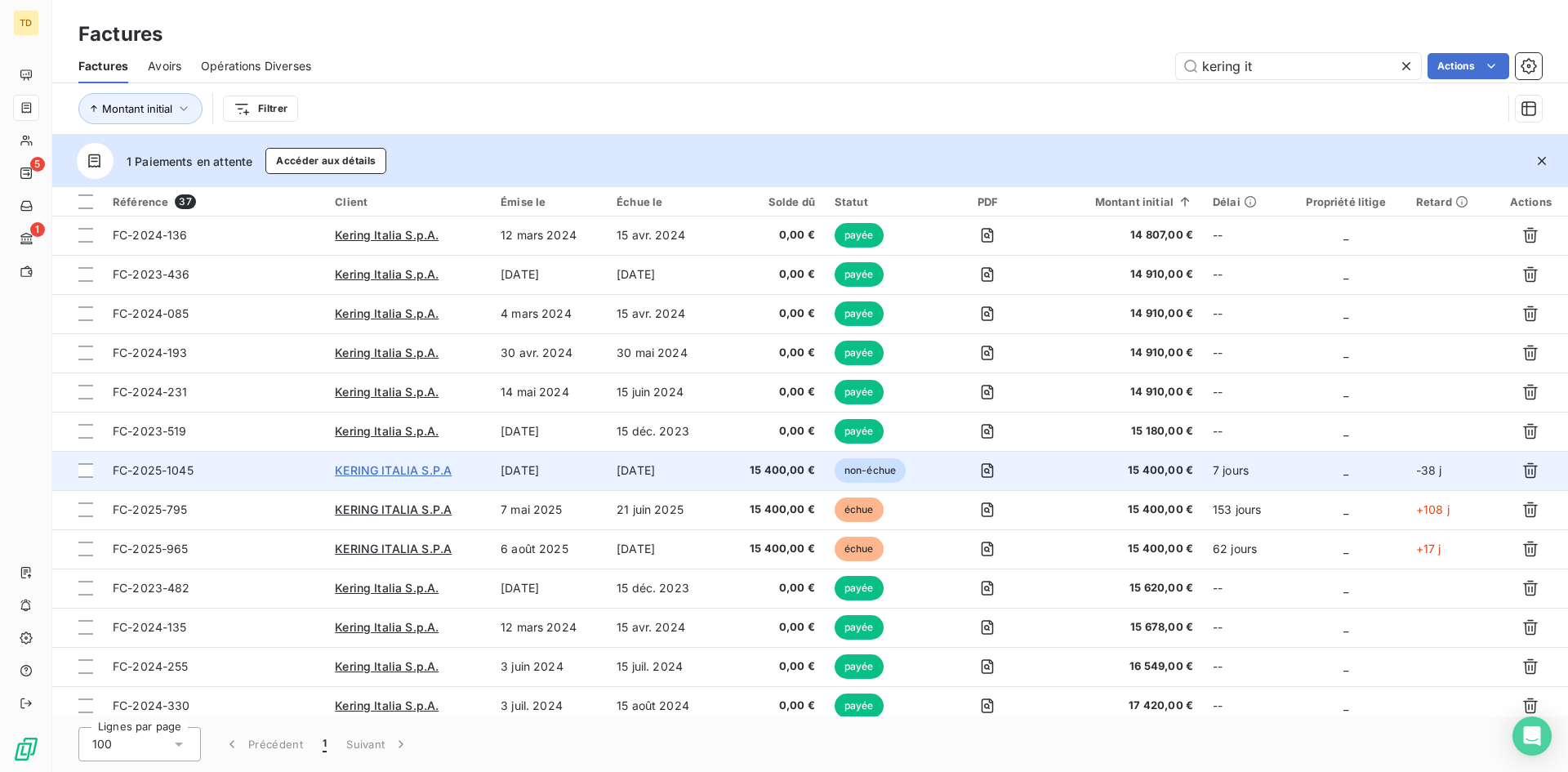
type input "kering it"
click at [388, 470] on span "KERING ITALIA S.P.A" at bounding box center [393, 469] width 117 height 14
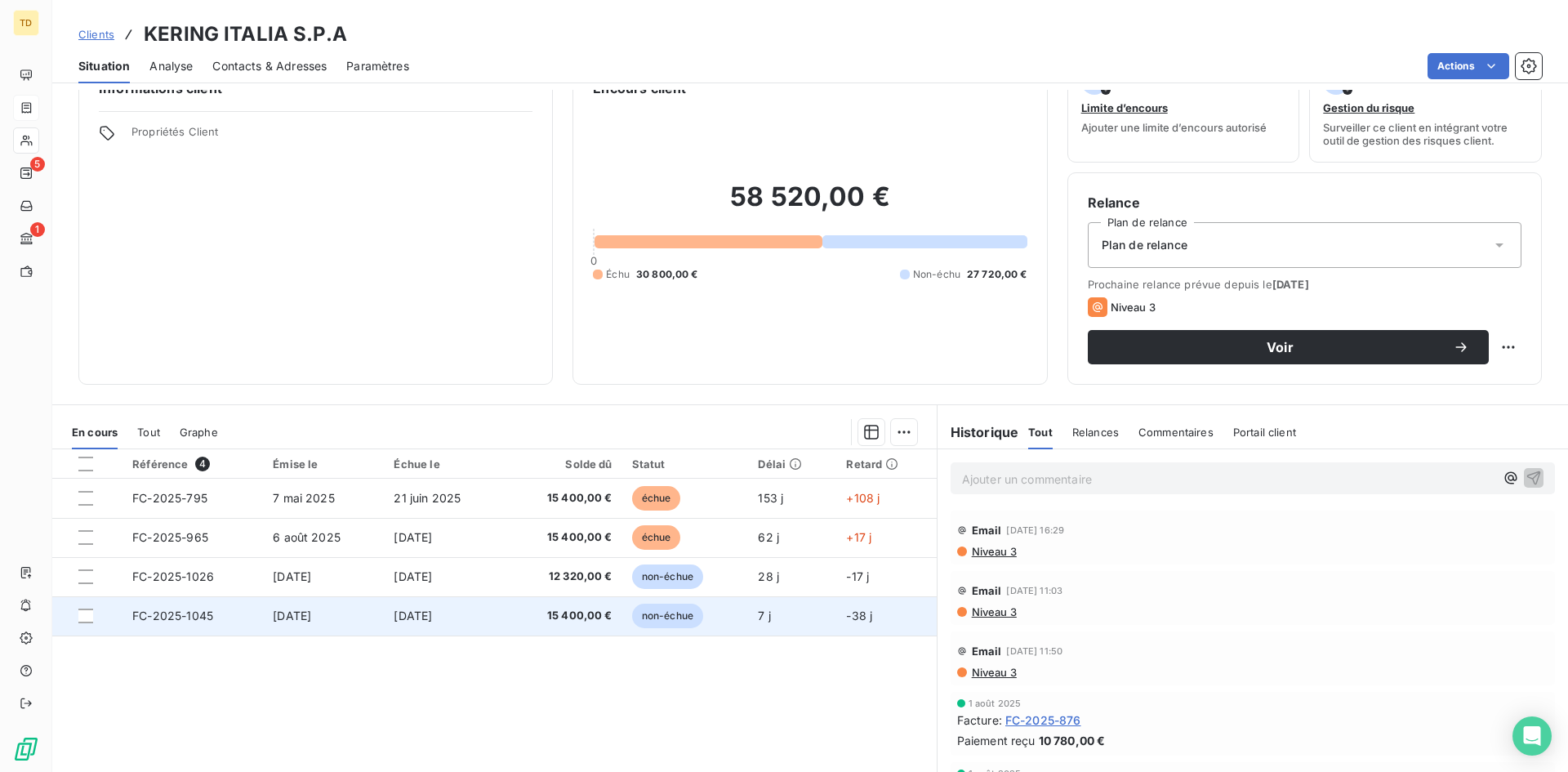
scroll to position [82, 0]
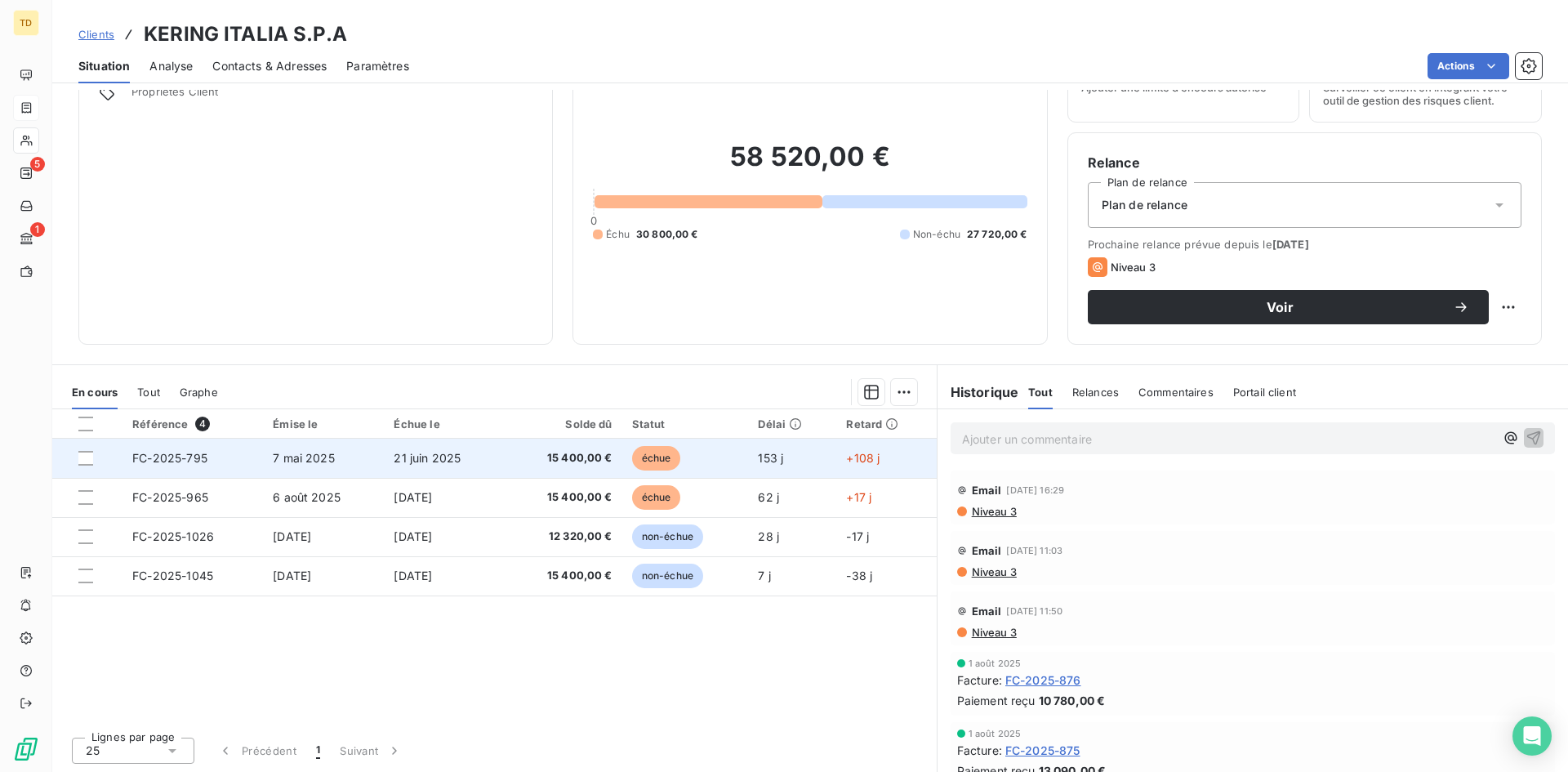
click at [288, 461] on span "7 mai 2025" at bounding box center [304, 457] width 62 height 14
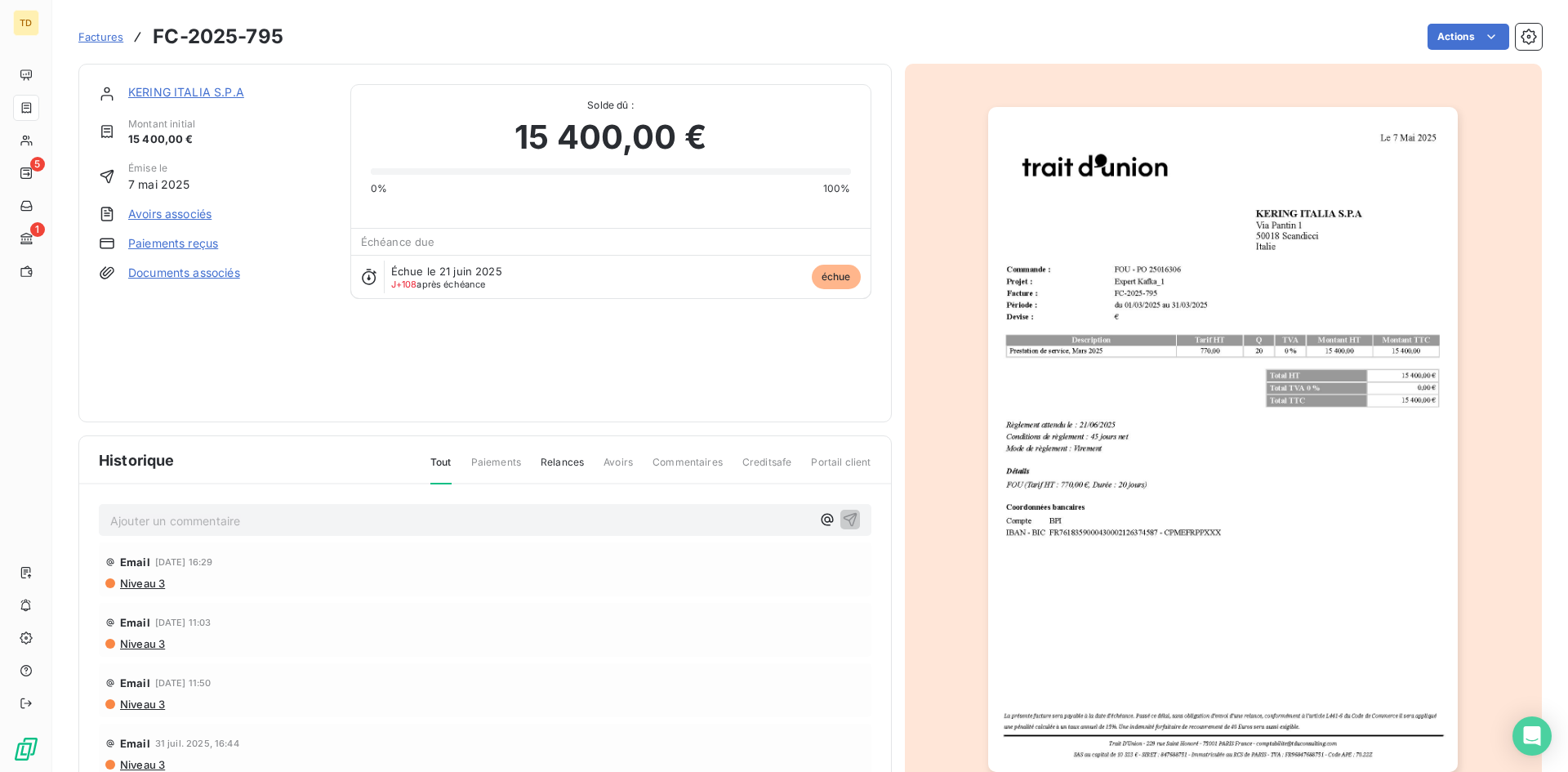
click at [118, 41] on span "Factures" at bounding box center [101, 37] width 45 height 13
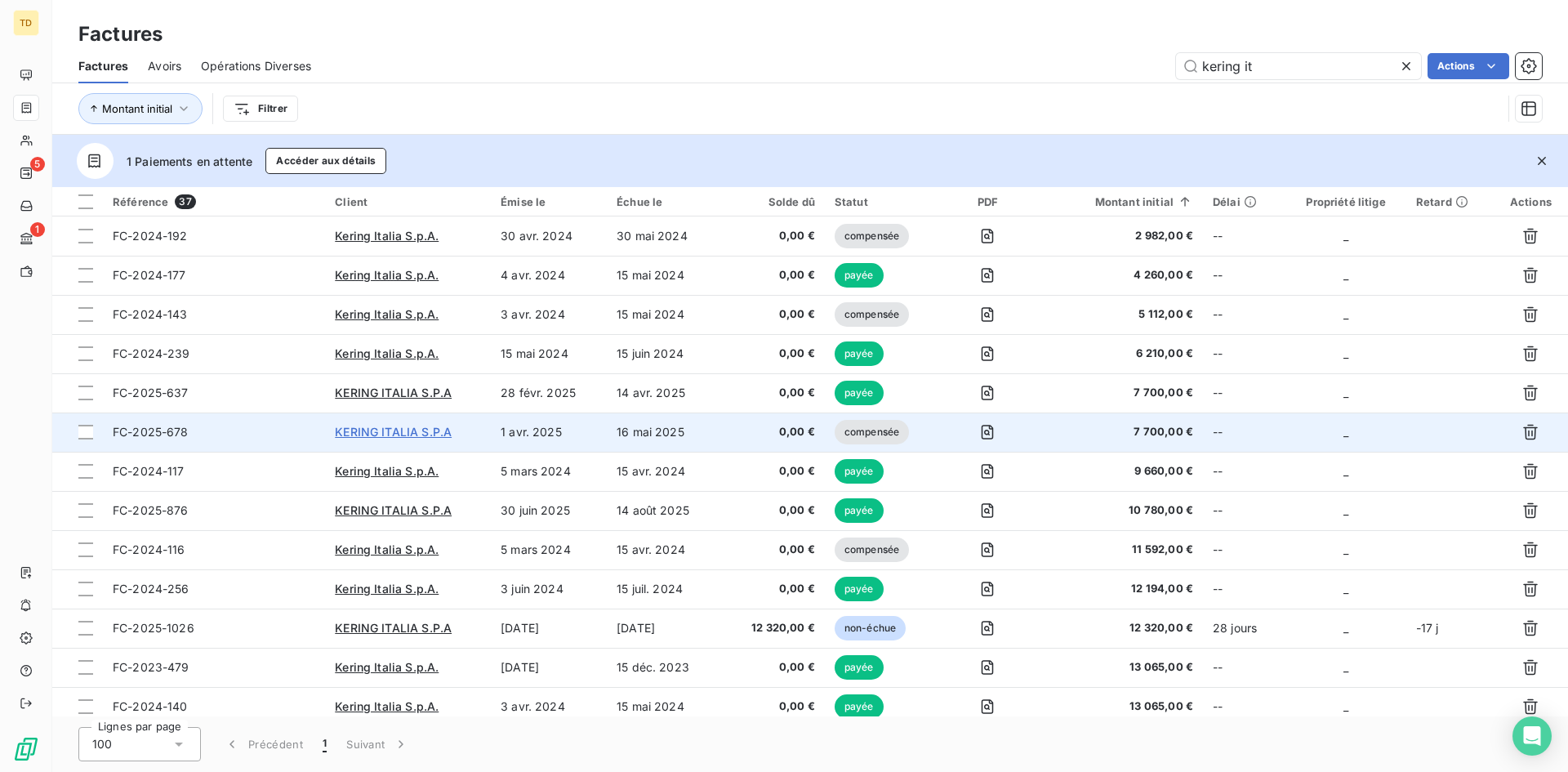
click at [338, 431] on span "KERING ITALIA S.P.A" at bounding box center [393, 431] width 117 height 14
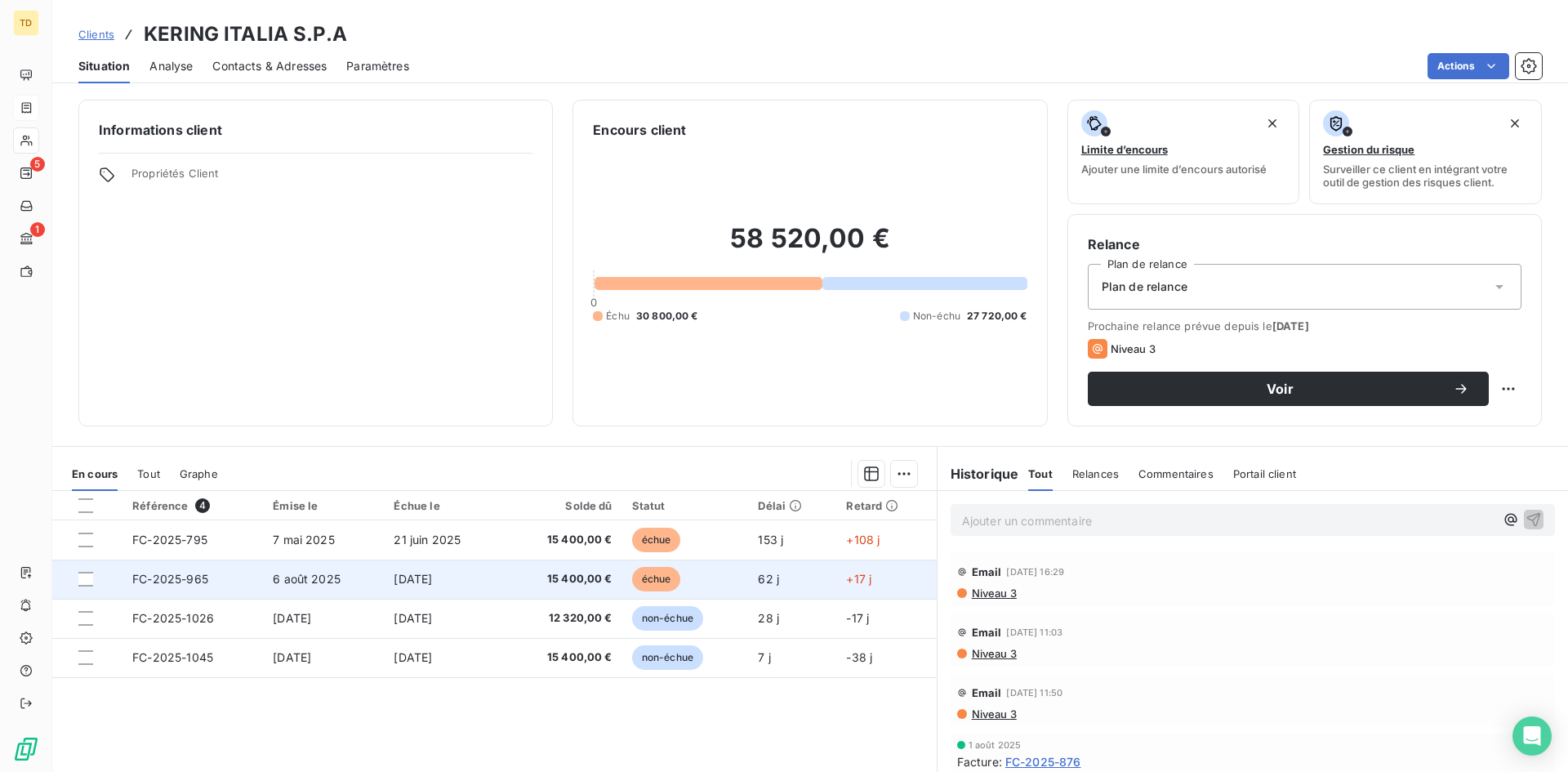
click at [239, 575] on td "FC-2025-965" at bounding box center [192, 579] width 140 height 40
